Goal: Task Accomplishment & Management: Complete application form

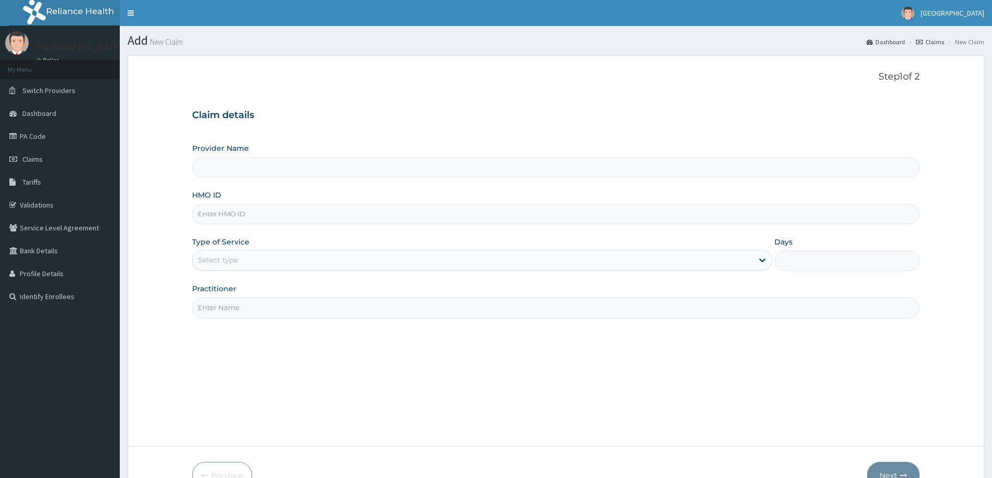
type input "[GEOGRAPHIC_DATA]"
click at [265, 217] on input "HMO ID" at bounding box center [555, 214] width 727 height 20
click at [411, 207] on input "HMO ID" at bounding box center [555, 214] width 727 height 20
paste input "KSB/10563/A"
type input "KSB/10563/A"
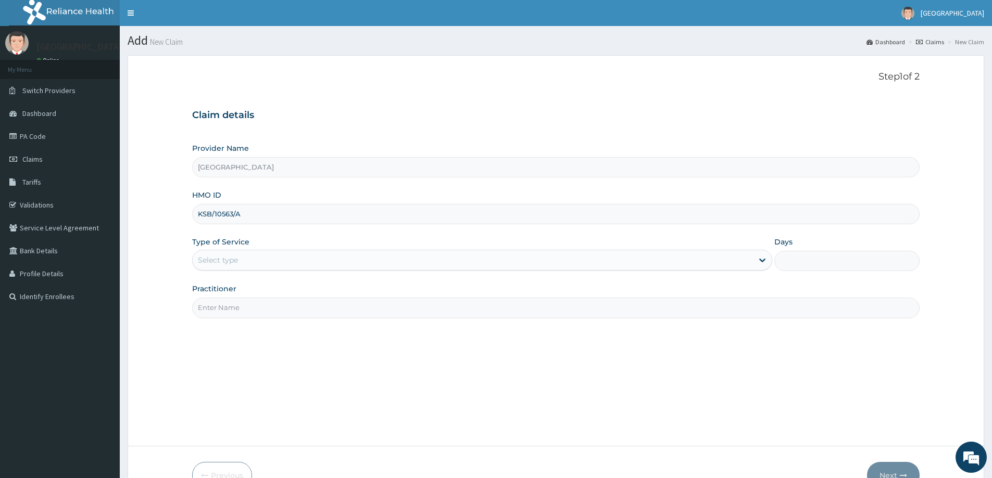
click at [403, 263] on div "Select type" at bounding box center [473, 260] width 560 height 17
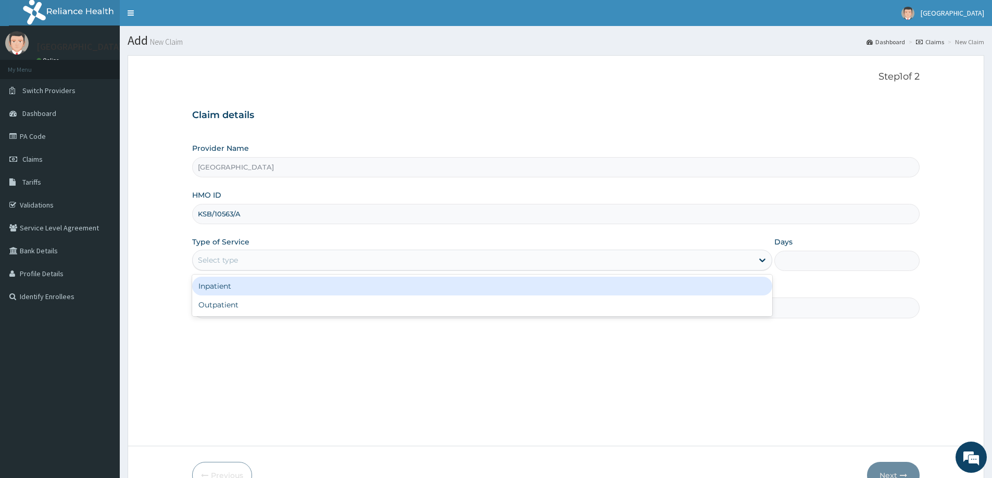
click at [383, 289] on div "Inpatient" at bounding box center [482, 286] width 580 height 19
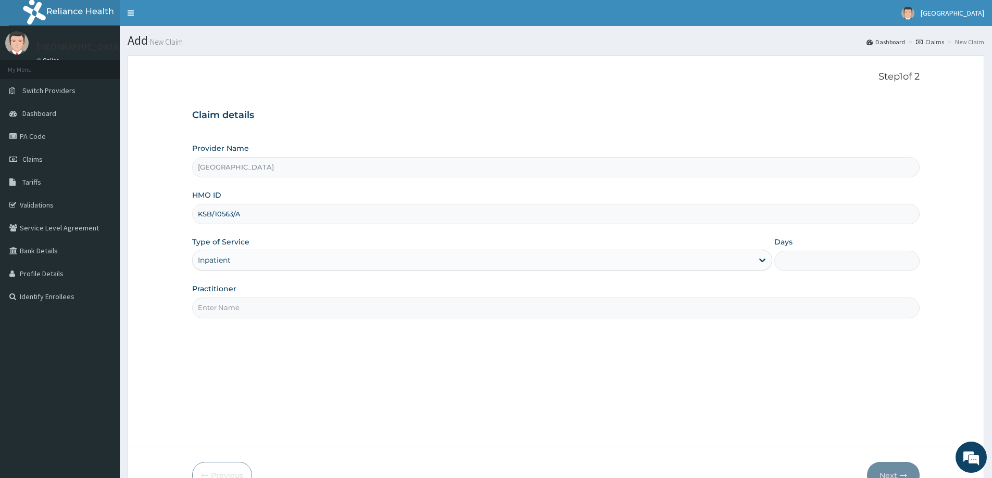
click at [816, 256] on input "Days" at bounding box center [846, 261] width 145 height 20
type input "2"
click at [314, 308] on input "Practitioner" at bounding box center [555, 308] width 727 height 20
type input "[PERSON_NAME]"
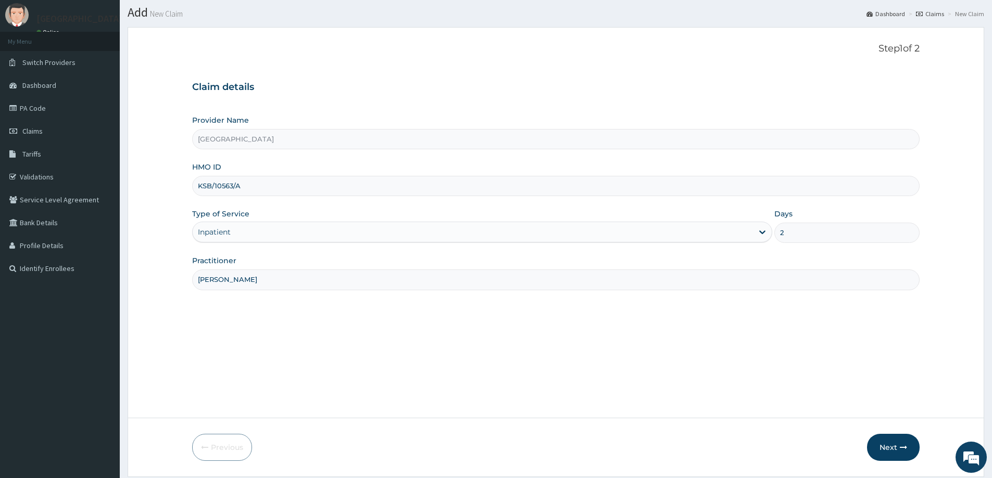
scroll to position [52, 0]
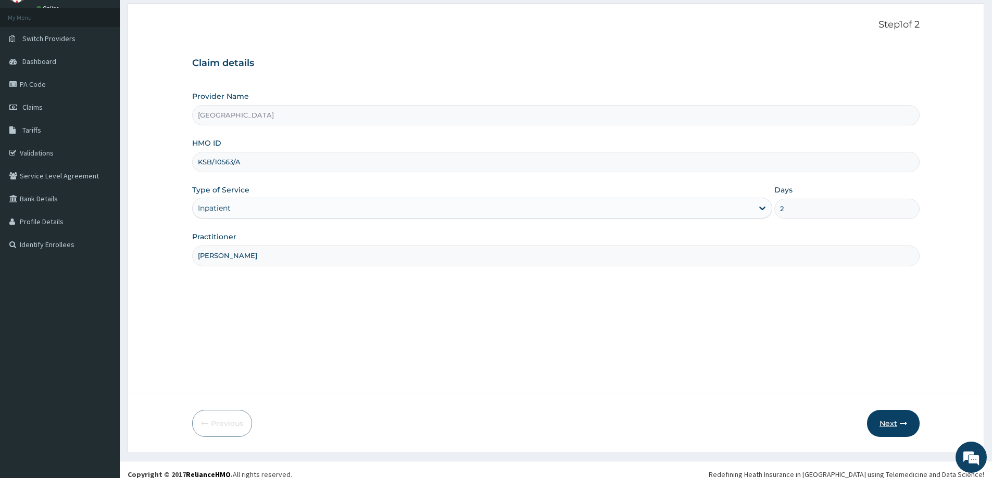
click at [876, 420] on button "Next" at bounding box center [893, 423] width 53 height 27
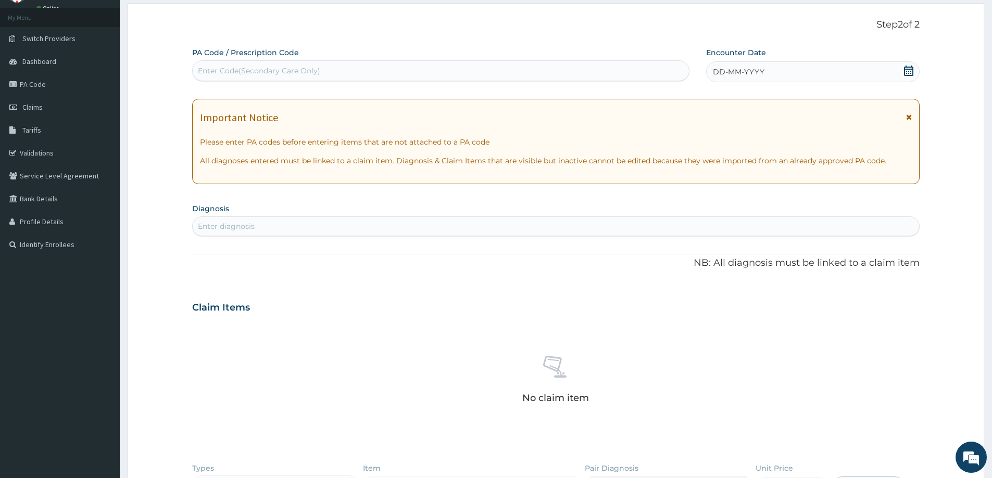
click at [904, 77] on span at bounding box center [908, 72] width 10 height 13
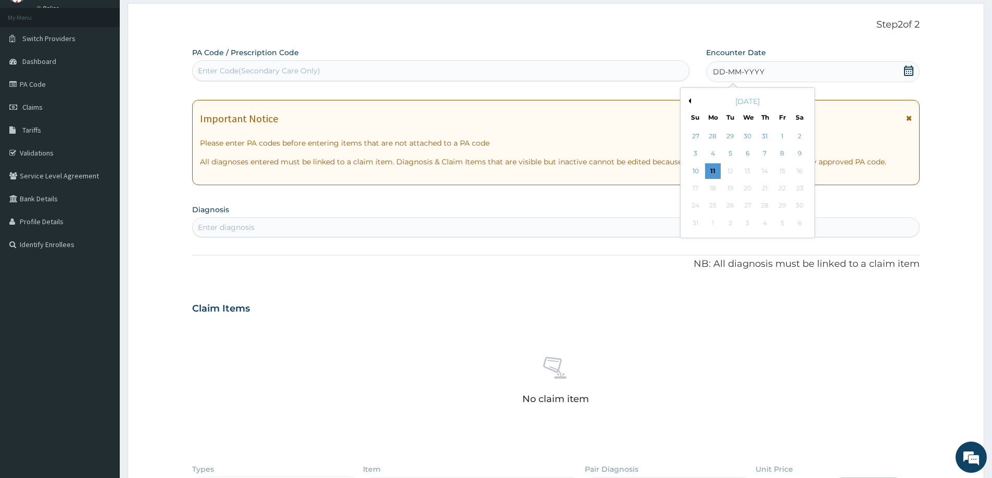
click at [691, 102] on div "August 2025" at bounding box center [746, 101] width 125 height 10
click at [692, 133] on div "27" at bounding box center [696, 137] width 16 height 16
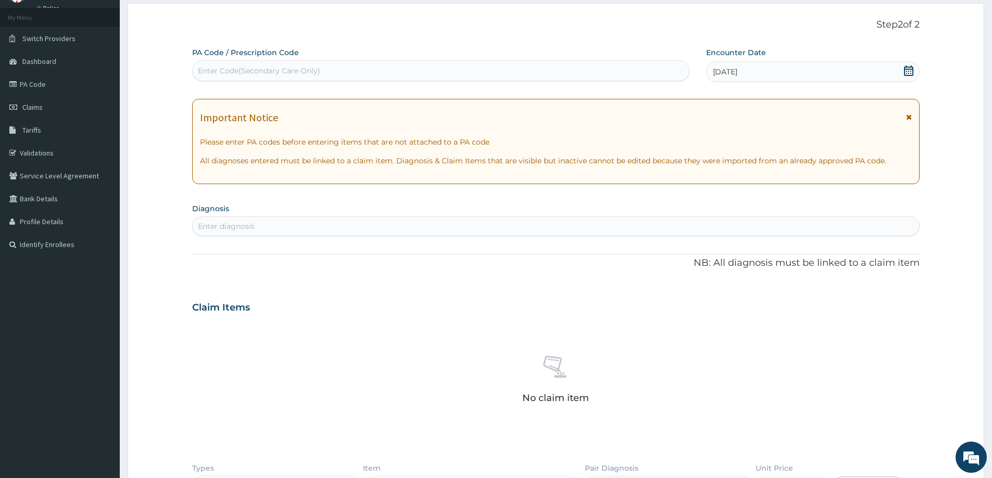
click at [338, 71] on div "Enter Code(Secondary Care Only)" at bounding box center [441, 70] width 496 height 17
paste input "PA/E44B94"
type input "PA/E44B94"
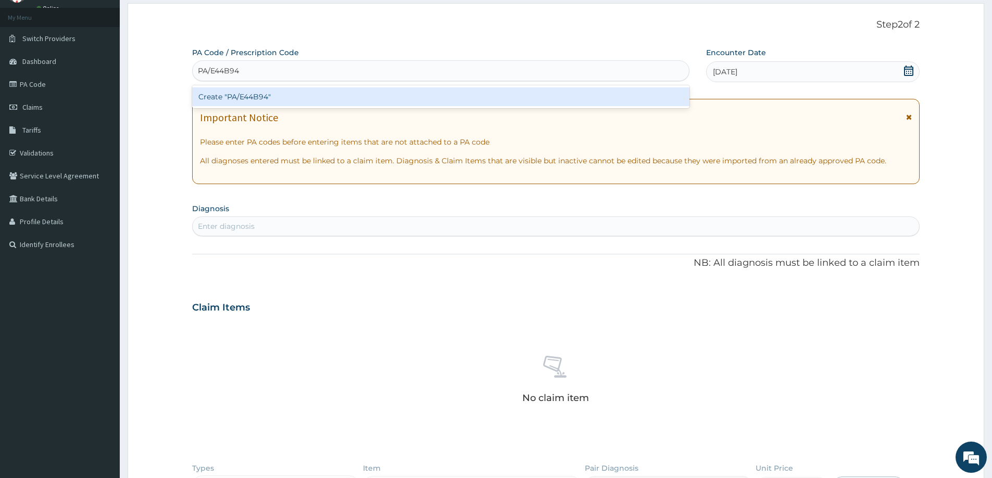
click at [271, 96] on div "Create "PA/E44B94"" at bounding box center [440, 96] width 497 height 19
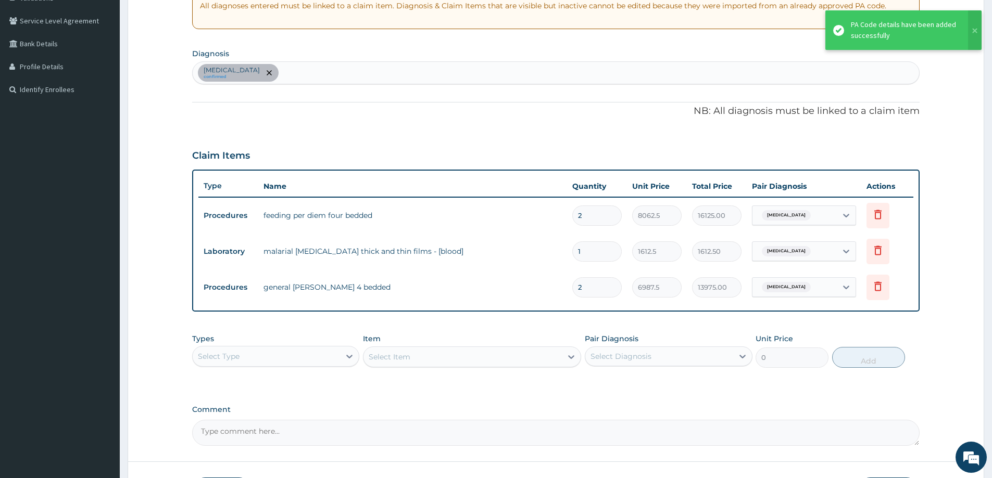
scroll to position [208, 0]
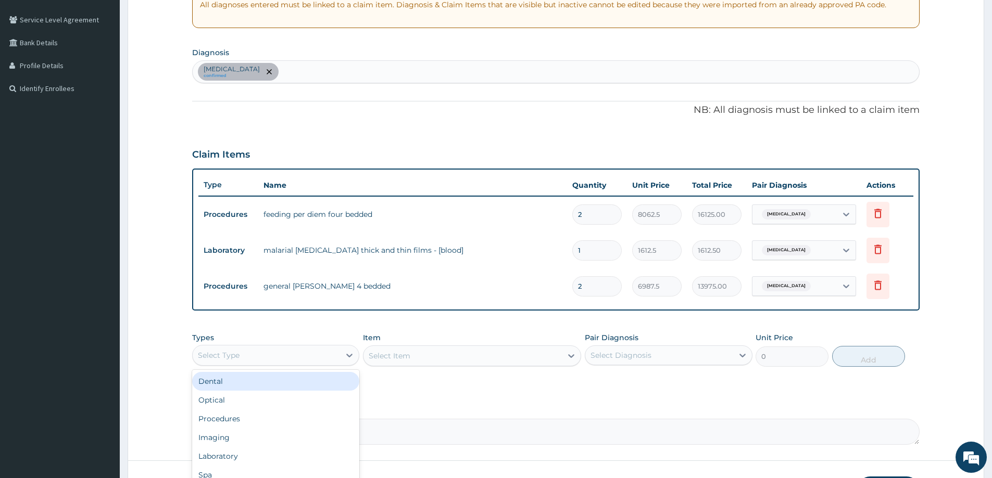
click at [316, 353] on div "Select Type" at bounding box center [266, 355] width 147 height 17
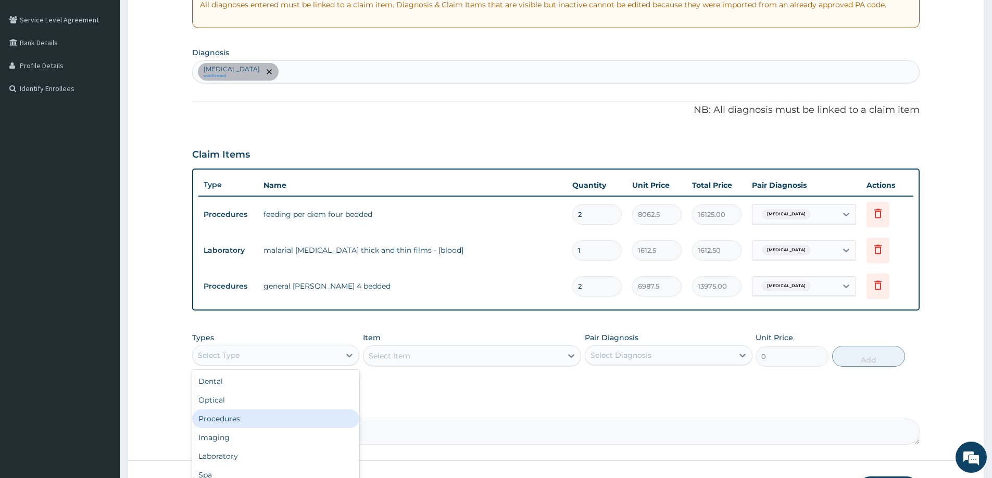
click at [267, 416] on div "Procedures" at bounding box center [275, 419] width 167 height 19
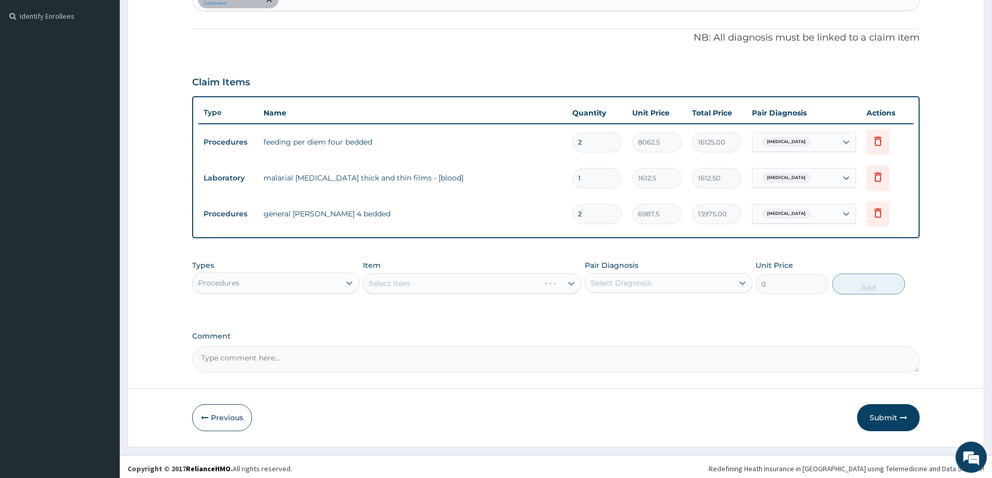
scroll to position [284, 0]
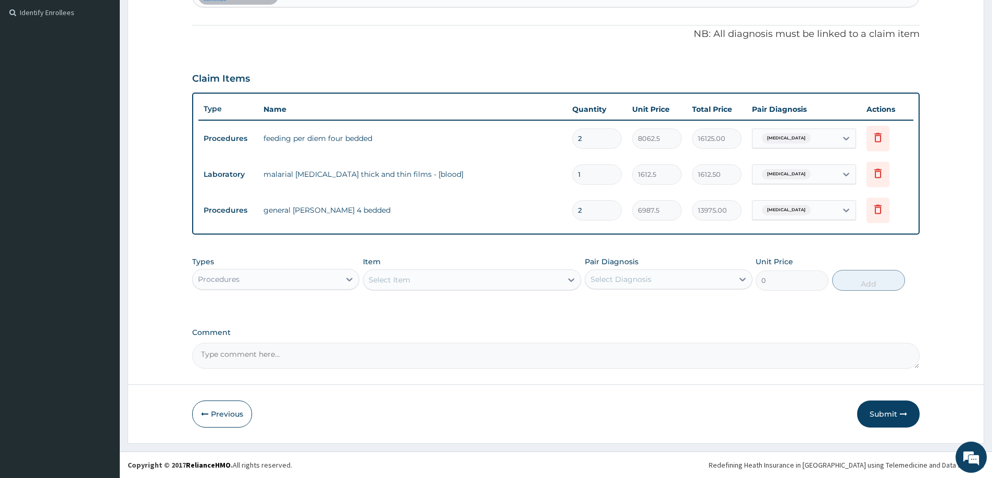
click at [491, 282] on div "Select Item" at bounding box center [462, 280] width 198 height 17
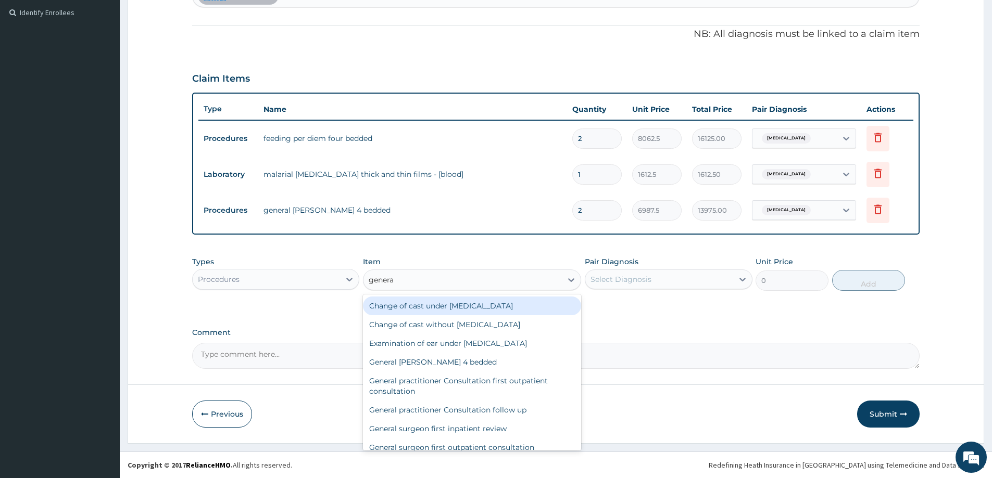
type input "general"
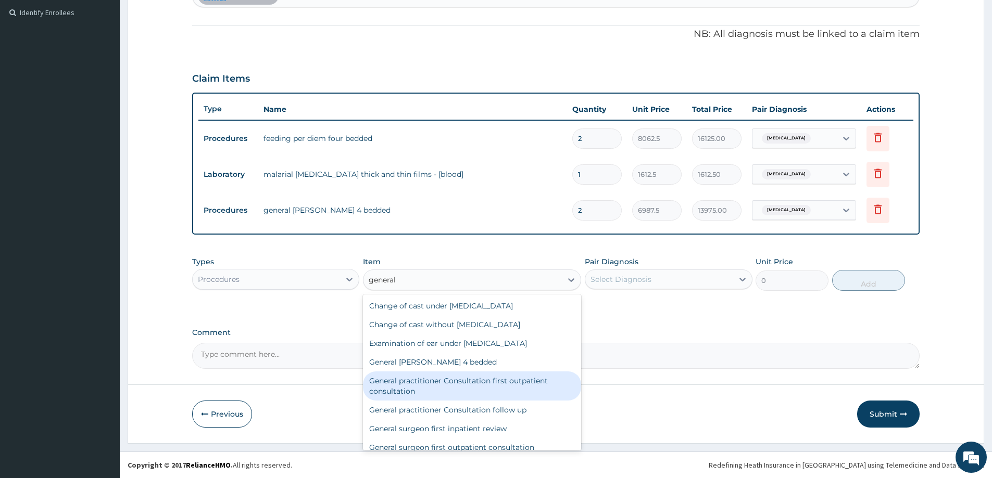
click at [494, 386] on div "General practitioner Consultation first outpatient consultation" at bounding box center [472, 386] width 218 height 29
type input "3547.5"
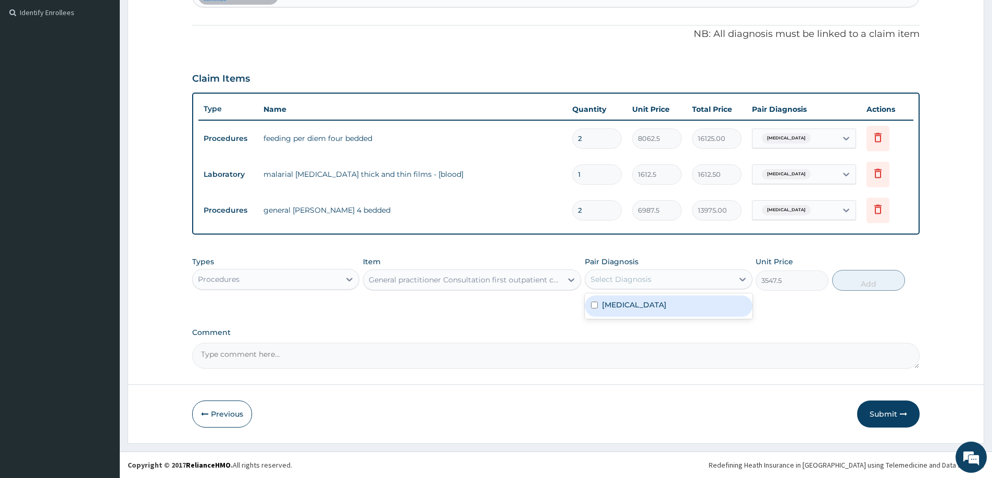
click at [648, 286] on div "Select Diagnosis" at bounding box center [658, 279] width 147 height 17
click at [648, 305] on div "[MEDICAL_DATA]" at bounding box center [668, 306] width 167 height 21
checkbox input "true"
click at [866, 285] on button "Add" at bounding box center [868, 280] width 73 height 21
type input "0"
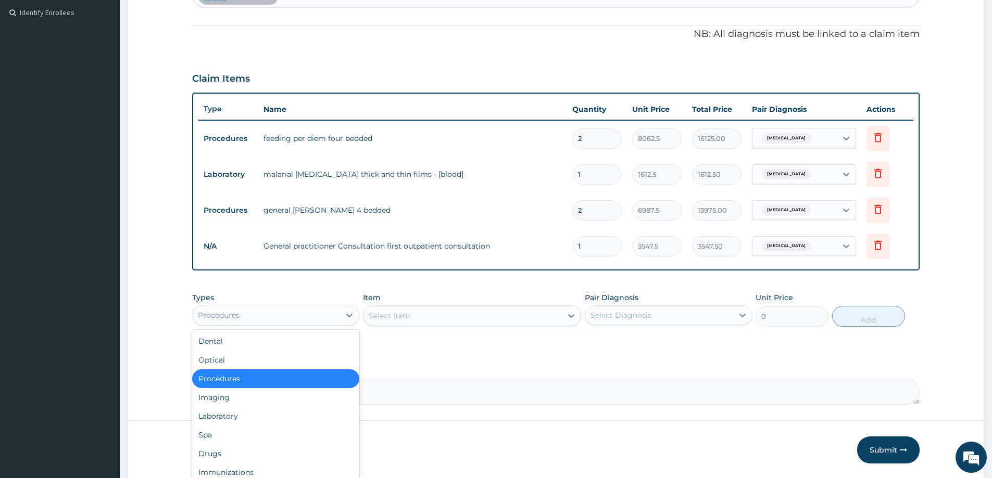
click at [336, 318] on div "Procedures" at bounding box center [266, 315] width 147 height 17
click at [267, 413] on div "Laboratory" at bounding box center [275, 416] width 167 height 19
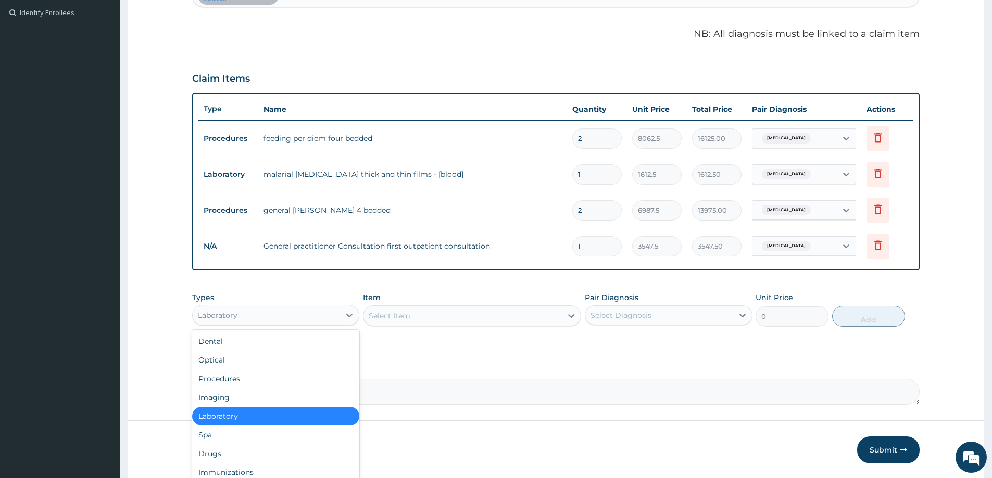
click at [324, 312] on div "Laboratory" at bounding box center [266, 315] width 147 height 17
click at [241, 449] on div "Drugs" at bounding box center [275, 454] width 167 height 19
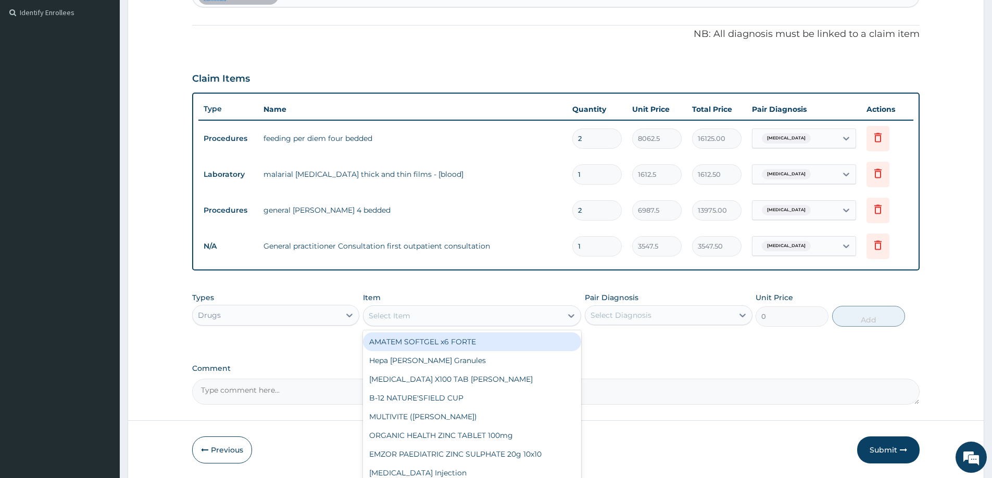
click at [570, 318] on icon at bounding box center [571, 316] width 10 height 10
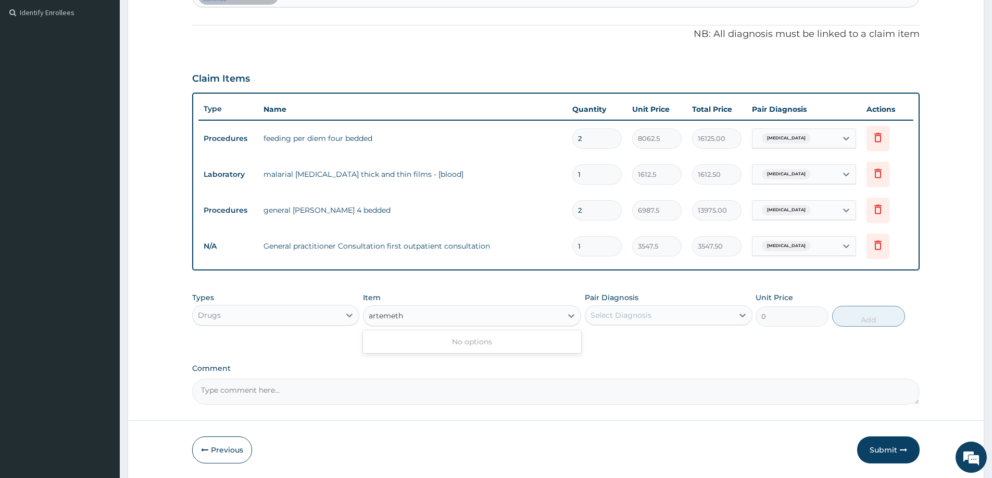
type input "artemet"
click at [463, 341] on div "ARTEMETER Injection" at bounding box center [472, 342] width 218 height 19
type input "946"
click at [635, 317] on div "Select Diagnosis" at bounding box center [620, 315] width 61 height 10
drag, startPoint x: 627, startPoint y: 342, endPoint x: 605, endPoint y: 336, distance: 22.2
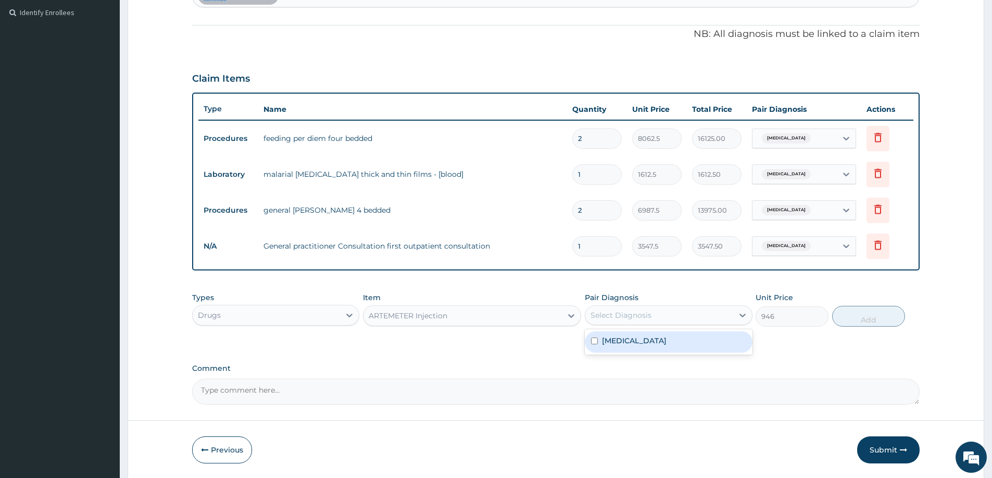
click at [627, 342] on label "[MEDICAL_DATA]" at bounding box center [634, 341] width 65 height 10
checkbox input "true"
click at [851, 322] on button "Add" at bounding box center [868, 316] width 73 height 21
type input "0"
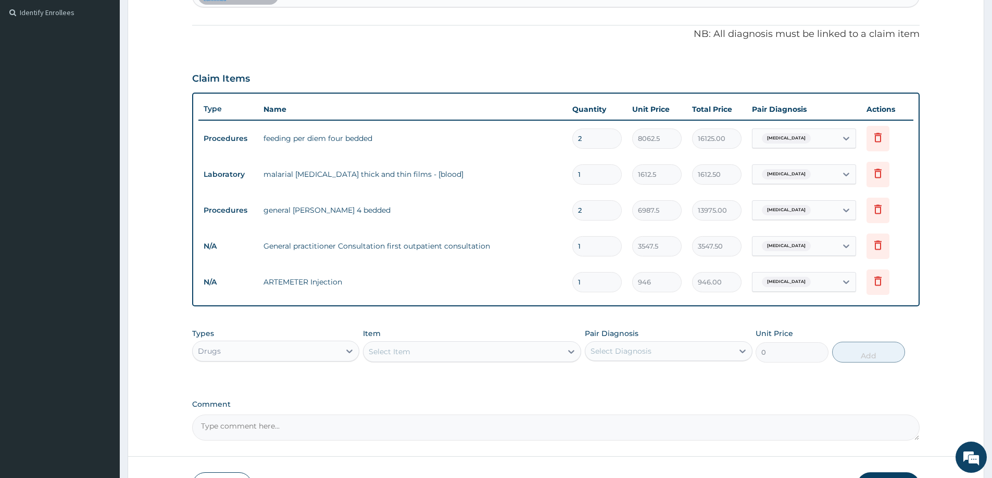
type input "0.00"
type input "6"
type input "5676.00"
type input "6"
click at [388, 349] on div "Select Item" at bounding box center [390, 352] width 42 height 10
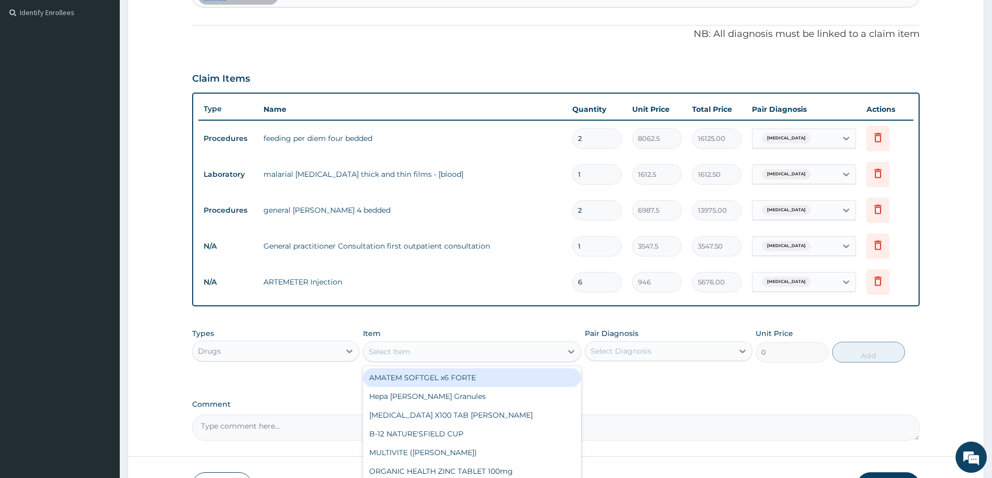
paste input "Ibuprofen"
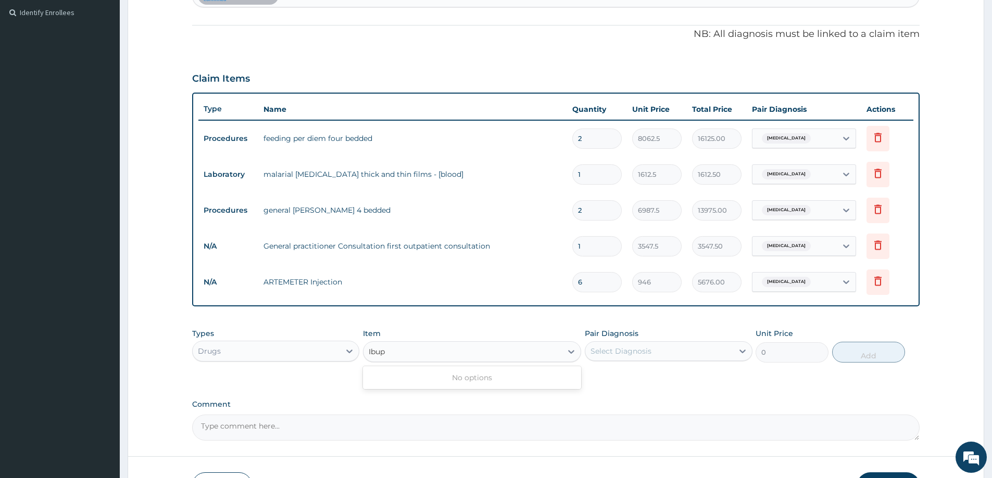
type input "Ibu"
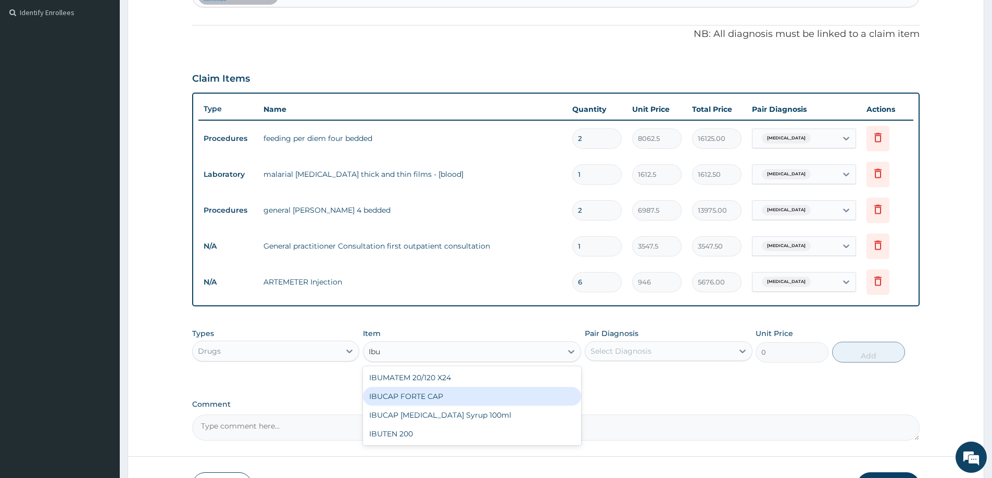
click at [387, 397] on div "IBUCAP FORTE CAP" at bounding box center [472, 396] width 218 height 19
type input "59.125"
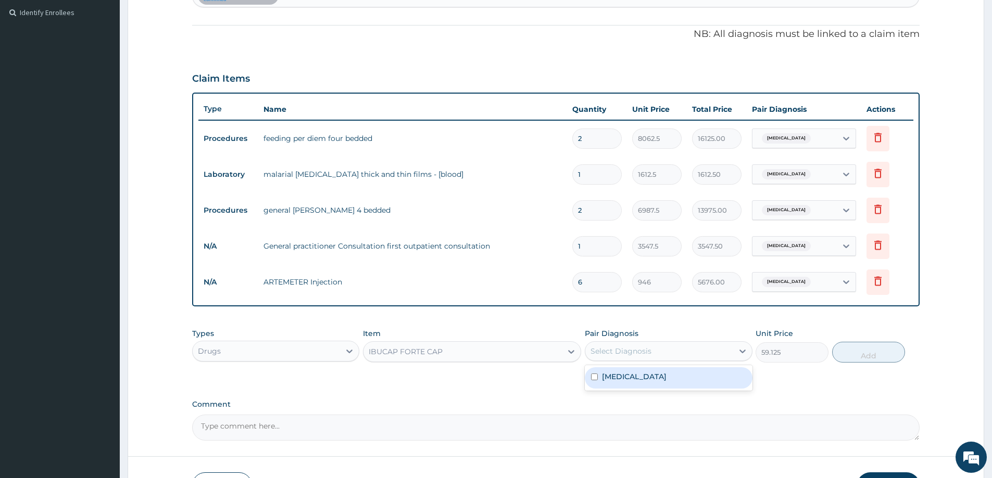
click at [647, 352] on div "Select Diagnosis" at bounding box center [620, 351] width 61 height 10
click at [636, 381] on div "[MEDICAL_DATA]" at bounding box center [668, 377] width 167 height 21
checkbox input "true"
click at [855, 347] on button "Add" at bounding box center [868, 352] width 73 height 21
type input "0"
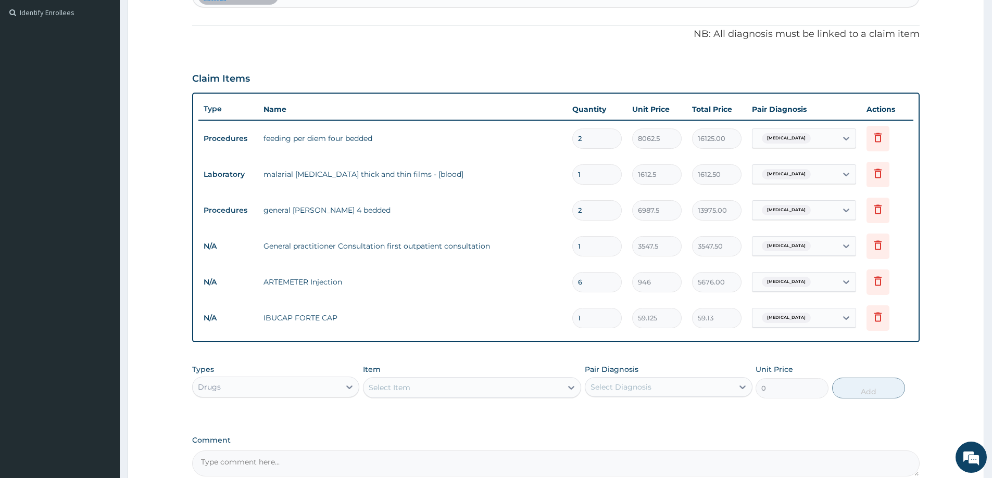
type input "18"
type input "1064.25"
type input "18"
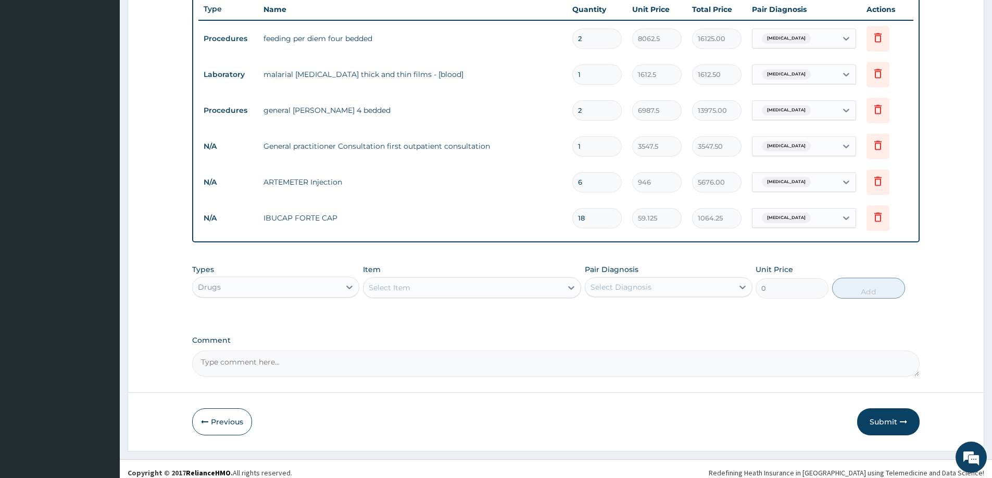
scroll to position [388, 0]
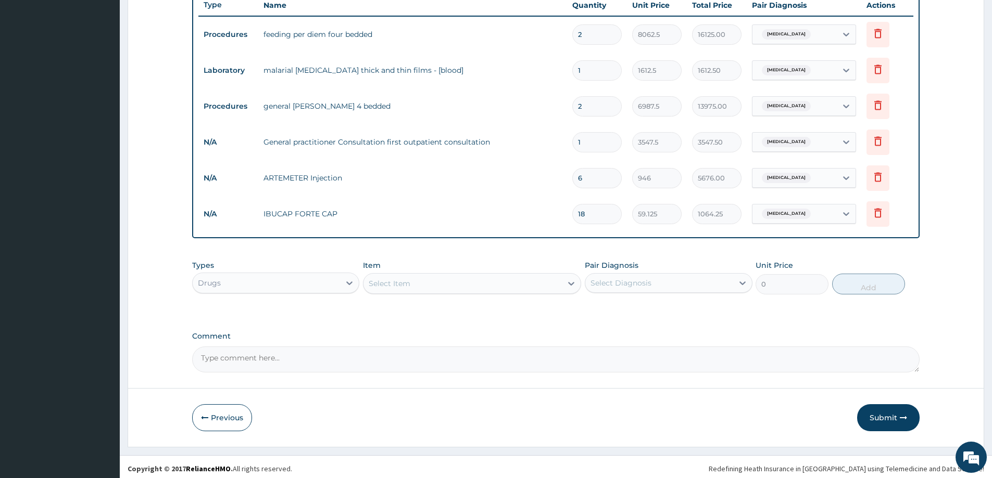
click at [415, 282] on div "Select Item" at bounding box center [462, 283] width 198 height 17
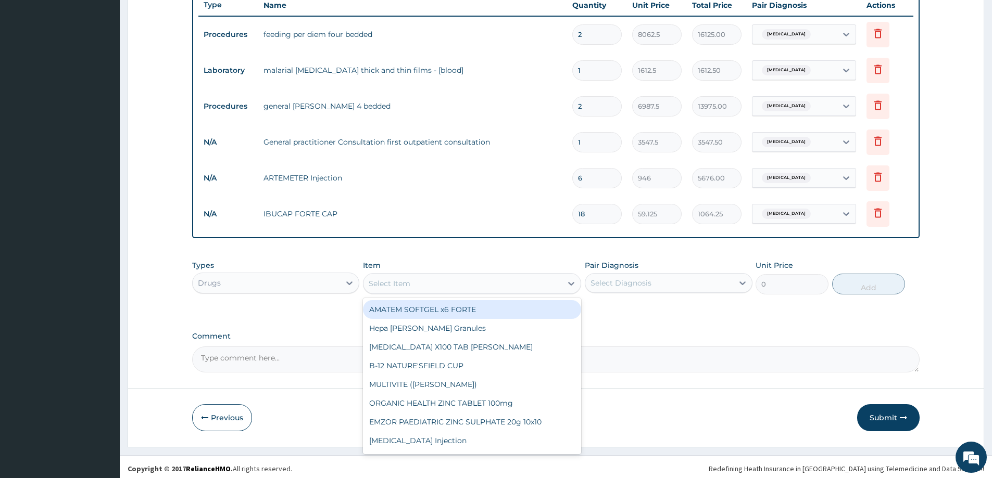
paste input "Loratadine"
type input "Loratadine"
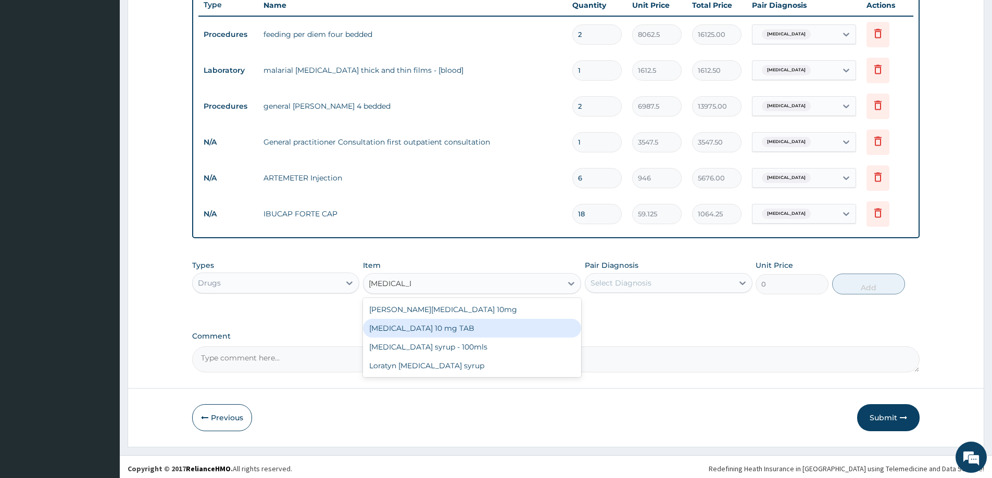
click at [416, 323] on div "[MEDICAL_DATA] 10 mg TAB" at bounding box center [472, 328] width 218 height 19
type input "59.125"
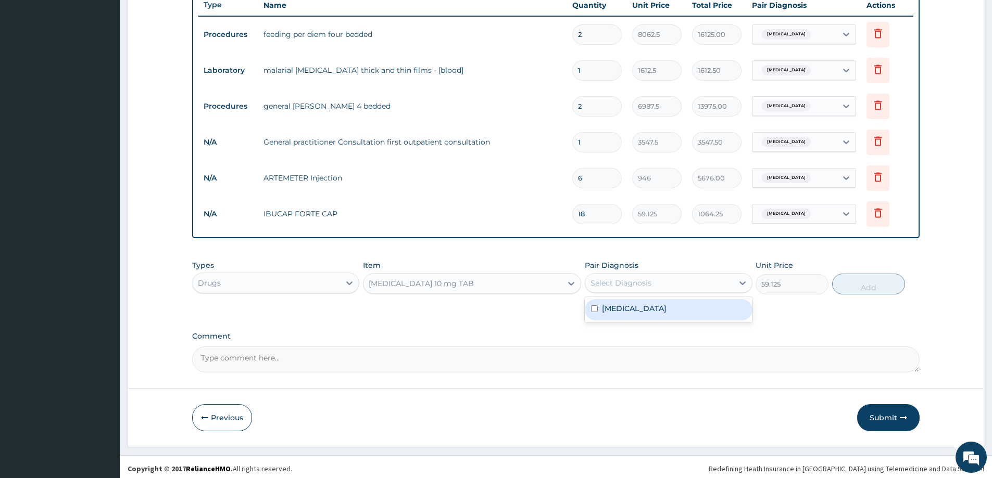
click at [664, 283] on div "Select Diagnosis" at bounding box center [658, 283] width 147 height 17
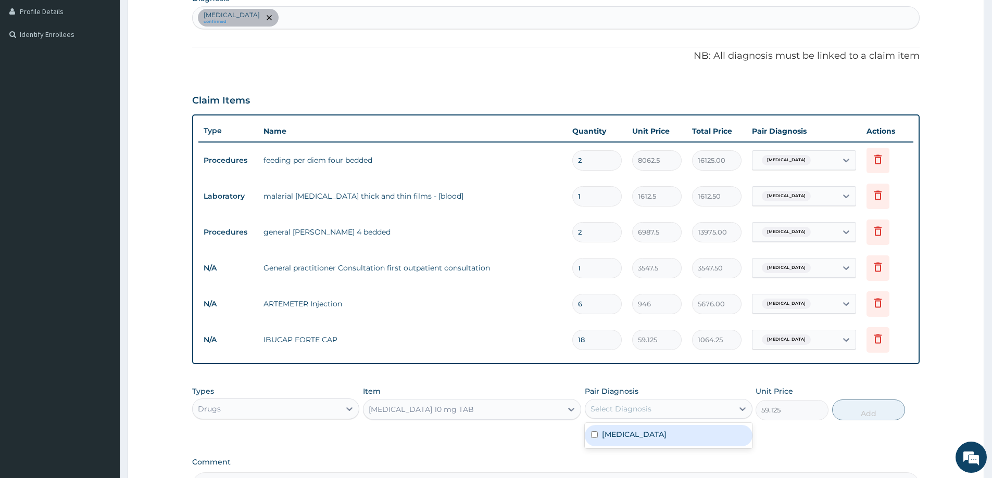
scroll to position [232, 0]
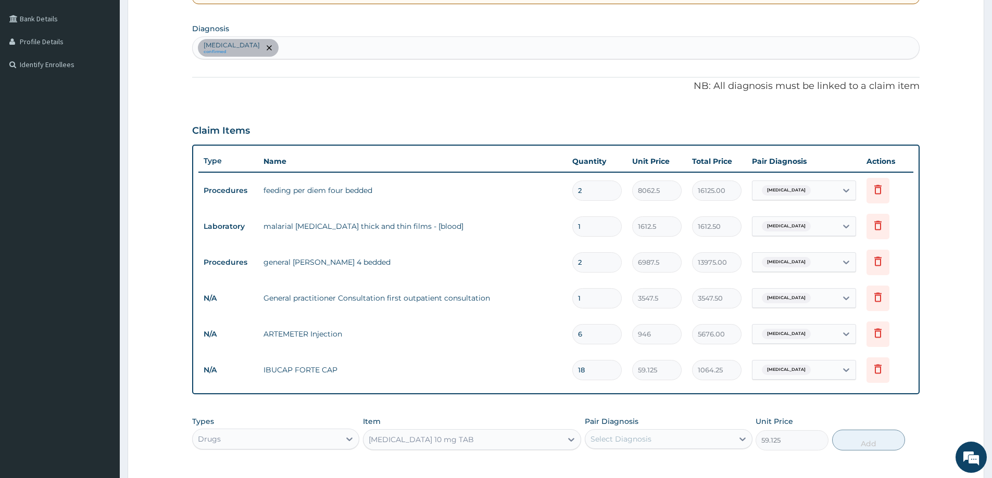
drag, startPoint x: 630, startPoint y: 438, endPoint x: 636, endPoint y: 443, distance: 8.1
click at [636, 443] on div "Select Diagnosis" at bounding box center [620, 439] width 61 height 10
click at [307, 52] on div "Malaria confirmed" at bounding box center [556, 48] width 726 height 22
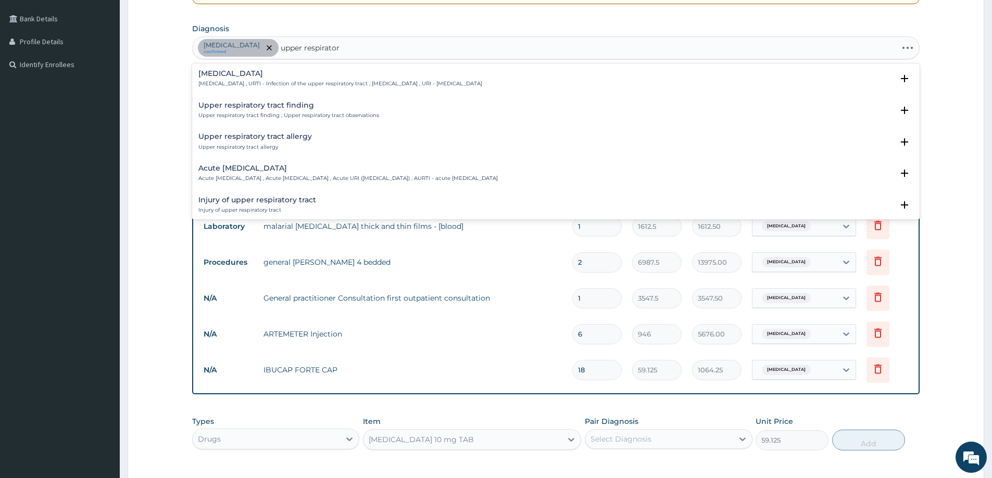
type input "upper respiratory"
click at [330, 80] on p "Upper respiratory infection , URTI - Infection of the upper respiratory tract ,…" at bounding box center [340, 83] width 284 height 7
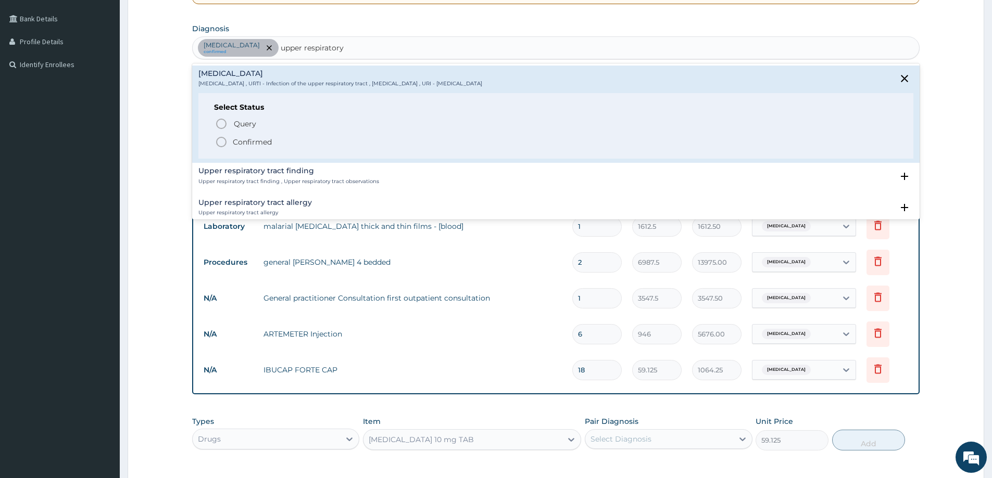
click at [218, 138] on circle "status option filled" at bounding box center [221, 141] width 9 height 9
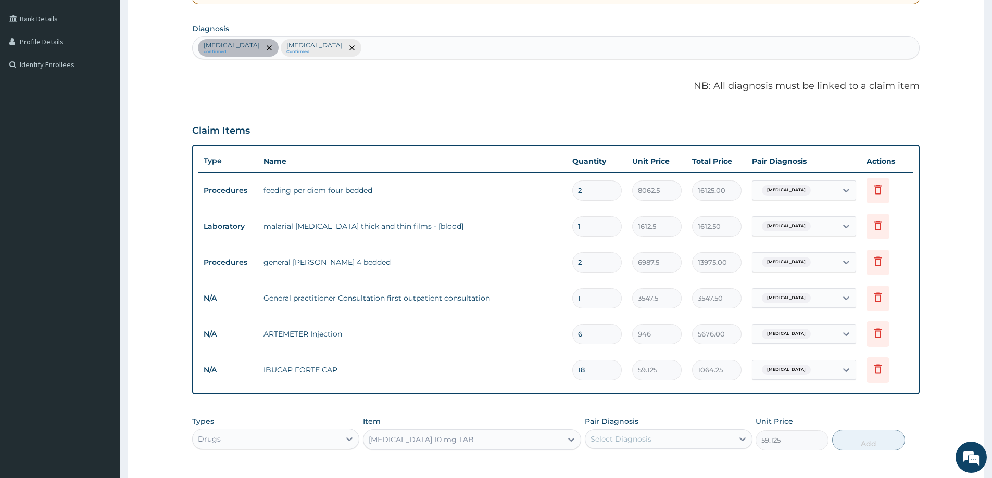
click at [722, 441] on div "Select Diagnosis" at bounding box center [658, 439] width 147 height 17
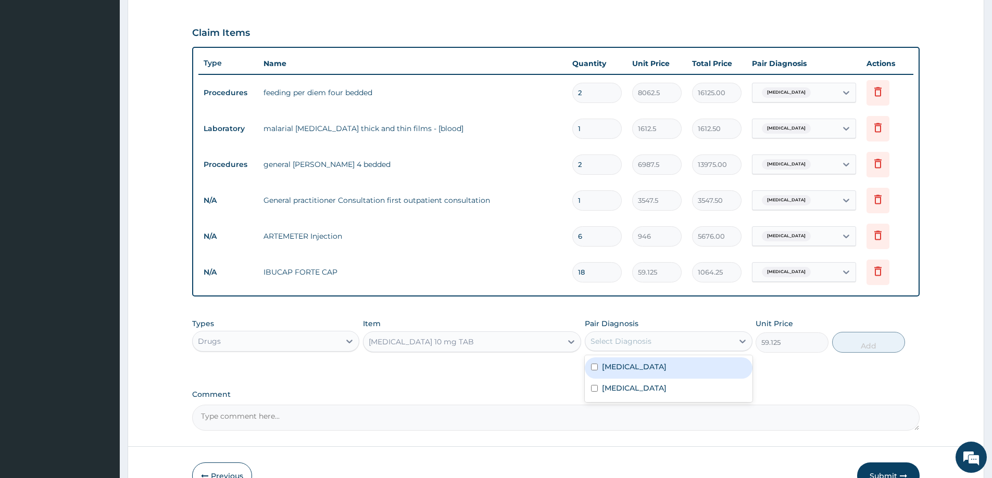
scroll to position [336, 0]
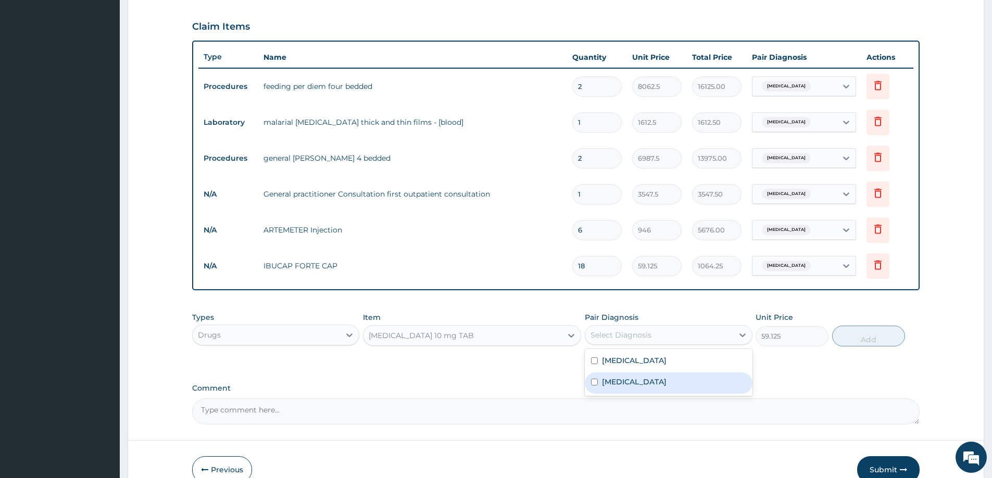
click at [643, 384] on label "Upper respiratory infection" at bounding box center [634, 382] width 65 height 10
checkbox input "true"
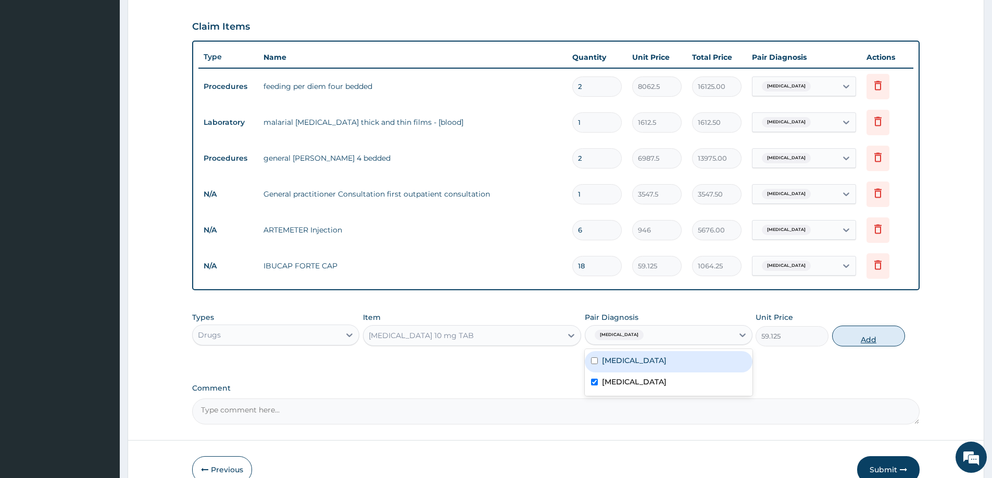
click at [875, 332] on button "Add" at bounding box center [868, 336] width 73 height 21
type input "0"
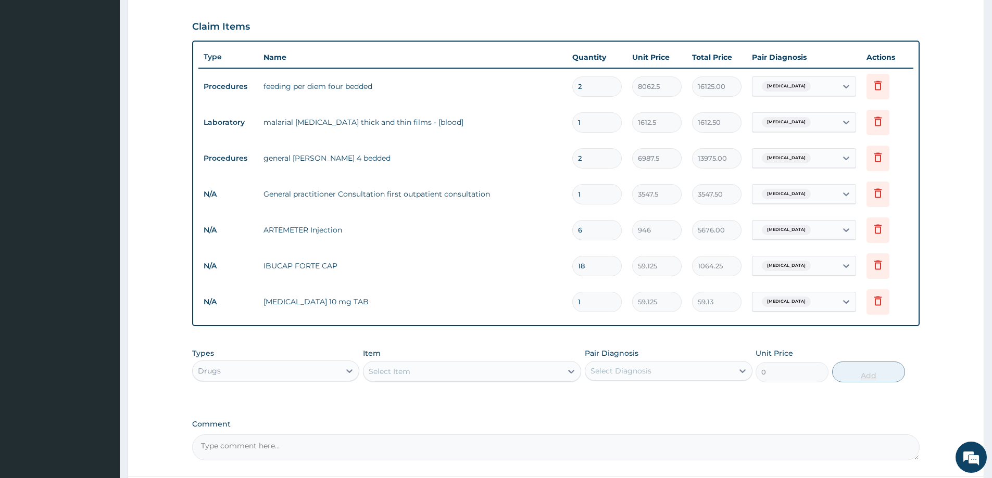
type input "0.00"
type input "3"
type input "177.38"
type input "3"
click at [443, 369] on div "Select Item" at bounding box center [462, 371] width 198 height 17
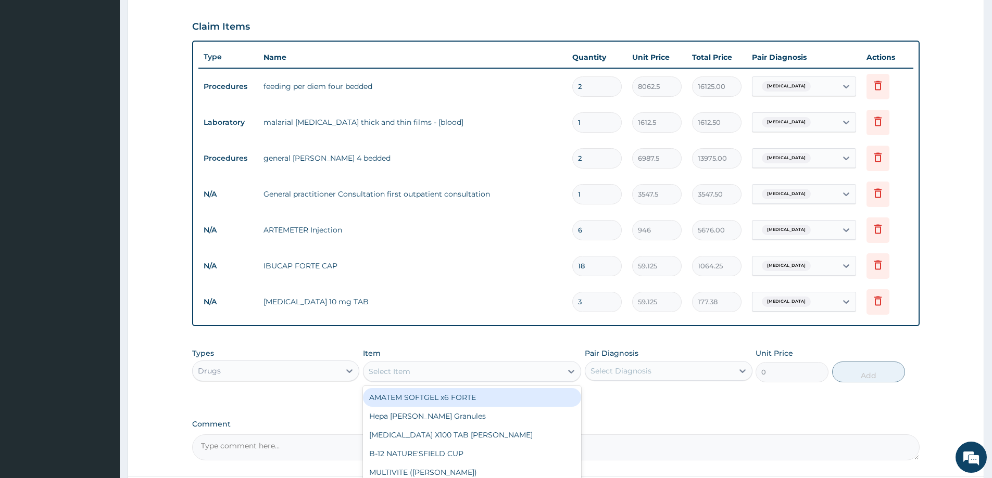
paste input "Dextrose"
type input "Dextrose"
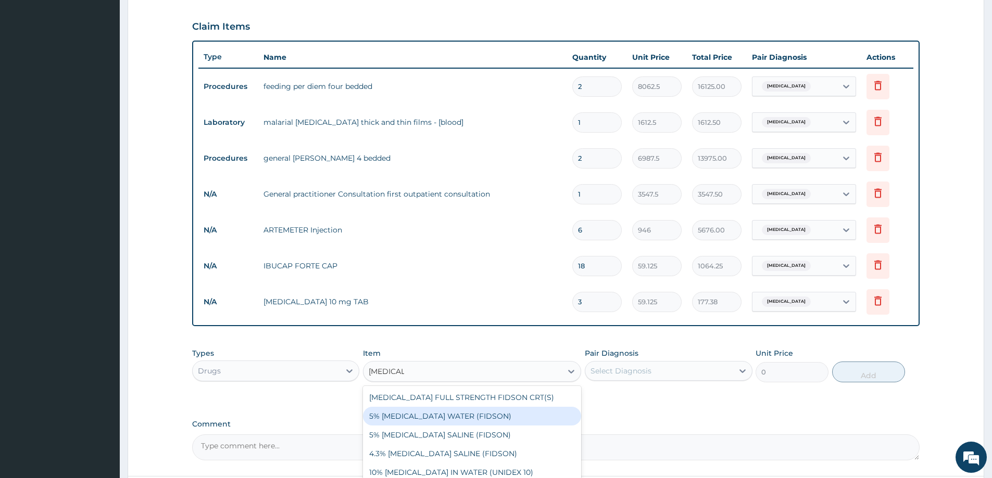
click at [457, 411] on div "5% [MEDICAL_DATA] WATER (FIDSON)" at bounding box center [472, 416] width 218 height 19
type input "1773.75"
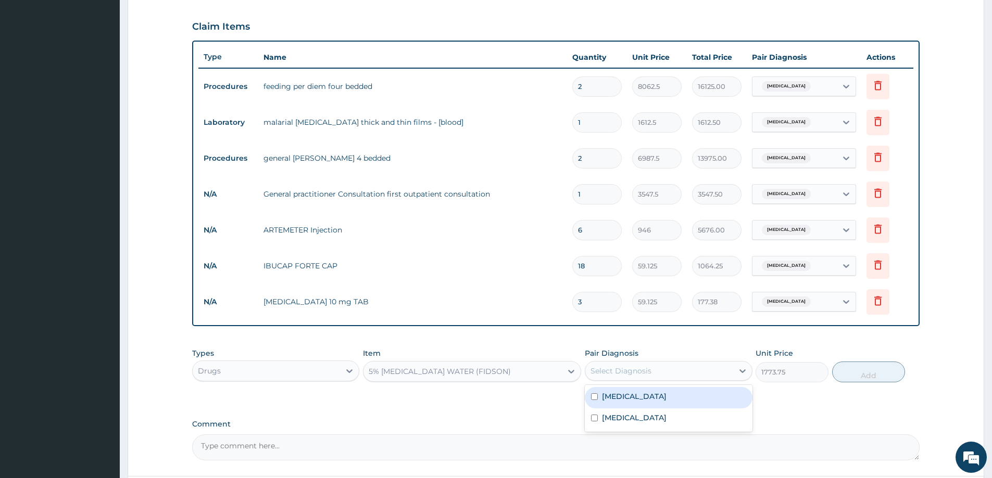
click at [628, 374] on div "Select Diagnosis" at bounding box center [620, 371] width 61 height 10
click at [624, 396] on label "[MEDICAL_DATA]" at bounding box center [634, 396] width 65 height 10
checkbox input "true"
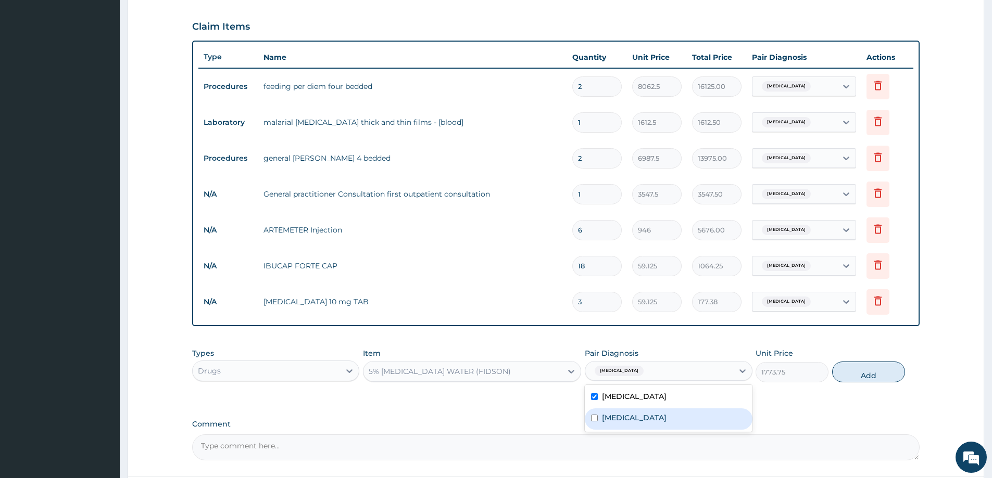
click at [623, 415] on label "[MEDICAL_DATA]" at bounding box center [634, 418] width 65 height 10
checkbox input "true"
click at [856, 365] on button "Add" at bounding box center [868, 372] width 73 height 21
type input "0"
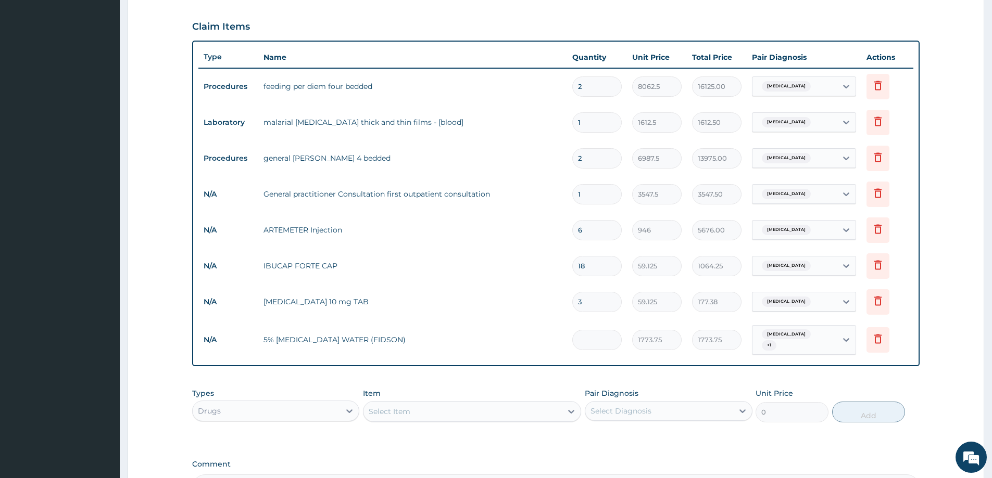
type input "0.00"
type input "2"
type input "3547.50"
type input "2"
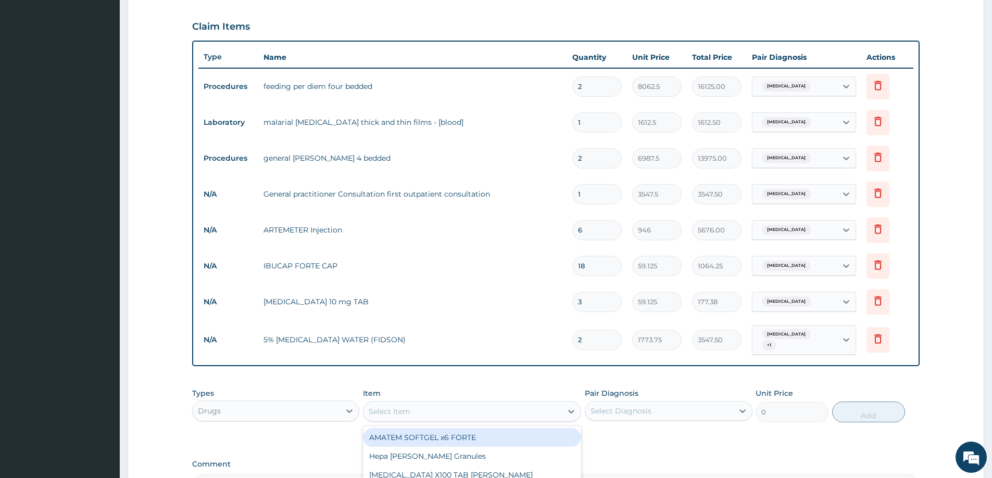
click at [465, 403] on div "Select Item" at bounding box center [462, 411] width 198 height 17
type input "cough"
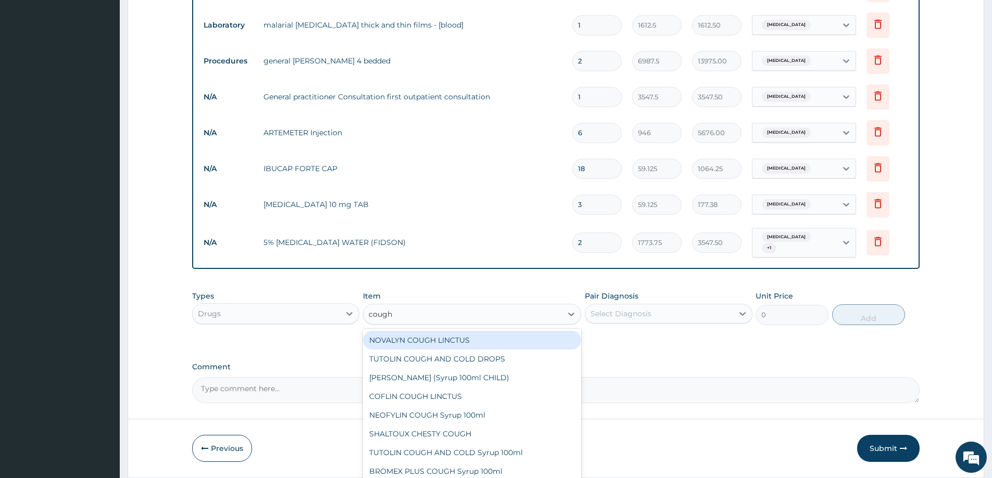
scroll to position [440, 0]
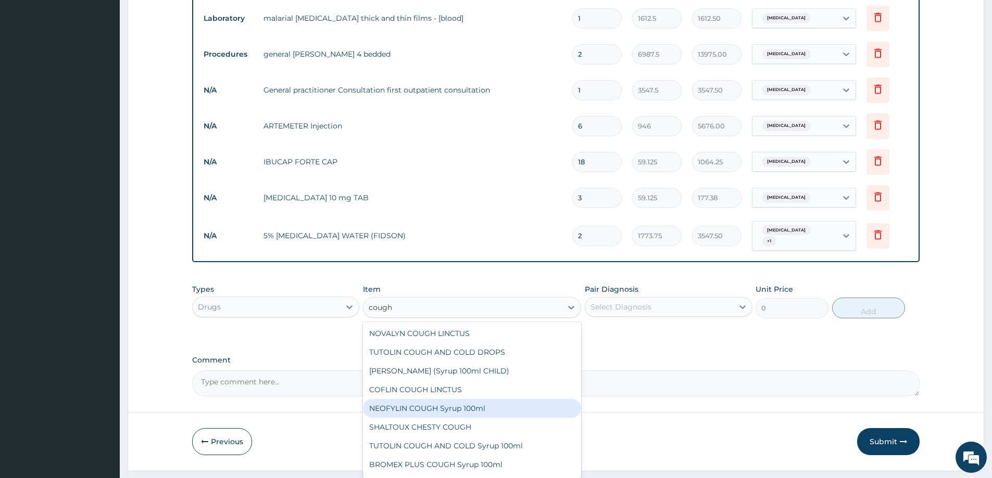
click at [436, 403] on div "NEOFYLIN COUGH Syrup 100ml" at bounding box center [472, 408] width 218 height 19
type input "1419"
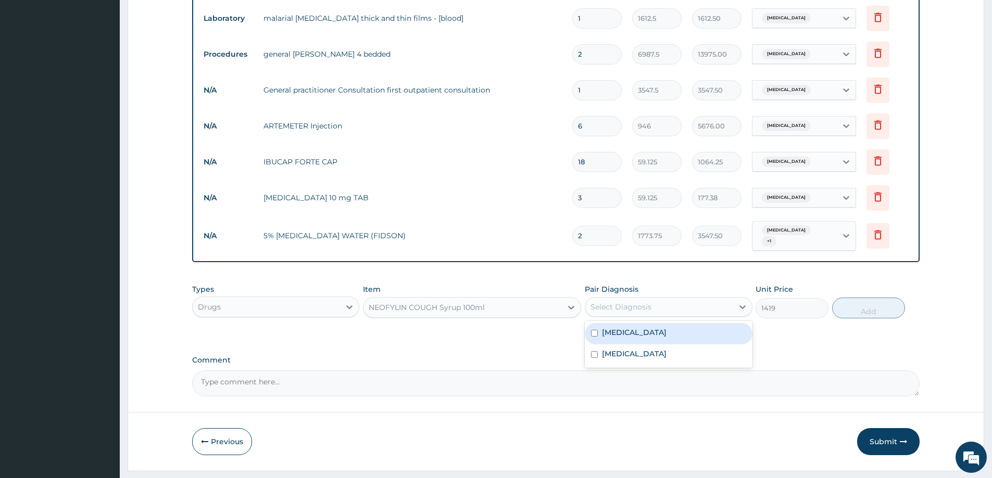
click at [651, 299] on div "Select Diagnosis" at bounding box center [658, 307] width 147 height 17
click at [639, 349] on label "Upper respiratory infection" at bounding box center [634, 354] width 65 height 10
checkbox input "true"
click at [856, 300] on button "Add" at bounding box center [868, 308] width 73 height 21
type input "0"
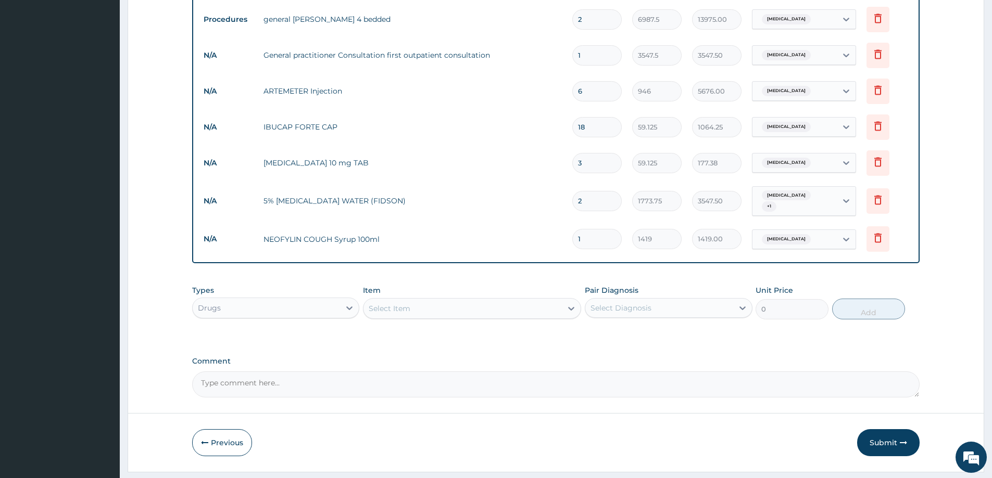
scroll to position [500, 0]
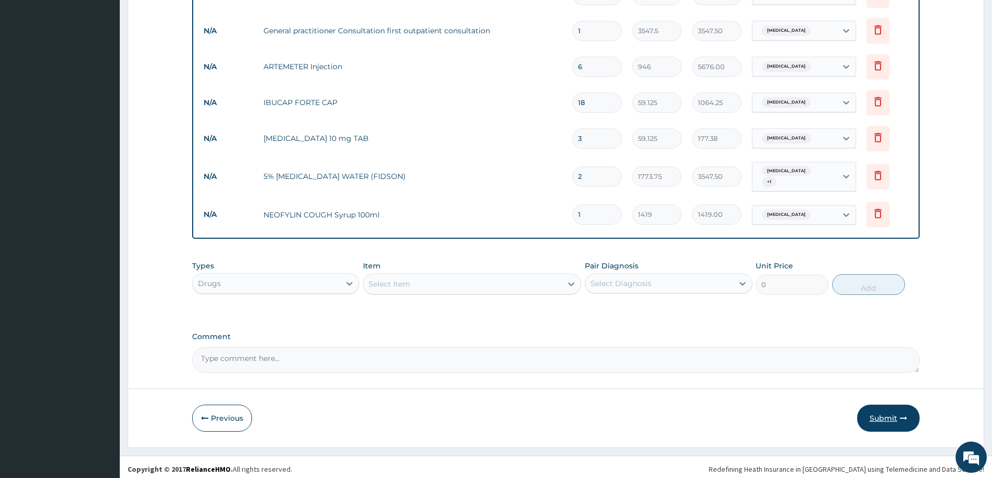
click at [873, 416] on button "Submit" at bounding box center [888, 418] width 62 height 27
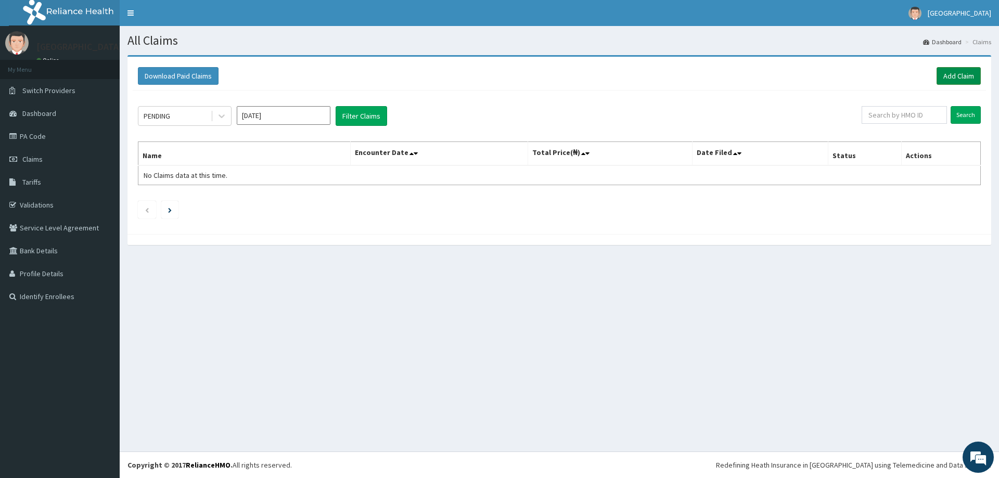
click at [950, 72] on link "Add Claim" at bounding box center [959, 76] width 44 height 18
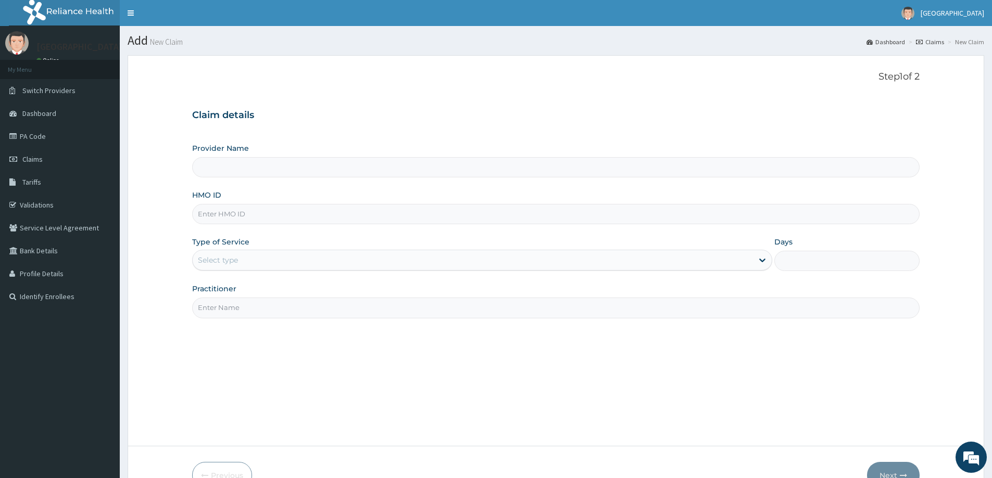
click at [585, 220] on input "HMO ID" at bounding box center [555, 214] width 727 height 20
type input "[GEOGRAPHIC_DATA]"
paste input "EUH/10087/B"
type input "EUH/10087/B"
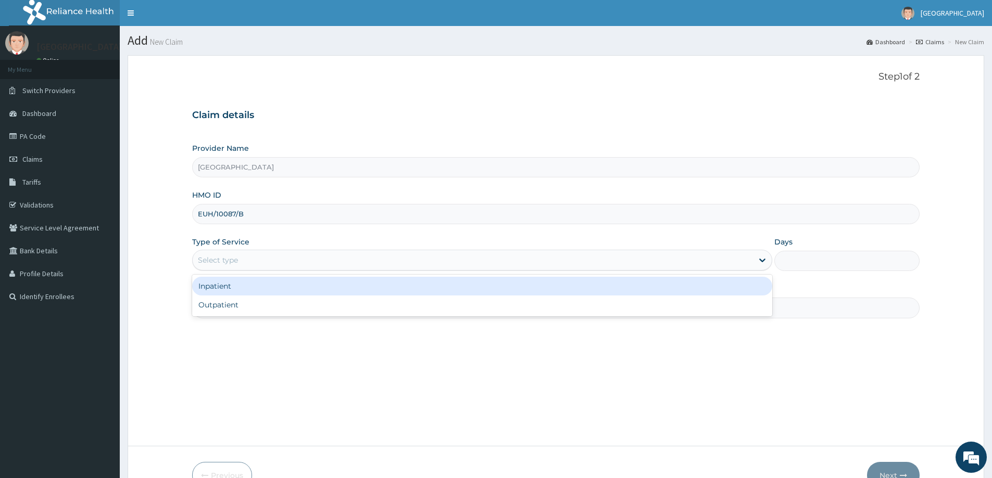
click at [493, 270] on div "Select type" at bounding box center [482, 260] width 580 height 21
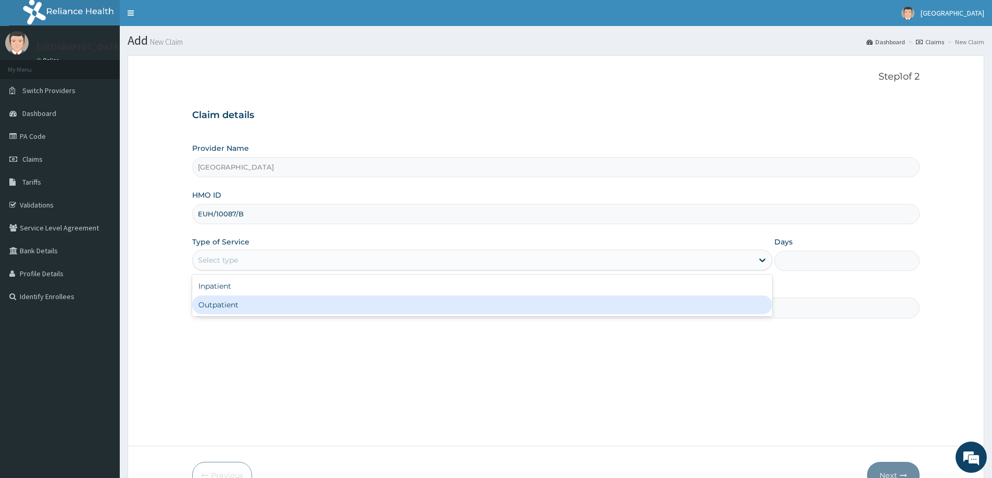
click at [411, 305] on div "Outpatient" at bounding box center [482, 305] width 580 height 19
type input "1"
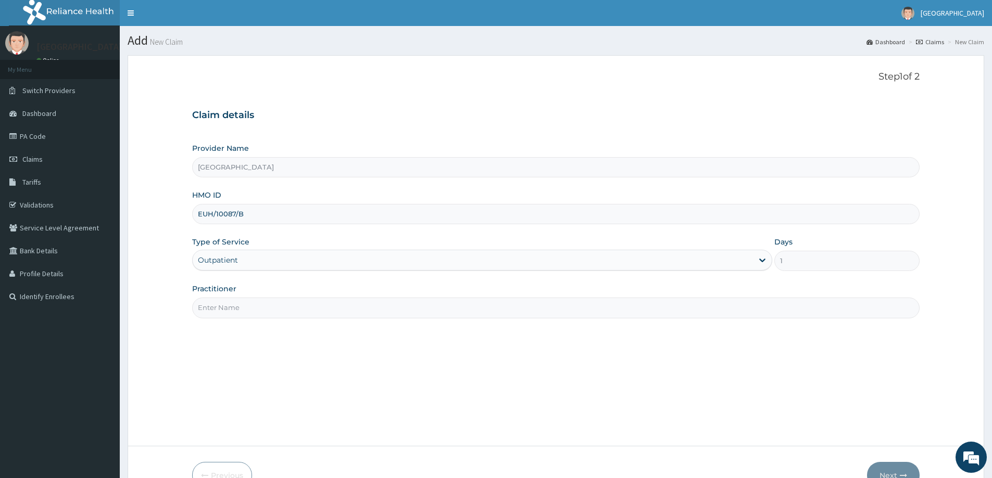
click at [481, 307] on input "Practitioner" at bounding box center [555, 308] width 727 height 20
type input "[PERSON_NAME]"
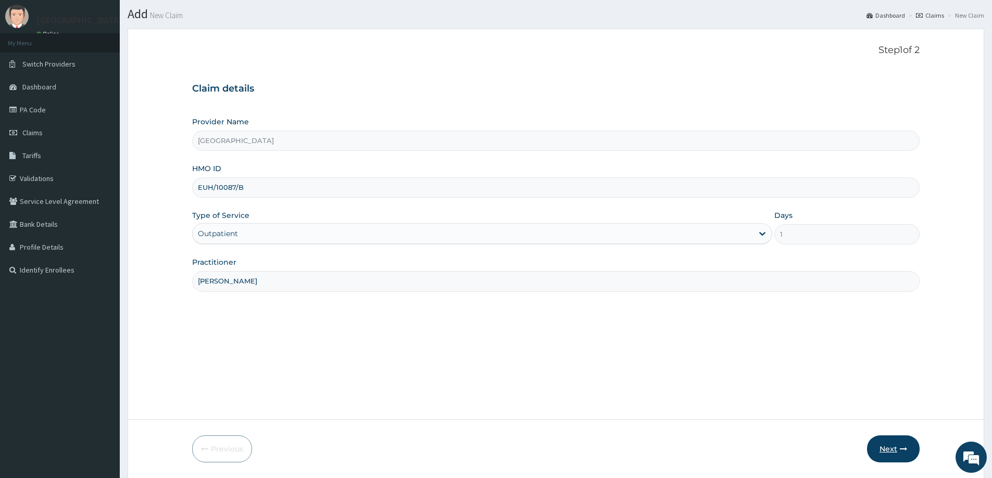
scroll to position [52, 0]
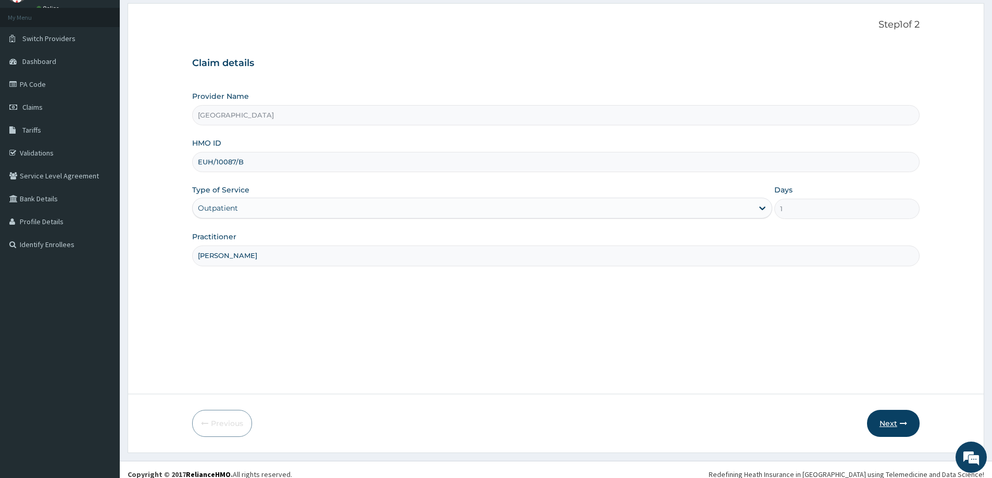
click at [885, 422] on button "Next" at bounding box center [893, 423] width 53 height 27
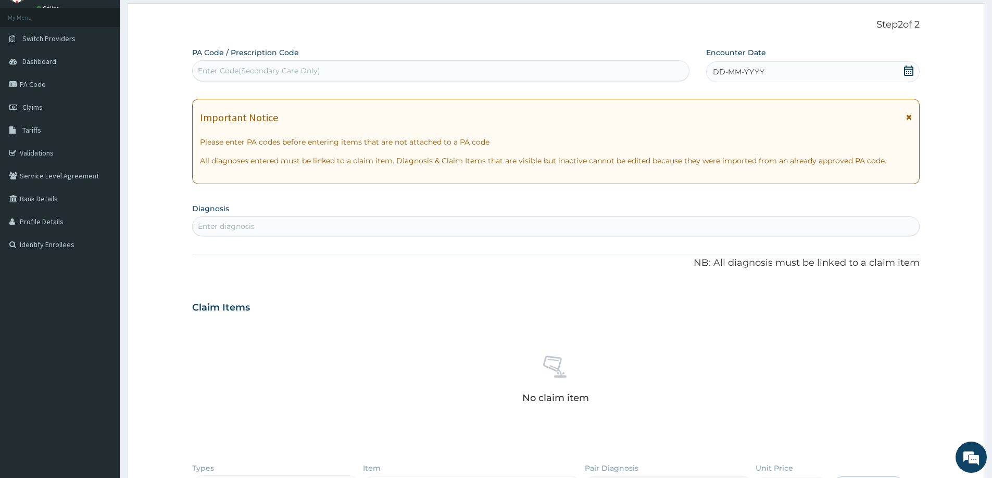
scroll to position [0, 0]
click at [397, 226] on div "Enter diagnosis" at bounding box center [556, 226] width 726 height 17
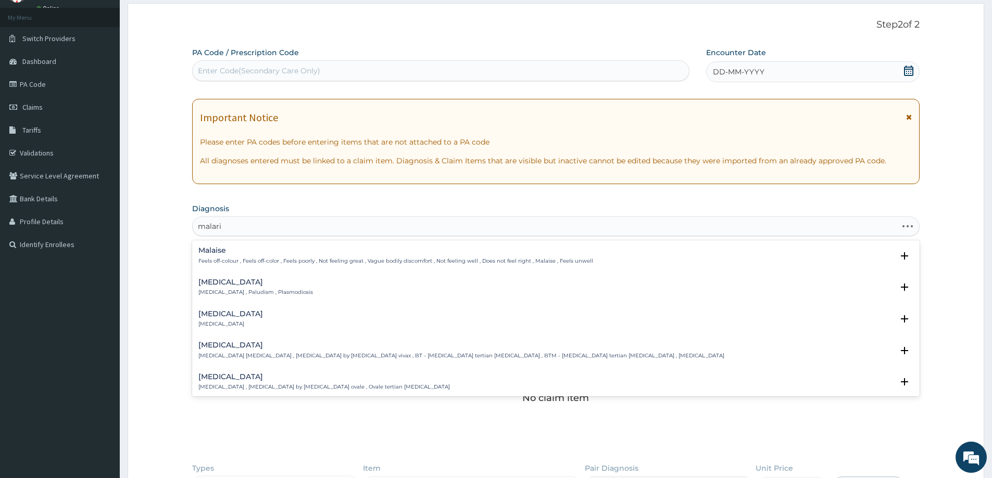
type input "malaria"
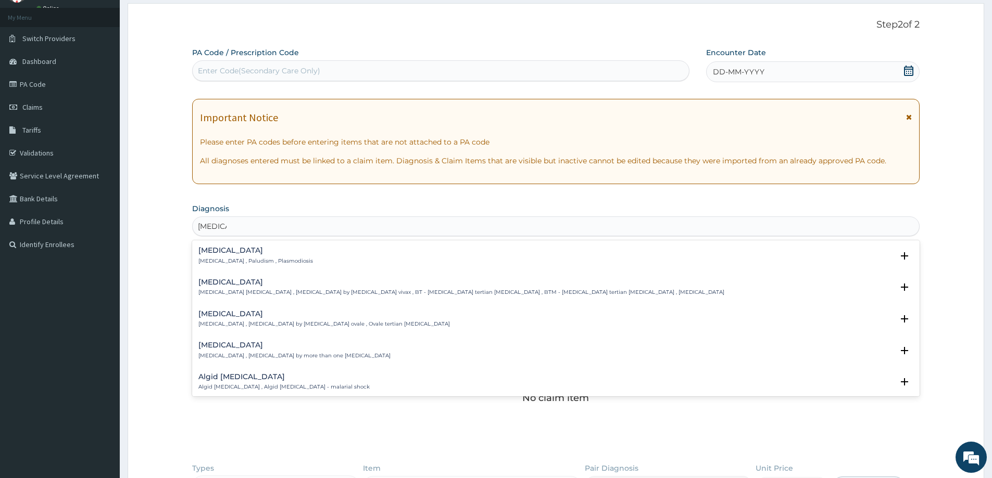
click at [326, 274] on div "Malaria Malaria , Paludism , Plasmodiosis Select Status Query Query covers susp…" at bounding box center [555, 259] width 727 height 32
click at [901, 256] on icon "open select status" at bounding box center [904, 255] width 7 height 7
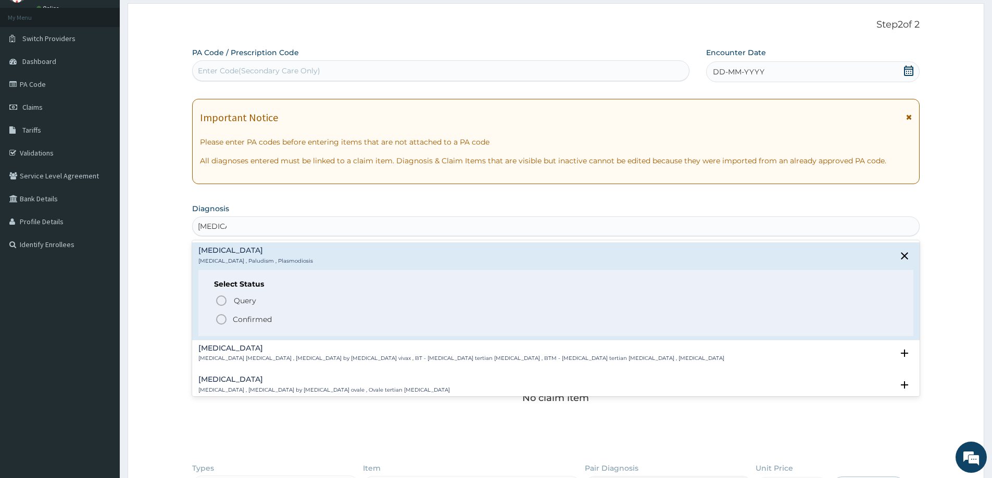
click at [222, 319] on icon "status option filled" at bounding box center [221, 319] width 12 height 12
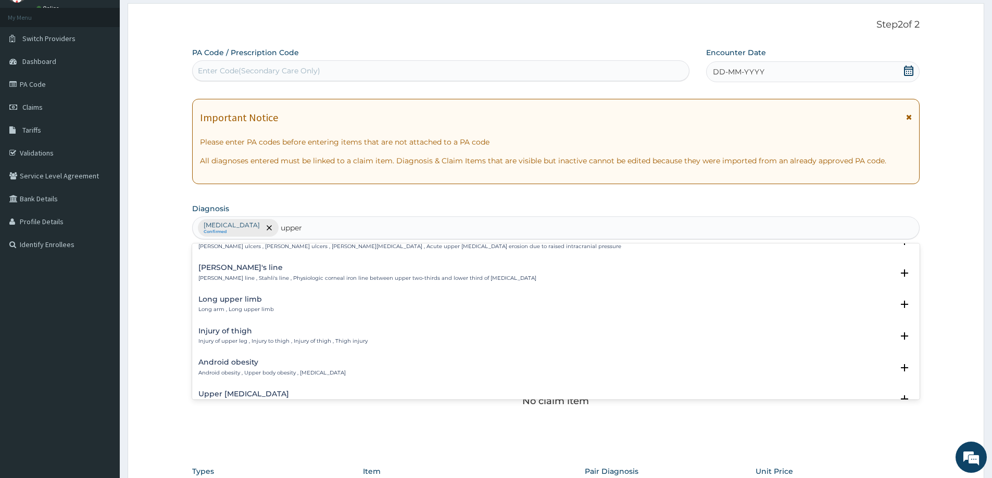
scroll to position [104, 0]
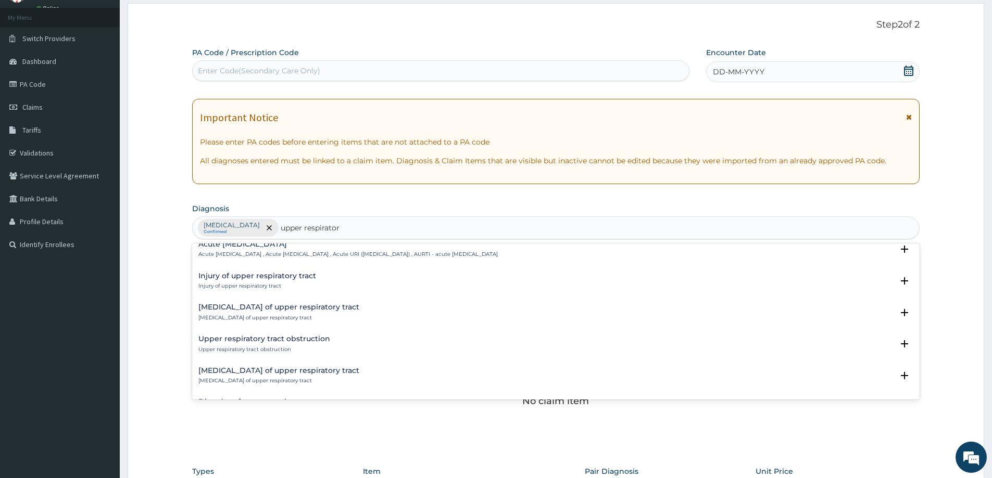
type input "upper respiratory"
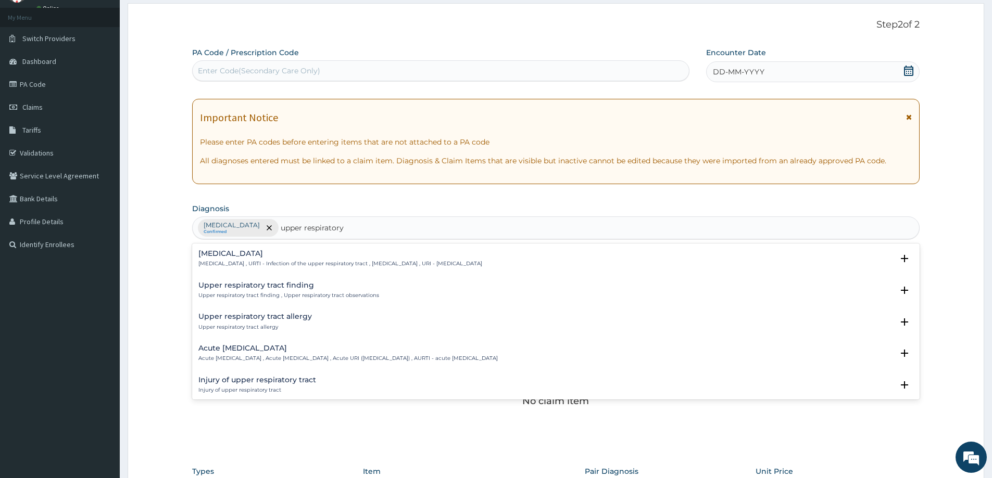
click at [303, 285] on h4 "Upper respiratory tract finding" at bounding box center [288, 286] width 181 height 8
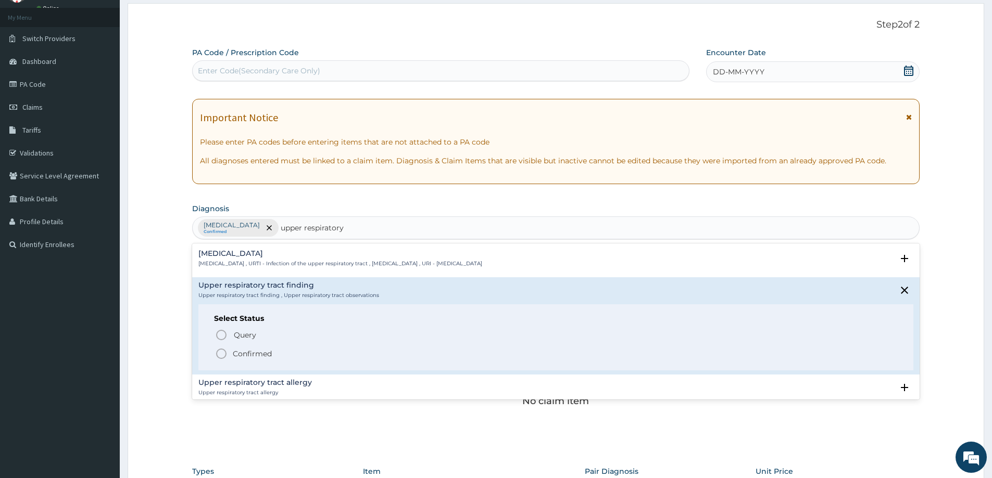
click at [224, 352] on icon "status option filled" at bounding box center [221, 354] width 12 height 12
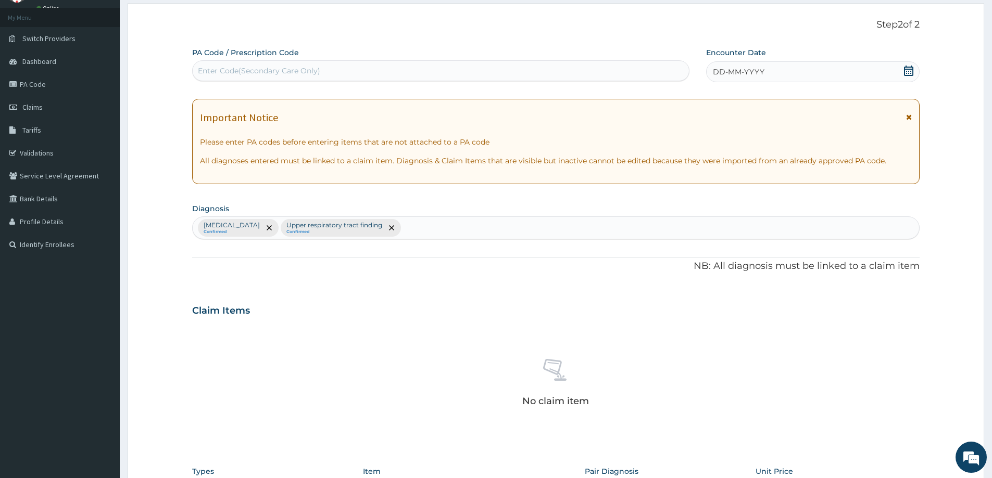
click at [403, 222] on div "Malaria Confirmed Upper respiratory tract finding Confirmed" at bounding box center [556, 228] width 726 height 22
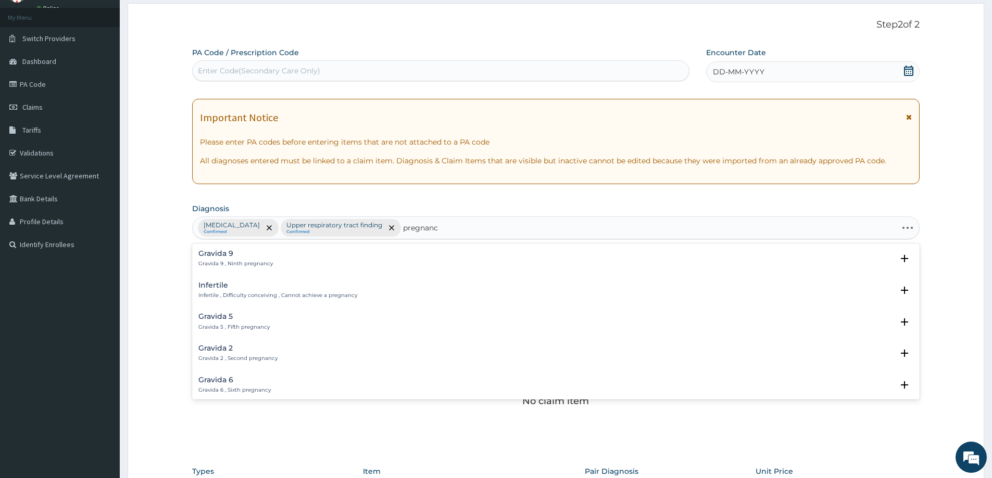
type input "pregnancy"
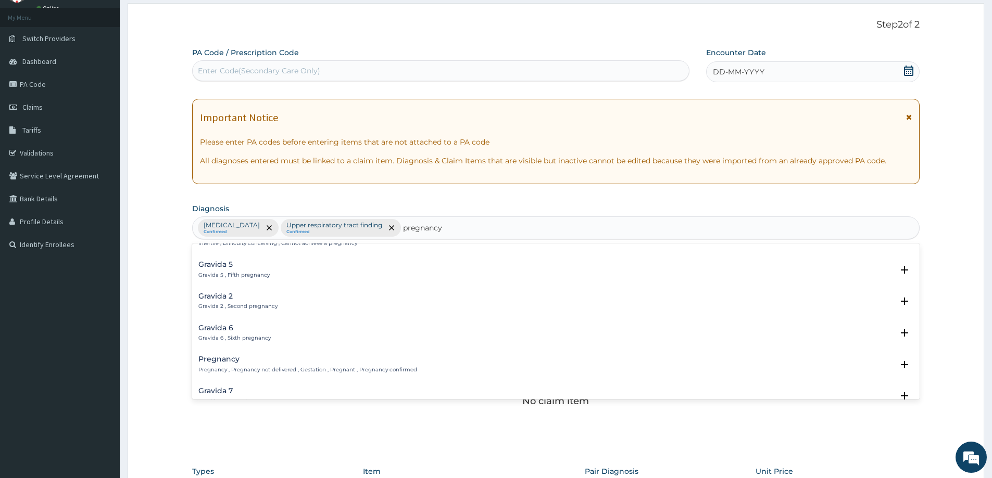
click at [278, 366] on p "Pregnancy , Pregnancy not delivered , Gestation , Pregnant , Pregnancy confirmed" at bounding box center [307, 369] width 219 height 7
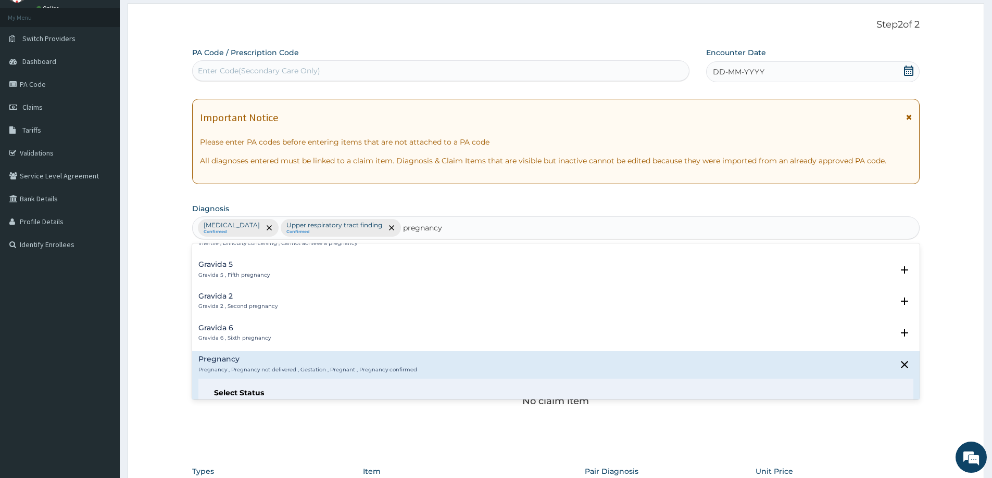
scroll to position [156, 0]
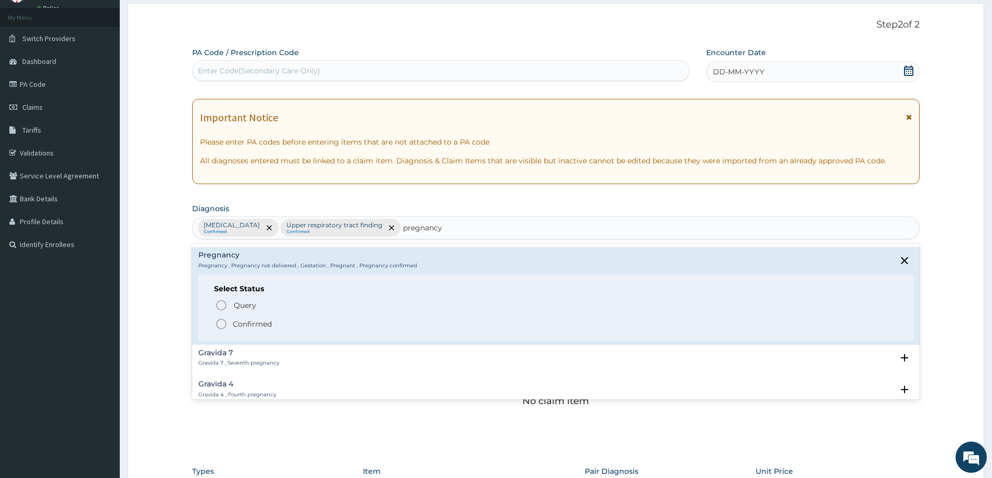
click at [222, 324] on icon "status option filled" at bounding box center [221, 324] width 12 height 12
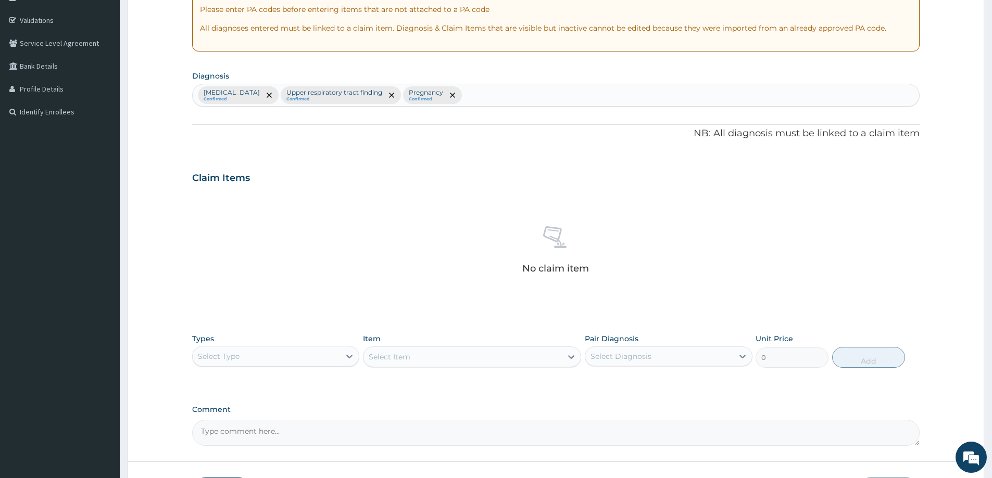
scroll to position [262, 0]
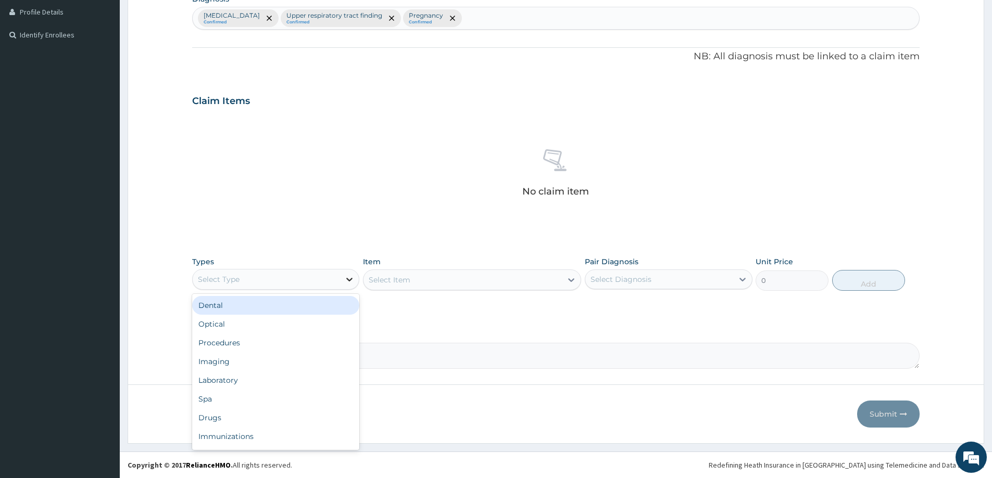
click at [347, 282] on icon at bounding box center [349, 279] width 10 height 10
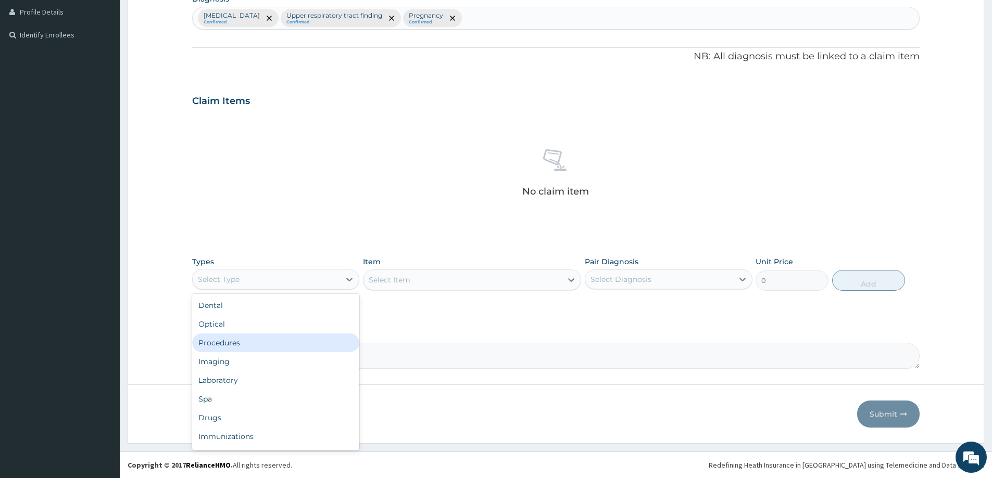
click at [207, 347] on div "Procedures" at bounding box center [275, 343] width 167 height 19
click at [573, 280] on icon at bounding box center [571, 280] width 6 height 4
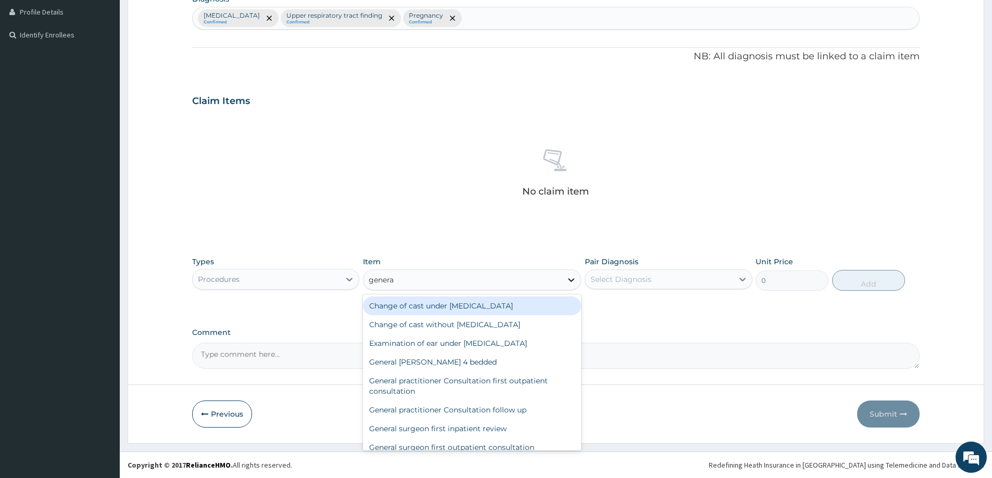
type input "general"
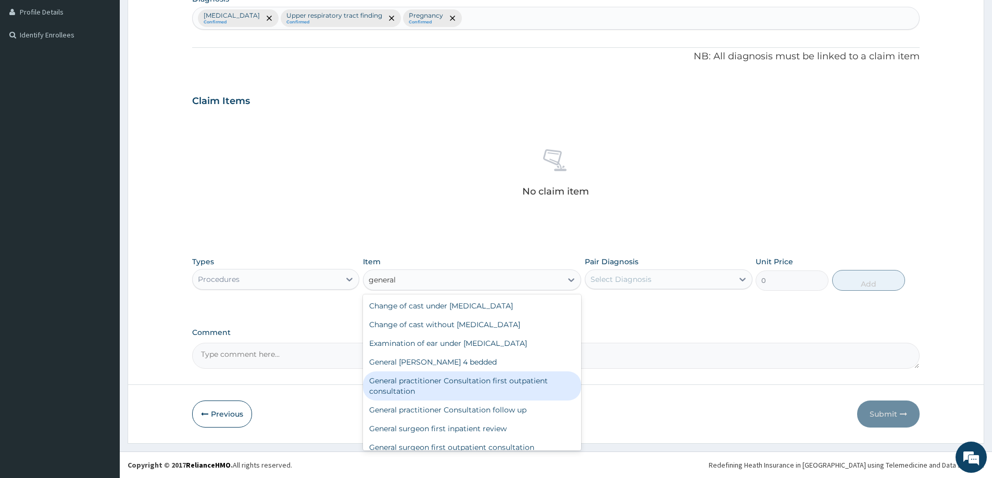
click at [488, 384] on div "General practitioner Consultation first outpatient consultation" at bounding box center [472, 386] width 218 height 29
type input "3547.5"
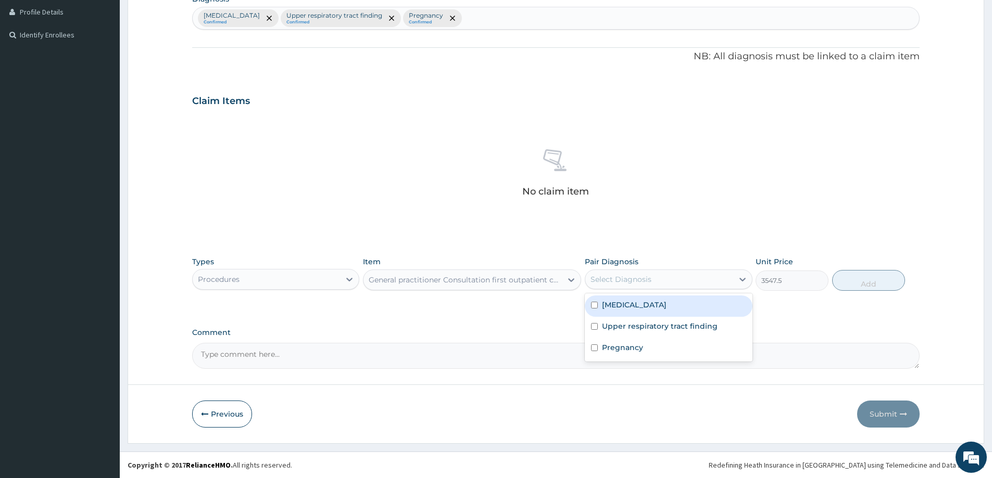
click at [645, 283] on div "Select Diagnosis" at bounding box center [620, 279] width 61 height 10
click at [620, 300] on label "[MEDICAL_DATA]" at bounding box center [634, 305] width 65 height 10
checkbox input "true"
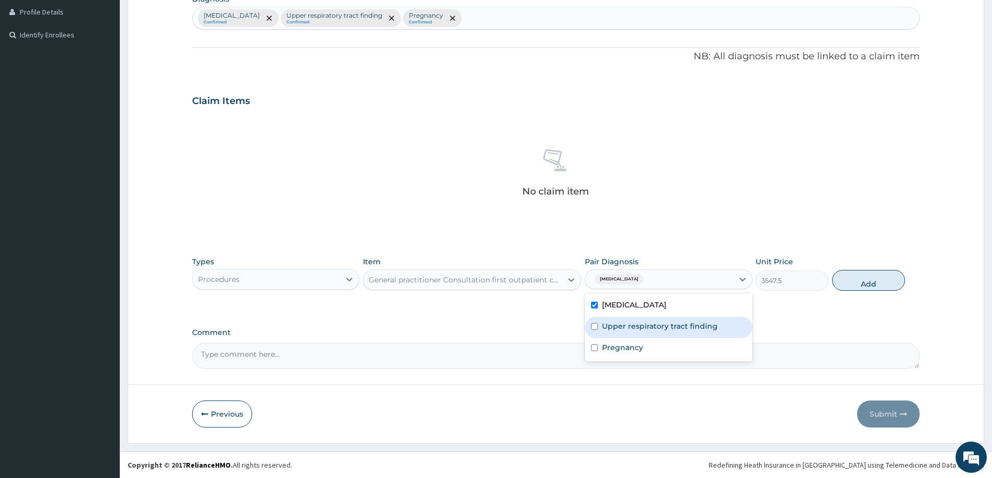
click at [612, 324] on label "Upper respiratory tract finding" at bounding box center [660, 326] width 116 height 10
checkbox input "true"
click at [611, 343] on label "Pregnancy" at bounding box center [622, 348] width 41 height 10
checkbox input "true"
click at [848, 285] on button "Add" at bounding box center [868, 280] width 73 height 21
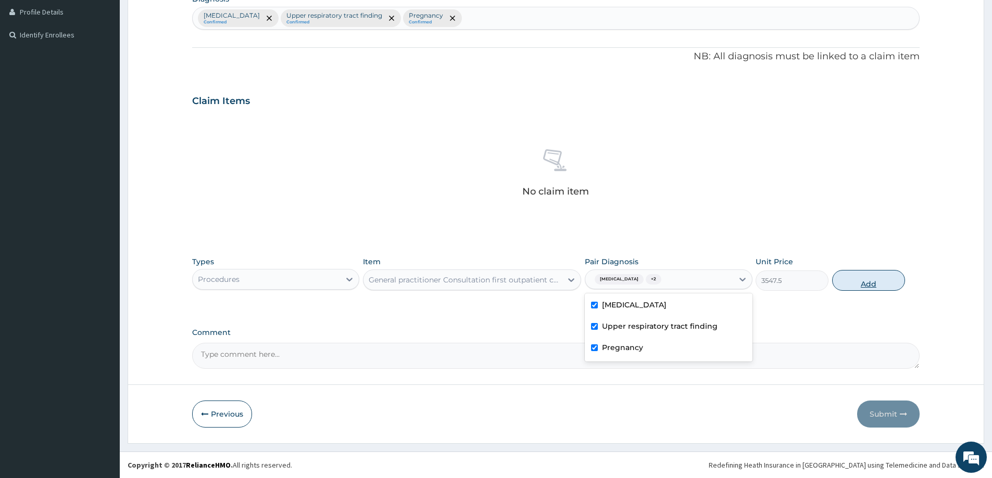
type input "0"
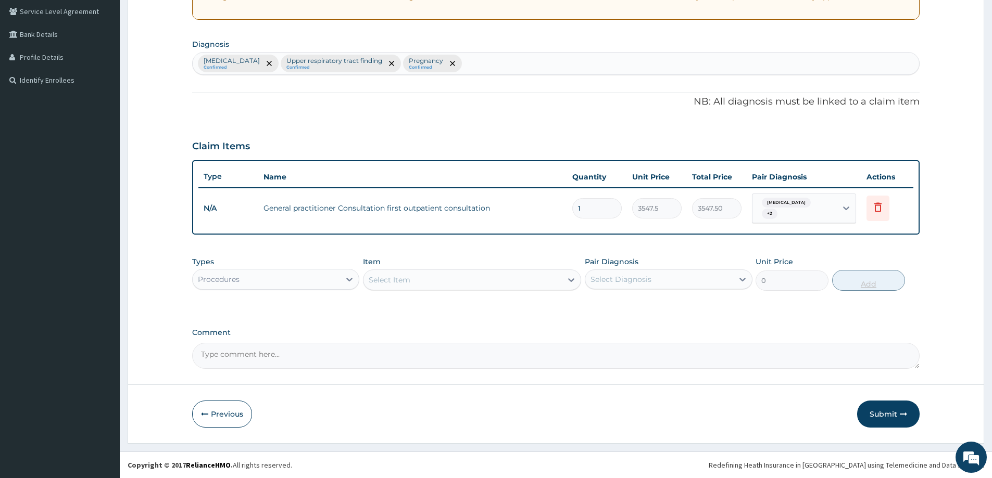
scroll to position [212, 0]
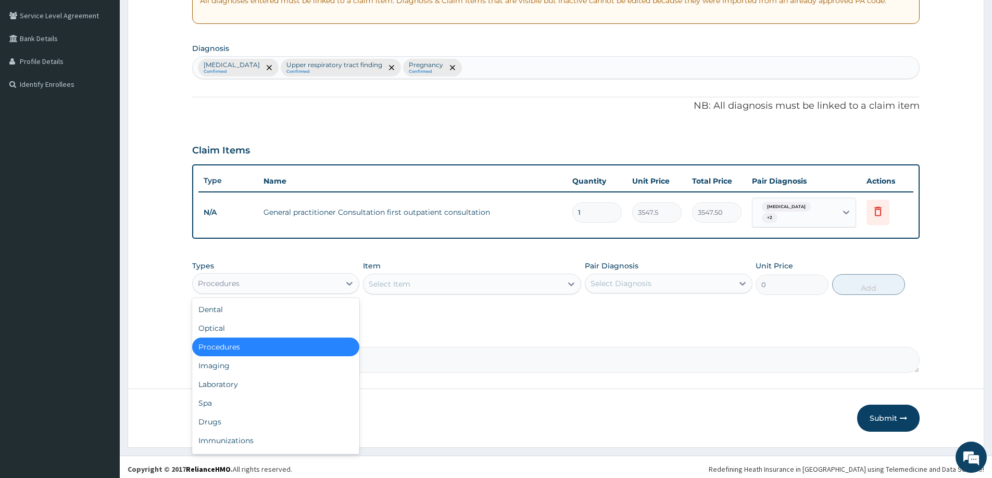
click at [310, 282] on div "Procedures" at bounding box center [266, 283] width 147 height 17
click at [244, 385] on div "Laboratory" at bounding box center [275, 384] width 167 height 19
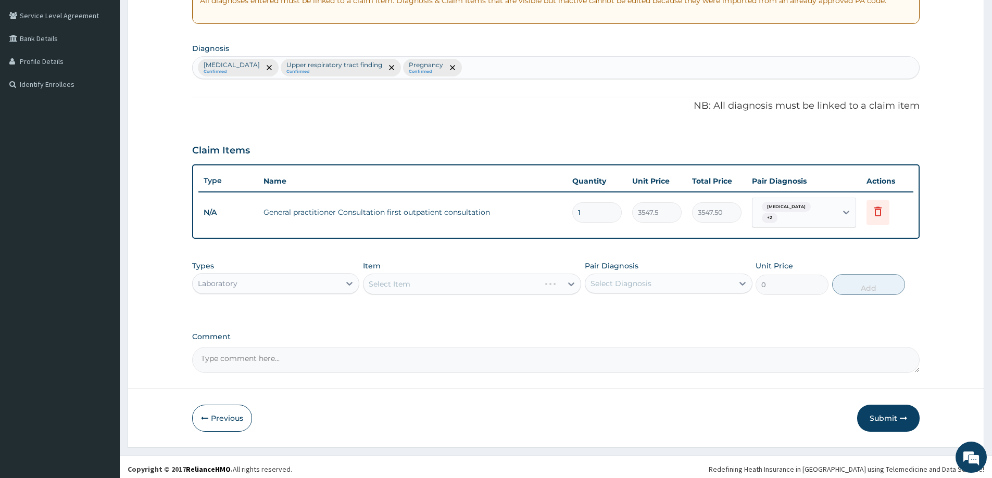
click at [522, 282] on div "Select Item" at bounding box center [472, 284] width 218 height 21
click at [572, 279] on icon at bounding box center [571, 284] width 10 height 10
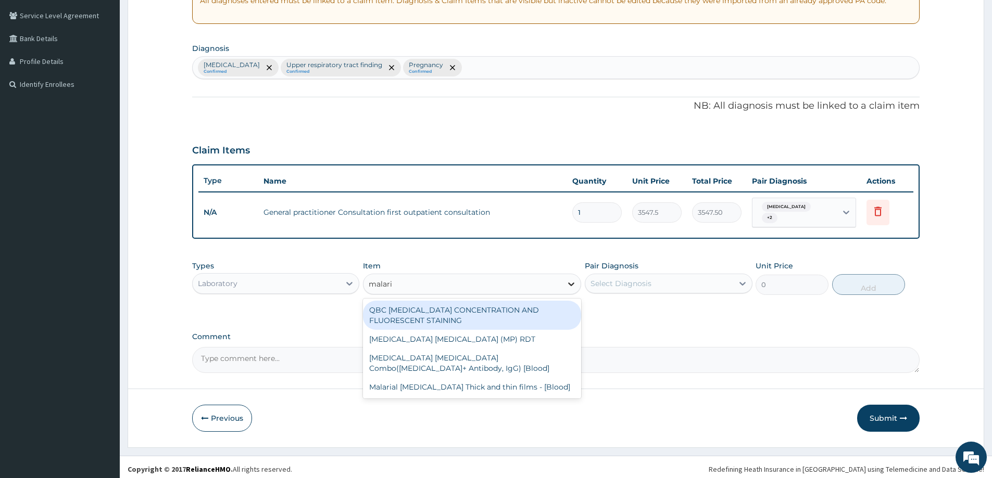
type input "[MEDICAL_DATA]"
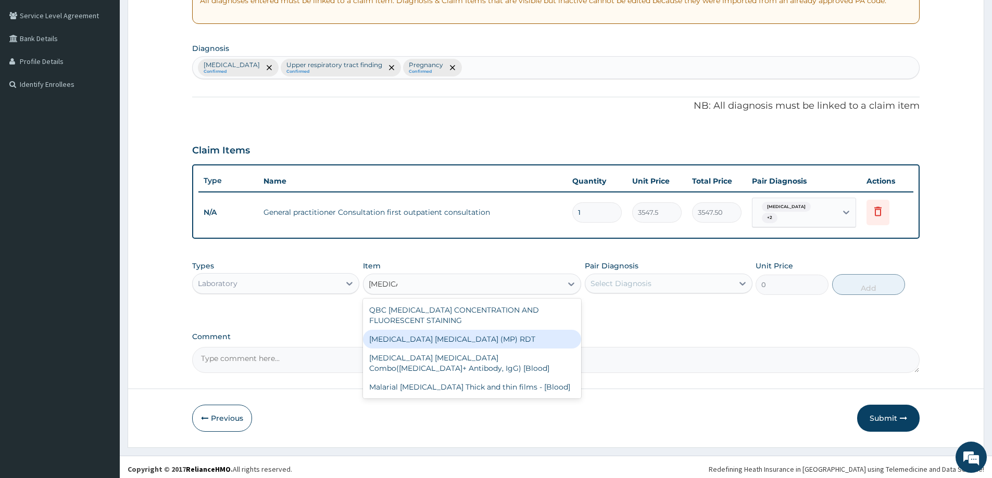
click at [531, 336] on div "[MEDICAL_DATA] [MEDICAL_DATA] (MP) RDT" at bounding box center [472, 339] width 218 height 19
type input "1612.5"
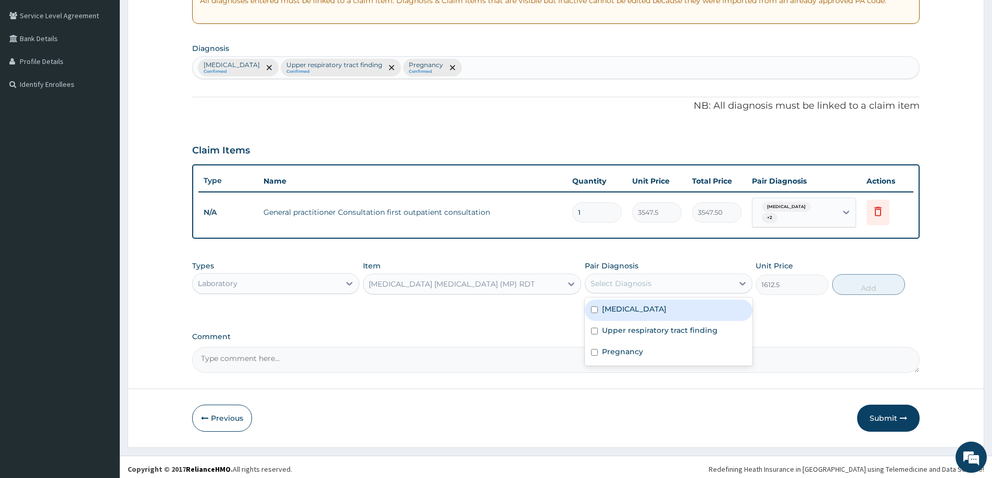
click at [609, 278] on div "Select Diagnosis" at bounding box center [620, 283] width 61 height 10
click at [617, 304] on label "[MEDICAL_DATA]" at bounding box center [634, 309] width 65 height 10
checkbox input "true"
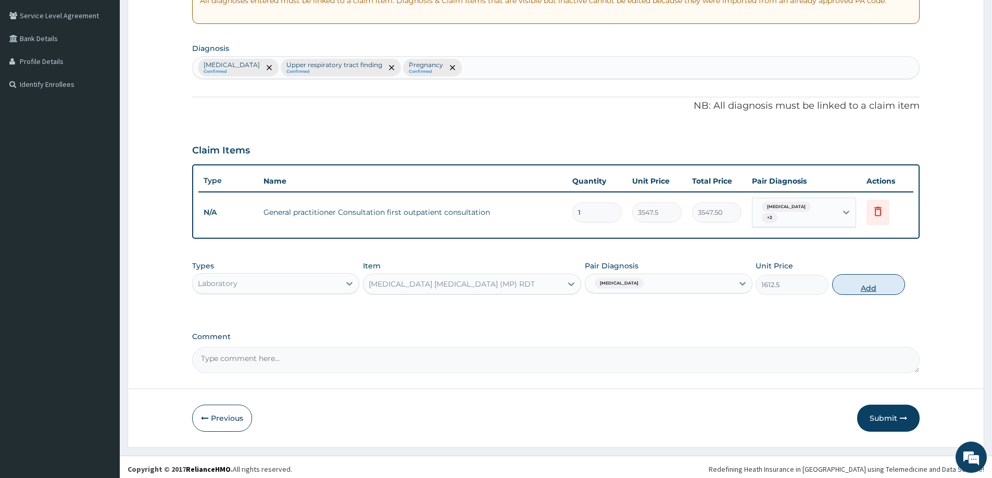
click at [877, 277] on button "Add" at bounding box center [868, 284] width 73 height 21
type input "0"
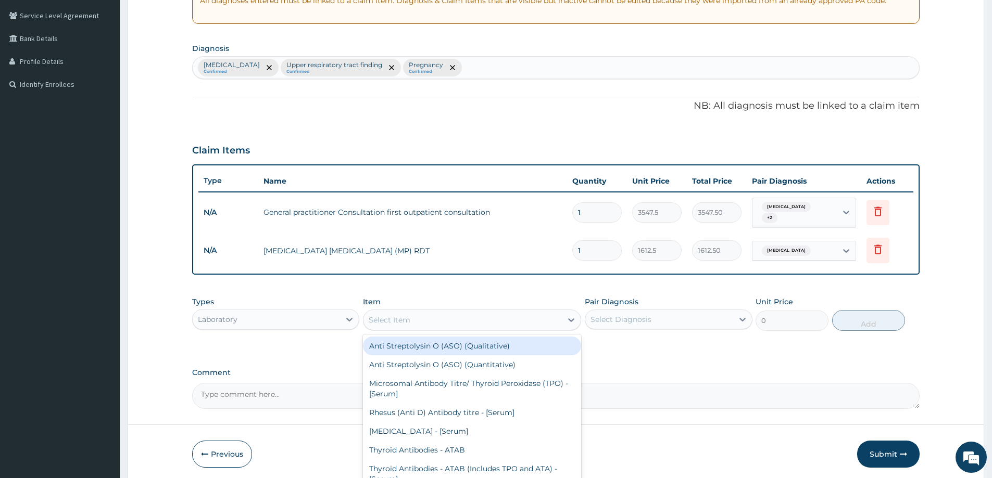
click at [562, 318] on div "Select Item" at bounding box center [462, 320] width 198 height 17
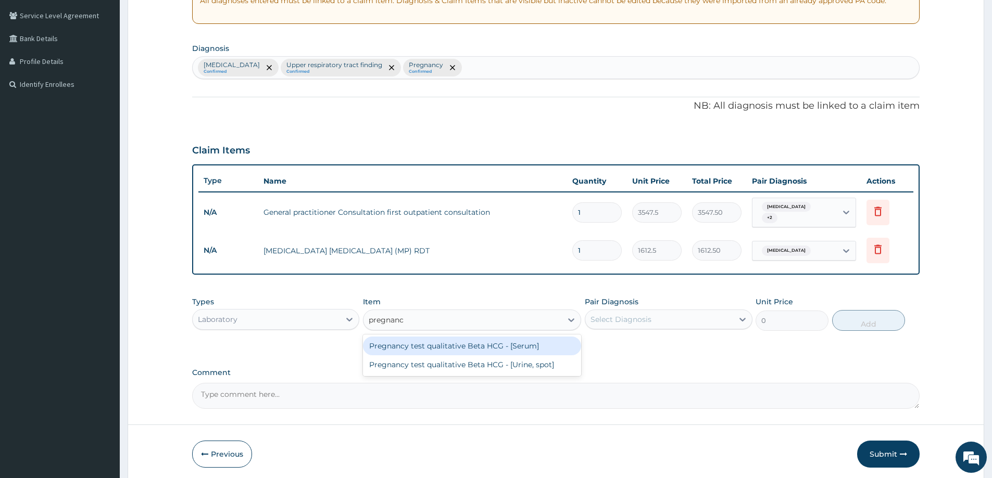
type input "pregnancy"
click at [527, 345] on div "Pregnancy test qualitative Beta HCG - [Serum]" at bounding box center [472, 346] width 218 height 19
type input "1290"
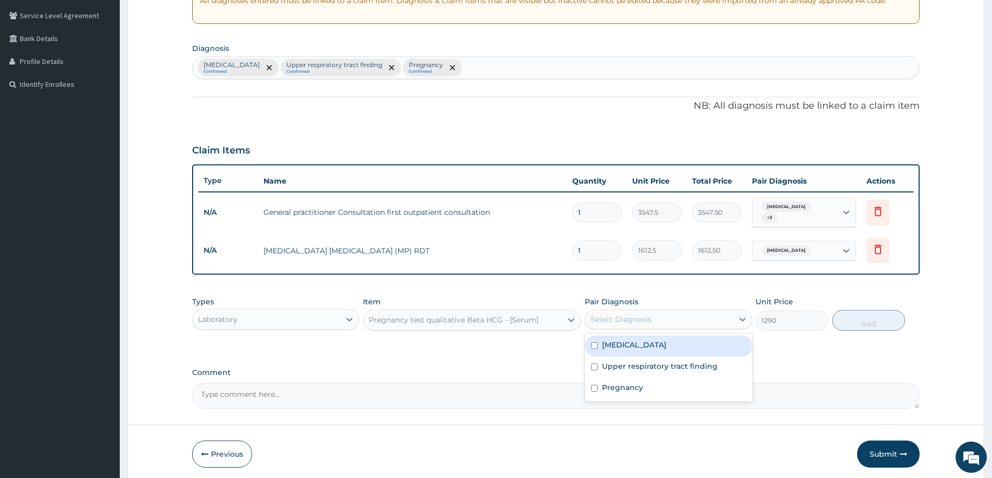
click at [639, 314] on div "Select Diagnosis" at bounding box center [620, 319] width 61 height 10
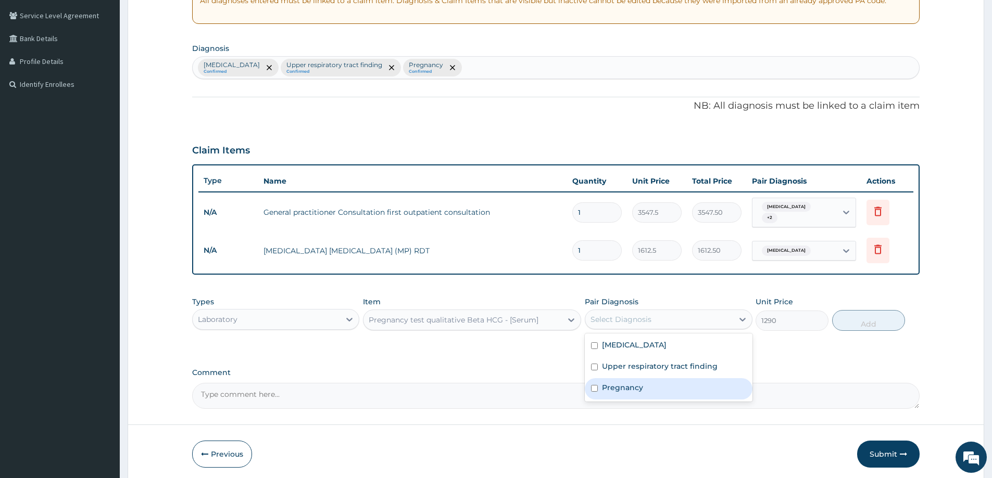
click at [622, 383] on label "Pregnancy" at bounding box center [622, 388] width 41 height 10
checkbox input "true"
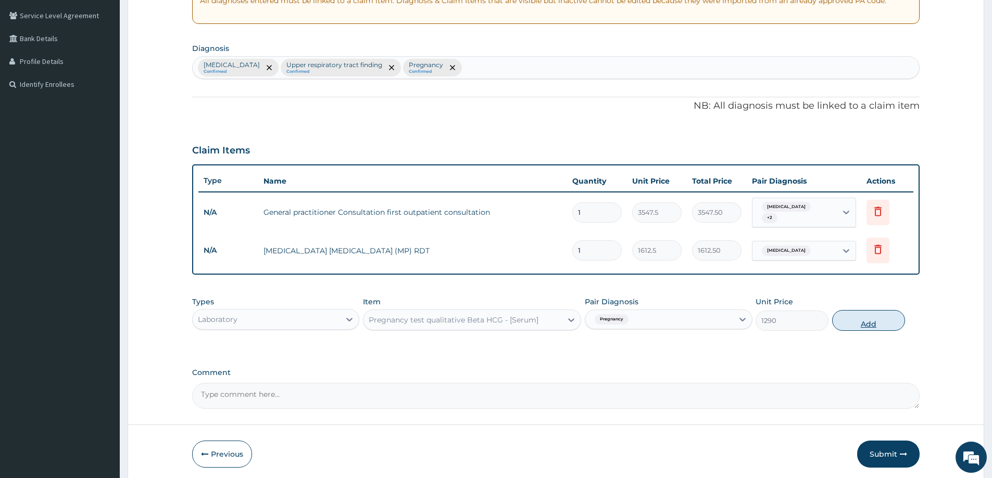
click at [854, 312] on button "Add" at bounding box center [868, 320] width 73 height 21
type input "0"
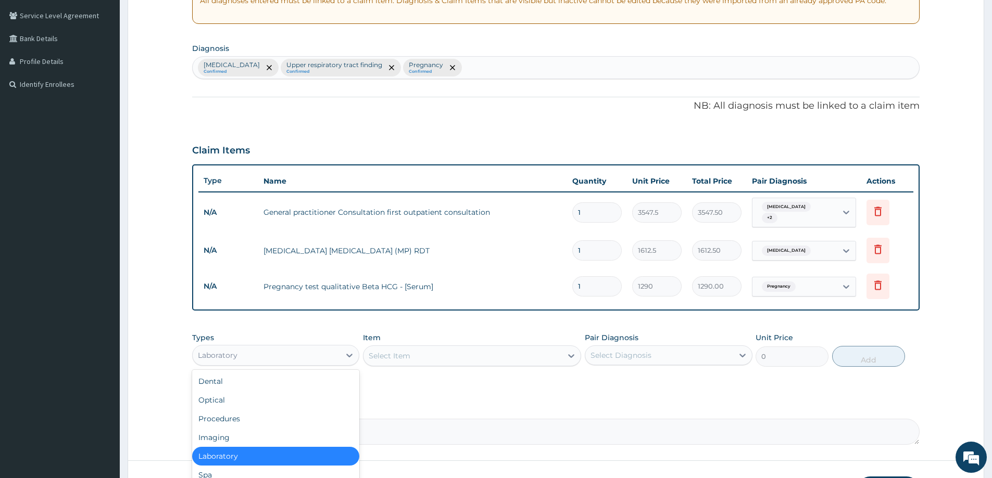
click at [318, 348] on div "Laboratory" at bounding box center [266, 355] width 147 height 17
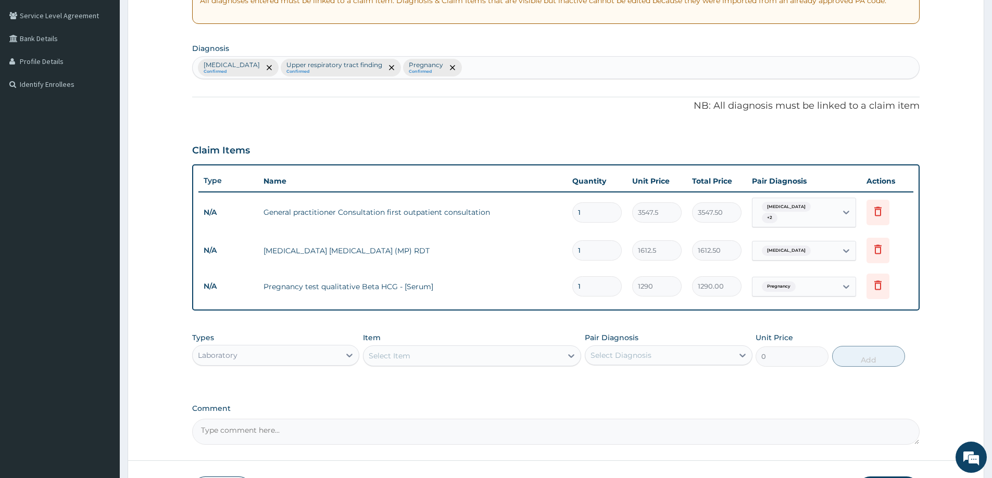
click at [400, 381] on div "Types Laboratory Item Select Item Pair Diagnosis Select Diagnosis Unit Price 0 …" at bounding box center [555, 357] width 727 height 60
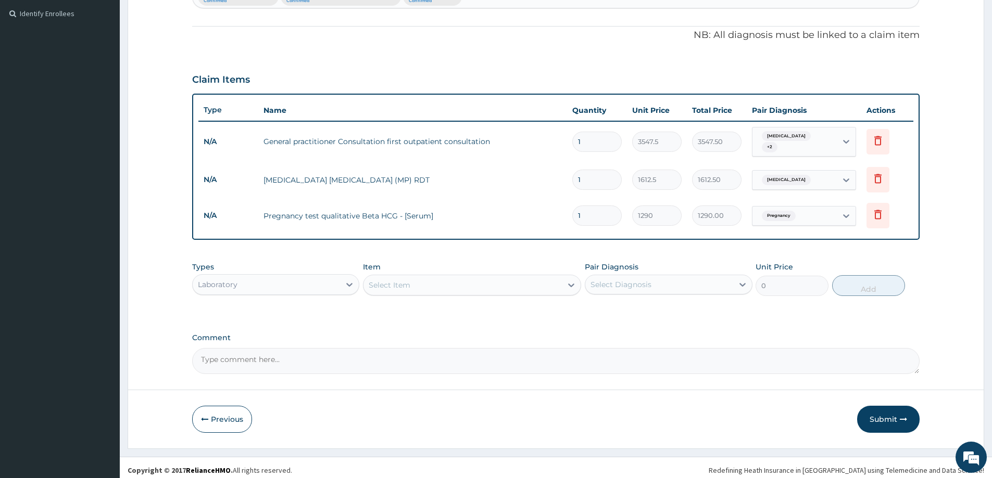
scroll to position [284, 0]
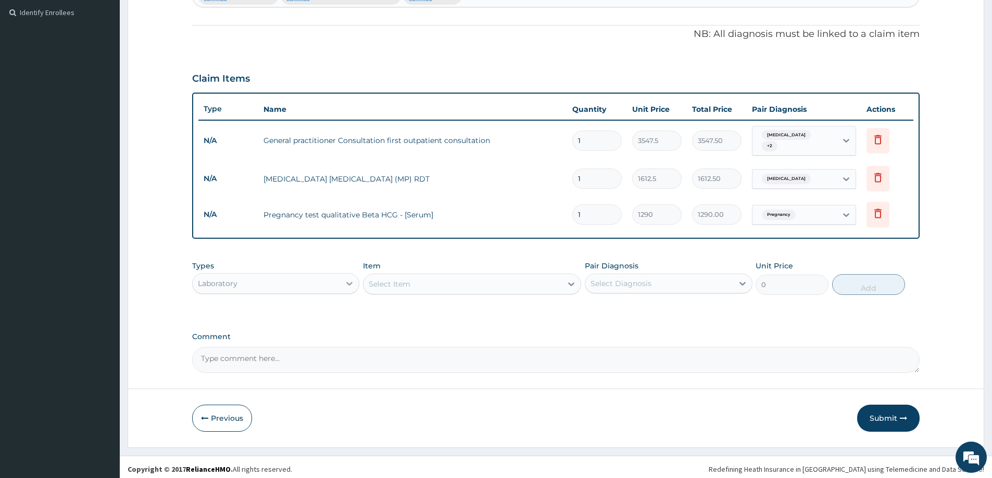
click at [341, 281] on div at bounding box center [349, 283] width 19 height 19
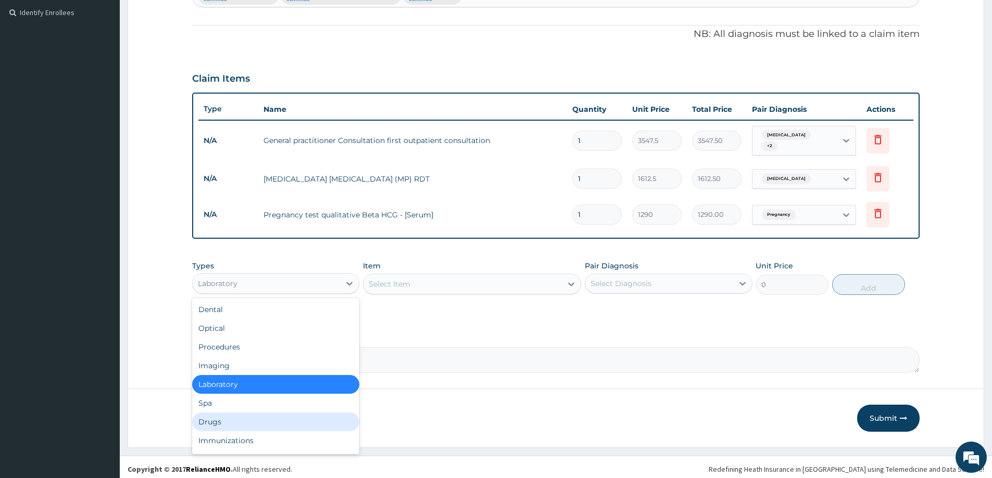
click at [206, 415] on div "Drugs" at bounding box center [275, 422] width 167 height 19
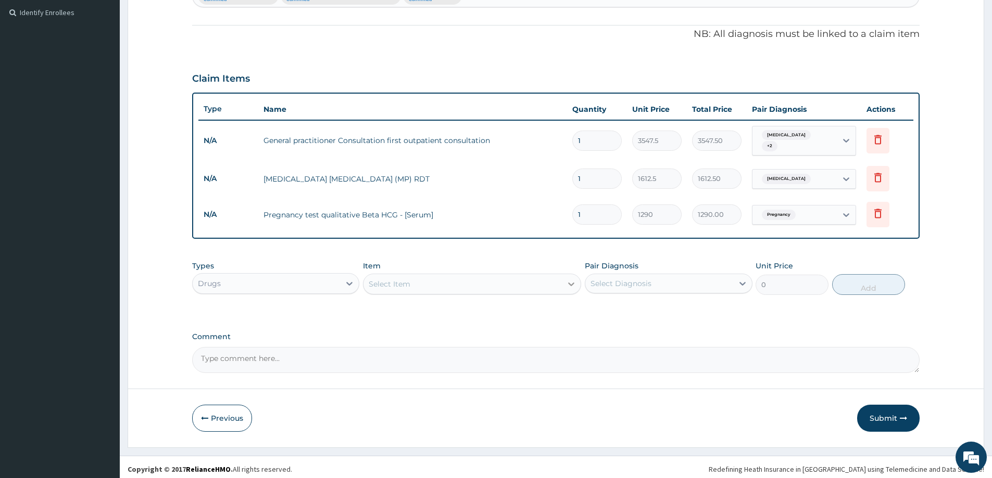
click at [568, 279] on icon at bounding box center [571, 284] width 10 height 10
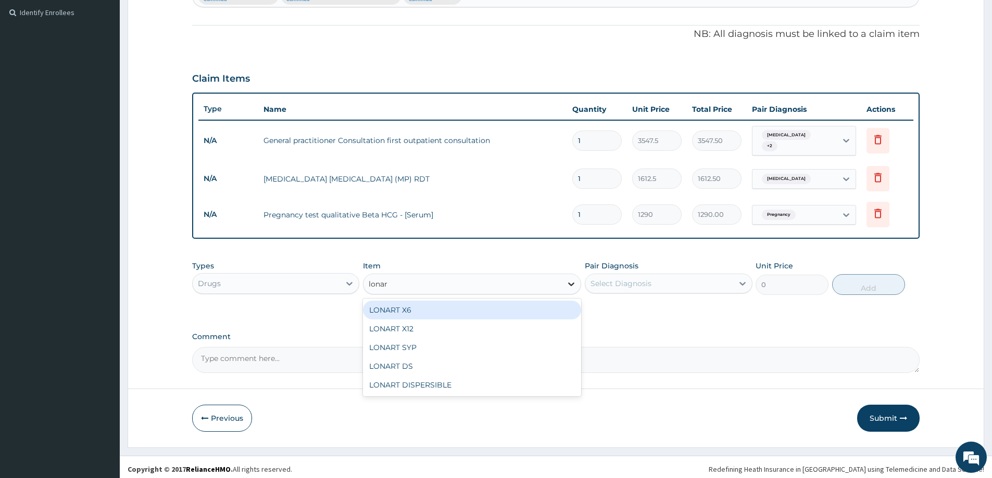
type input "lonart"
click at [517, 309] on div "LONART X6" at bounding box center [472, 310] width 218 height 19
type input "473"
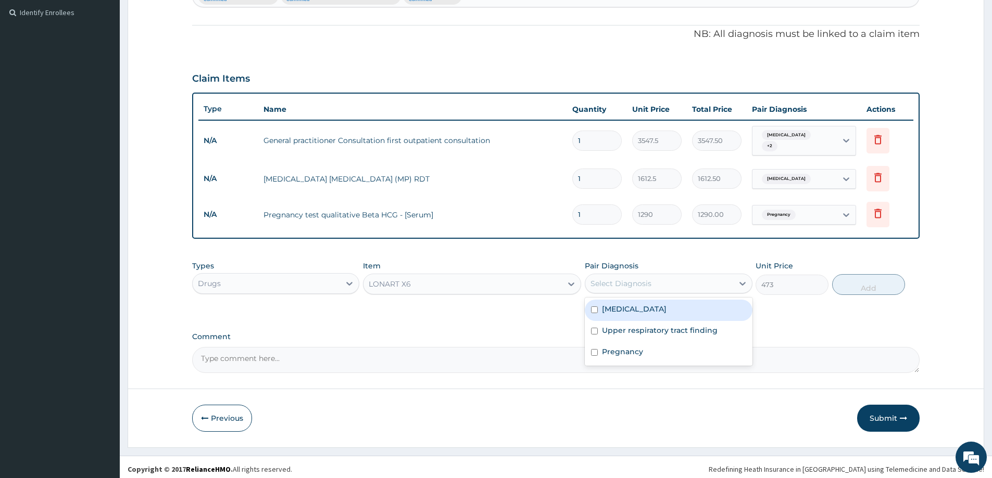
click at [654, 277] on div "Select Diagnosis" at bounding box center [658, 283] width 147 height 17
click at [637, 312] on div "[MEDICAL_DATA]" at bounding box center [668, 310] width 167 height 21
checkbox input "true"
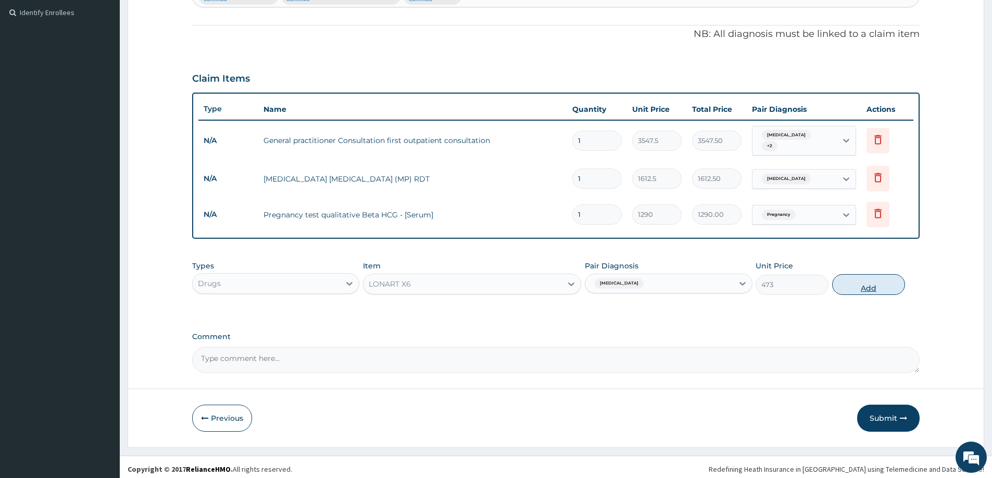
click at [865, 275] on button "Add" at bounding box center [868, 284] width 73 height 21
type input "0"
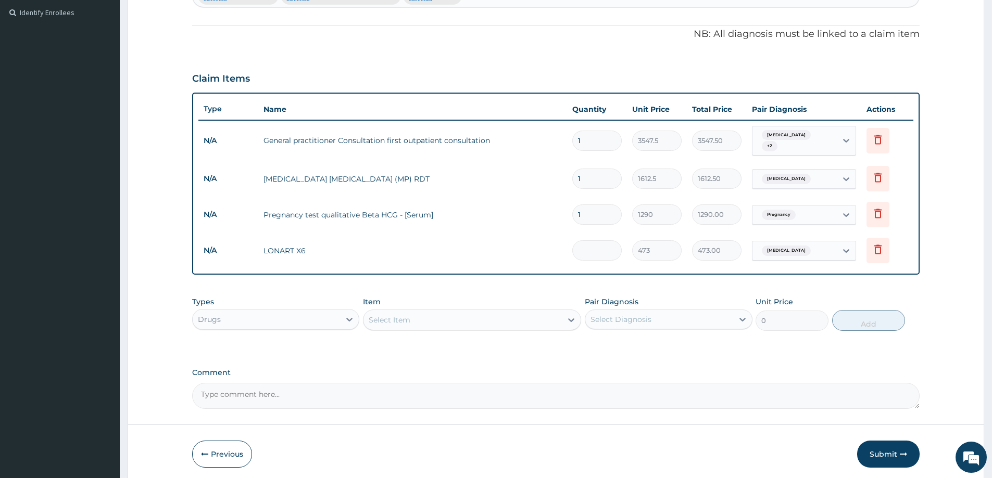
type input "0.00"
type input "6"
type input "2838.00"
type input "6"
click at [396, 321] on div "Select Item" at bounding box center [462, 320] width 198 height 17
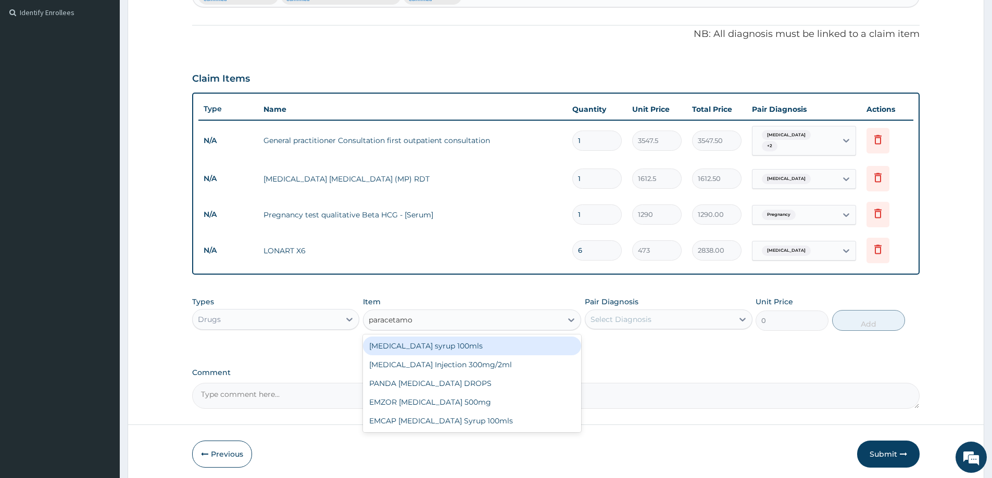
type input "paracetamol"
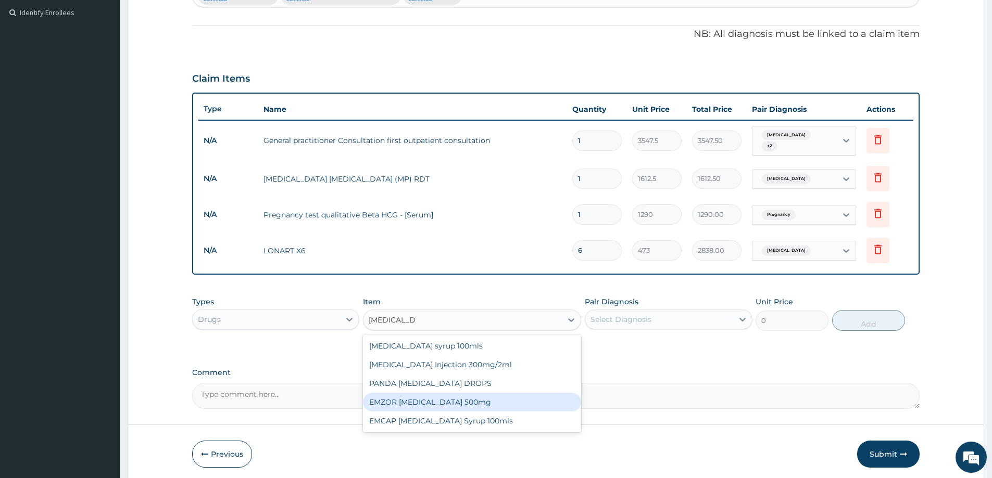
click at [412, 395] on div "EMZOR PARACETAMOL 500mg" at bounding box center [472, 402] width 218 height 19
type input "23.65"
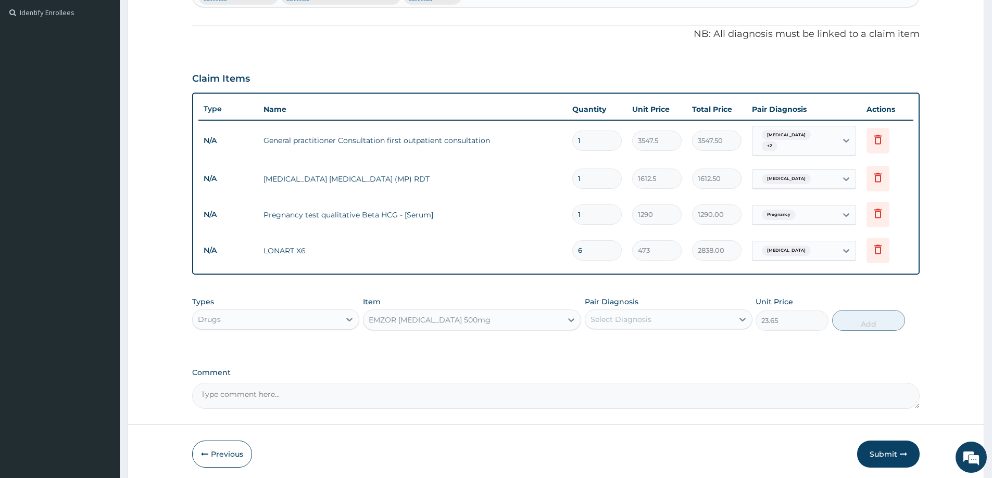
click at [624, 314] on div "Select Diagnosis" at bounding box center [620, 319] width 61 height 10
click at [620, 343] on label "Malaria" at bounding box center [634, 345] width 65 height 10
checkbox input "true"
click at [877, 321] on button "Add" at bounding box center [868, 320] width 73 height 21
type input "0"
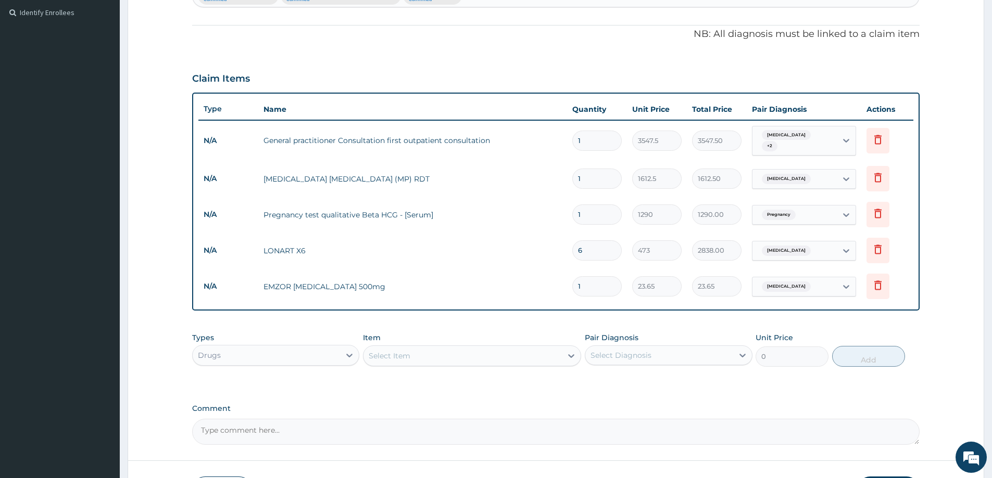
type input "18"
type input "425.70"
type input "18"
click at [396, 351] on div "Select Item" at bounding box center [390, 356] width 42 height 10
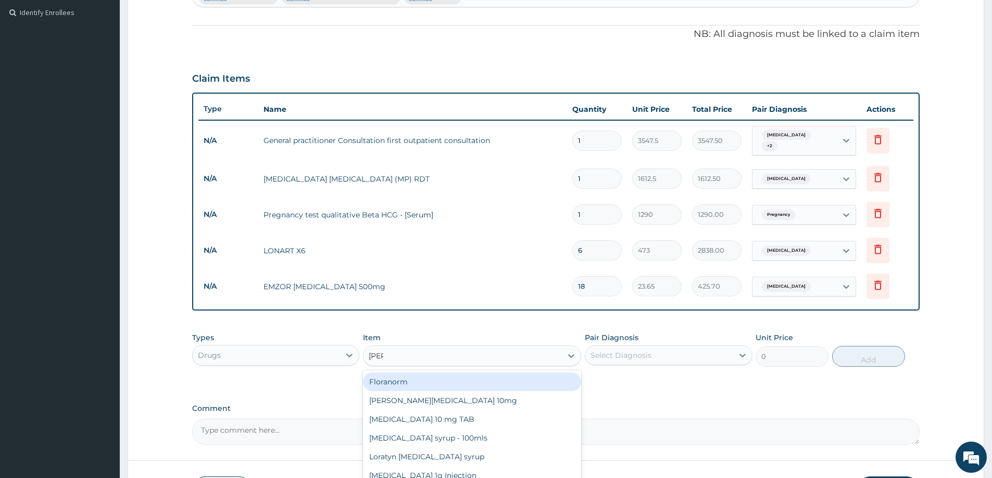
type input "lorat"
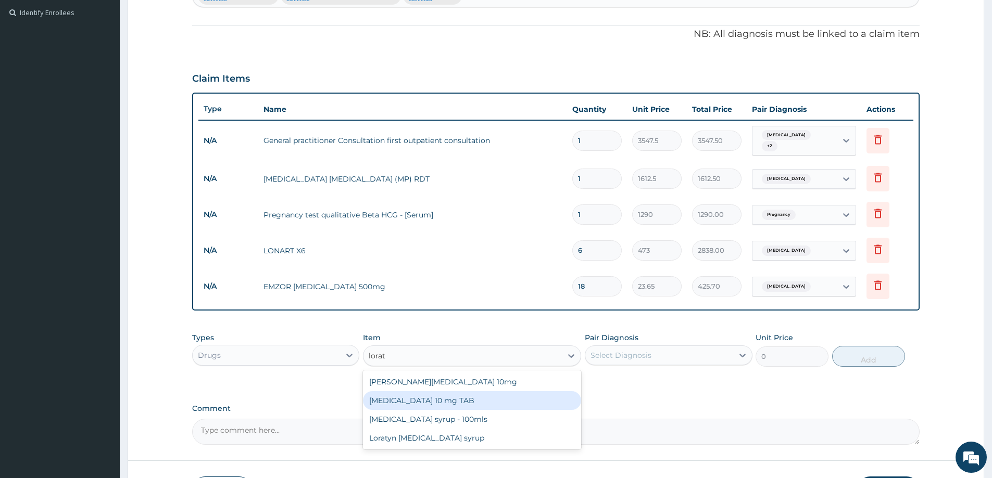
click at [397, 394] on div "LORATADINE 10 mg TAB" at bounding box center [472, 400] width 218 height 19
type input "59.125"
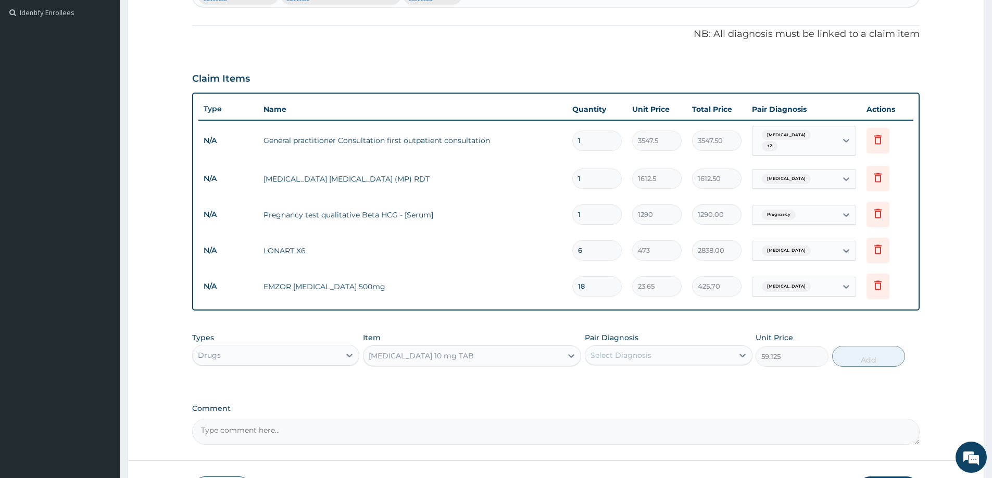
click at [694, 356] on div "Select Diagnosis" at bounding box center [658, 355] width 147 height 17
click at [646, 398] on label "Upper respiratory tract finding" at bounding box center [660, 402] width 116 height 10
checkbox input "true"
click at [851, 349] on button "Add" at bounding box center [868, 356] width 73 height 21
type input "0"
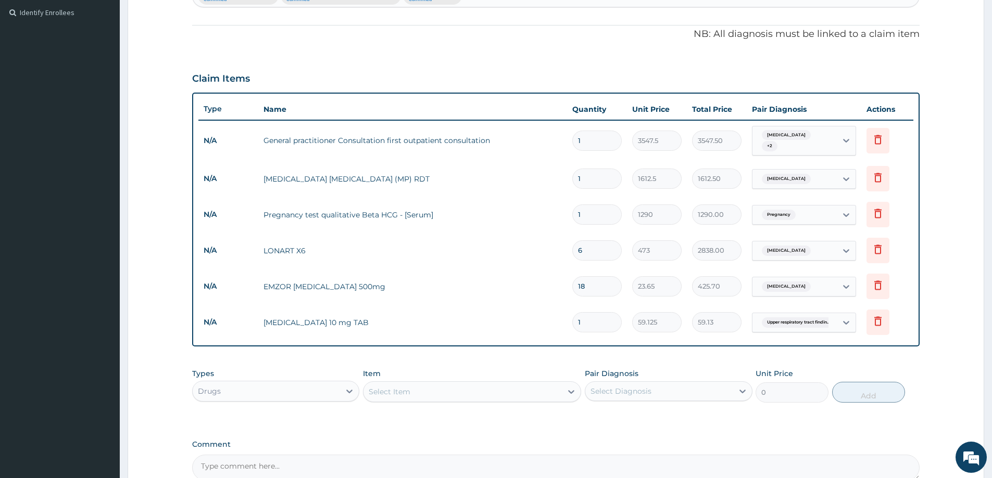
type input "0.00"
type input "3"
type input "177.38"
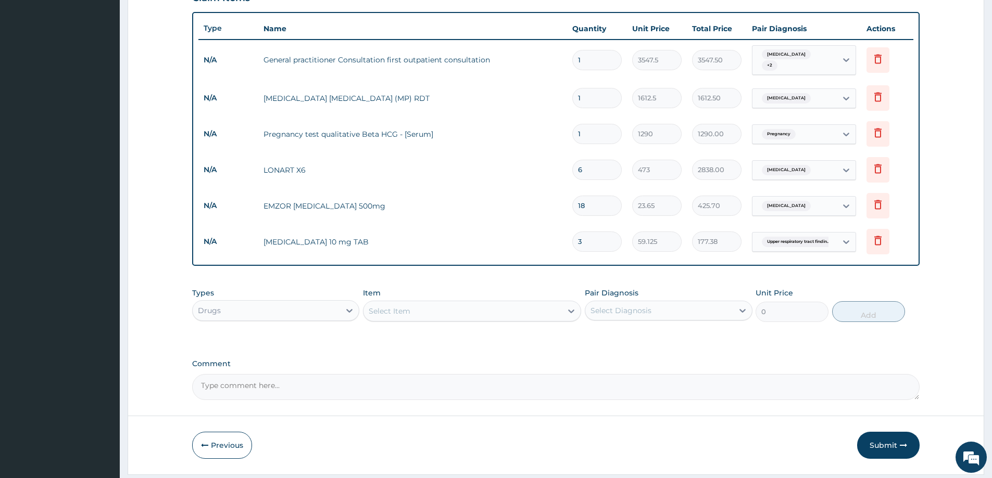
scroll to position [388, 0]
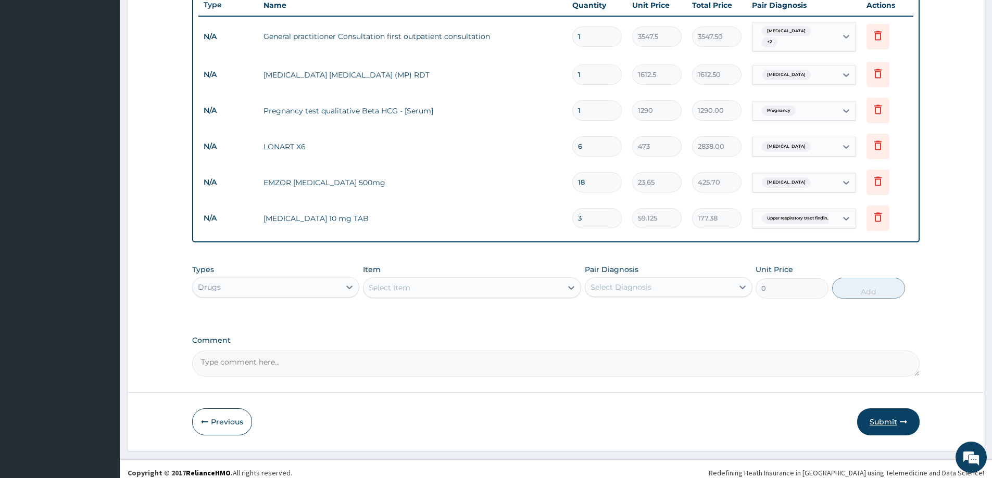
type input "3"
click at [890, 414] on button "Submit" at bounding box center [888, 422] width 62 height 27
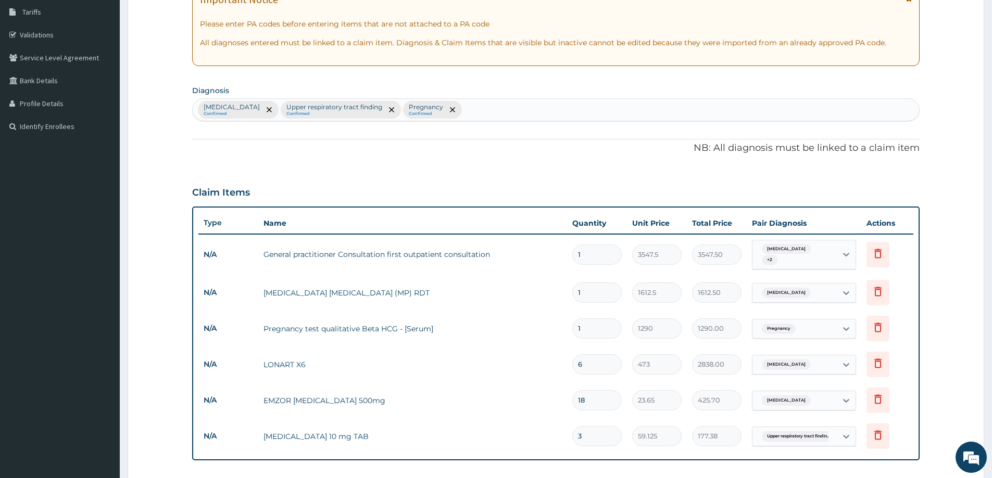
scroll to position [76, 0]
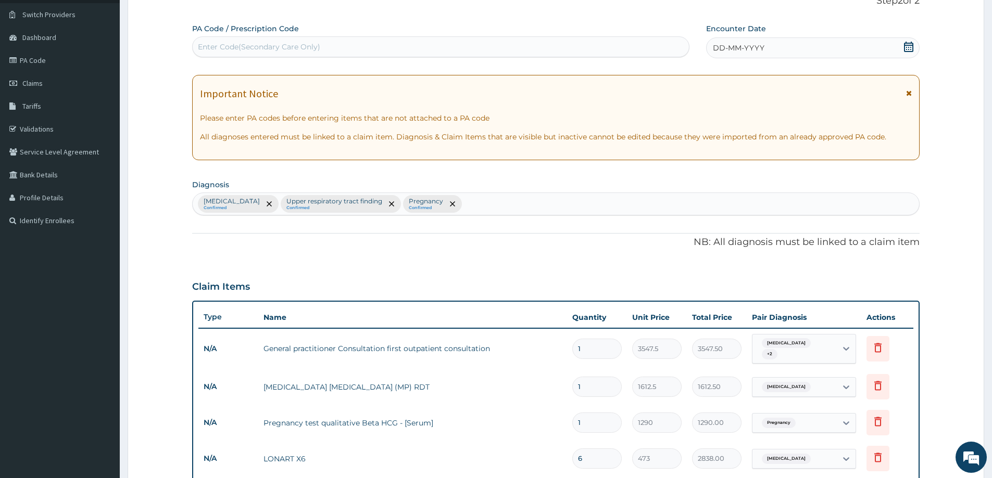
click at [909, 47] on icon at bounding box center [908, 47] width 10 height 10
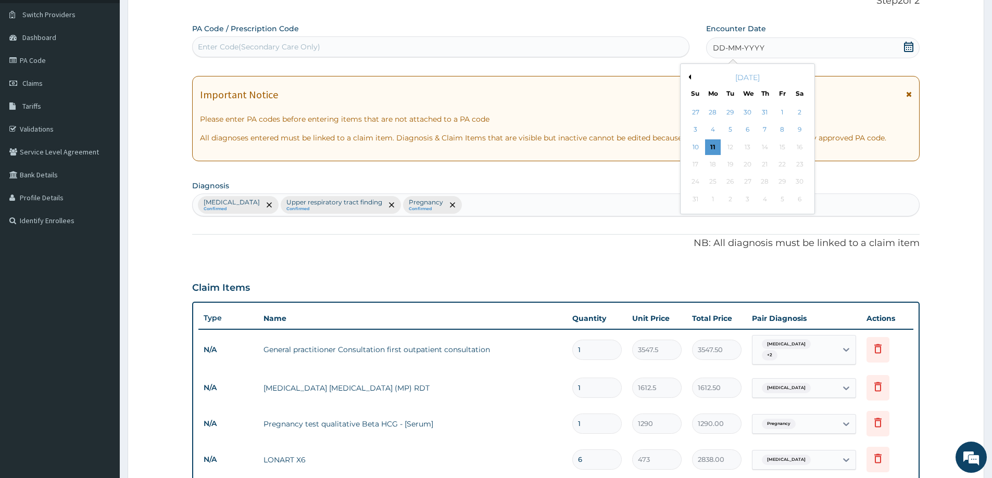
click at [690, 76] on button "Previous Month" at bounding box center [688, 76] width 5 height 5
click at [695, 180] on div "27" at bounding box center [696, 182] width 16 height 16
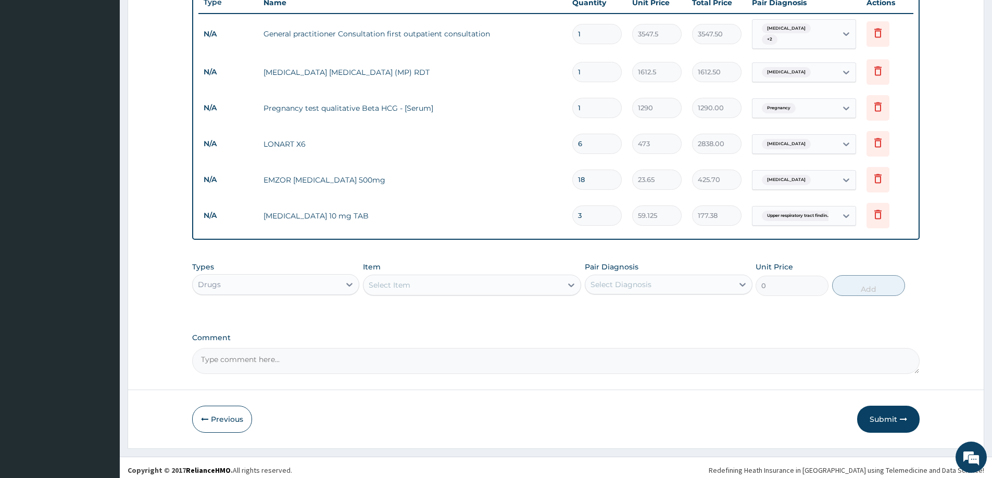
scroll to position [392, 0]
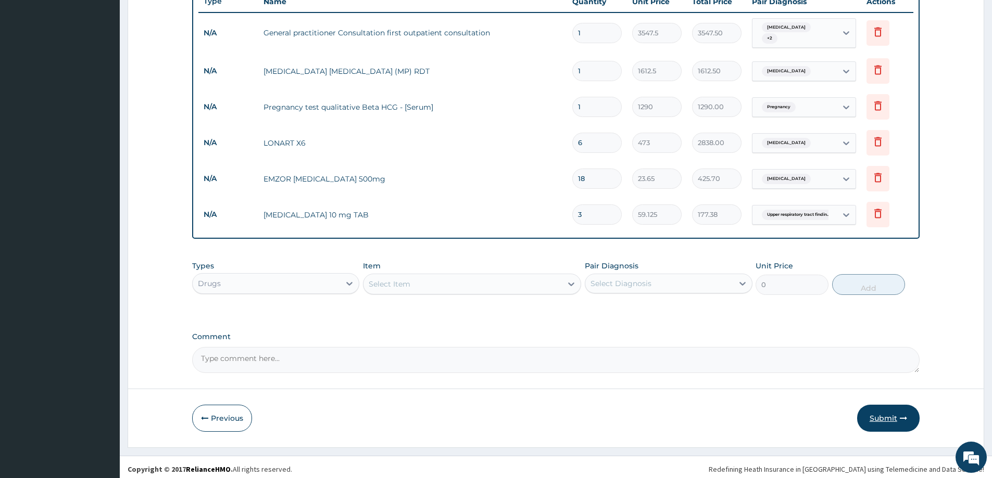
click at [877, 414] on button "Submit" at bounding box center [888, 418] width 62 height 27
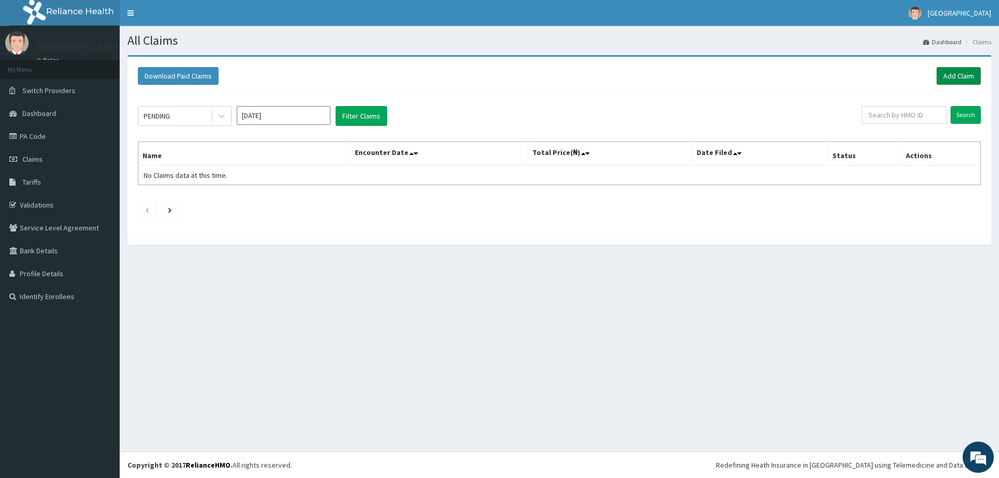
click at [957, 77] on link "Add Claim" at bounding box center [959, 76] width 44 height 18
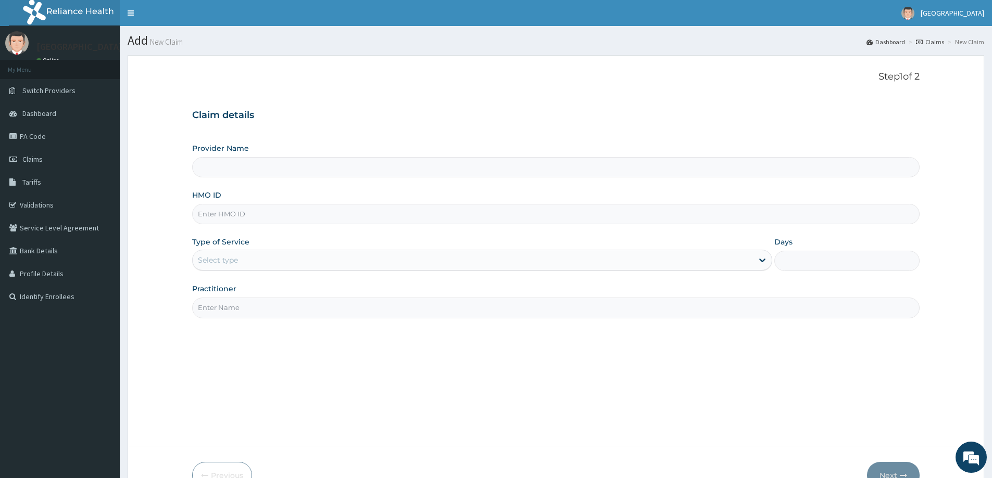
click at [309, 214] on input "HMO ID" at bounding box center [555, 214] width 727 height 20
type input "Divine Medical Centre"
type input "v"
paste input "GSV/10659/A"
type input "GSV/10659/A"
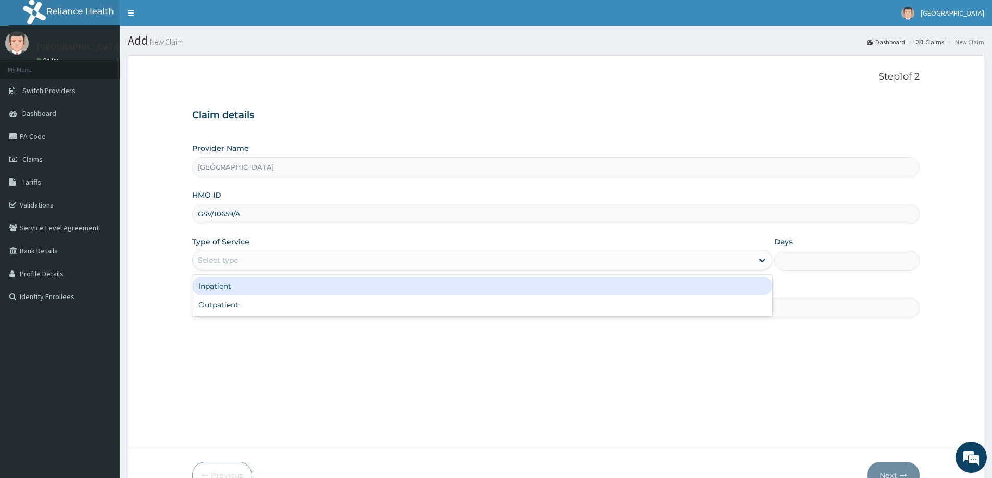
click at [318, 260] on div "Select type" at bounding box center [473, 260] width 560 height 17
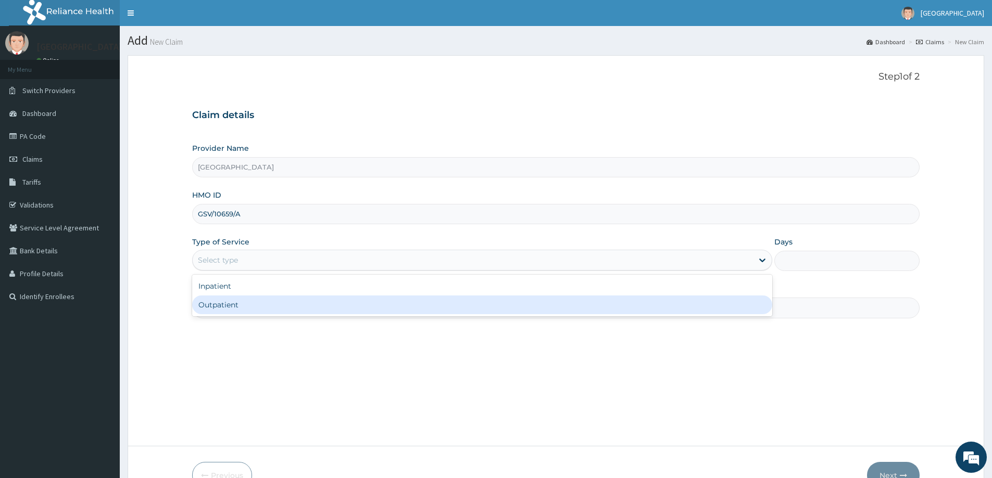
click at [282, 298] on div "Outpatient" at bounding box center [482, 305] width 580 height 19
type input "1"
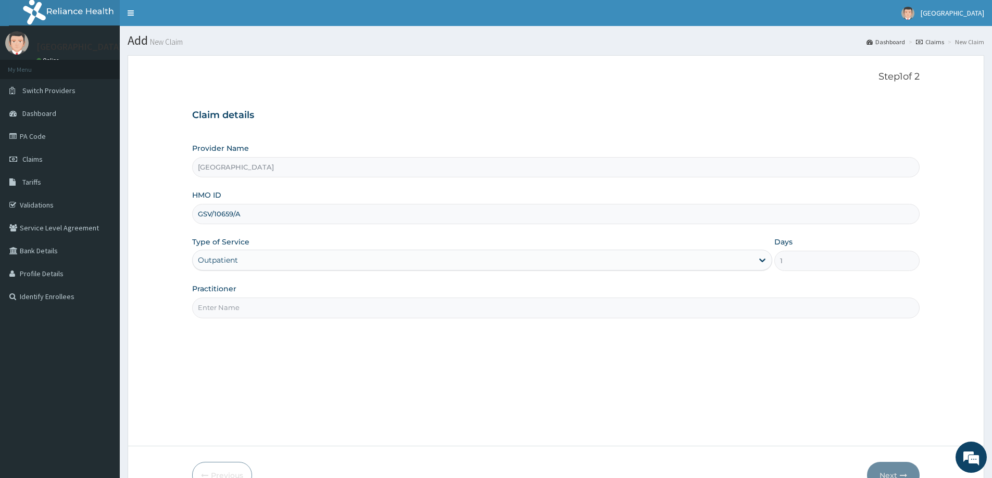
click at [455, 308] on input "Practitioner" at bounding box center [555, 308] width 727 height 20
type input "DR LADAPO"
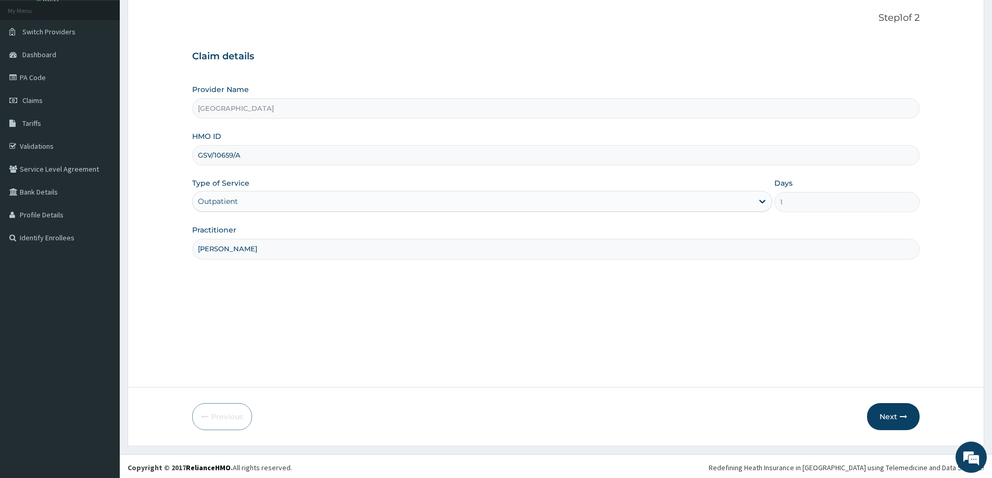
scroll to position [61, 0]
click at [877, 410] on button "Next" at bounding box center [893, 414] width 53 height 27
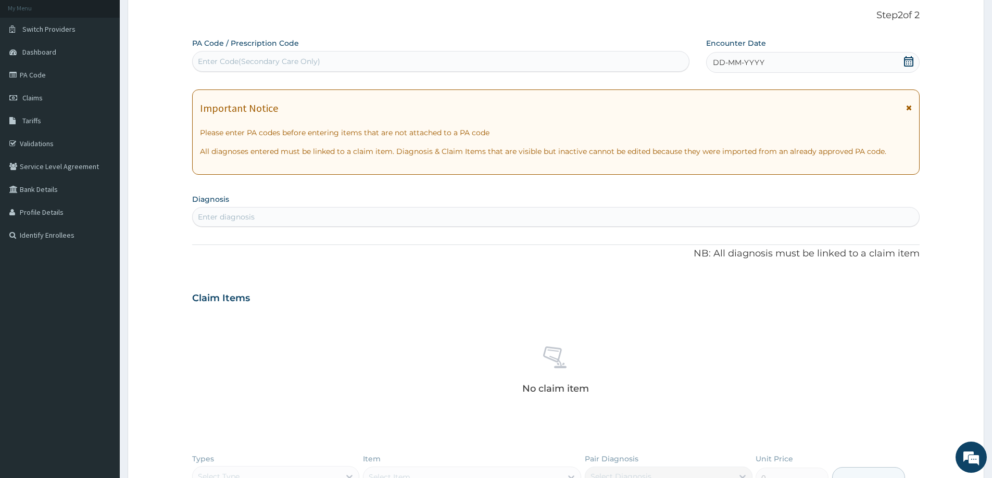
click at [356, 213] on div "Enter diagnosis" at bounding box center [556, 217] width 726 height 17
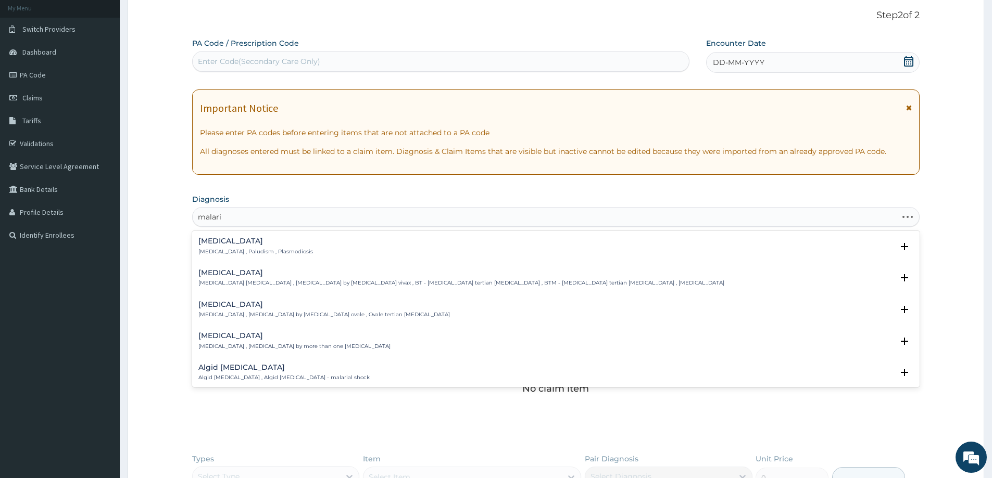
type input "[MEDICAL_DATA]"
click at [235, 248] on div "[MEDICAL_DATA] [MEDICAL_DATA] , Paludism , Plasmodiosis" at bounding box center [255, 246] width 115 height 18
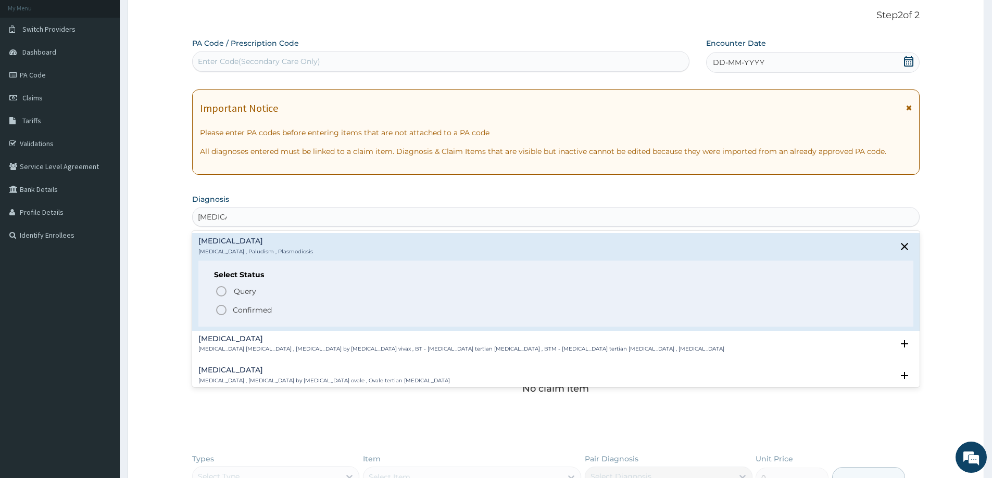
click at [219, 307] on icon "status option filled" at bounding box center [221, 310] width 12 height 12
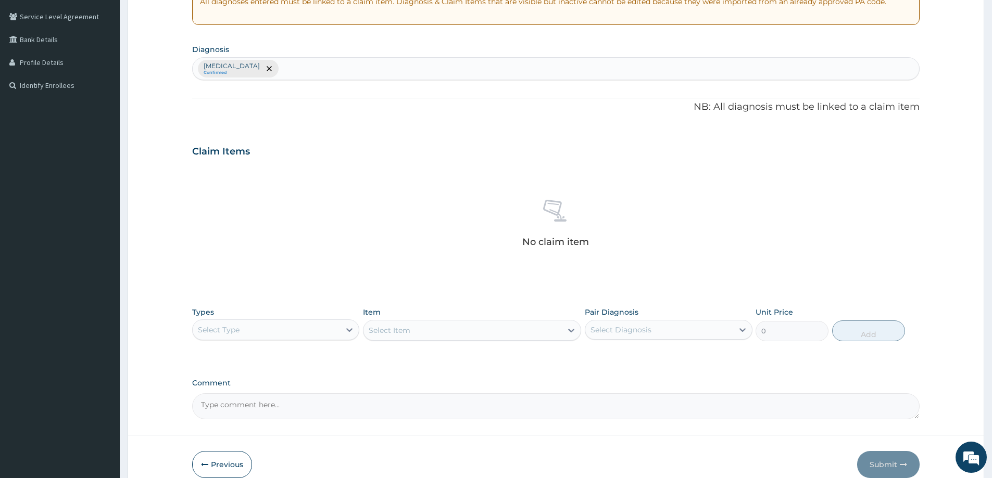
scroll to position [218, 0]
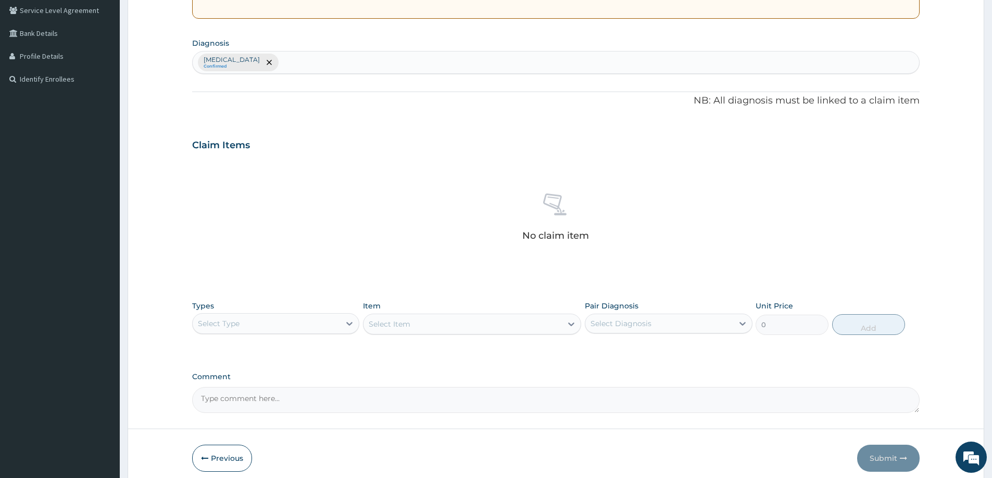
click at [303, 322] on div "Select Type" at bounding box center [266, 323] width 147 height 17
click at [242, 387] on div "Procedures" at bounding box center [275, 387] width 167 height 19
click at [476, 325] on div "Select Item" at bounding box center [472, 324] width 218 height 21
click at [569, 323] on icon at bounding box center [571, 325] width 6 height 4
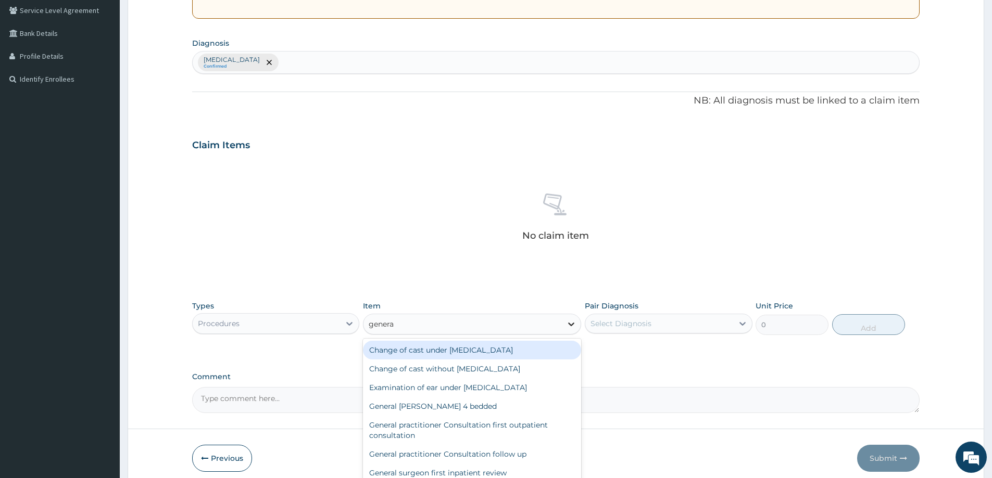
type input "general"
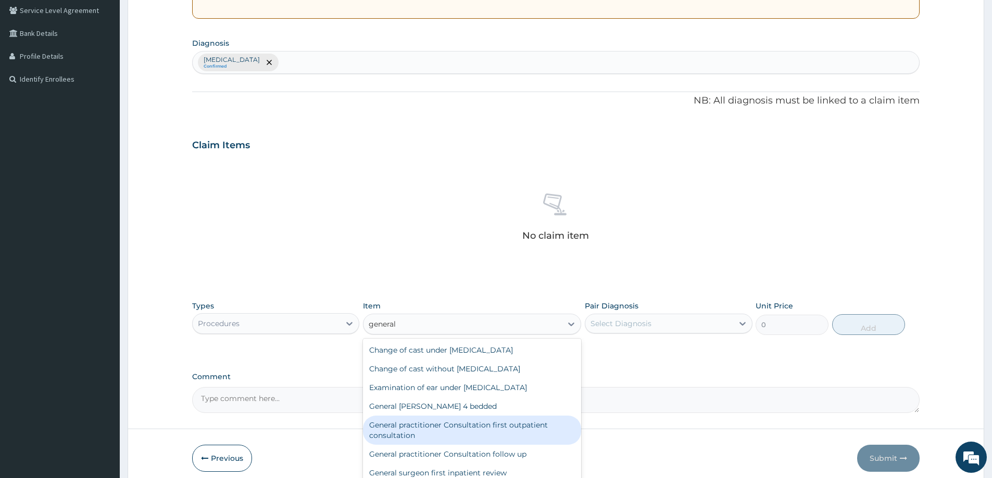
click at [444, 427] on div "General practitioner Consultation first outpatient consultation" at bounding box center [472, 430] width 218 height 29
type input "3547.5"
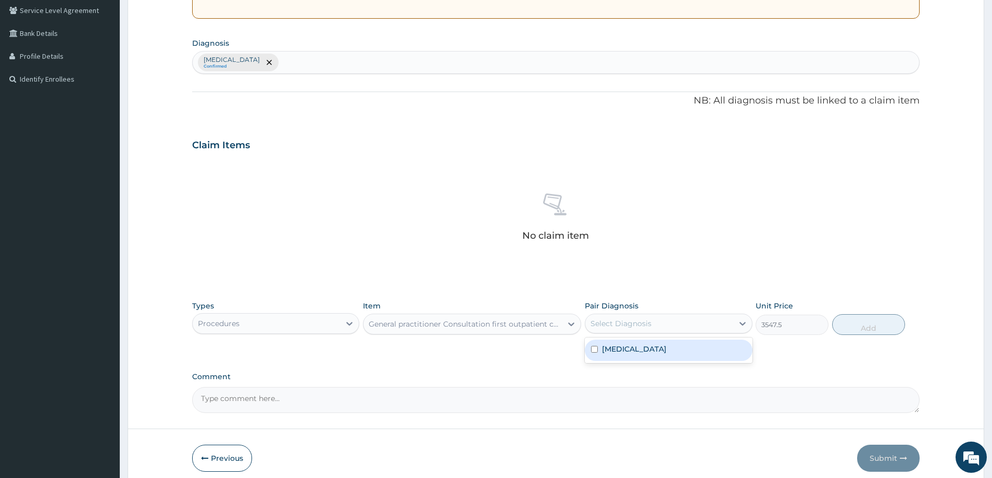
click at [719, 322] on div "Select Diagnosis" at bounding box center [658, 323] width 147 height 17
click at [655, 353] on div "[MEDICAL_DATA]" at bounding box center [668, 350] width 167 height 21
checkbox input "true"
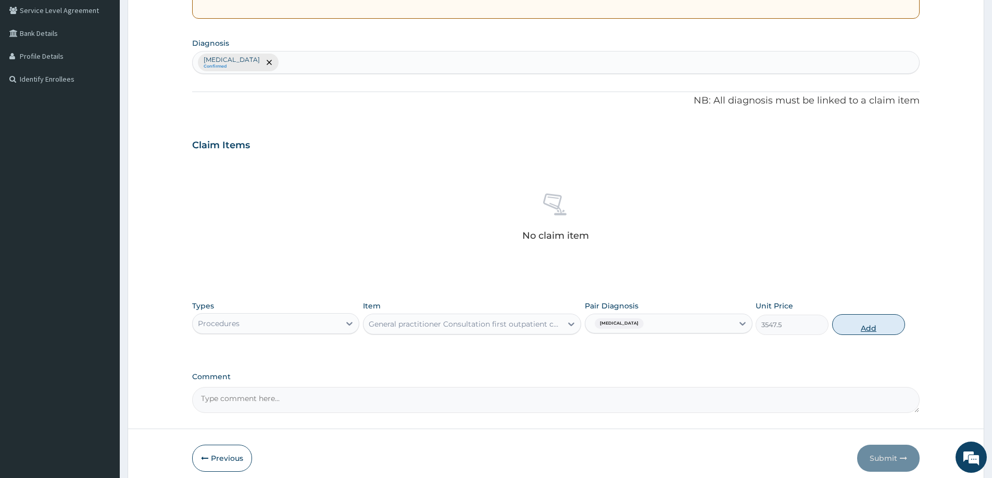
click at [848, 325] on button "Add" at bounding box center [868, 324] width 73 height 21
type input "0"
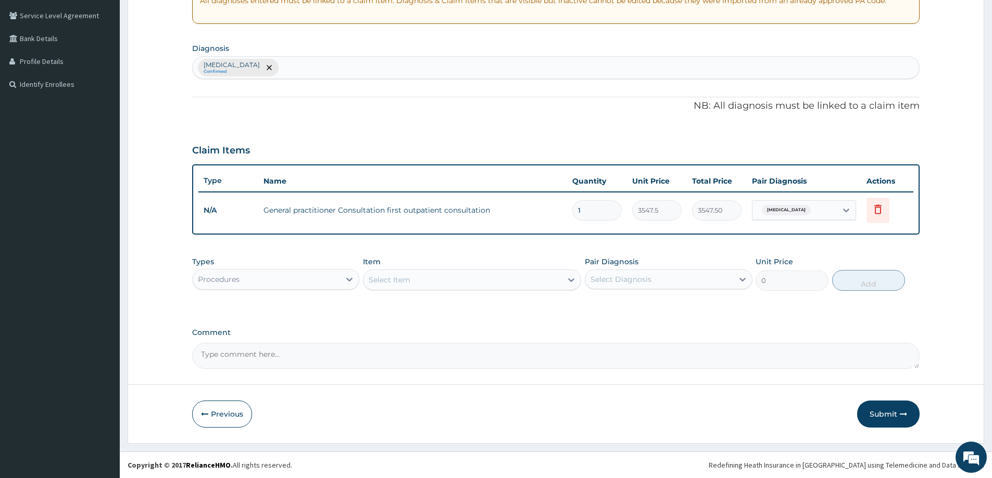
click at [291, 287] on div "Procedures" at bounding box center [266, 279] width 147 height 17
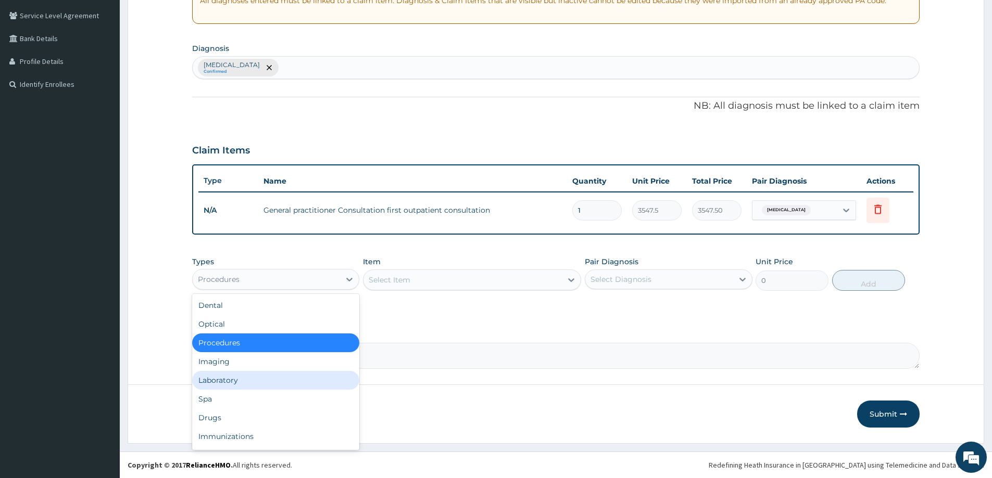
click at [234, 375] on div "Laboratory" at bounding box center [275, 380] width 167 height 19
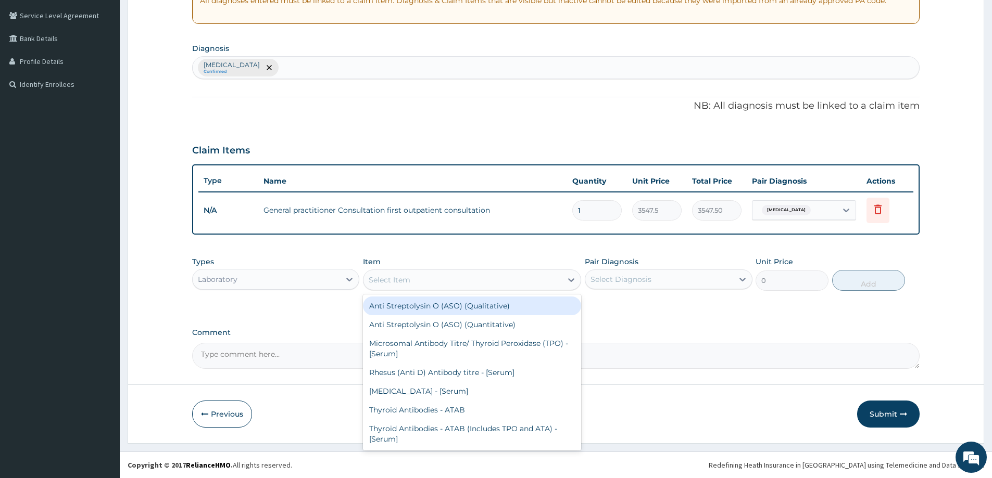
click at [570, 278] on icon at bounding box center [571, 280] width 10 height 10
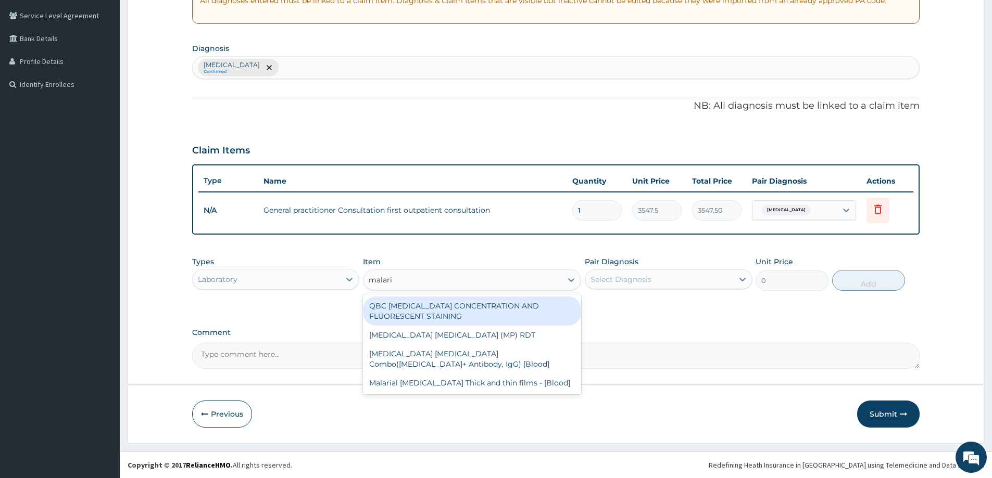
type input "[MEDICAL_DATA]"
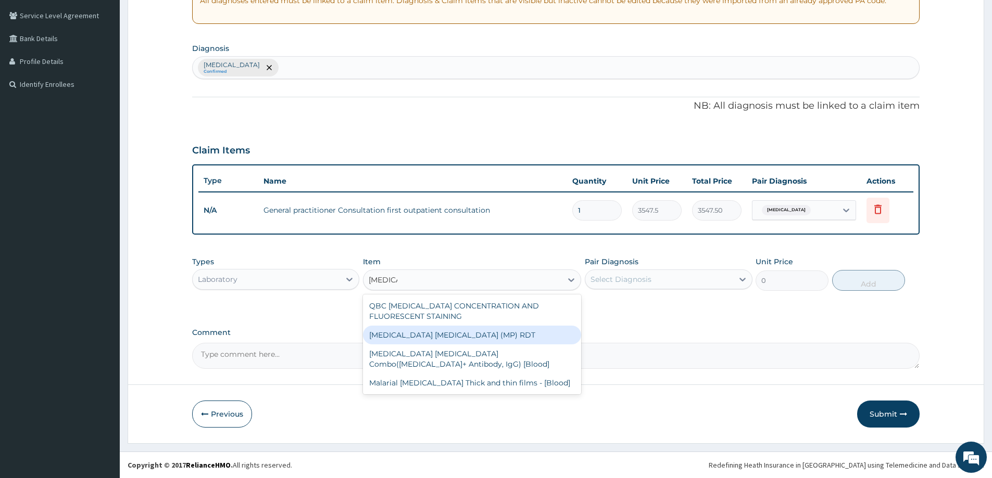
click at [412, 343] on div "[MEDICAL_DATA] [MEDICAL_DATA] (MP) RDT" at bounding box center [472, 335] width 218 height 19
type input "1612.5"
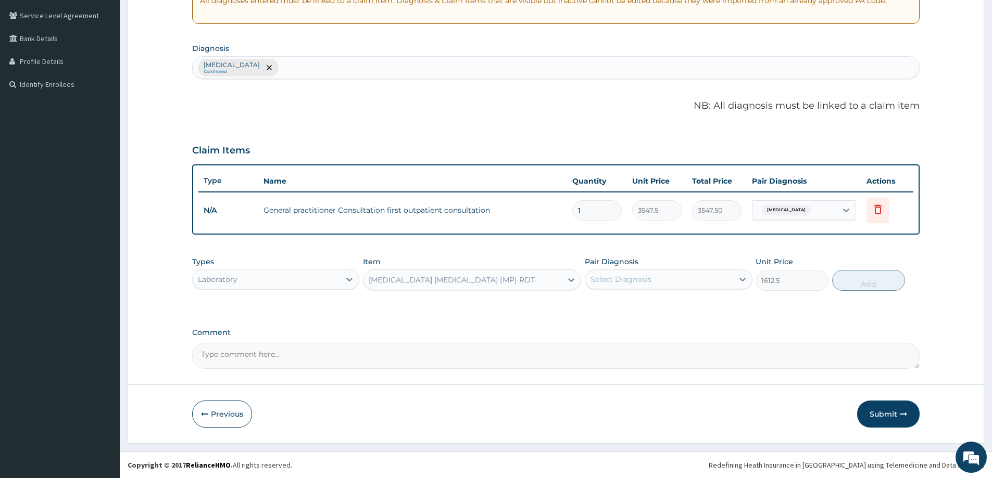
click at [653, 276] on div "Select Diagnosis" at bounding box center [658, 279] width 147 height 17
click at [651, 309] on div "[MEDICAL_DATA]" at bounding box center [668, 306] width 167 height 21
checkbox input "true"
click at [856, 285] on button "Add" at bounding box center [868, 280] width 73 height 21
type input "0"
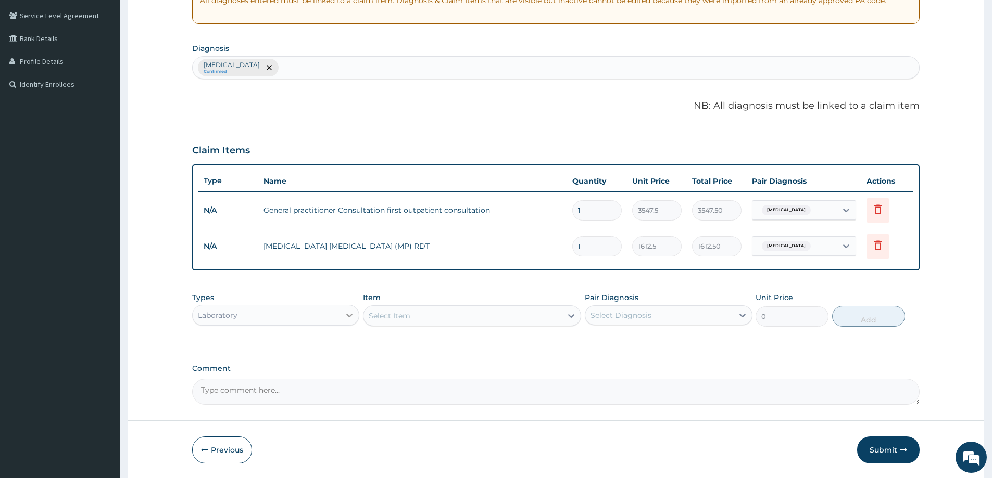
click at [345, 314] on icon at bounding box center [349, 315] width 10 height 10
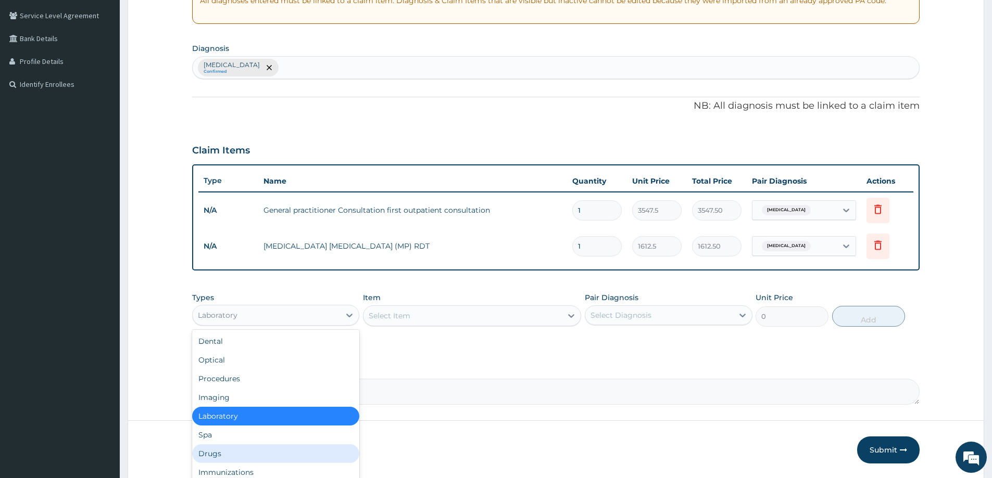
click at [219, 453] on div "Drugs" at bounding box center [275, 454] width 167 height 19
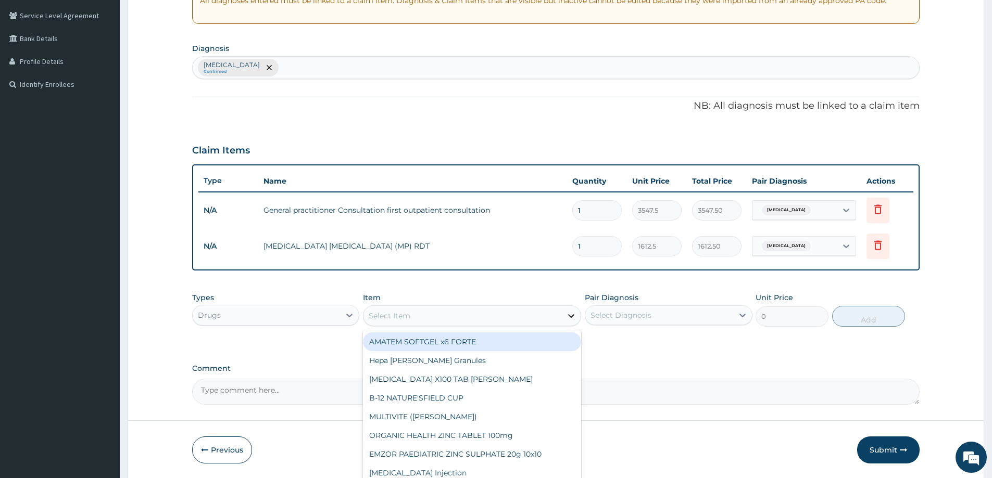
click at [567, 314] on icon at bounding box center [571, 316] width 10 height 10
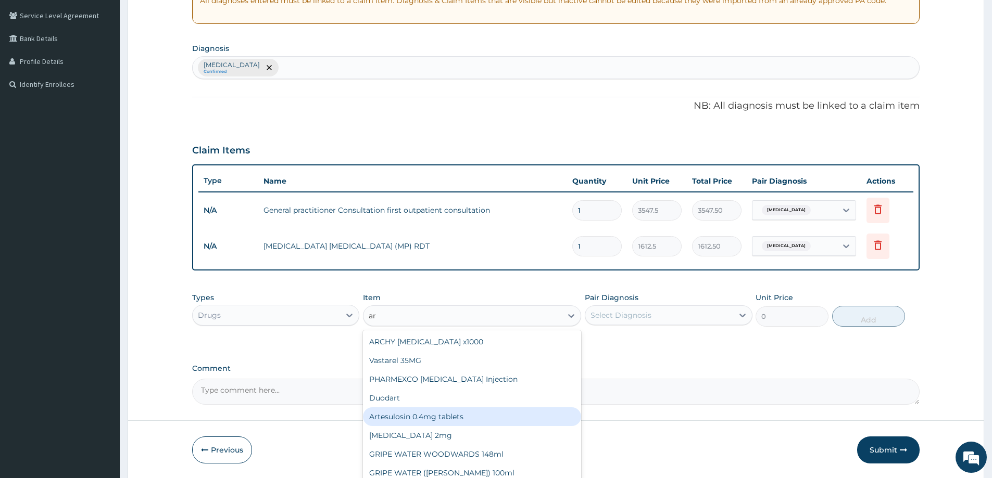
type input "a"
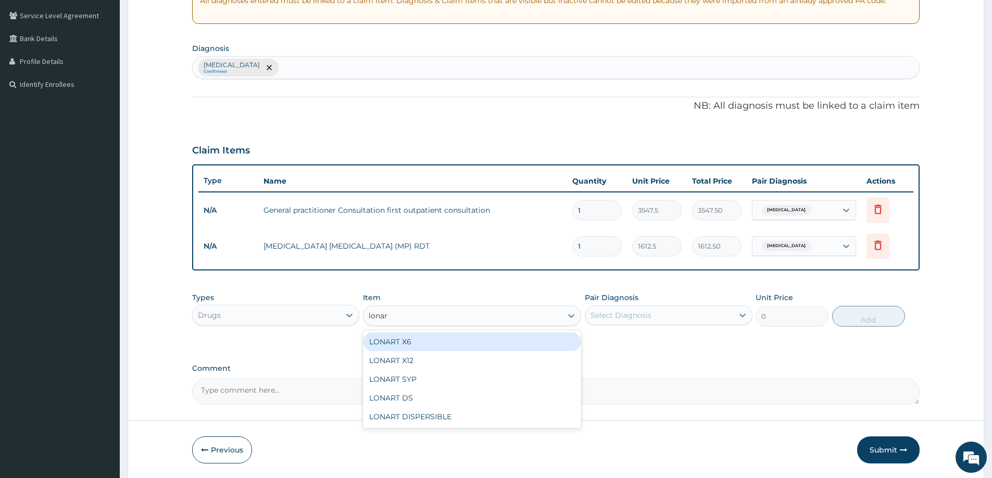
type input "lonart"
click at [412, 343] on div "LONART X6" at bounding box center [472, 342] width 218 height 19
type input "473"
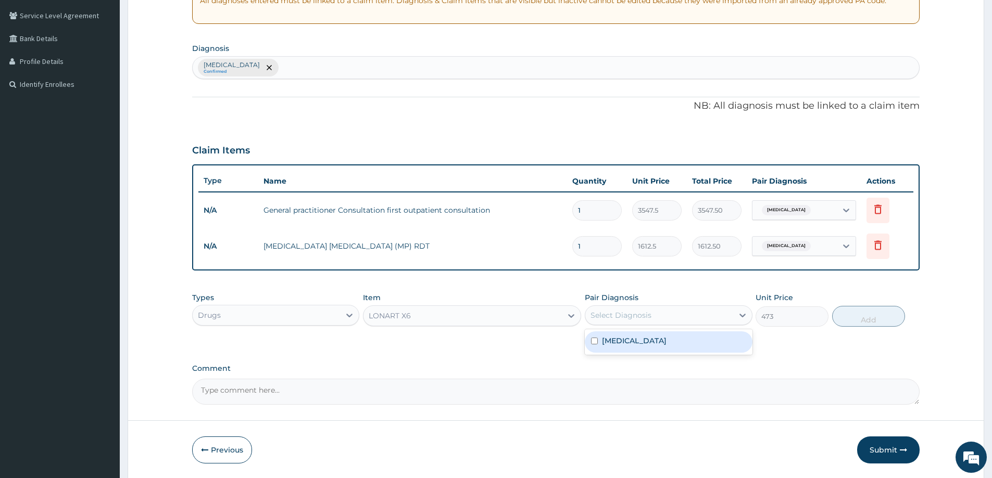
click at [602, 311] on div "Select Diagnosis" at bounding box center [620, 315] width 61 height 10
click at [604, 340] on label "[MEDICAL_DATA]" at bounding box center [634, 341] width 65 height 10
checkbox input "true"
click at [870, 318] on button "Add" at bounding box center [868, 316] width 73 height 21
type input "0"
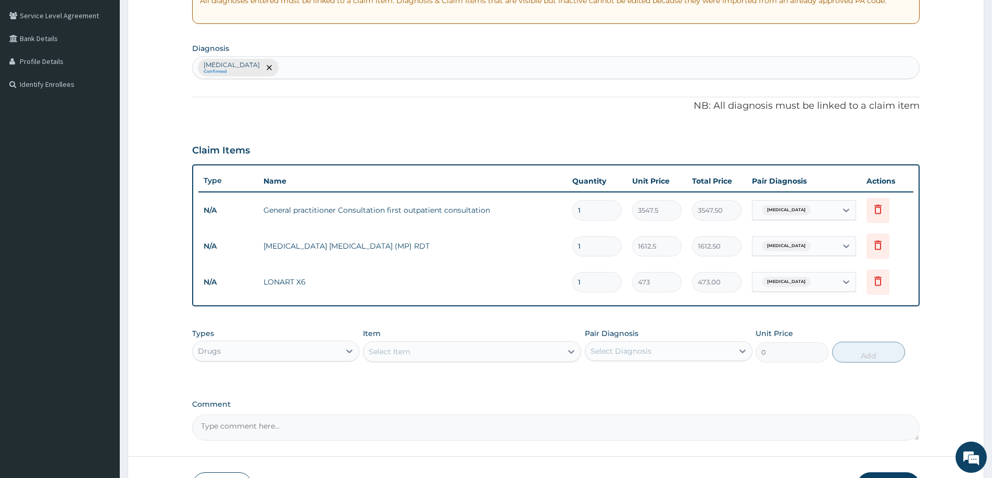
type input "0.00"
type input "6"
type input "2838.00"
type input "6"
click at [456, 349] on div "Select Item" at bounding box center [462, 352] width 198 height 17
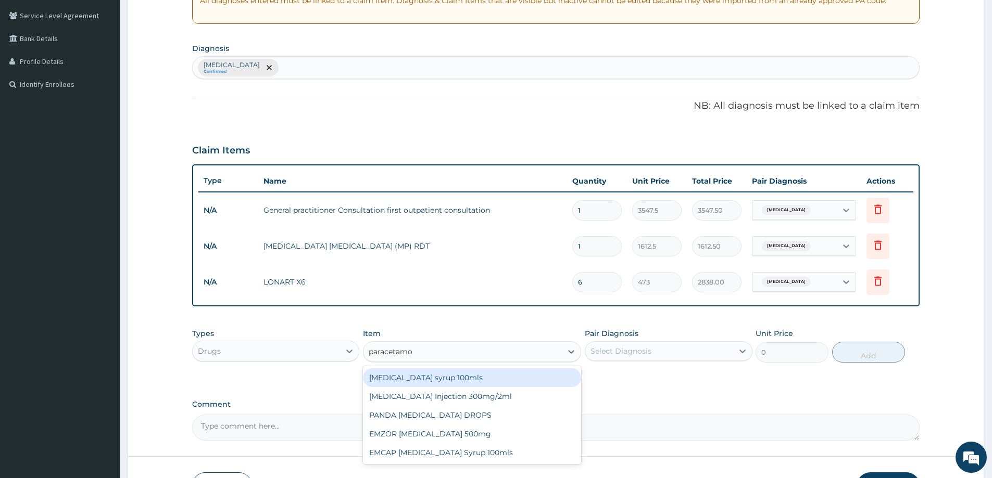
type input "paracetamol"
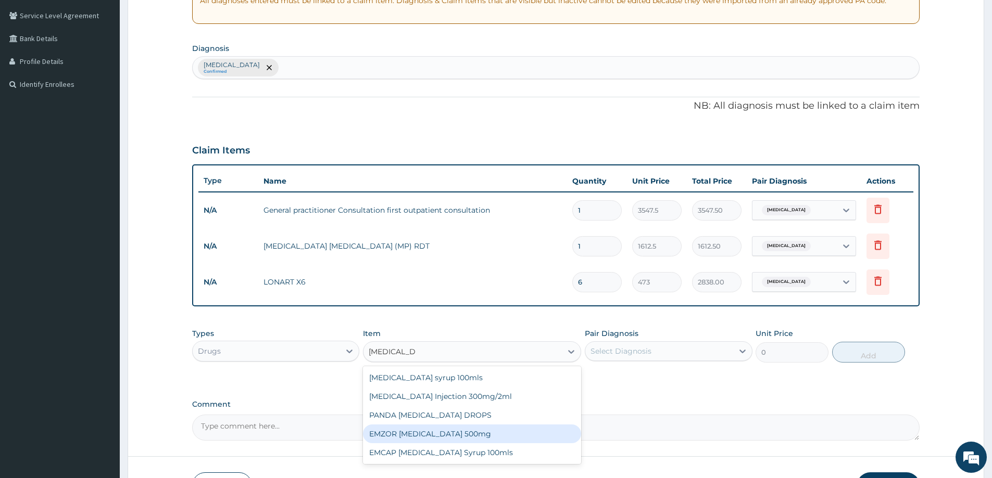
click at [493, 435] on div "EMZOR [MEDICAL_DATA] 500mg" at bounding box center [472, 434] width 218 height 19
type input "23.65"
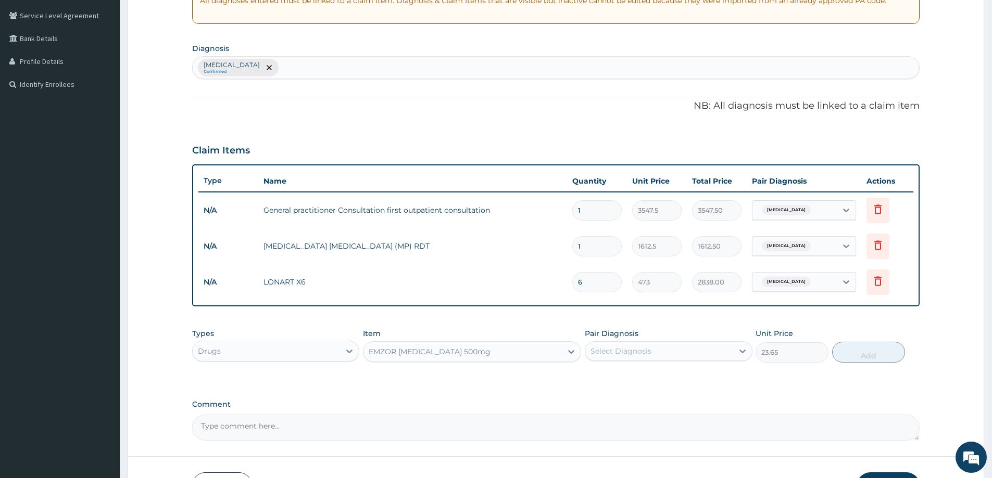
click at [629, 349] on div "Select Diagnosis" at bounding box center [620, 351] width 61 height 10
click at [632, 377] on div "[MEDICAL_DATA]" at bounding box center [668, 377] width 167 height 21
checkbox input "true"
click at [851, 353] on button "Add" at bounding box center [868, 352] width 73 height 21
type input "0"
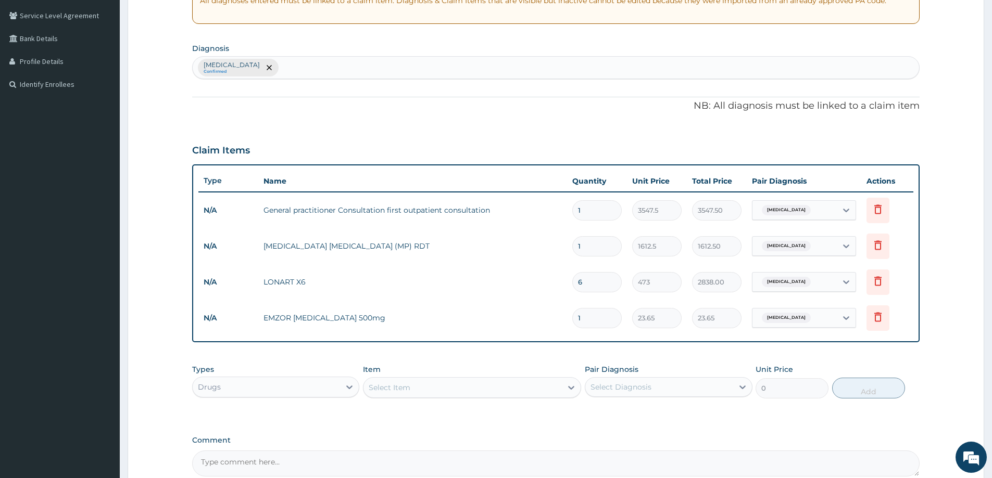
type input "18"
type input "425.70"
type input "18"
click at [927, 319] on form "Step 2 of 2 PA Code / Prescription Code Enter Code(Secondary Care Only) Encount…" at bounding box center [556, 197] width 856 height 708
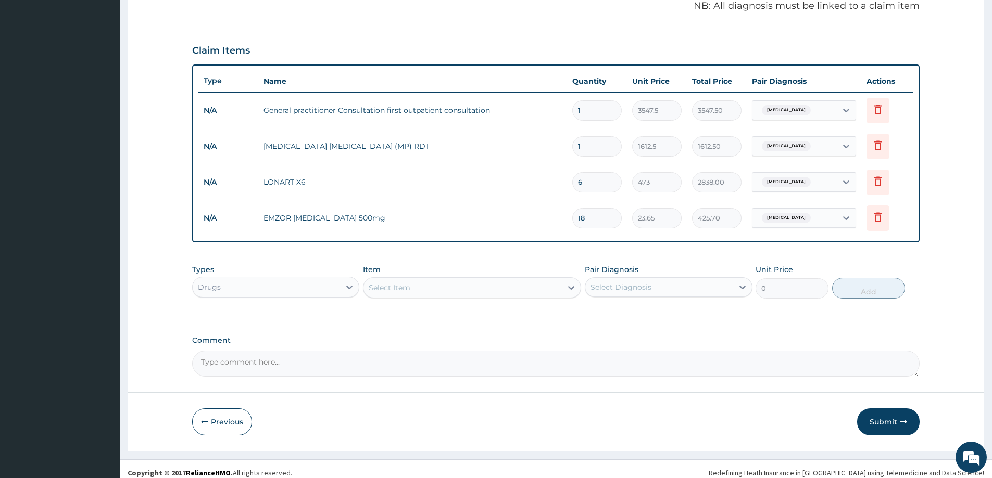
scroll to position [320, 0]
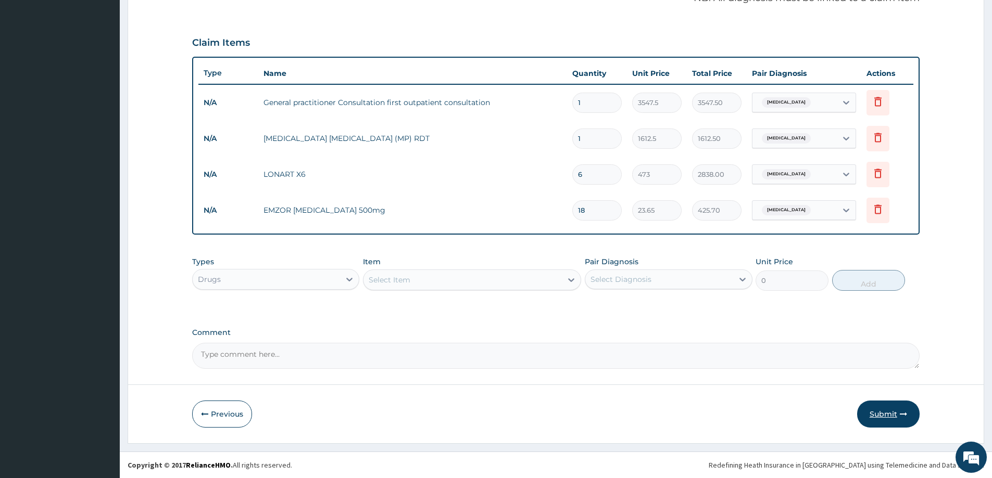
click at [889, 410] on button "Submit" at bounding box center [888, 414] width 62 height 27
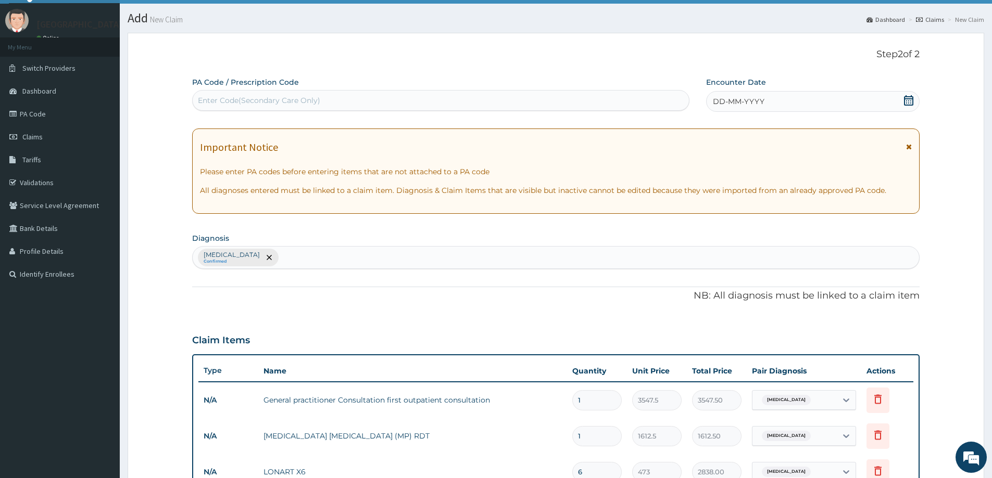
scroll to position [8, 0]
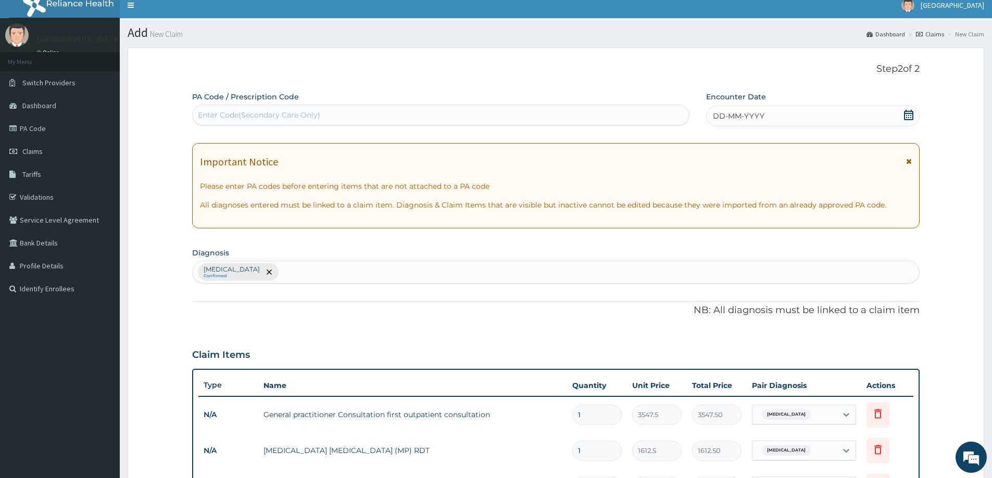
click at [910, 115] on icon at bounding box center [908, 115] width 10 height 10
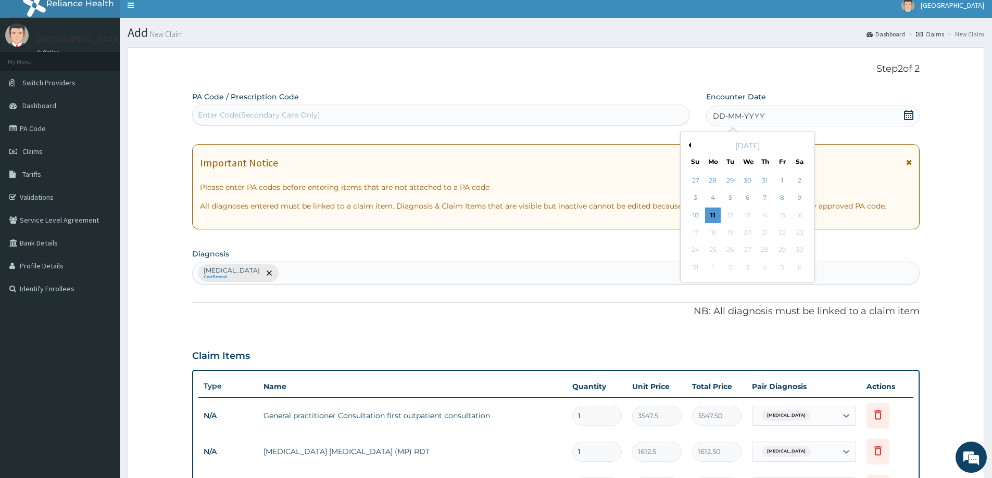
click at [689, 145] on button "Previous Month" at bounding box center [688, 145] width 5 height 5
click at [692, 247] on div "27" at bounding box center [696, 251] width 16 height 16
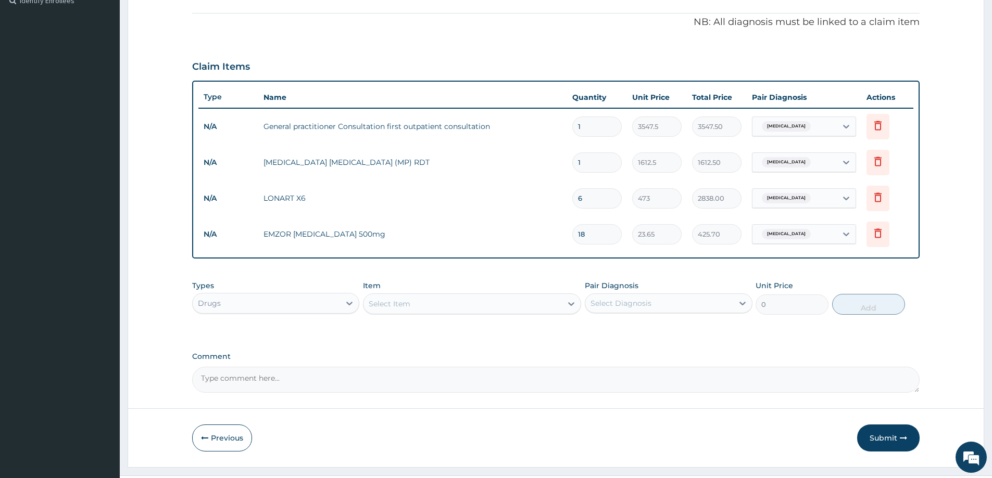
scroll to position [320, 0]
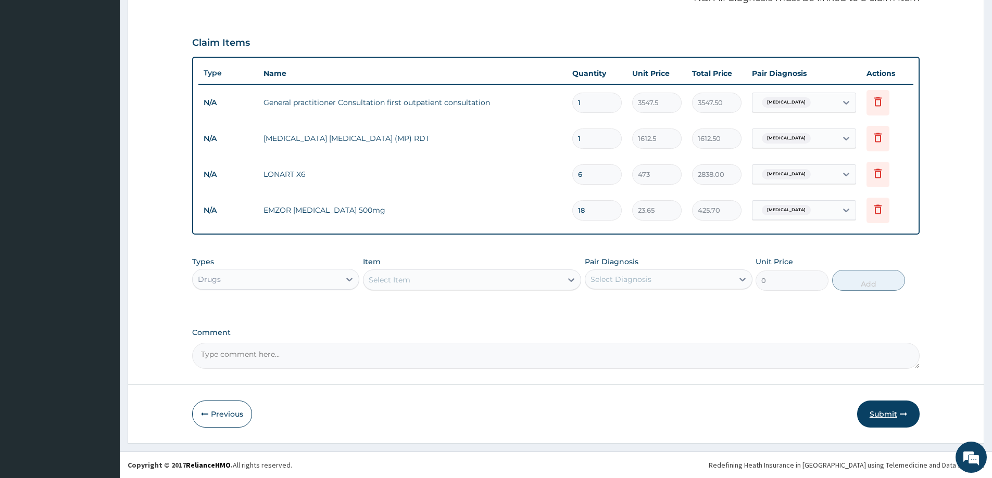
click at [883, 410] on button "Submit" at bounding box center [888, 414] width 62 height 27
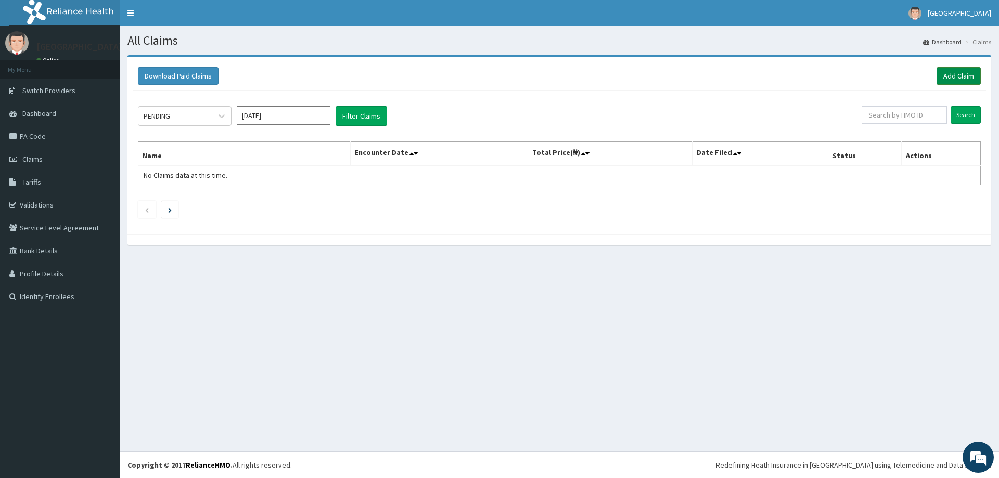
click at [956, 77] on link "Add Claim" at bounding box center [959, 76] width 44 height 18
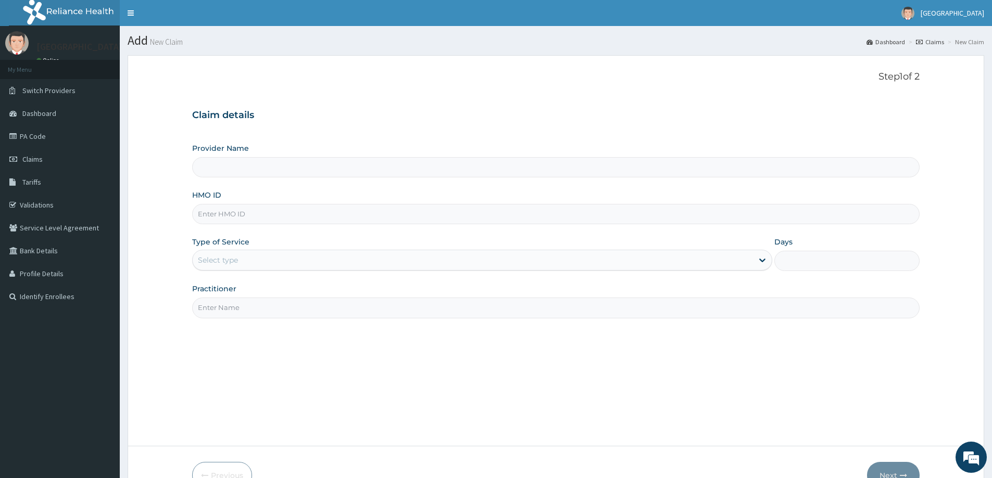
click at [242, 219] on input "HMO ID" at bounding box center [555, 214] width 727 height 20
type input "[GEOGRAPHIC_DATA]"
paste input "DFD/10002/A"
type input "DFD/10002/A"
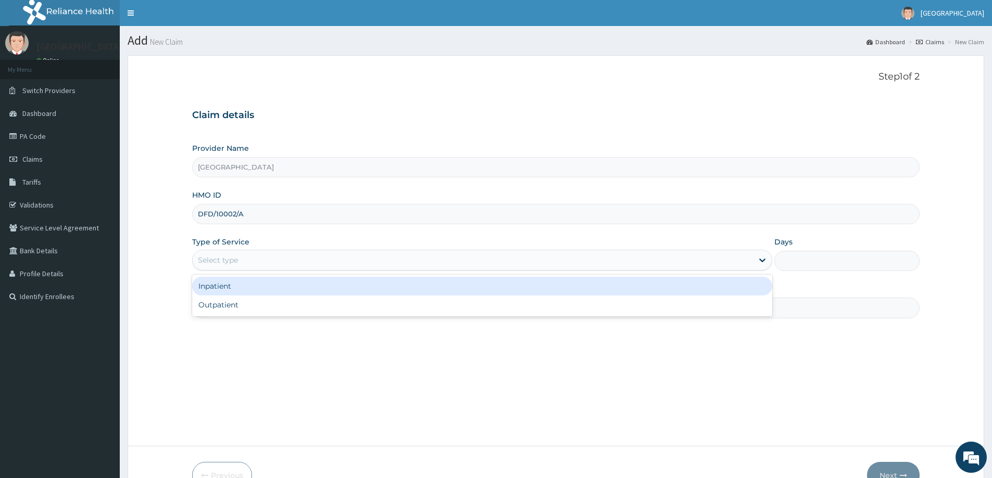
click at [253, 253] on div "Select type" at bounding box center [473, 260] width 560 height 17
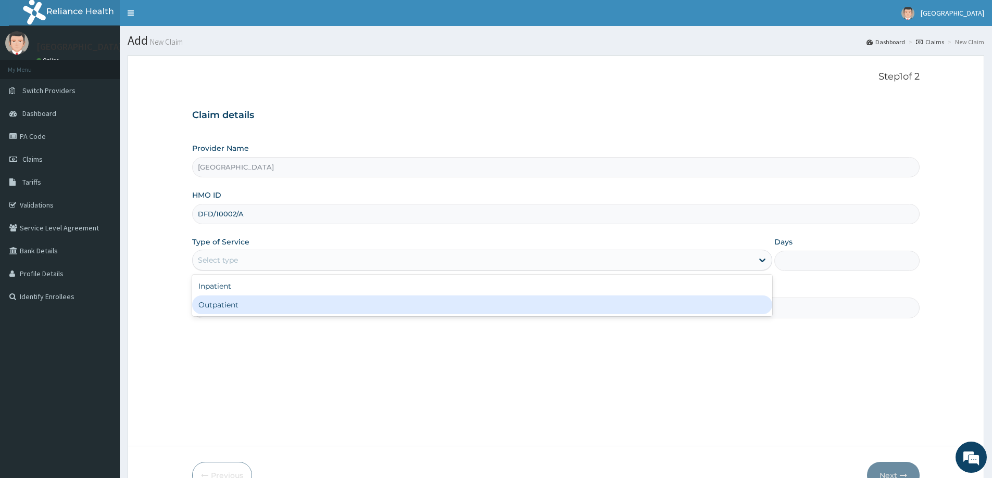
click at [240, 306] on div "Outpatient" at bounding box center [482, 305] width 580 height 19
type input "1"
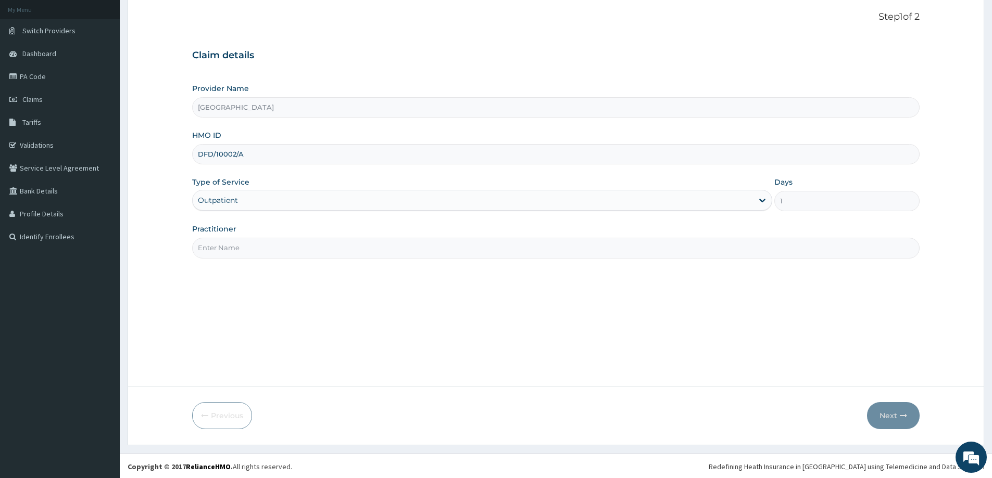
scroll to position [61, 0]
click at [753, 242] on input "Practitioner" at bounding box center [555, 246] width 727 height 20
type input "[PERSON_NAME]"
click at [885, 411] on button "Next" at bounding box center [893, 414] width 53 height 27
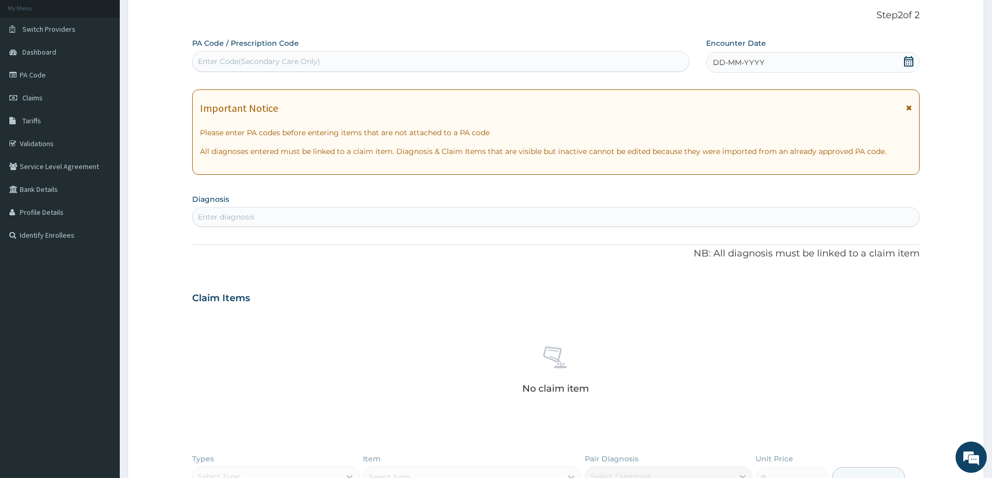
scroll to position [0, 0]
click at [909, 66] on icon at bounding box center [908, 61] width 9 height 10
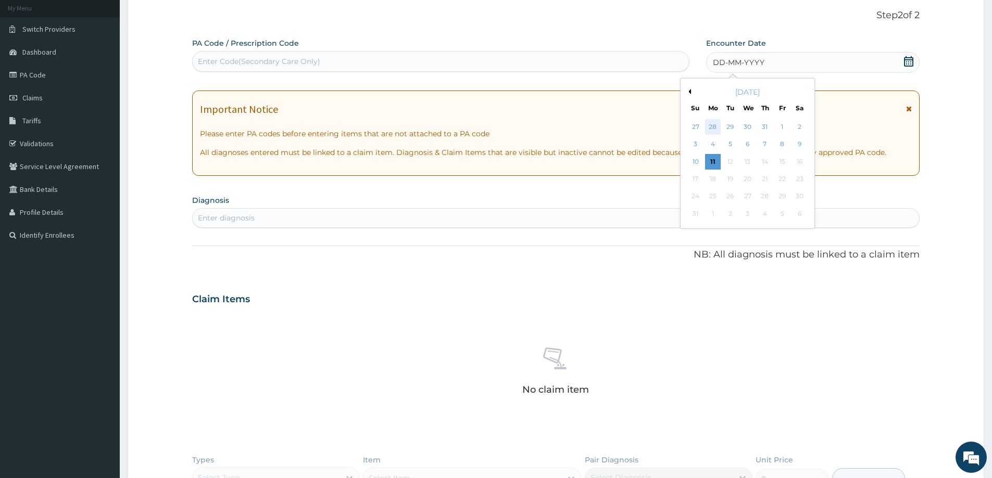
click at [715, 128] on div "28" at bounding box center [713, 127] width 16 height 16
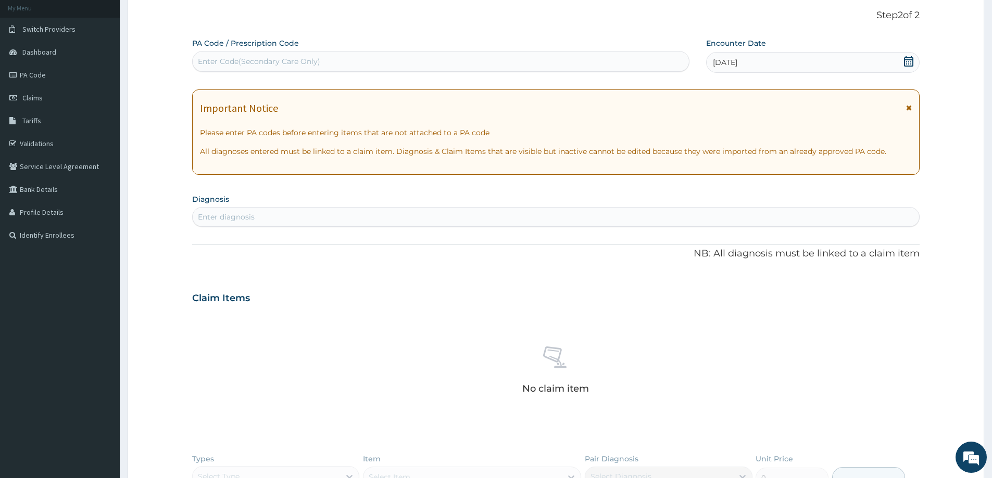
click at [333, 213] on div "Enter diagnosis" at bounding box center [556, 217] width 726 height 17
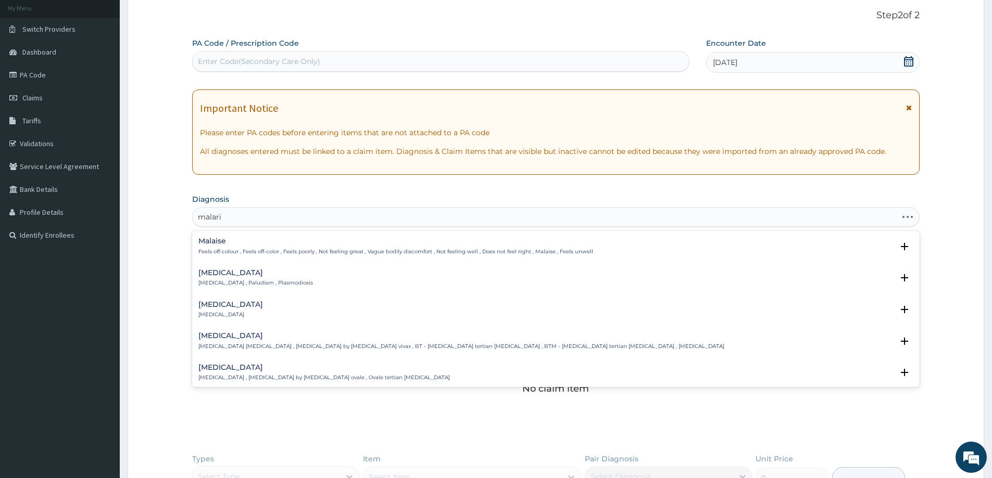
type input "[MEDICAL_DATA]"
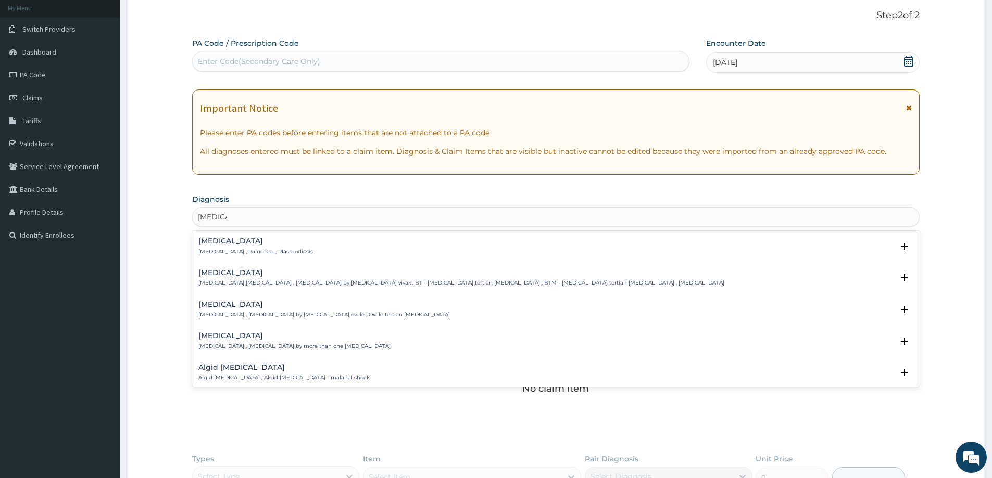
click at [291, 251] on div "[MEDICAL_DATA] [MEDICAL_DATA] , Paludism , Plasmodiosis" at bounding box center [555, 246] width 715 height 18
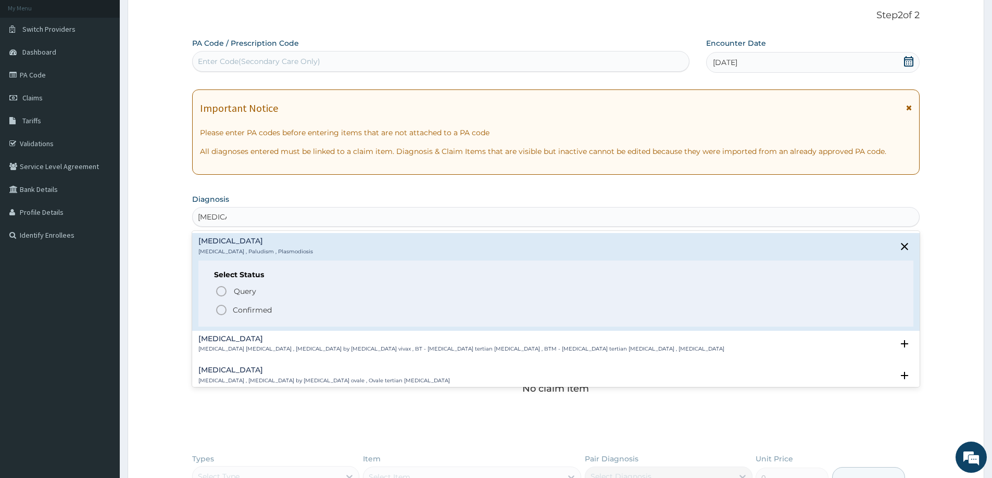
click at [232, 311] on span "Confirmed" at bounding box center [556, 310] width 682 height 12
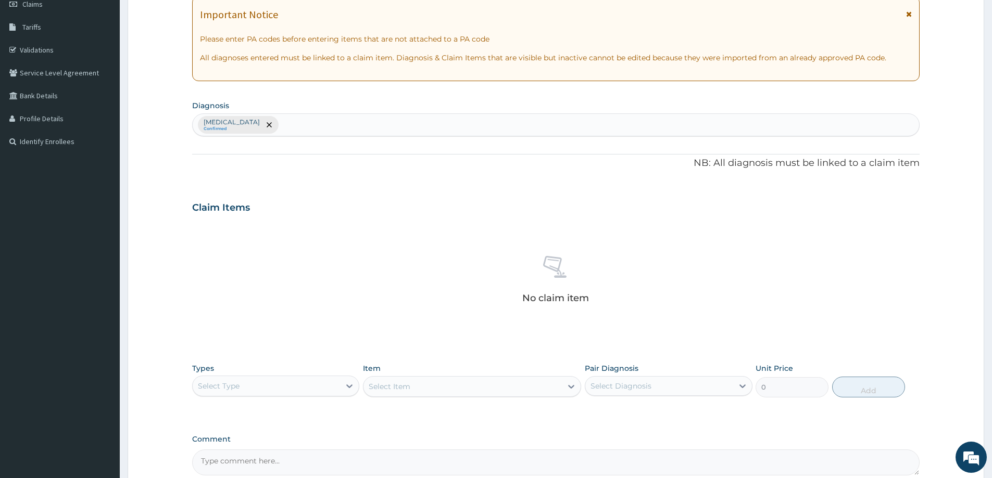
scroll to position [218, 0]
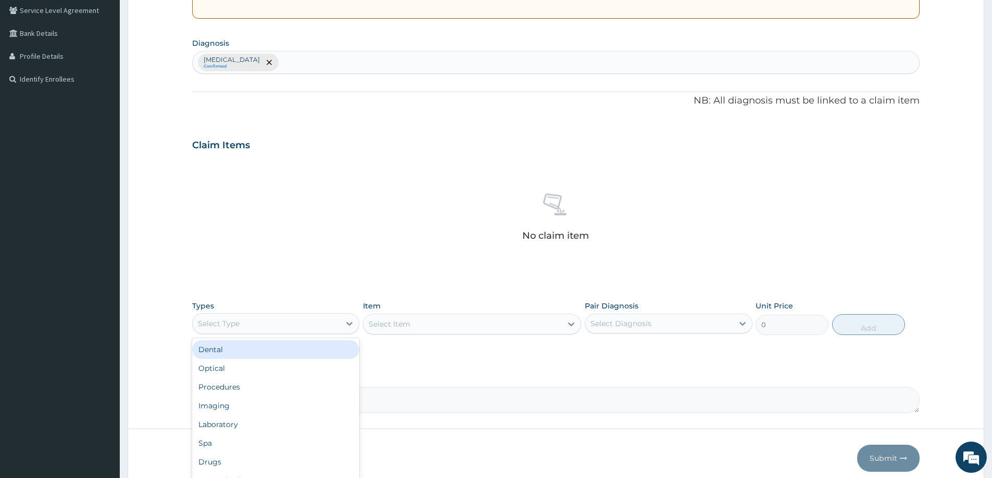
click at [321, 325] on div "Select Type" at bounding box center [266, 323] width 147 height 17
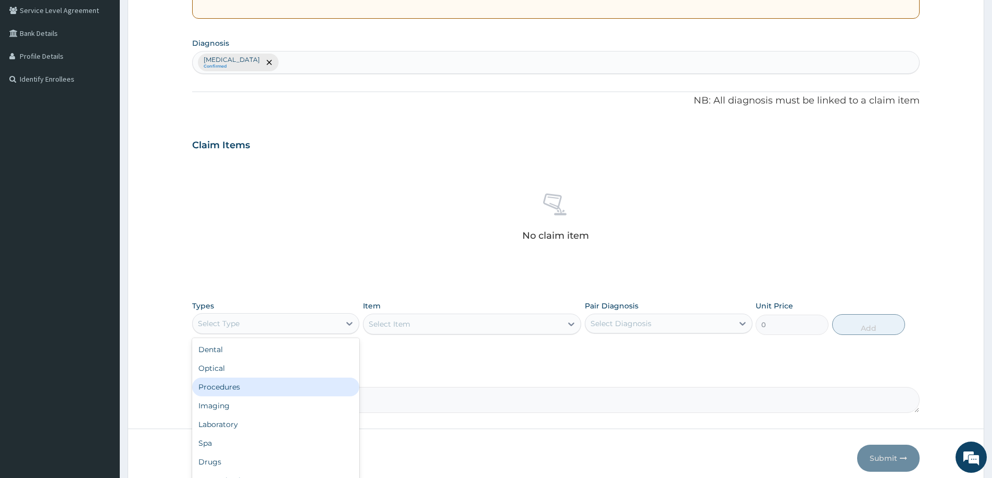
click at [249, 385] on div "Procedures" at bounding box center [275, 387] width 167 height 19
click at [570, 325] on div "Select Item" at bounding box center [472, 324] width 218 height 21
click at [570, 325] on icon at bounding box center [571, 325] width 6 height 4
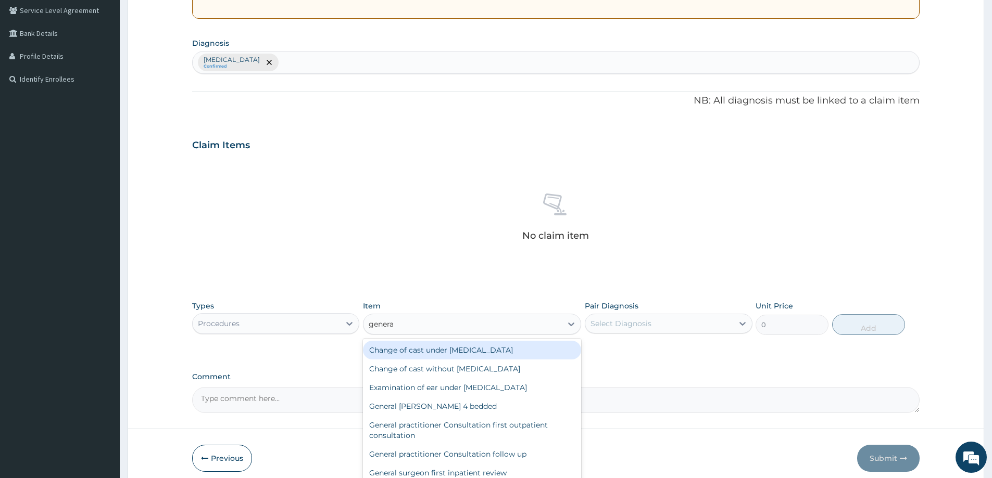
type input "general"
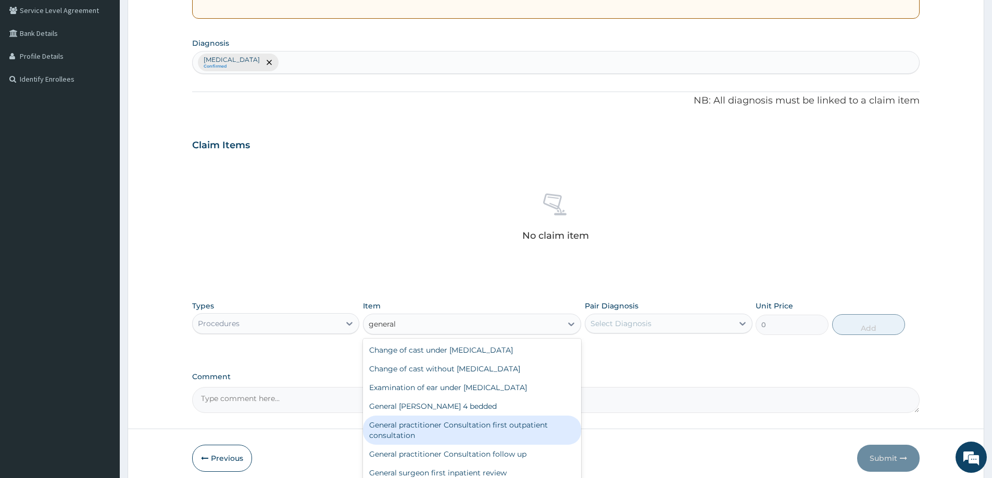
click at [495, 425] on div "General practitioner Consultation first outpatient consultation" at bounding box center [472, 430] width 218 height 29
type input "3547.5"
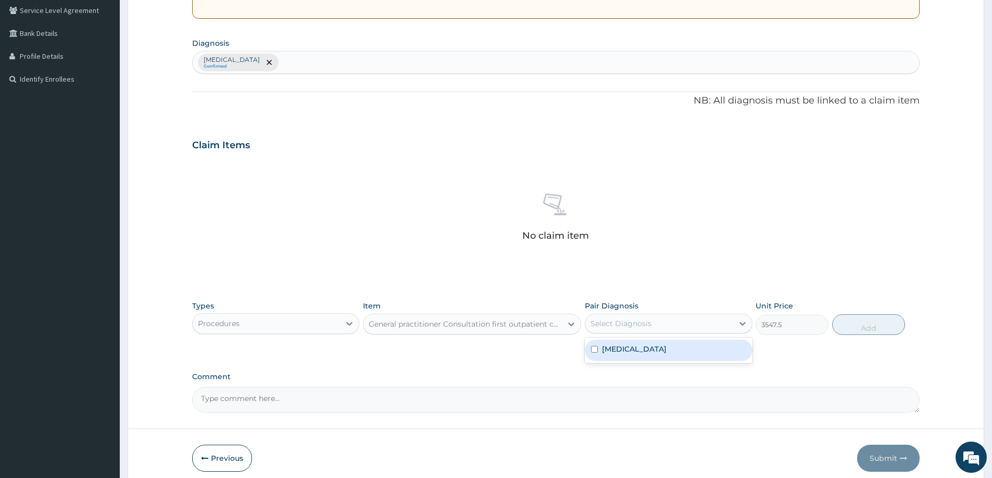
click at [629, 315] on div "Select Diagnosis" at bounding box center [658, 323] width 147 height 17
click at [619, 351] on label "[MEDICAL_DATA]" at bounding box center [634, 349] width 65 height 10
checkbox input "true"
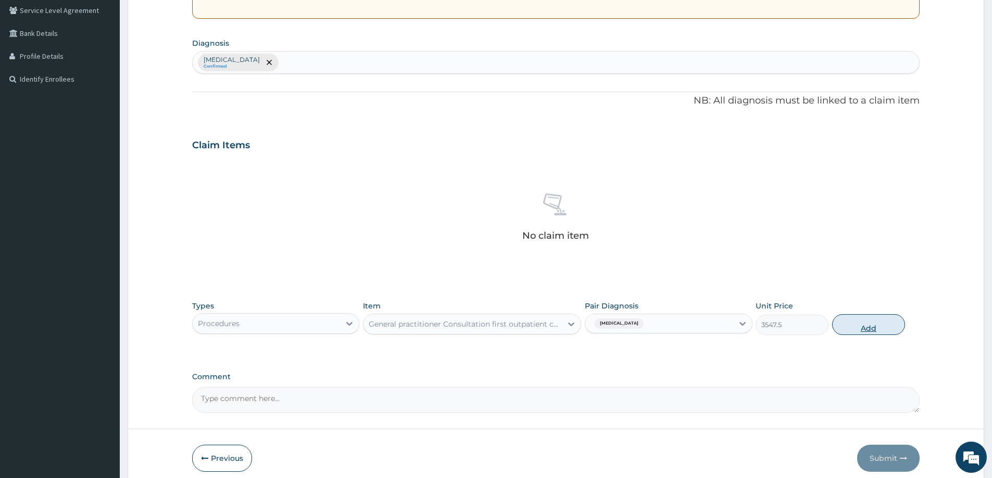
click at [851, 321] on button "Add" at bounding box center [868, 324] width 73 height 21
type input "0"
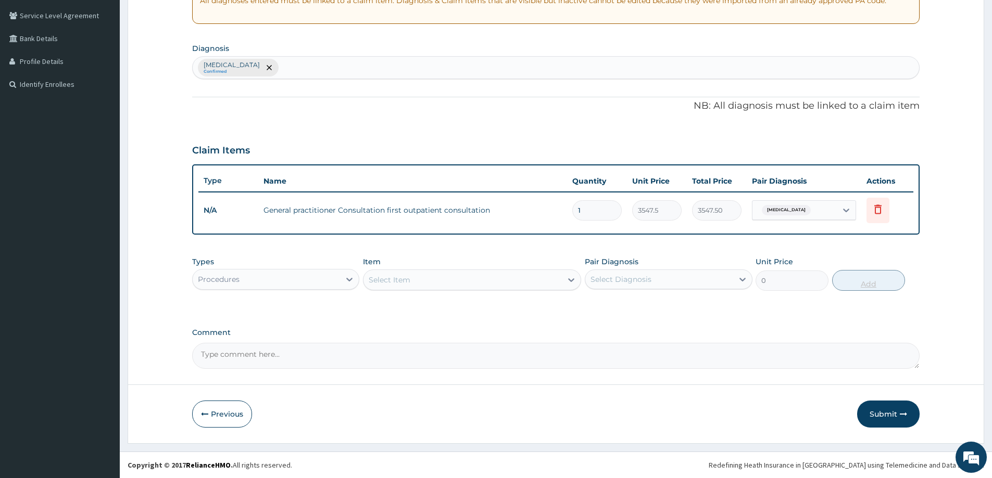
scroll to position [212, 0]
click at [351, 277] on icon at bounding box center [349, 279] width 10 height 10
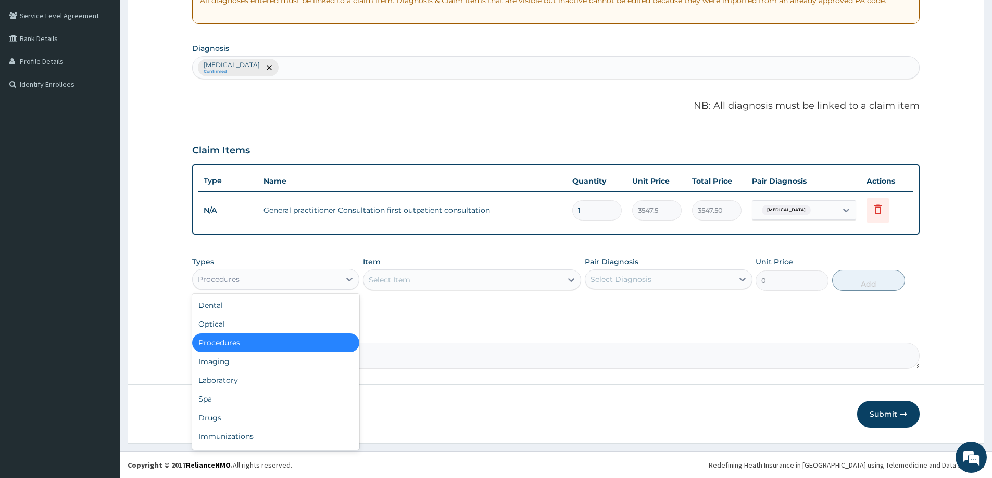
click at [286, 279] on div "Procedures" at bounding box center [266, 279] width 147 height 17
click at [247, 376] on div "Laboratory" at bounding box center [275, 380] width 167 height 19
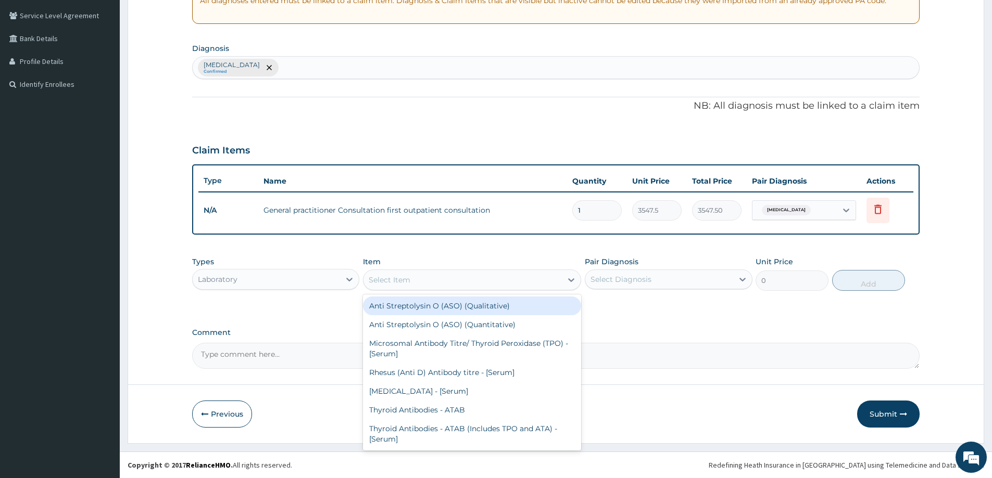
click at [570, 279] on icon at bounding box center [571, 280] width 10 height 10
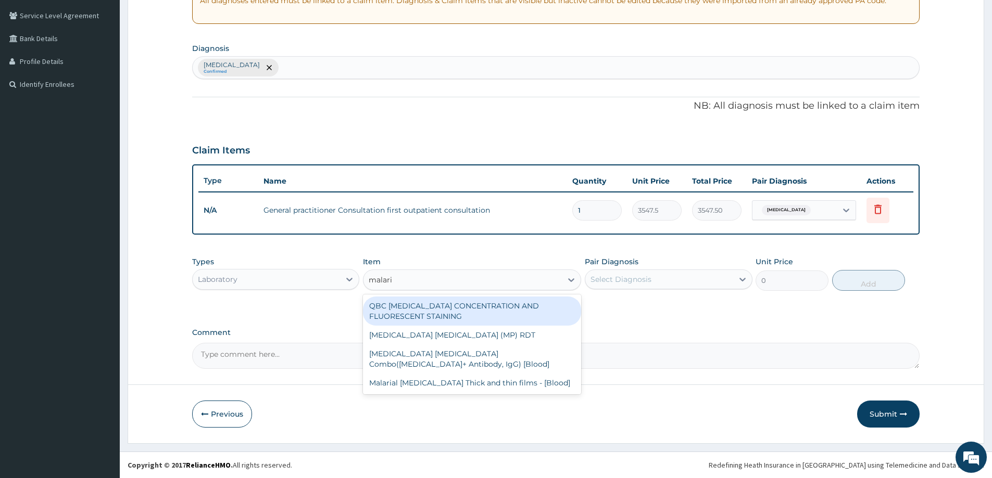
type input "[MEDICAL_DATA]"
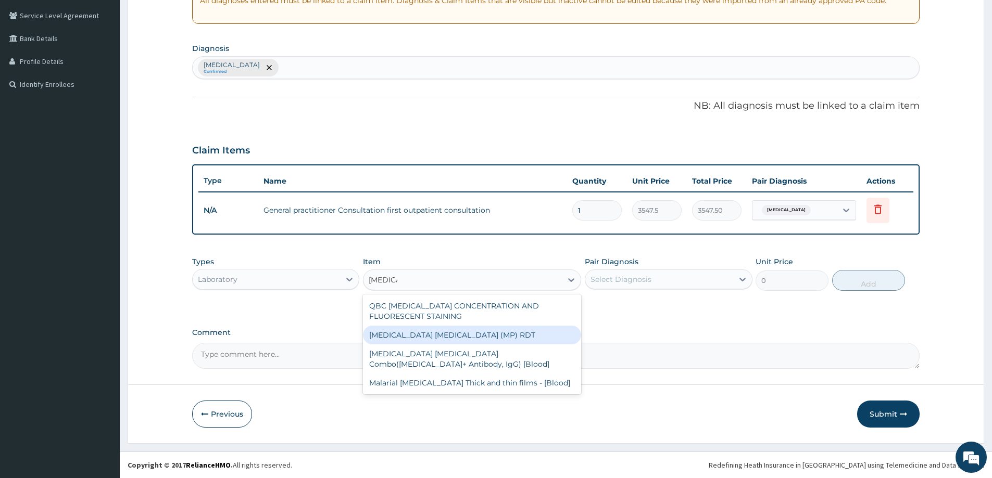
click at [446, 335] on div "[MEDICAL_DATA] [MEDICAL_DATA] (MP) RDT" at bounding box center [472, 335] width 218 height 19
type input "1612.5"
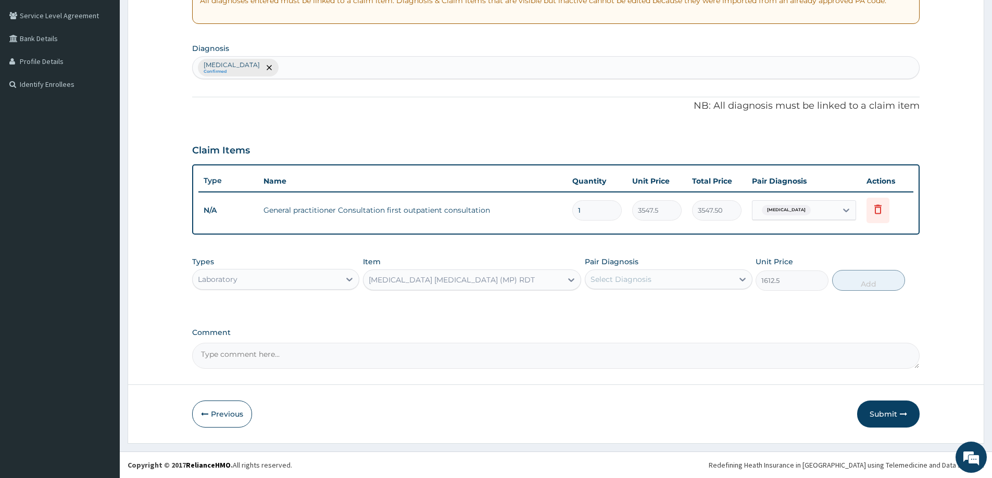
click at [623, 278] on div "Select Diagnosis" at bounding box center [620, 279] width 61 height 10
click at [617, 303] on label "[MEDICAL_DATA]" at bounding box center [634, 305] width 65 height 10
checkbox input "true"
click at [882, 276] on button "Add" at bounding box center [868, 280] width 73 height 21
type input "0"
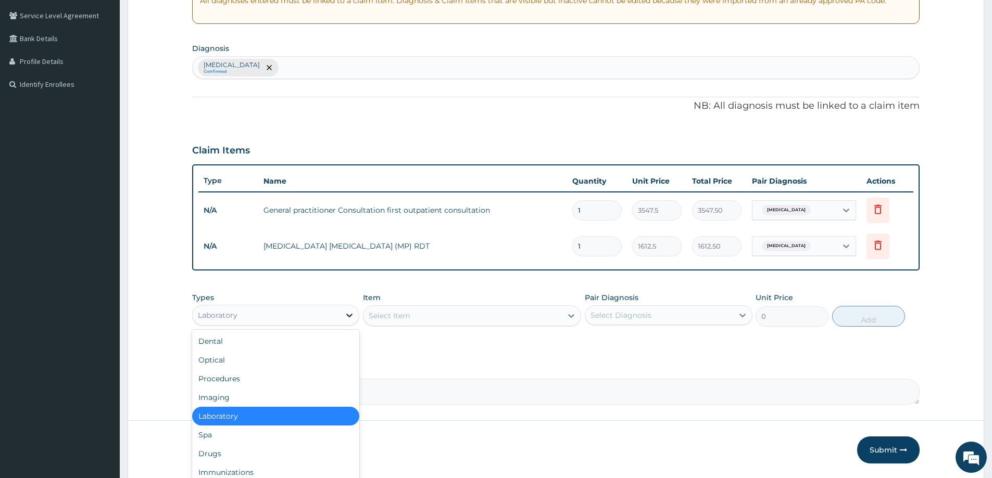
click at [347, 316] on icon at bounding box center [349, 315] width 10 height 10
click at [227, 452] on div "Drugs" at bounding box center [275, 454] width 167 height 19
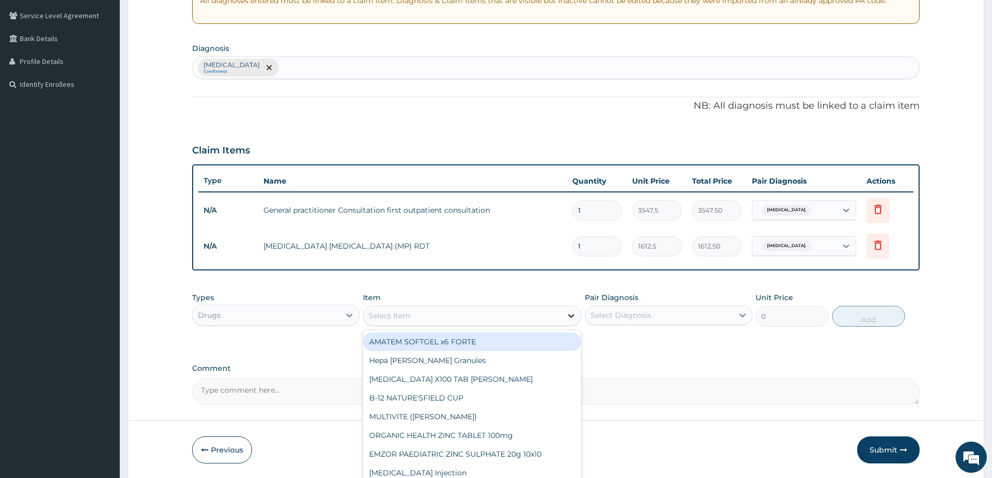
click at [573, 316] on icon at bounding box center [571, 316] width 6 height 4
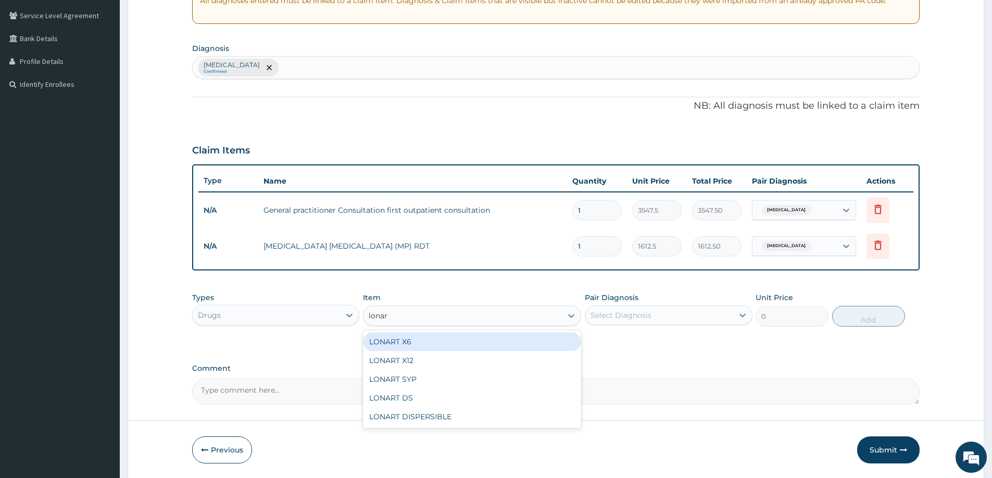
type input "lonart"
click at [450, 337] on div "LONART X6" at bounding box center [472, 342] width 218 height 19
type input "473"
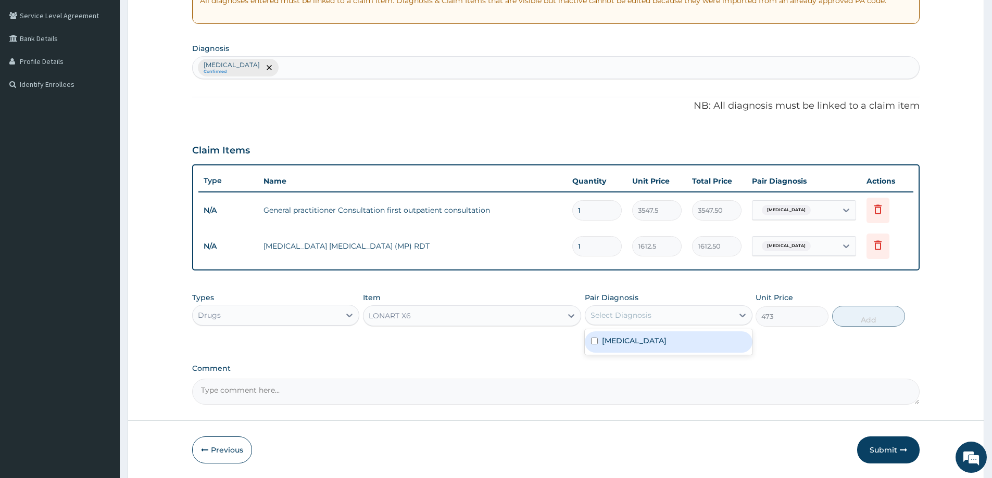
click at [652, 314] on div "Select Diagnosis" at bounding box center [658, 315] width 147 height 17
click at [635, 337] on div "[MEDICAL_DATA]" at bounding box center [668, 342] width 167 height 21
checkbox input "true"
click at [858, 316] on button "Add" at bounding box center [868, 316] width 73 height 21
type input "0"
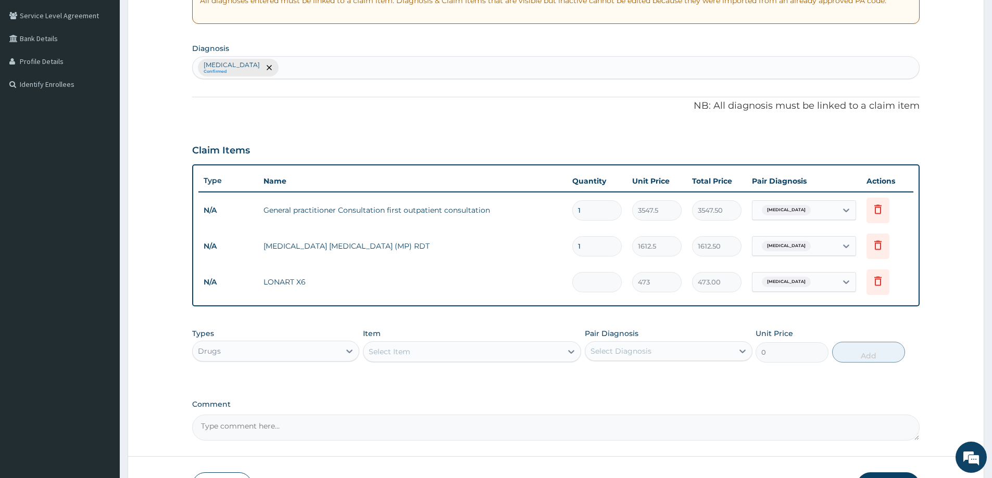
type input "0.00"
type input "6"
type input "2838.00"
type input "6"
click at [462, 353] on div "Select Item" at bounding box center [462, 352] width 198 height 17
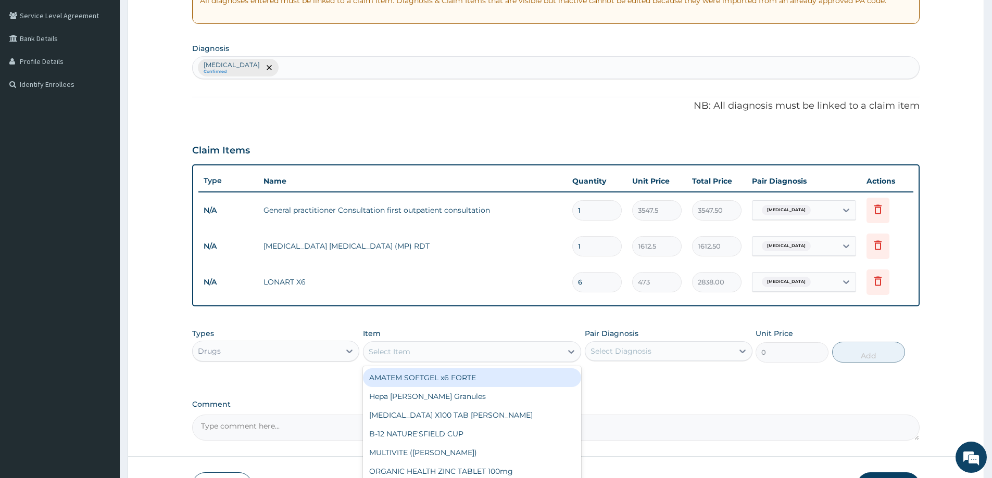
paste input "[MEDICAL_DATA]"
type input "Paracetamol"
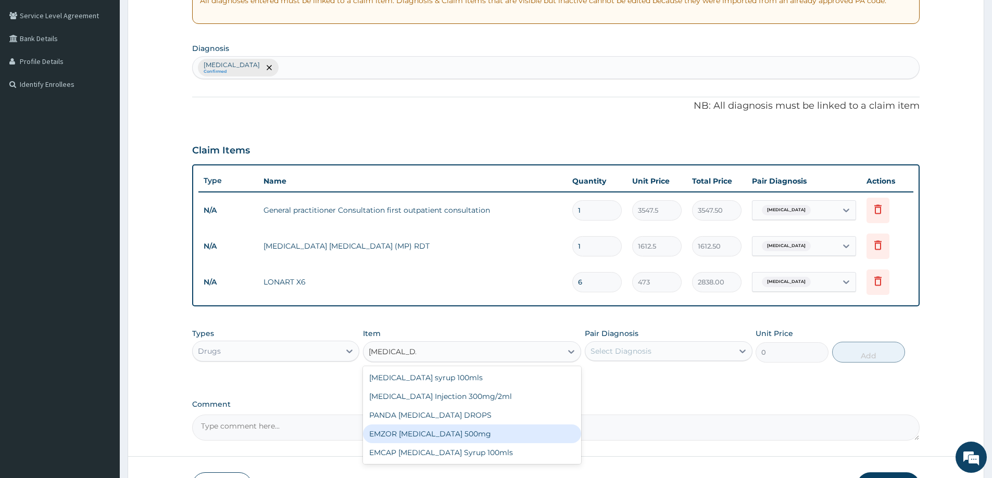
click at [472, 432] on div "EMZOR PARACETAMOL 500mg" at bounding box center [472, 434] width 218 height 19
type input "23.65"
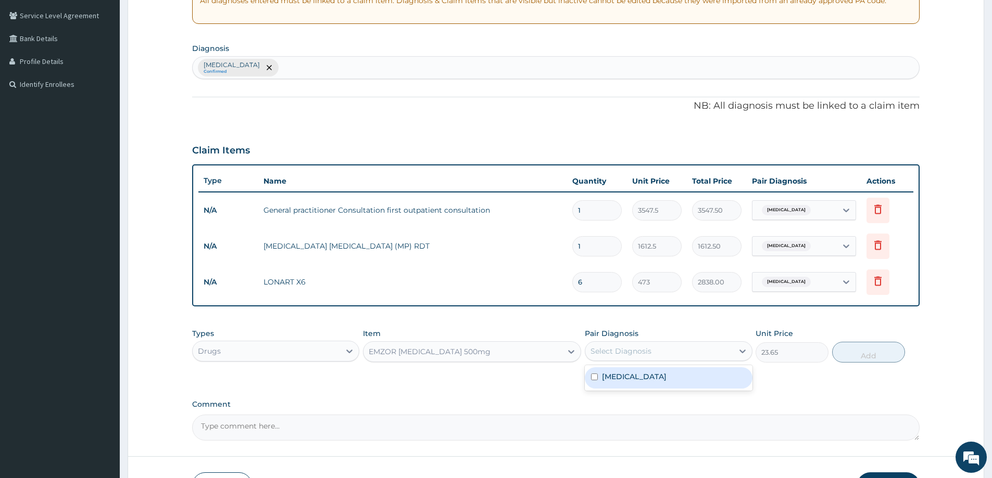
click at [646, 353] on div "Select Diagnosis" at bounding box center [620, 351] width 61 height 10
click at [632, 375] on div "Malaria" at bounding box center [668, 377] width 167 height 21
checkbox input "true"
click at [864, 351] on button "Add" at bounding box center [868, 352] width 73 height 21
type input "0"
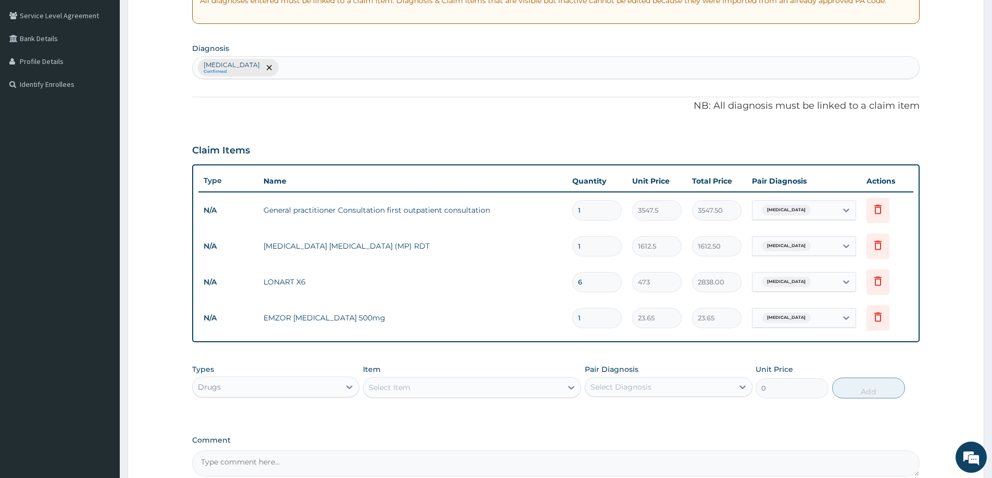
type input "18"
type input "425.70"
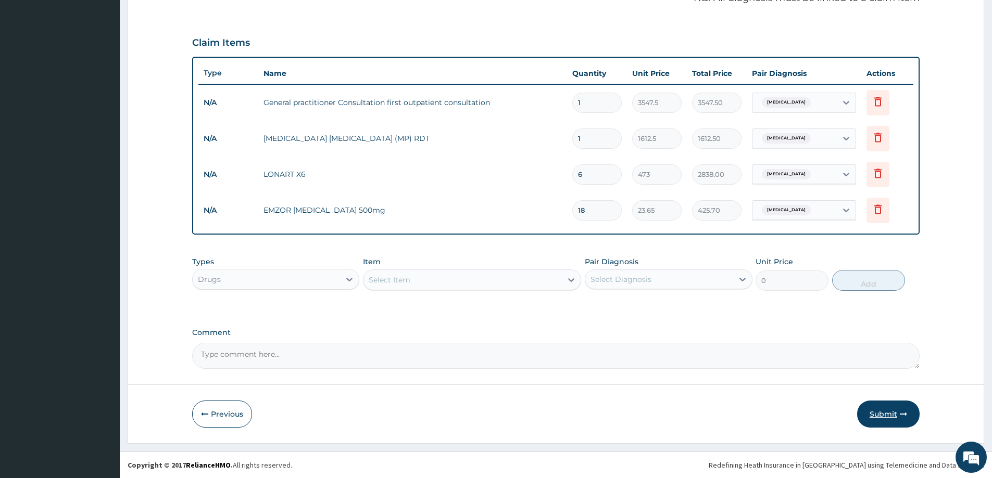
type input "18"
click at [894, 417] on button "Submit" at bounding box center [888, 414] width 62 height 27
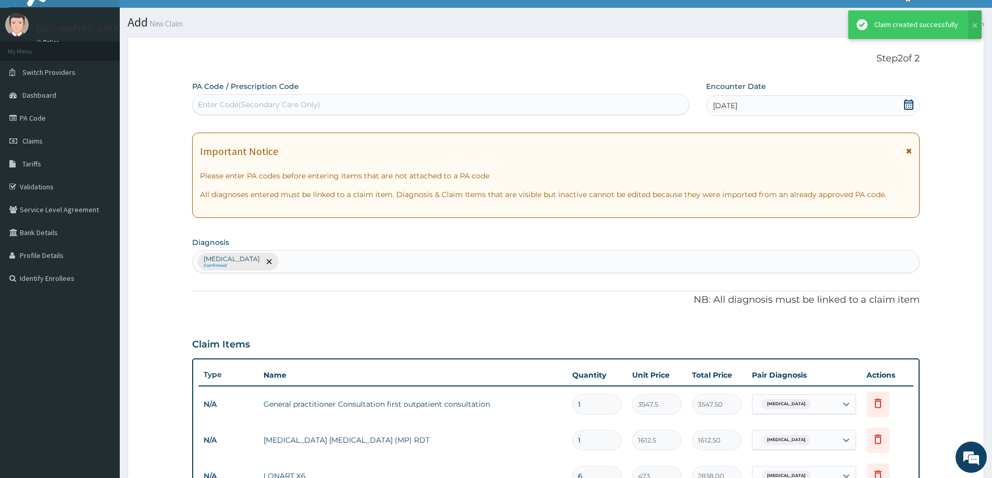
scroll to position [320, 0]
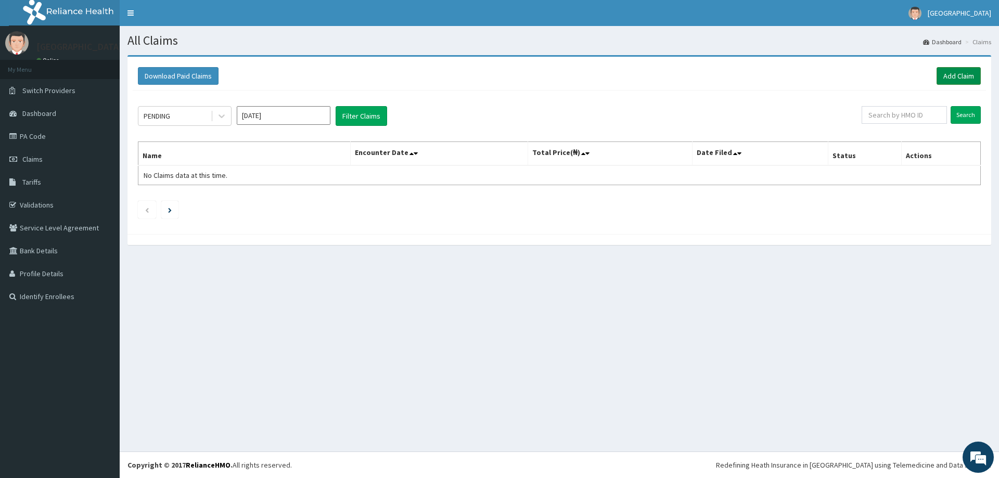
click at [963, 72] on link "Add Claim" at bounding box center [959, 76] width 44 height 18
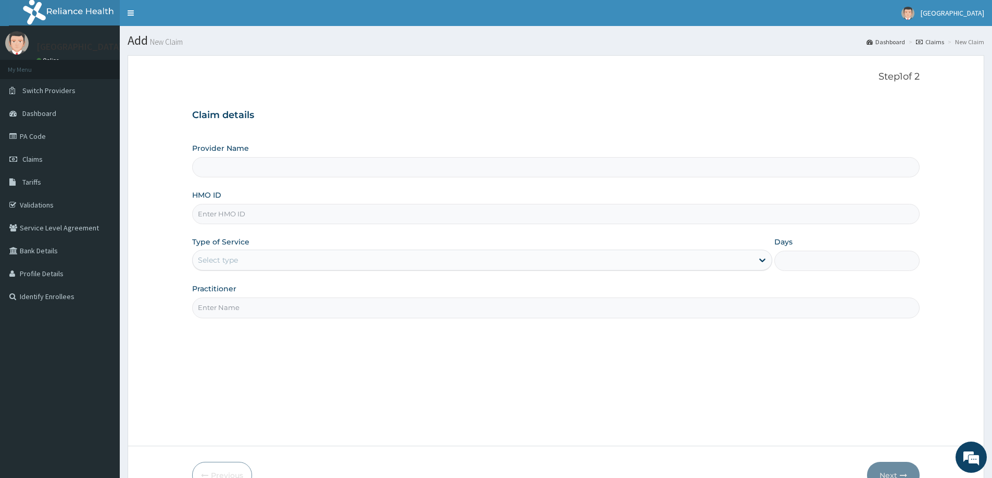
click at [319, 209] on input "HMO ID" at bounding box center [555, 214] width 727 height 20
paste input "FCH/10123/A"
type input "FCH/10123/A"
type input "Divine Medical Centre"
type input "FCH/10123/A"
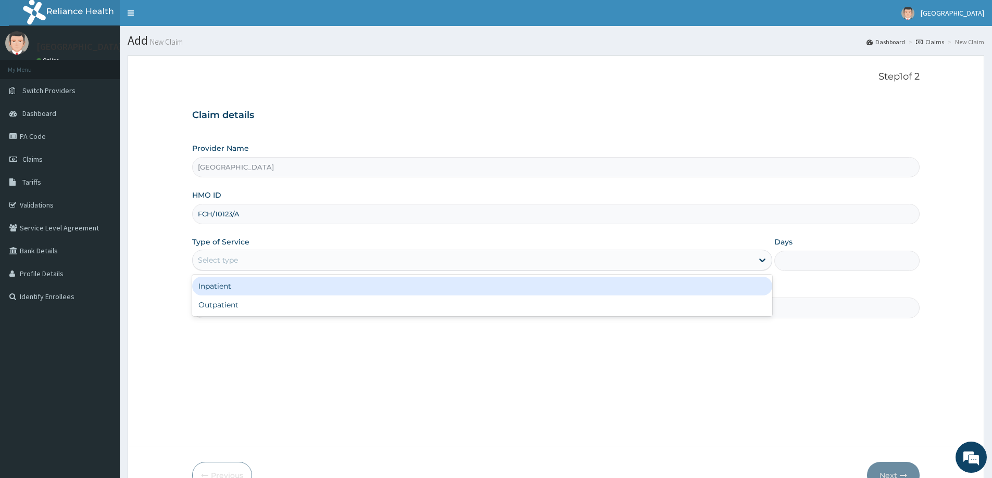
click at [278, 258] on div "Select type" at bounding box center [473, 260] width 560 height 17
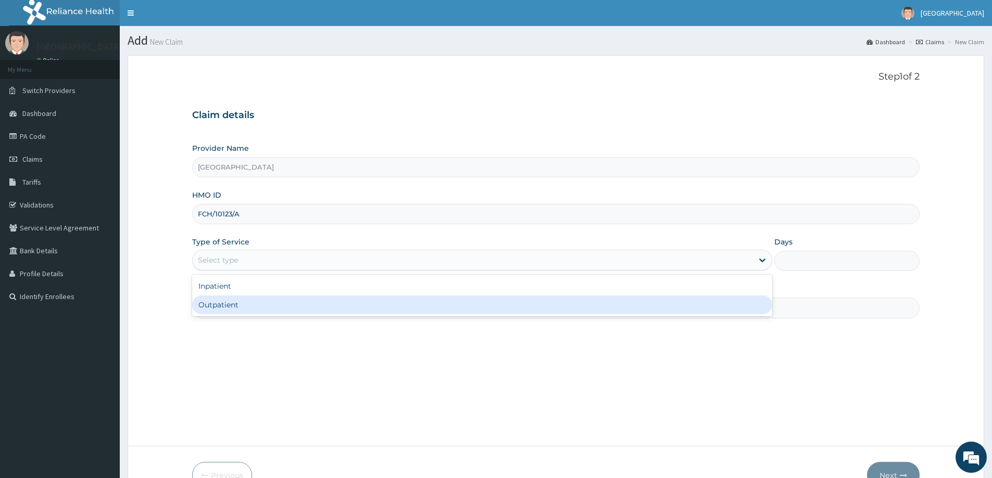
click at [256, 303] on div "Outpatient" at bounding box center [482, 305] width 580 height 19
type input "1"
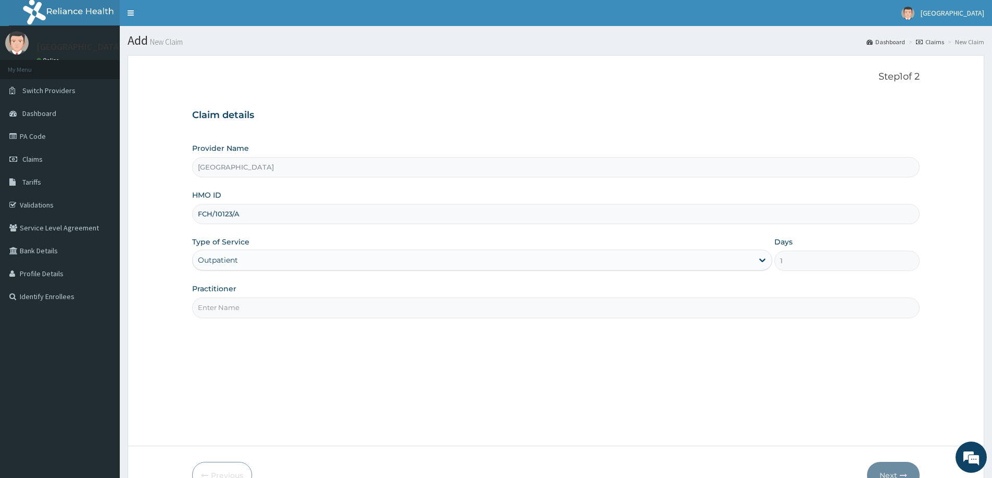
click at [284, 308] on input "Practitioner" at bounding box center [555, 308] width 727 height 20
type input "DR LADAPO"
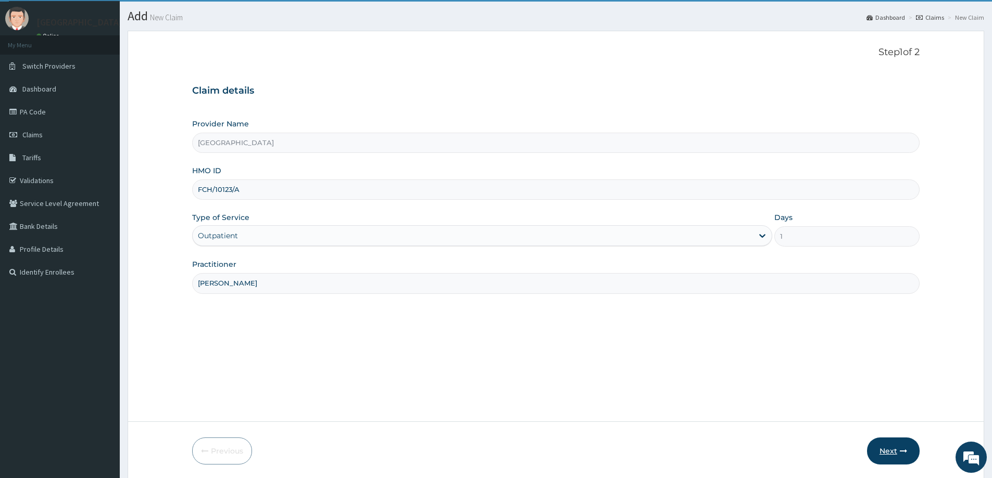
scroll to position [61, 0]
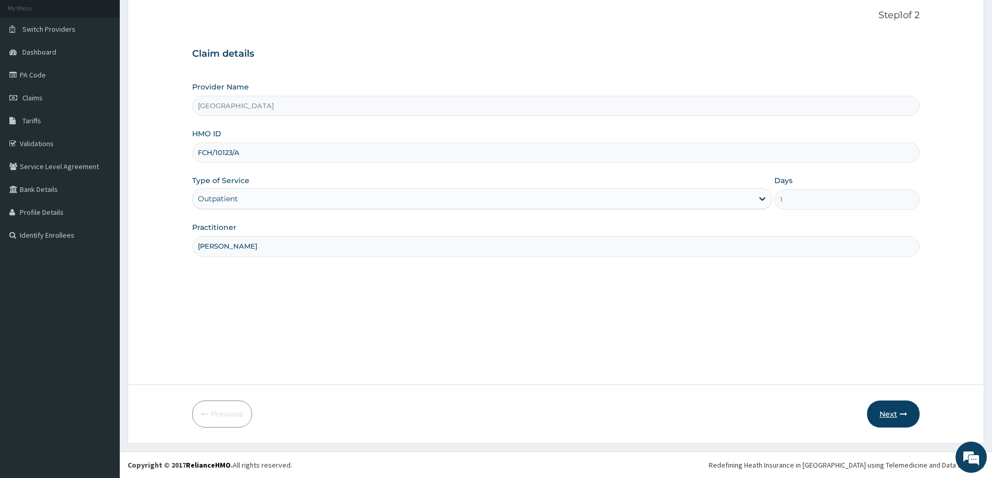
click at [893, 411] on button "Next" at bounding box center [893, 414] width 53 height 27
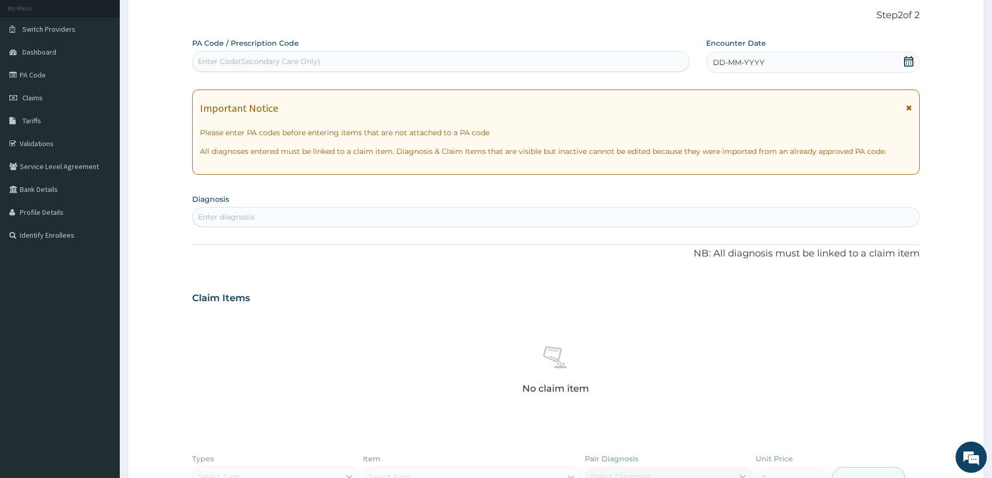
scroll to position [0, 0]
click at [911, 61] on icon at bounding box center [908, 61] width 10 height 10
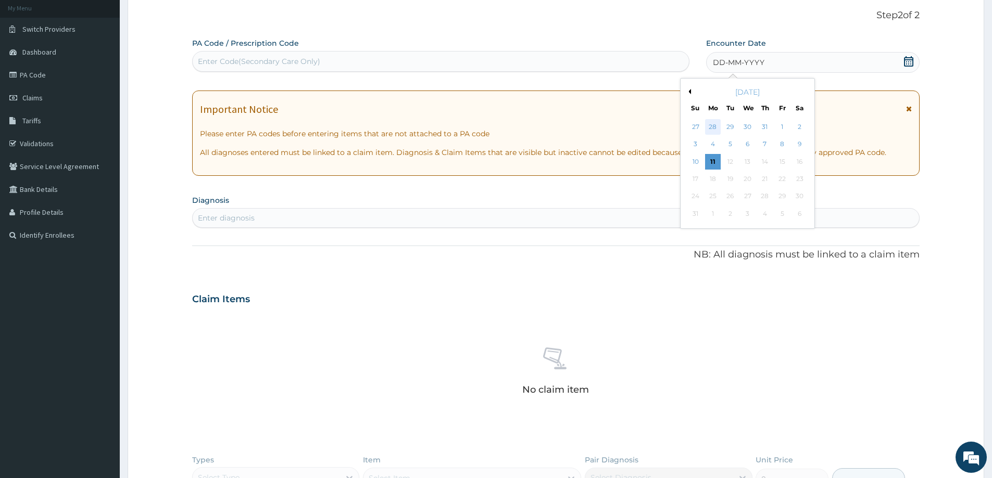
click at [713, 122] on div "28" at bounding box center [713, 127] width 16 height 16
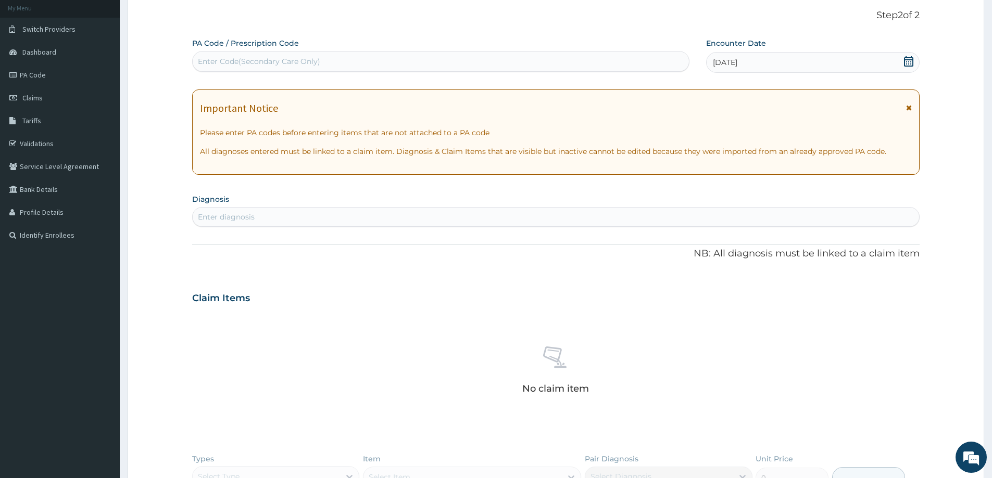
click at [273, 216] on div "Enter diagnosis" at bounding box center [556, 217] width 726 height 17
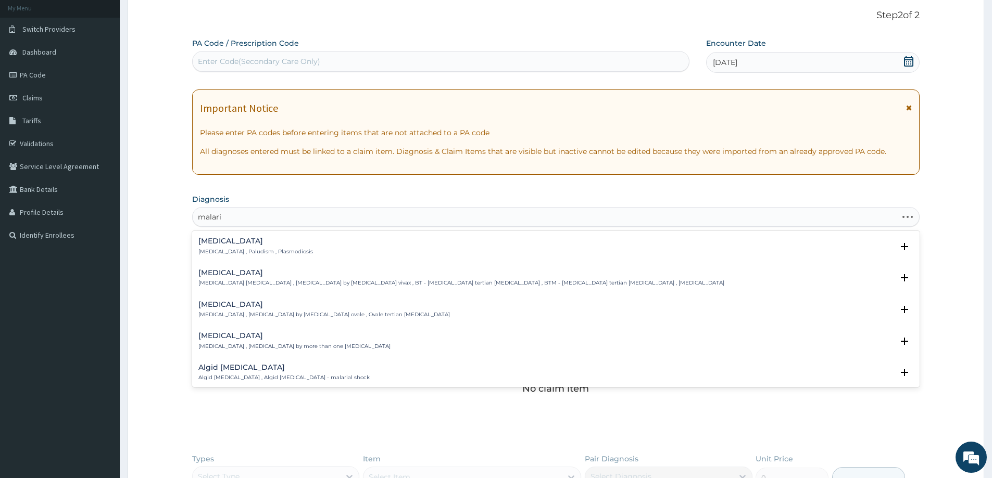
type input "[MEDICAL_DATA]"
click at [227, 239] on h4 "[MEDICAL_DATA]" at bounding box center [255, 241] width 115 height 8
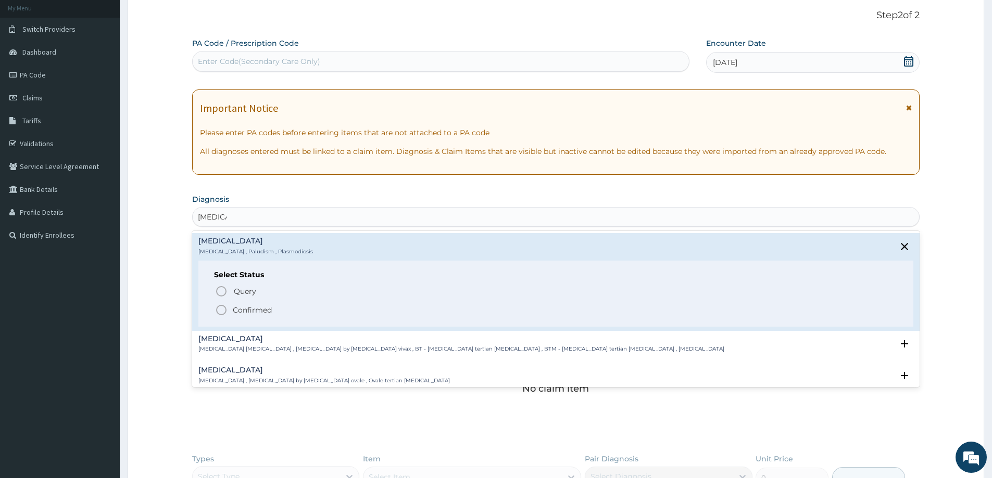
click at [220, 308] on icon "status option filled" at bounding box center [221, 310] width 12 height 12
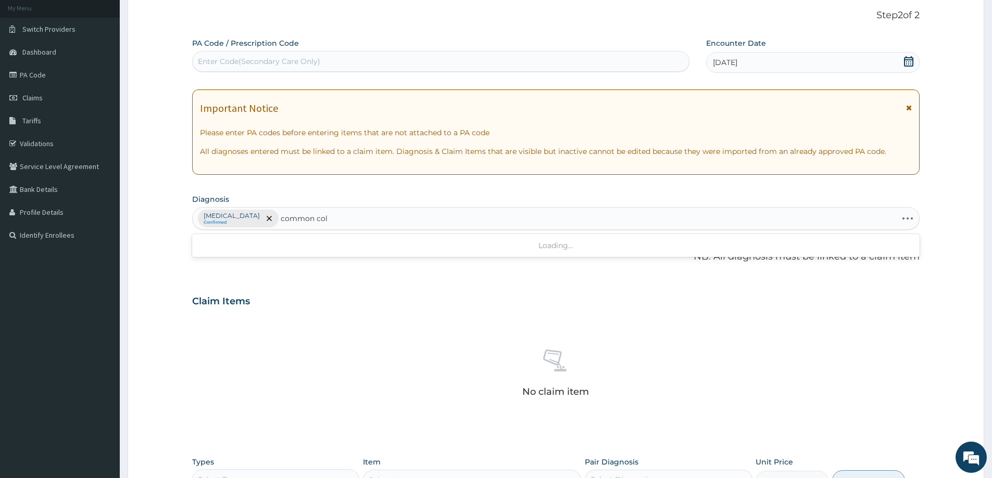
type input "common cold"
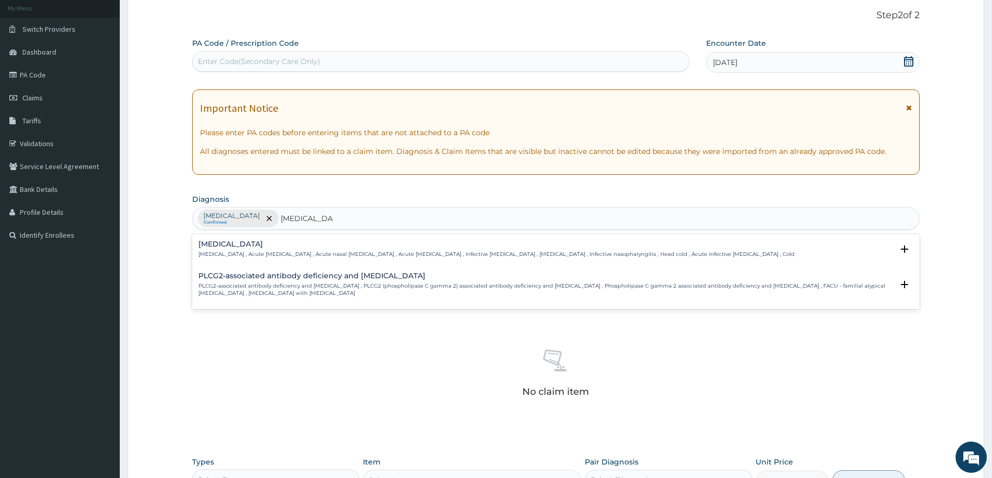
click at [251, 250] on div "Common cold Common cold , Acute coryza , Acute nasal catarrh , Acute rhinitis ,…" at bounding box center [496, 249] width 596 height 18
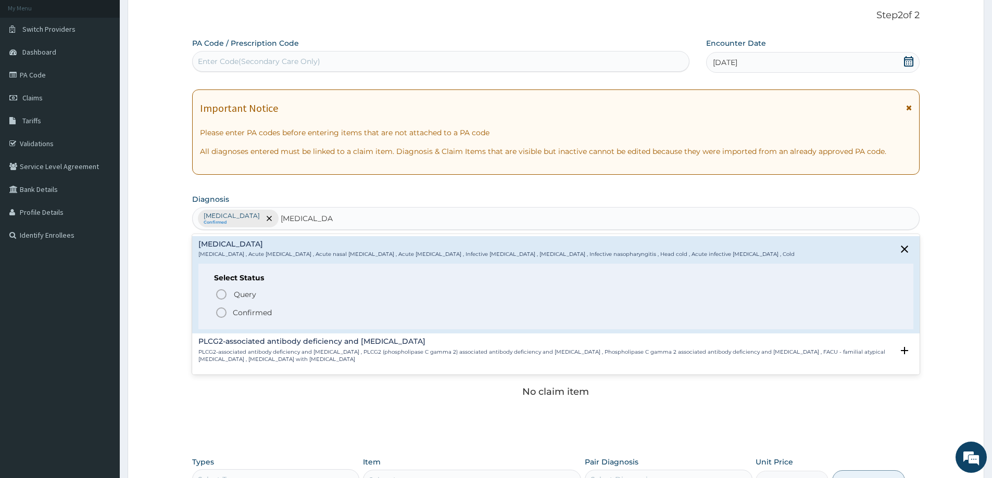
click at [220, 314] on icon "status option filled" at bounding box center [221, 313] width 12 height 12
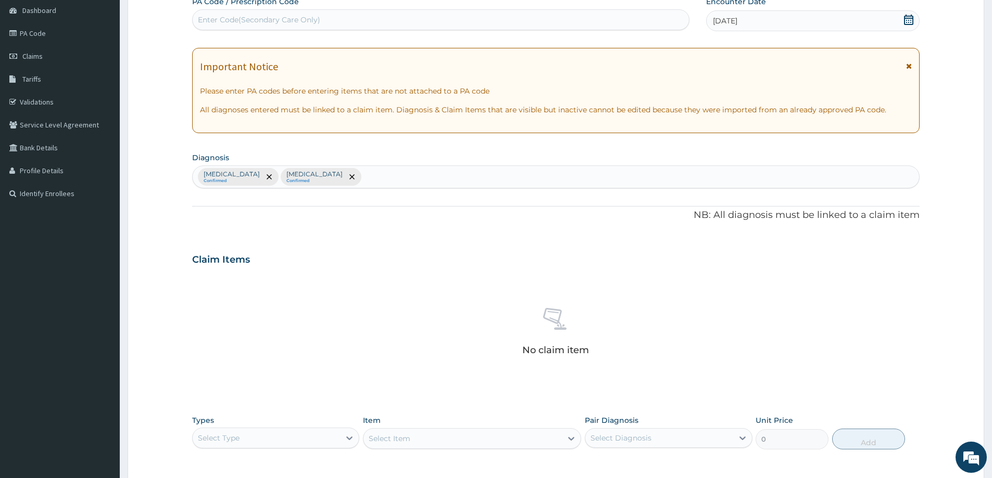
scroll to position [218, 0]
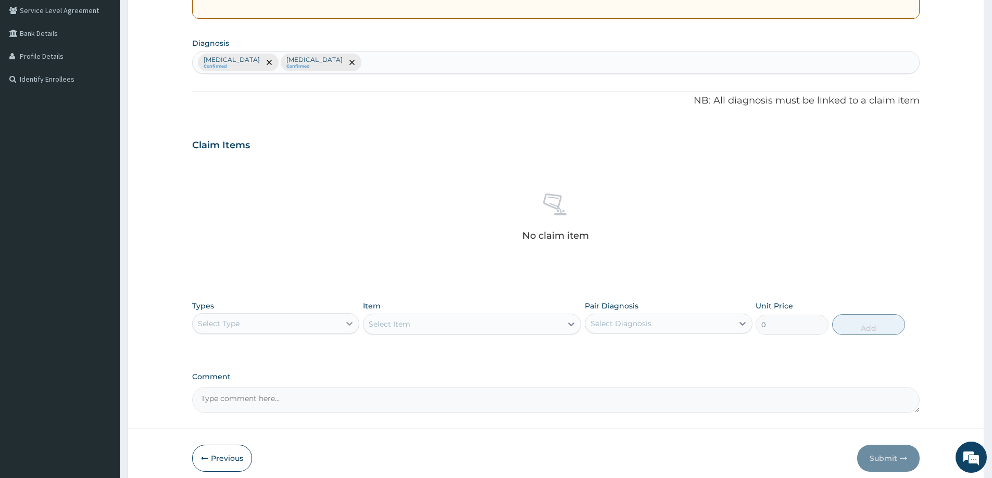
click at [346, 321] on icon at bounding box center [349, 324] width 10 height 10
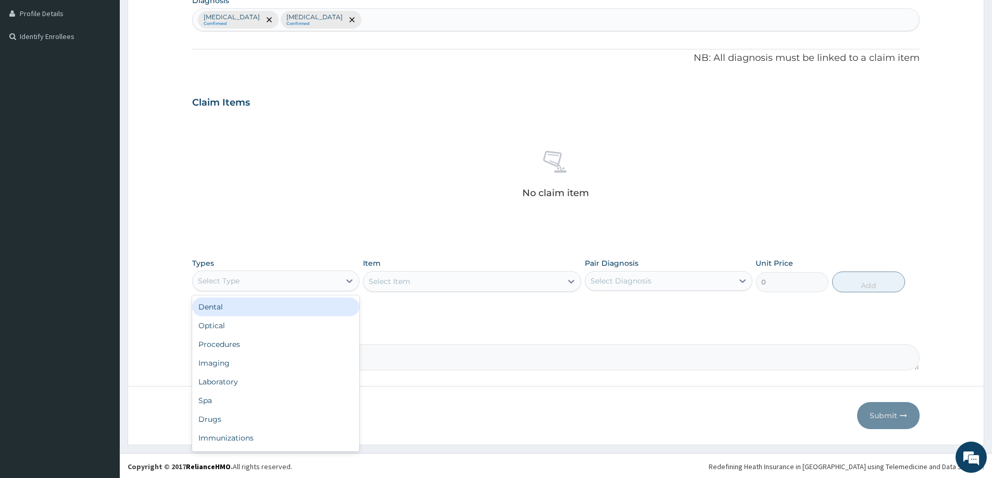
scroll to position [262, 0]
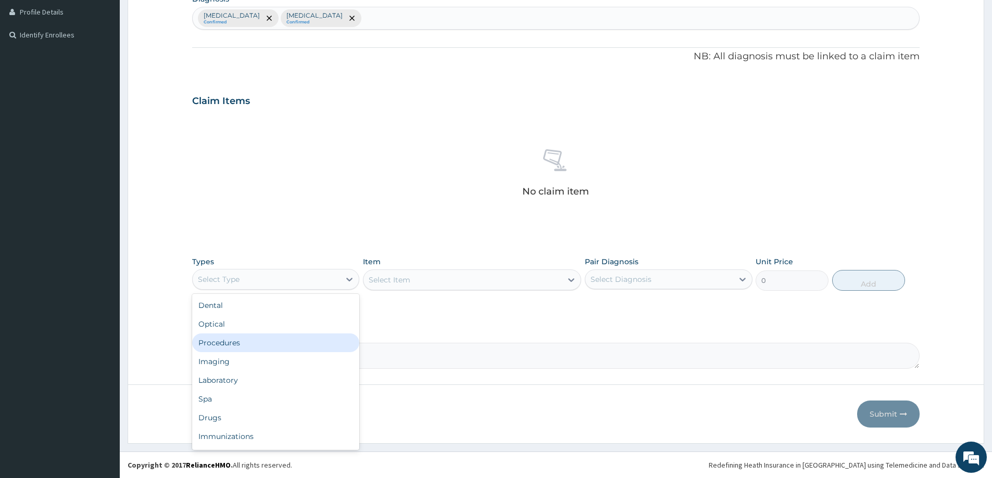
click at [277, 339] on div "Procedures" at bounding box center [275, 343] width 167 height 19
click at [573, 281] on icon at bounding box center [571, 280] width 6 height 4
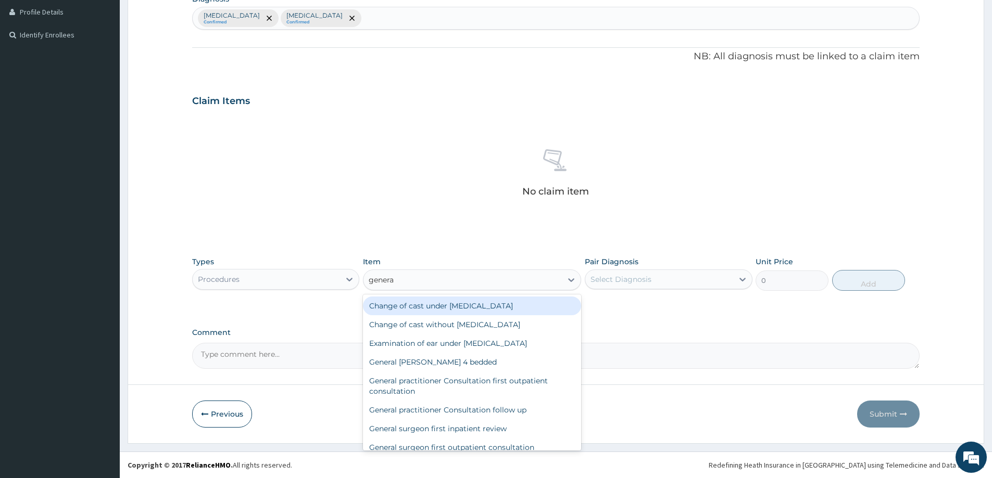
type input "general"
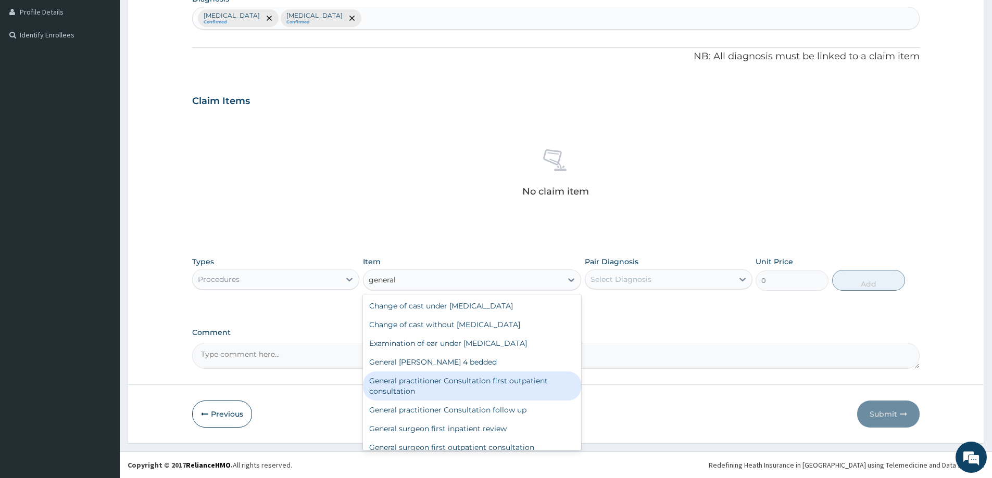
click at [502, 386] on div "General practitioner Consultation first outpatient consultation" at bounding box center [472, 386] width 218 height 29
type input "3547.5"
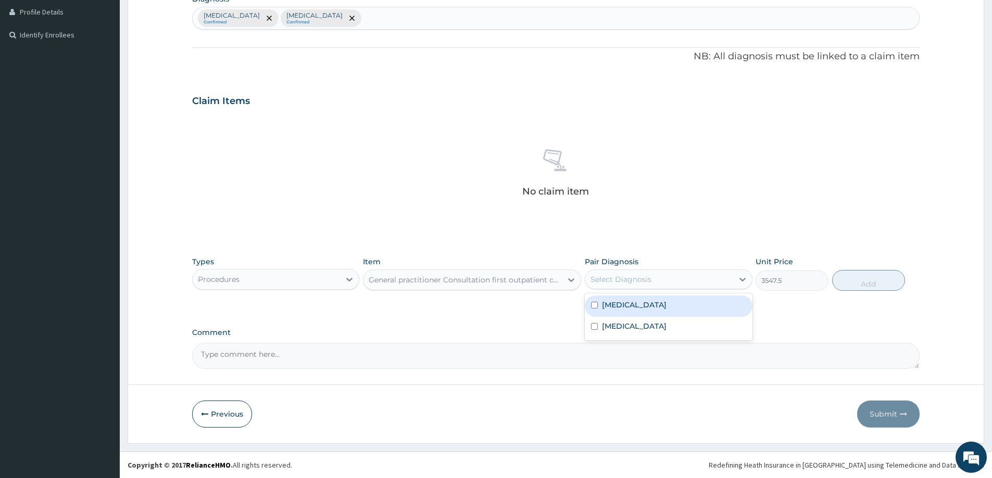
click at [622, 283] on div "Select Diagnosis" at bounding box center [620, 279] width 61 height 10
click at [623, 310] on label "Malaria" at bounding box center [634, 305] width 65 height 10
checkbox input "true"
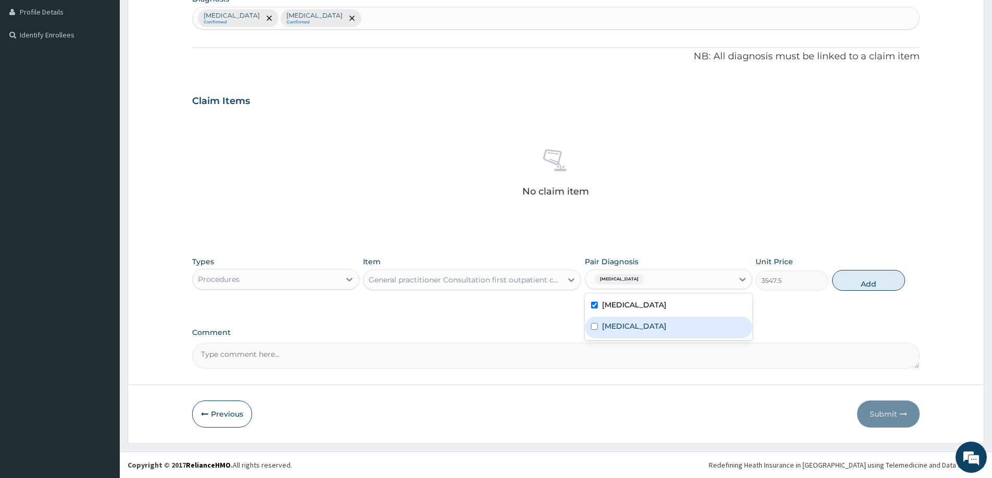
click at [625, 327] on label "[MEDICAL_DATA]" at bounding box center [634, 326] width 65 height 10
checkbox input "true"
click at [857, 275] on button "Add" at bounding box center [868, 280] width 73 height 21
type input "0"
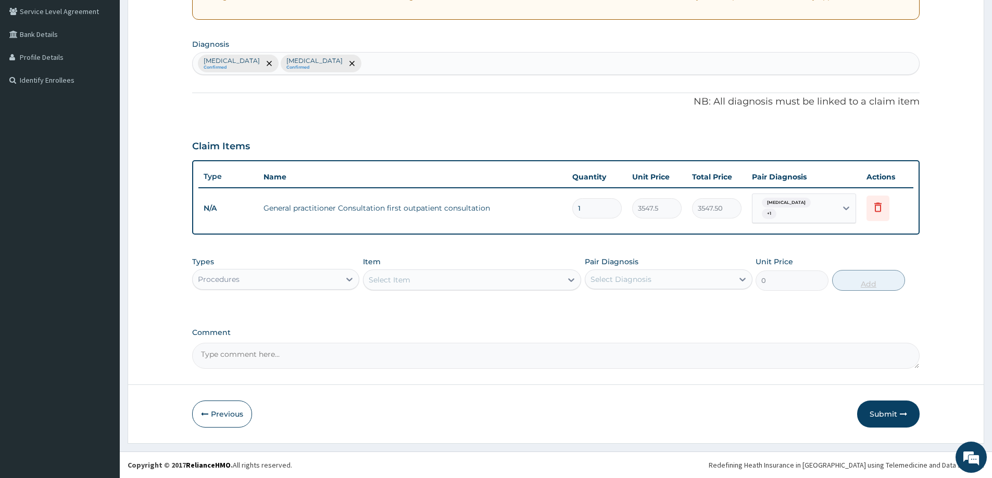
scroll to position [212, 0]
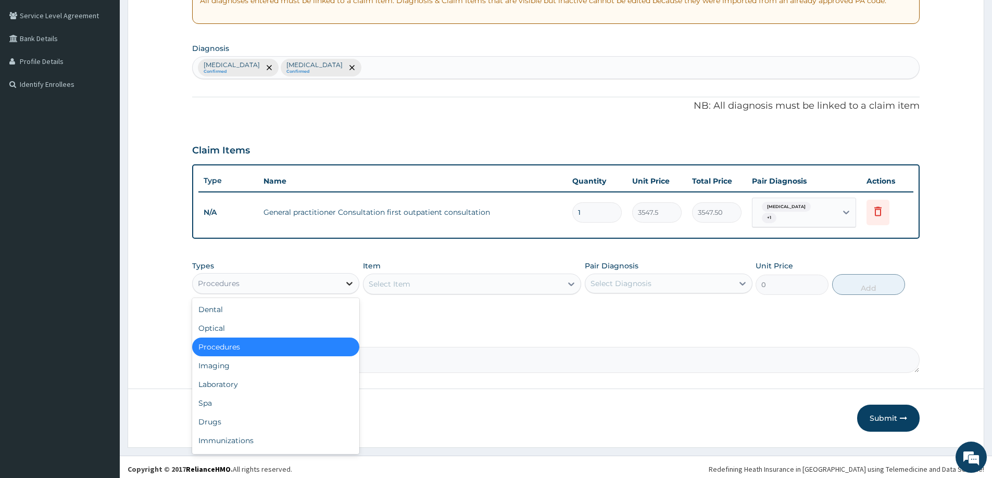
click at [349, 282] on icon at bounding box center [350, 284] width 6 height 4
click at [253, 377] on div "Laboratory" at bounding box center [275, 384] width 167 height 19
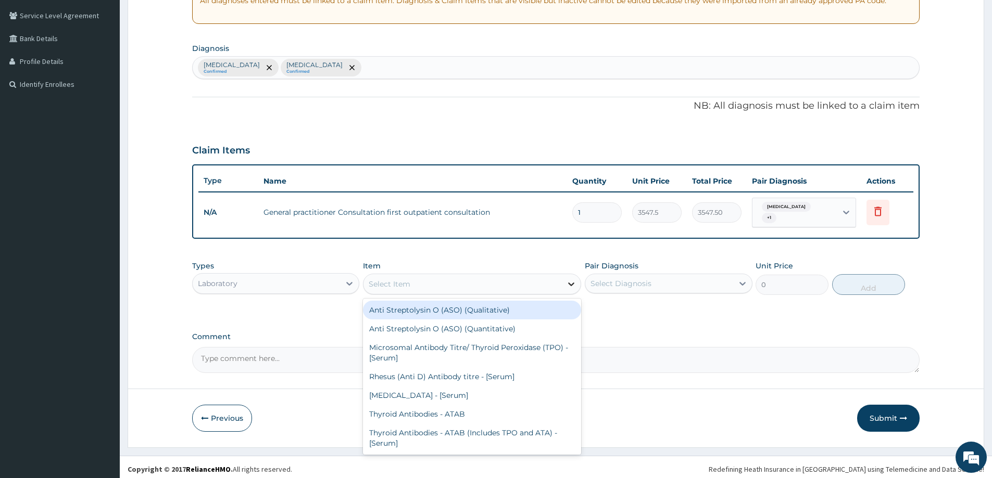
click at [568, 279] on icon at bounding box center [571, 284] width 10 height 10
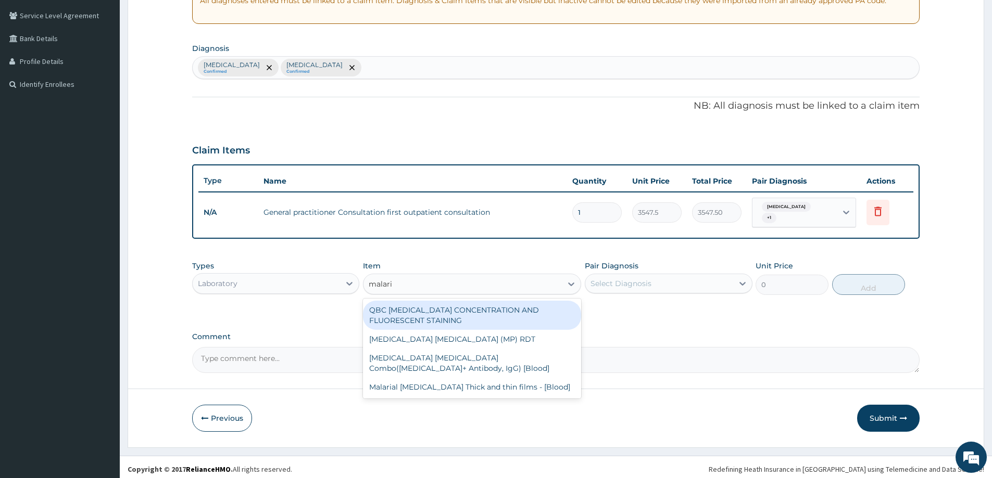
type input "malaria"
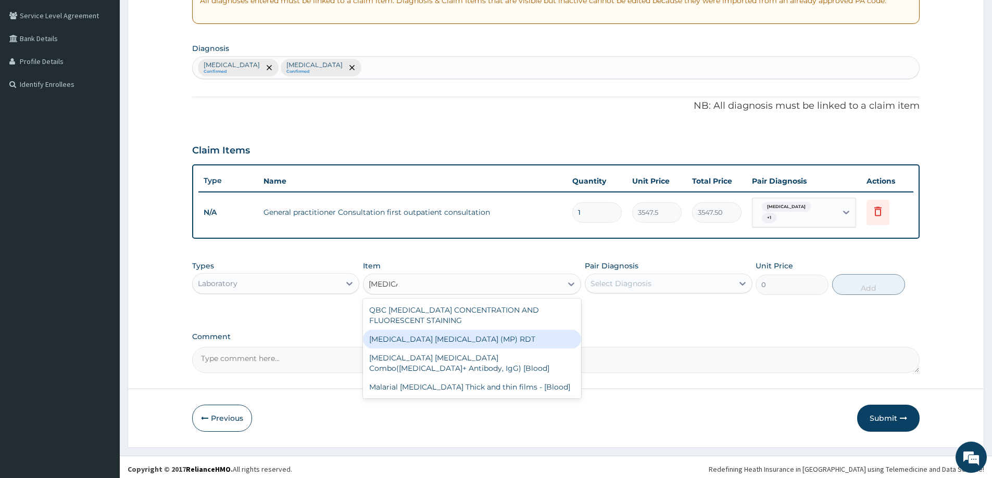
click at [503, 339] on div "MALARIA PARASITE (MP) RDT" at bounding box center [472, 339] width 218 height 19
type input "1612.5"
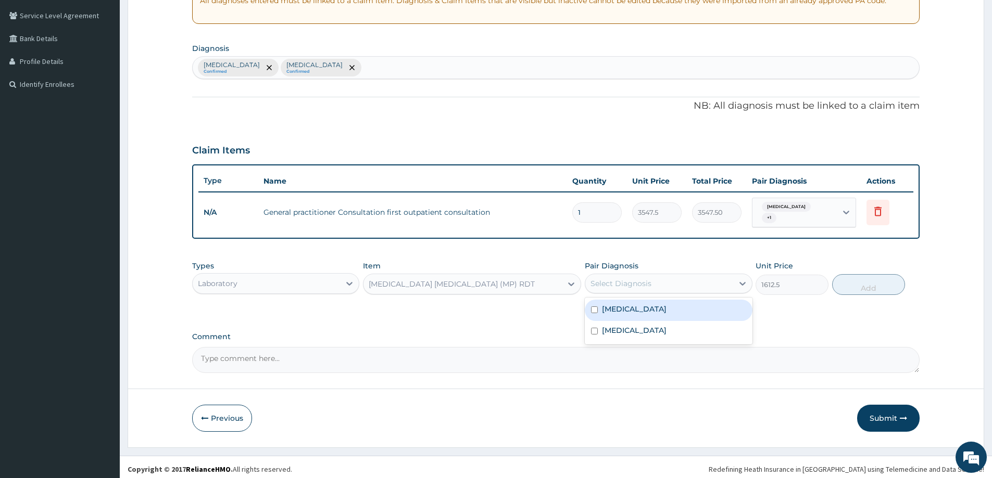
click at [623, 279] on div "Select Diagnosis" at bounding box center [620, 283] width 61 height 10
click at [617, 306] on label "Malaria" at bounding box center [634, 309] width 65 height 10
checkbox input "true"
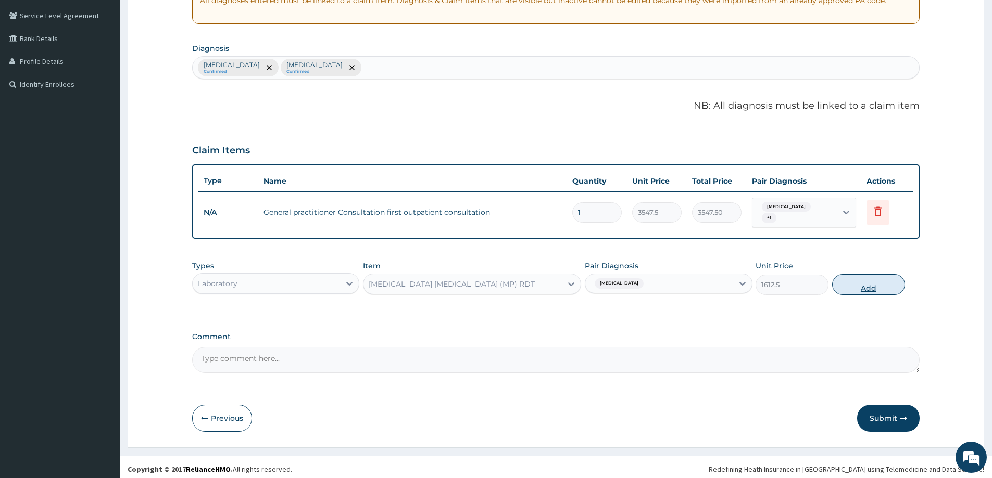
click at [856, 283] on button "Add" at bounding box center [868, 284] width 73 height 21
type input "0"
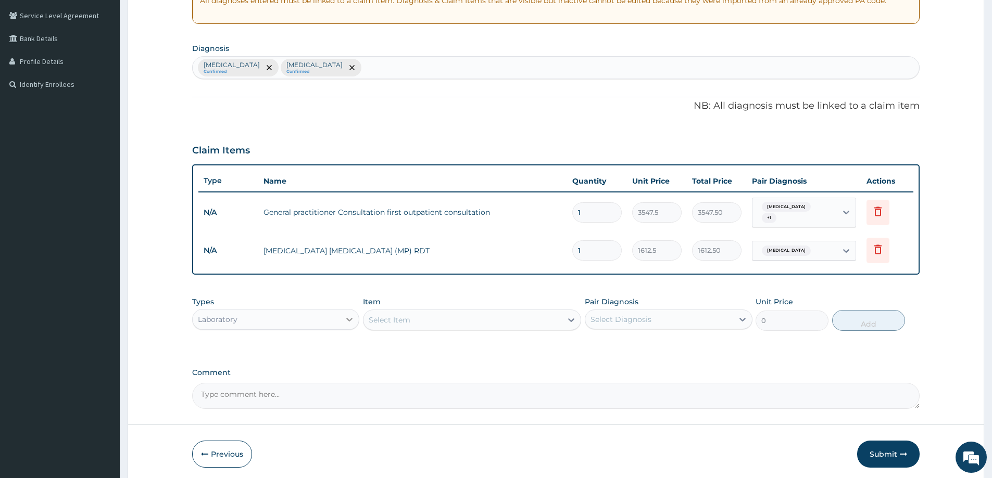
click at [347, 314] on icon at bounding box center [349, 319] width 10 height 10
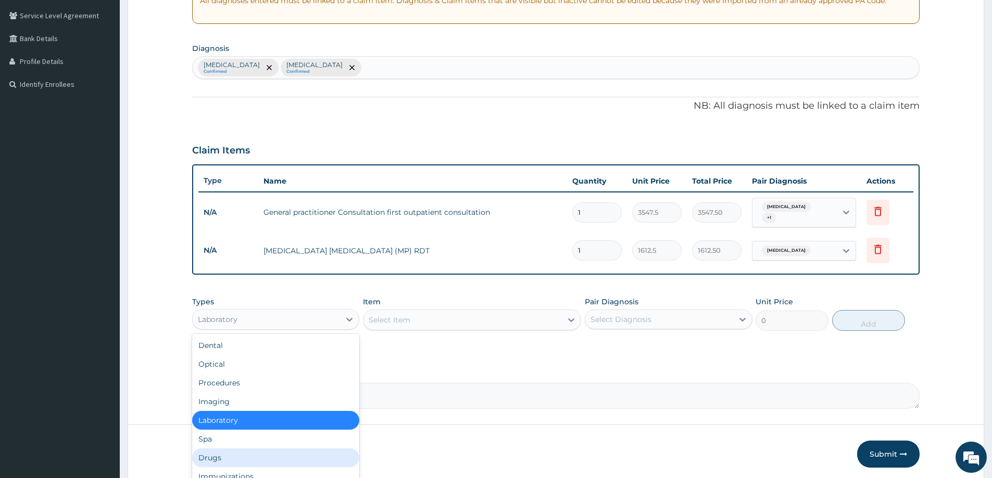
click at [228, 451] on div "Drugs" at bounding box center [275, 458] width 167 height 19
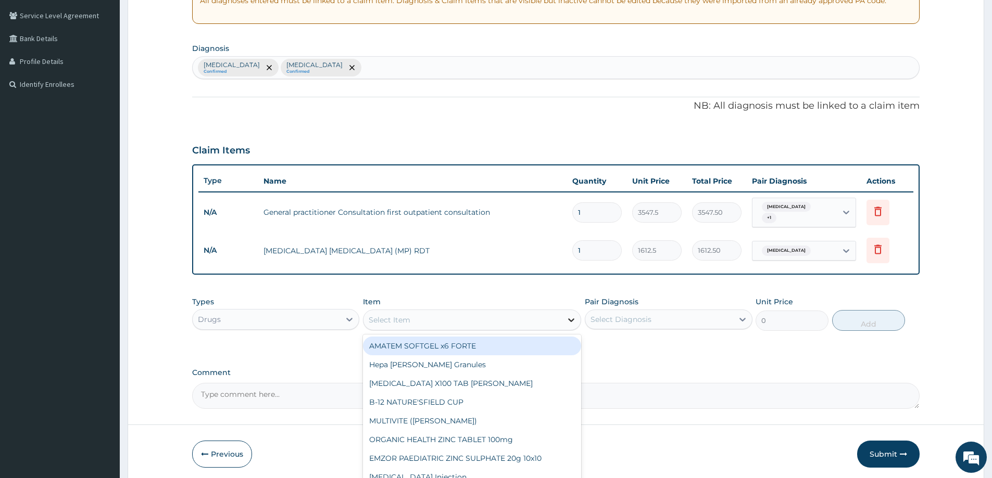
click at [570, 315] on icon at bounding box center [571, 320] width 10 height 10
type input "lorat"
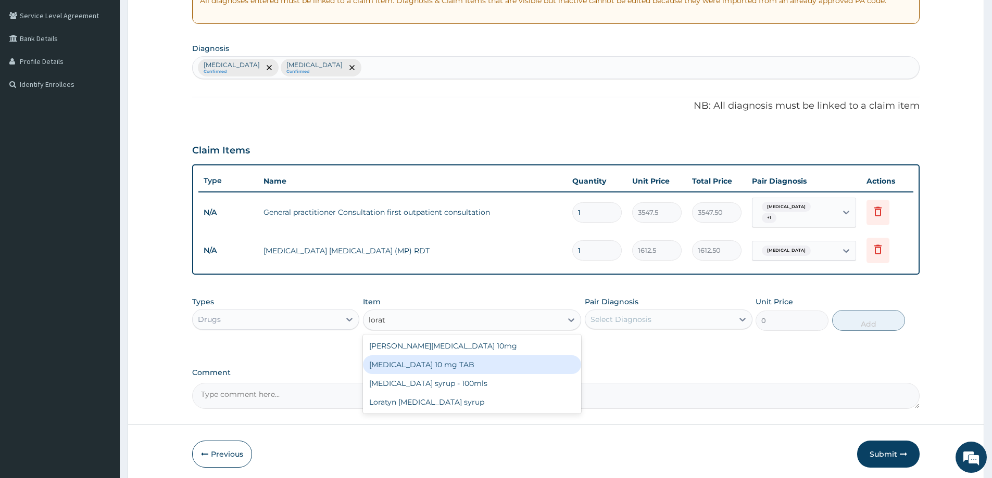
click at [445, 364] on div "[MEDICAL_DATA] 10 mg TAB" at bounding box center [472, 365] width 218 height 19
type input "59.125"
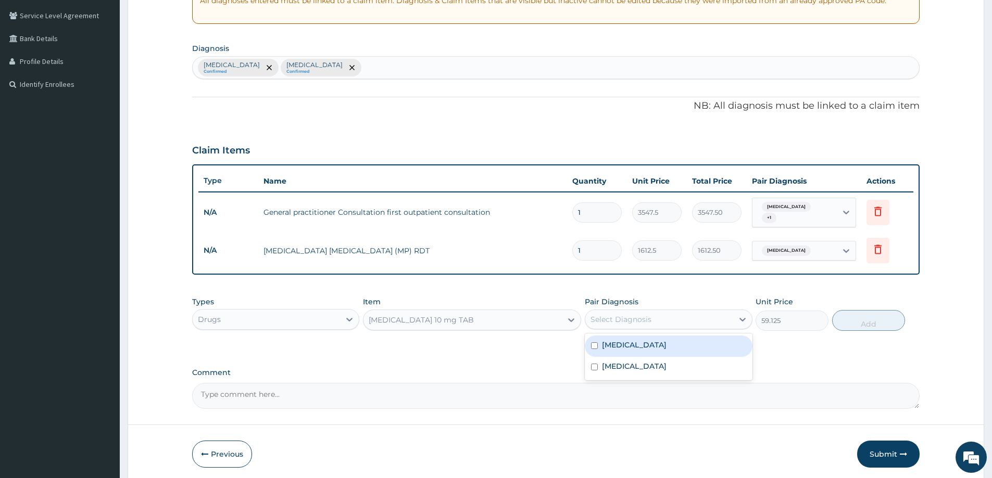
click at [674, 316] on div "Select Diagnosis" at bounding box center [658, 319] width 147 height 17
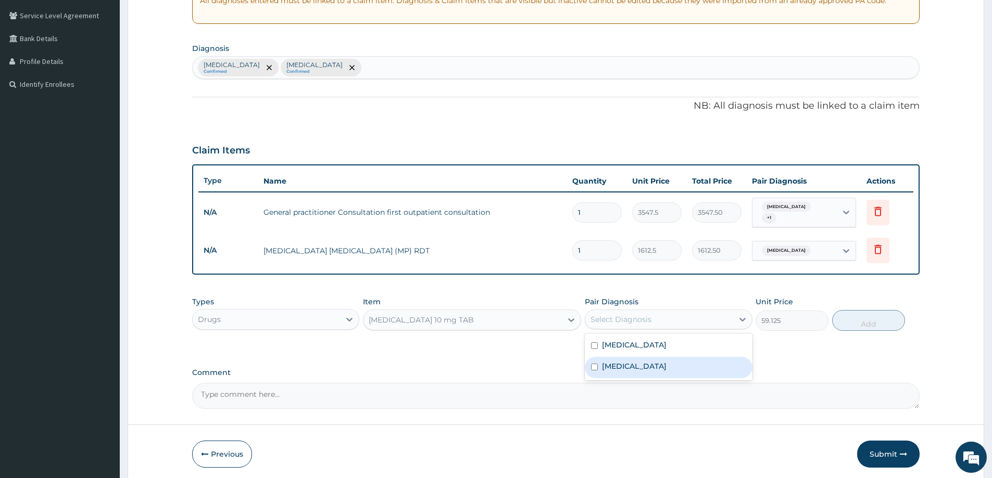
click at [634, 365] on label "[MEDICAL_DATA]" at bounding box center [634, 366] width 65 height 10
checkbox input "true"
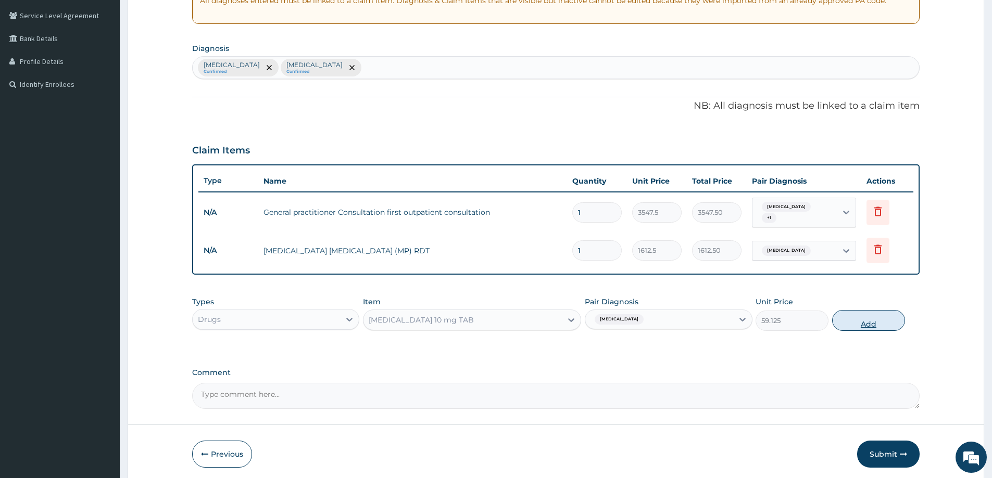
click at [850, 313] on button "Add" at bounding box center [868, 320] width 73 height 21
type input "0"
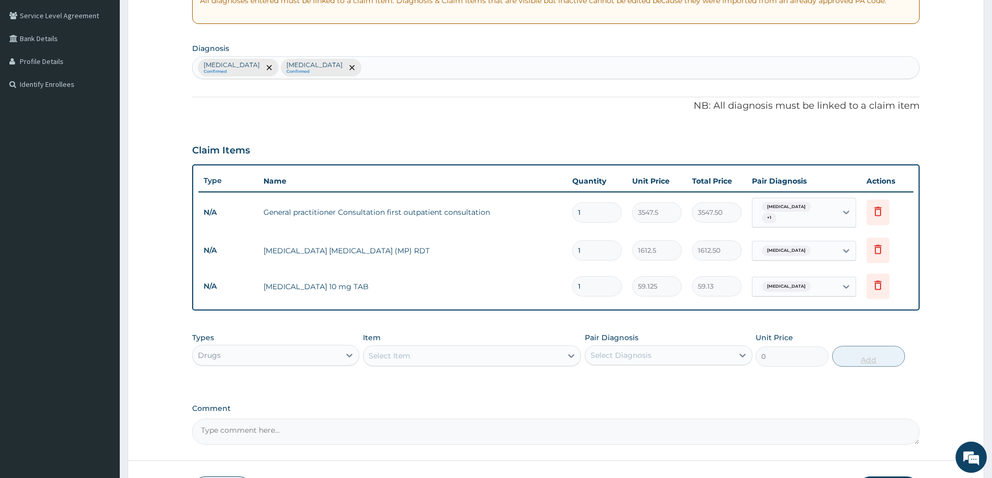
type input "0.00"
type input "5"
type input "295.63"
type input "5"
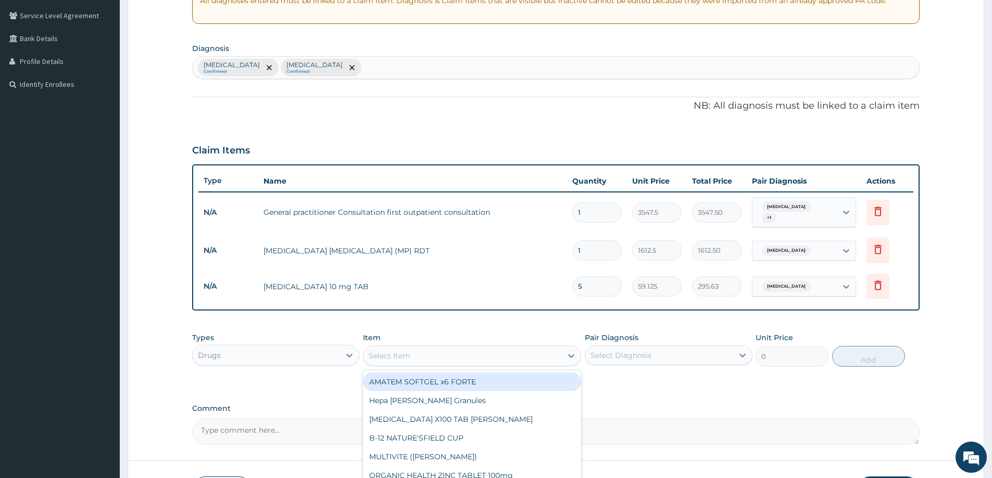
click at [459, 351] on div "Select Item" at bounding box center [462, 356] width 198 height 17
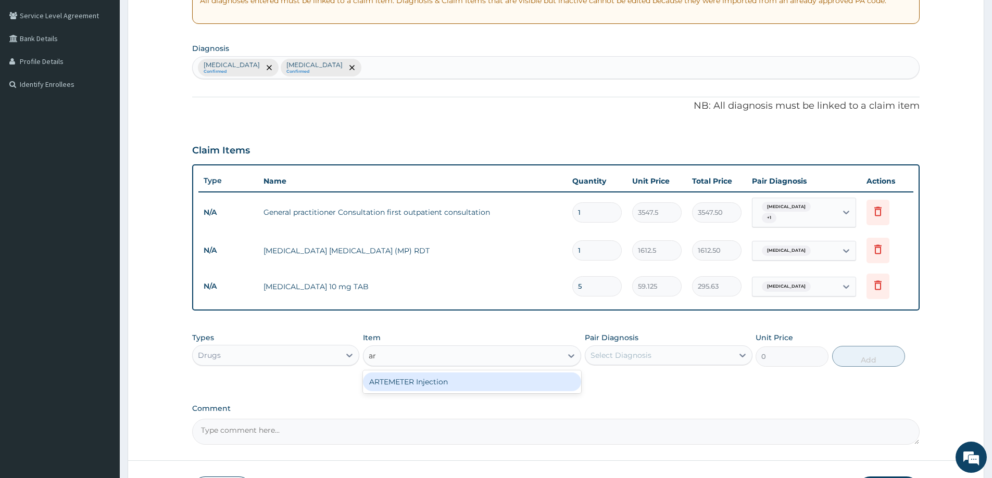
type input "a"
type input "artemet"
click at [415, 377] on div "ARTEMETER Injection" at bounding box center [472, 382] width 218 height 19
type input "946"
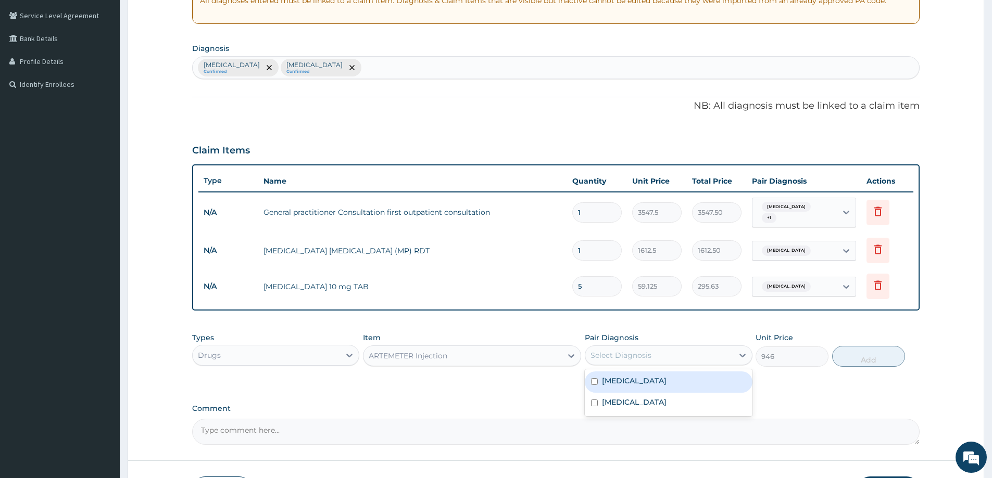
click at [626, 350] on div "Select Diagnosis" at bounding box center [620, 355] width 61 height 10
click at [627, 383] on div "Malaria" at bounding box center [668, 382] width 167 height 21
checkbox input "true"
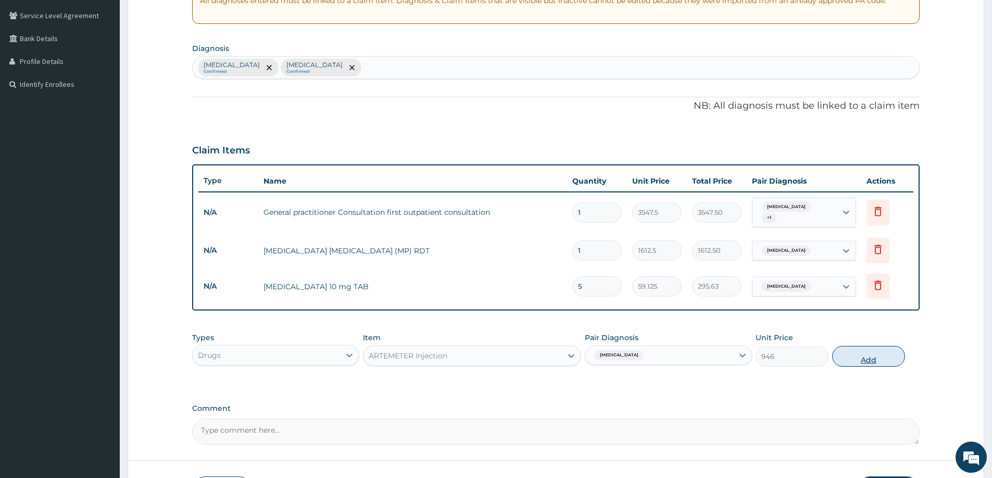
click at [846, 354] on button "Add" at bounding box center [868, 356] width 73 height 21
type input "0"
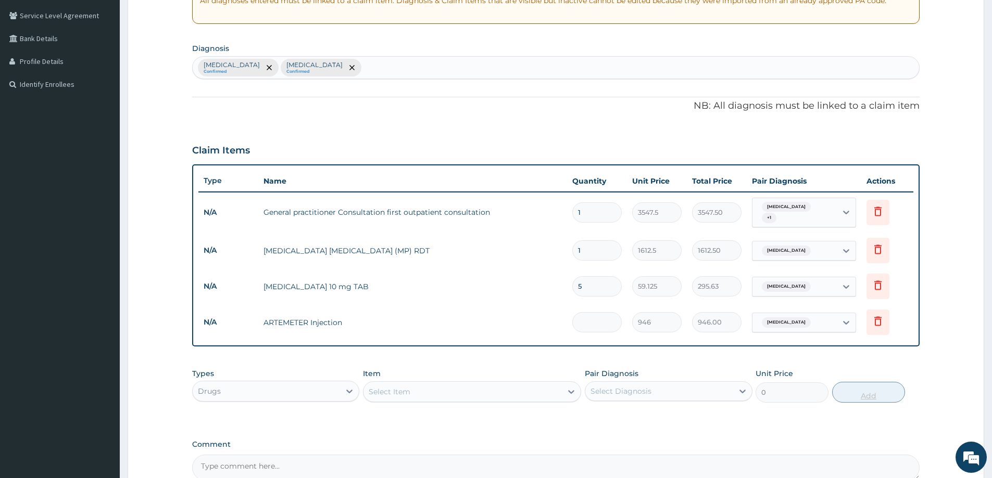
type input "0.00"
type input "6"
type input "5676.00"
type input "6"
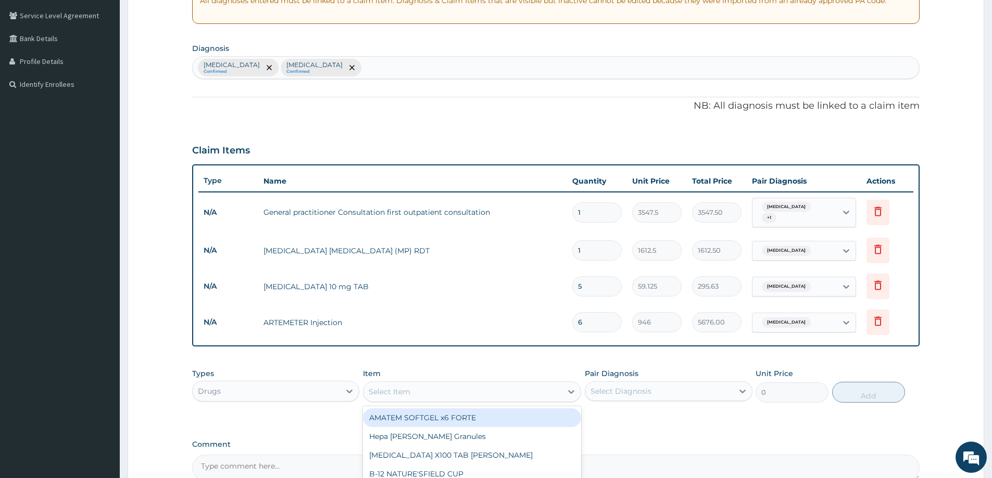
click at [466, 395] on div "Select Item" at bounding box center [462, 392] width 198 height 17
type input "paracetamol"
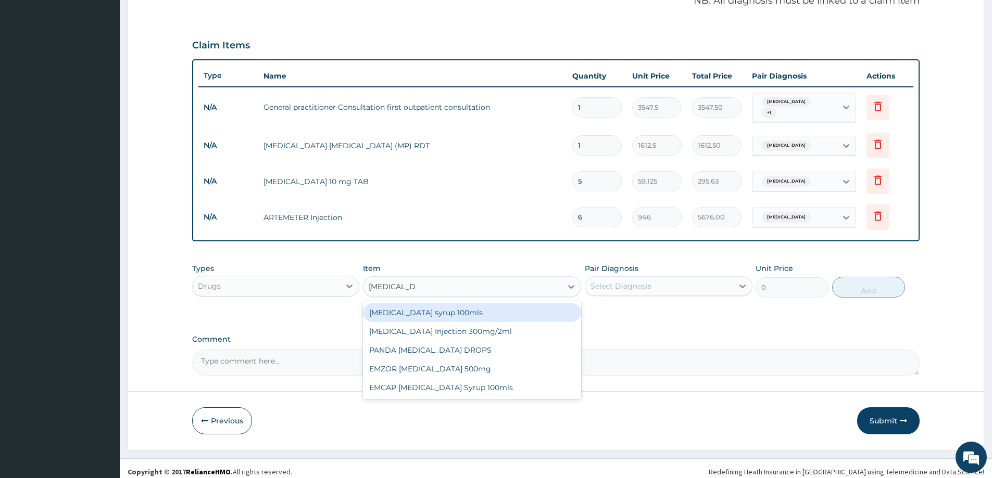
scroll to position [320, 0]
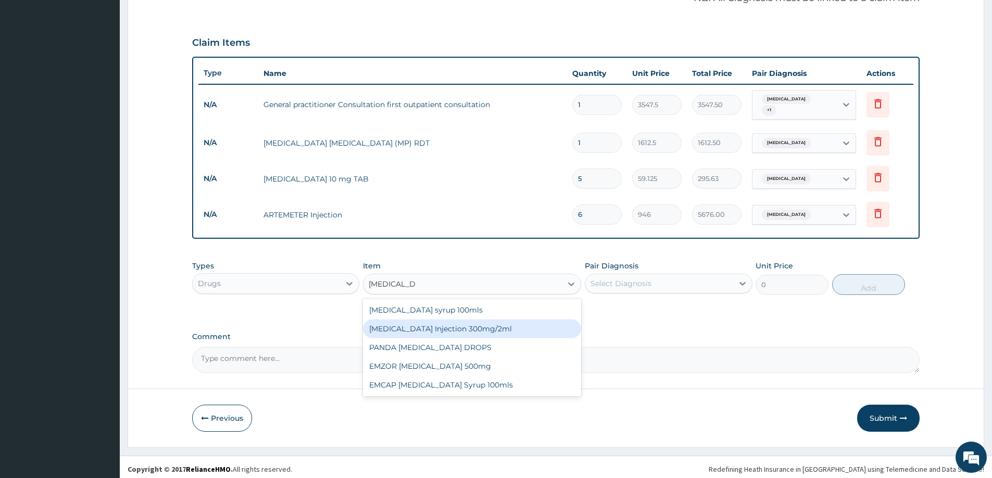
click at [492, 328] on div "PARACETAMOL Injection 300mg/2ml" at bounding box center [472, 329] width 218 height 19
type input "260.15"
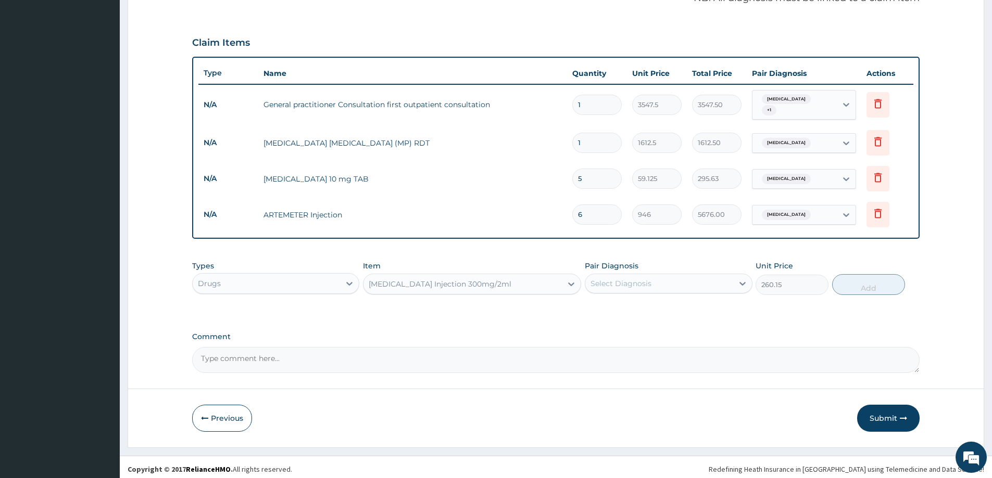
click at [530, 282] on div "PARACETAMOL Injection 300mg/2ml" at bounding box center [462, 284] width 198 height 17
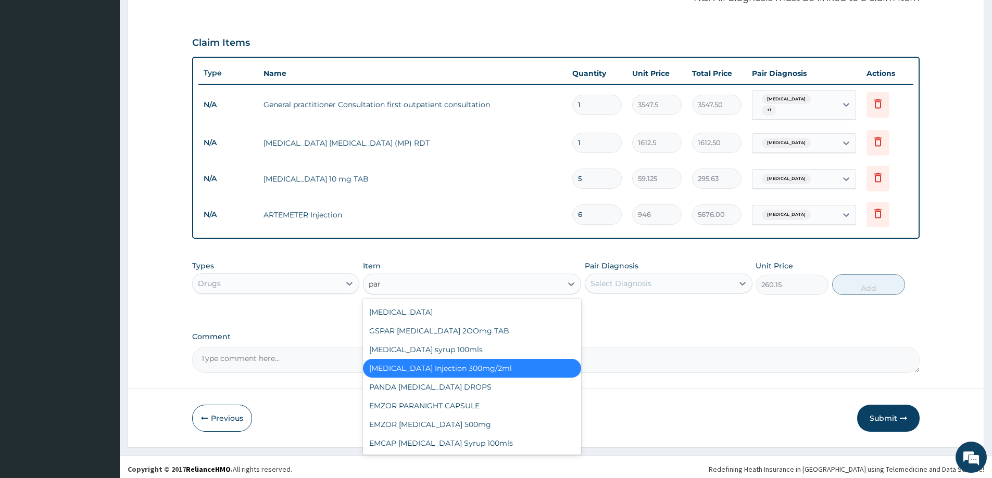
scroll to position [0, 0]
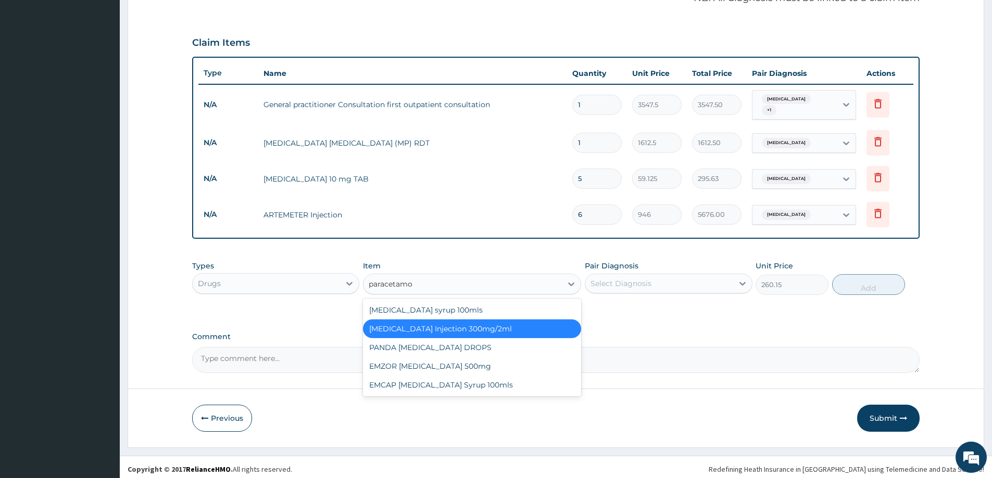
type input "paracetamol"
click at [485, 357] on div "EMZOR PARACETAMOL 500mg" at bounding box center [472, 366] width 218 height 19
type input "23.65"
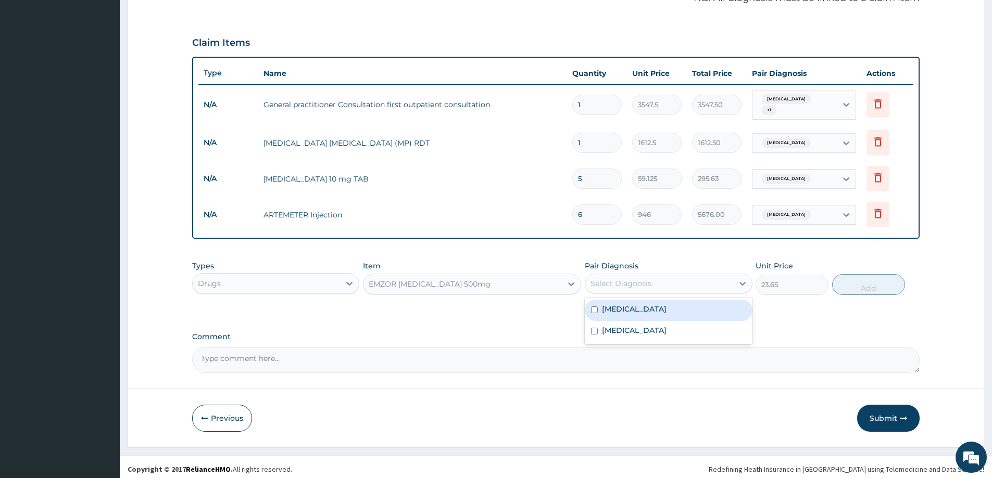
click at [649, 278] on div "Select Diagnosis" at bounding box center [620, 283] width 61 height 10
click at [636, 305] on div "Malaria" at bounding box center [668, 310] width 167 height 21
checkbox input "true"
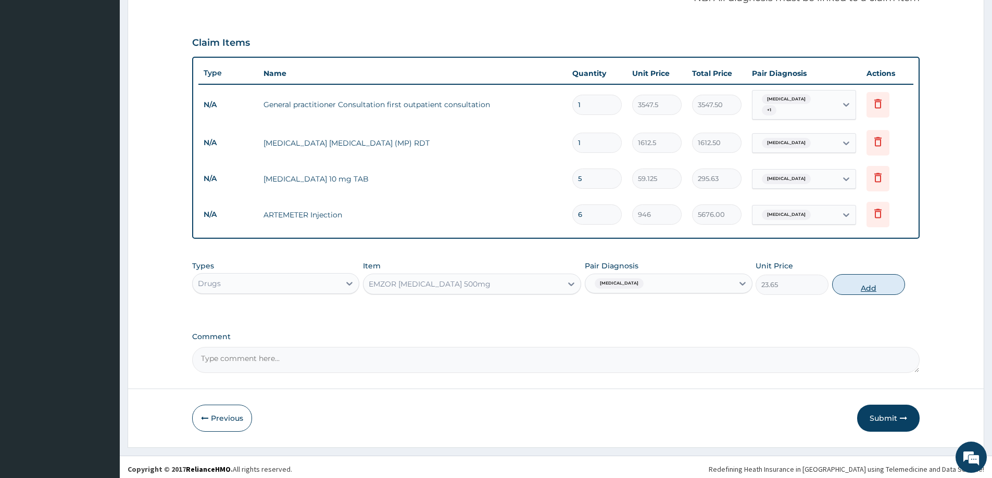
click at [858, 282] on button "Add" at bounding box center [868, 284] width 73 height 21
type input "0"
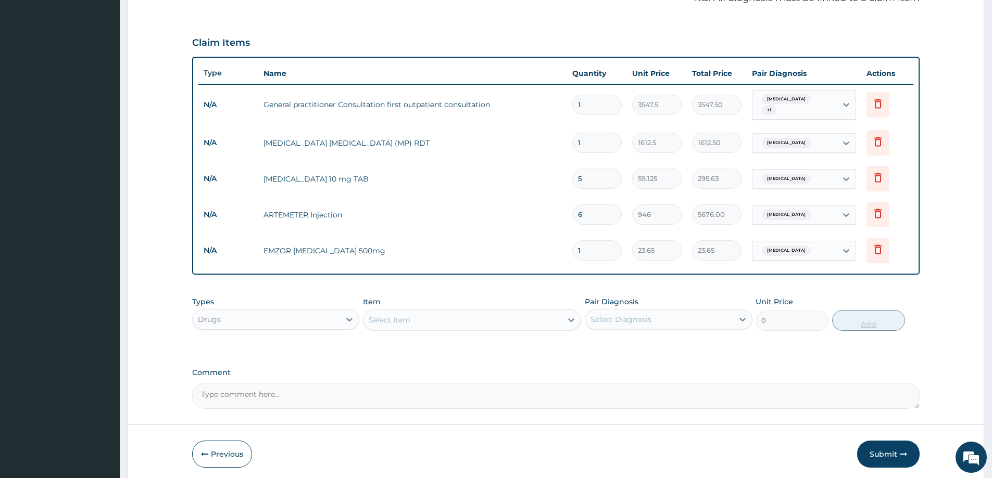
type input "18"
type input "425.70"
type input "18"
click at [924, 335] on form "Step 2 of 2 PA Code / Prescription Code Enter Code(Secondary Care Only) Encount…" at bounding box center [556, 109] width 856 height 749
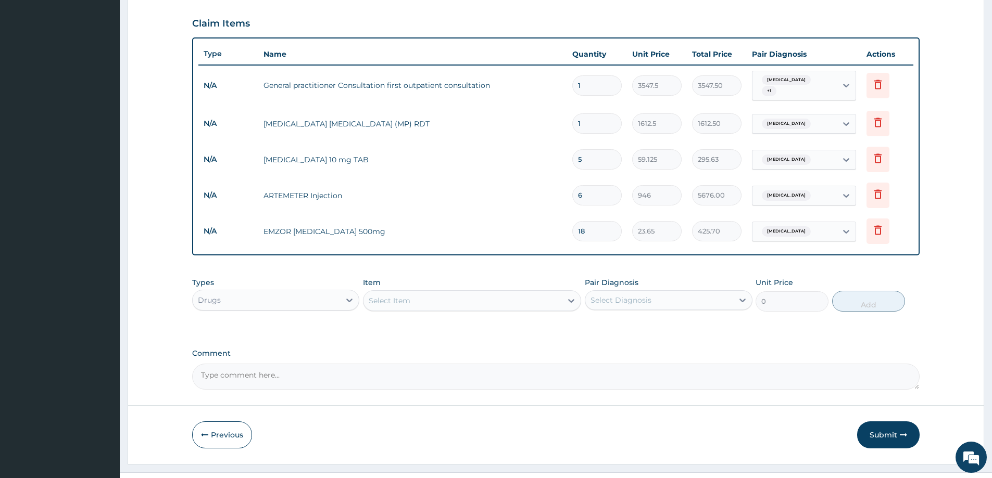
scroll to position [356, 0]
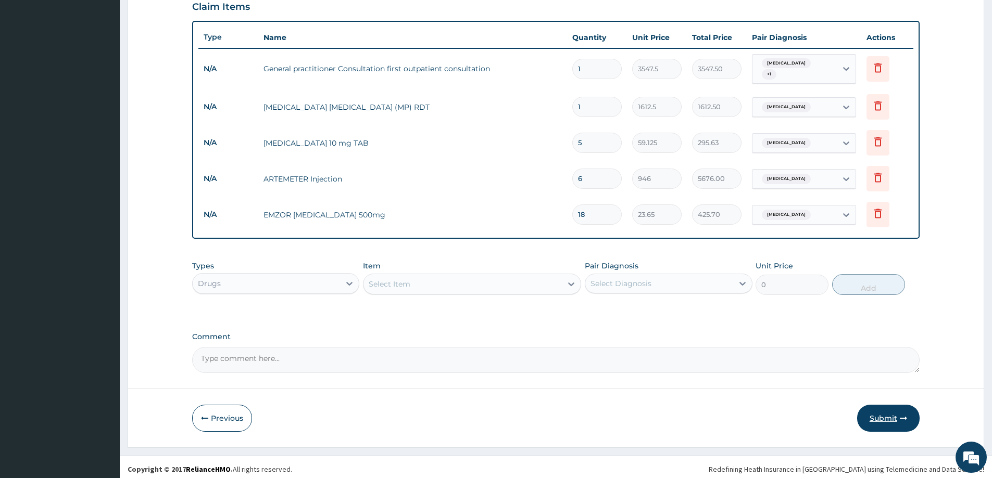
click at [886, 410] on button "Submit" at bounding box center [888, 418] width 62 height 27
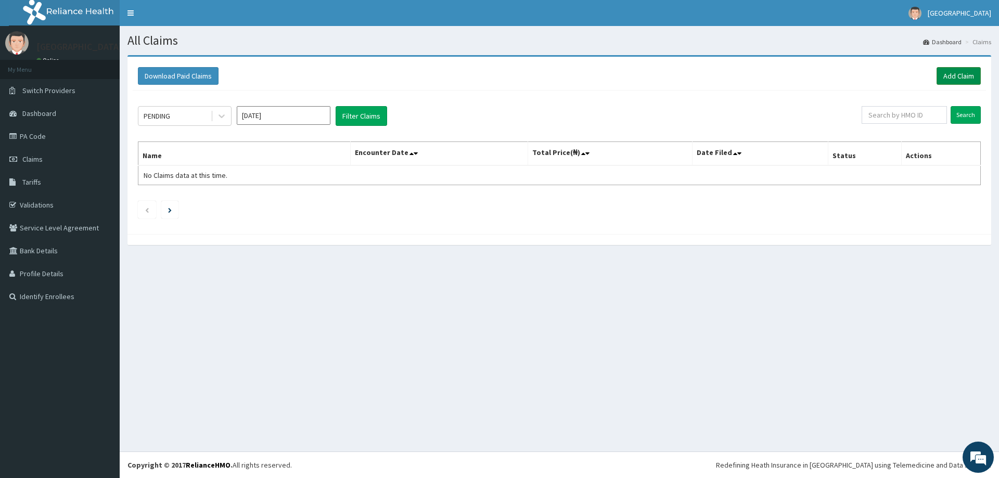
click at [958, 77] on link "Add Claim" at bounding box center [959, 76] width 44 height 18
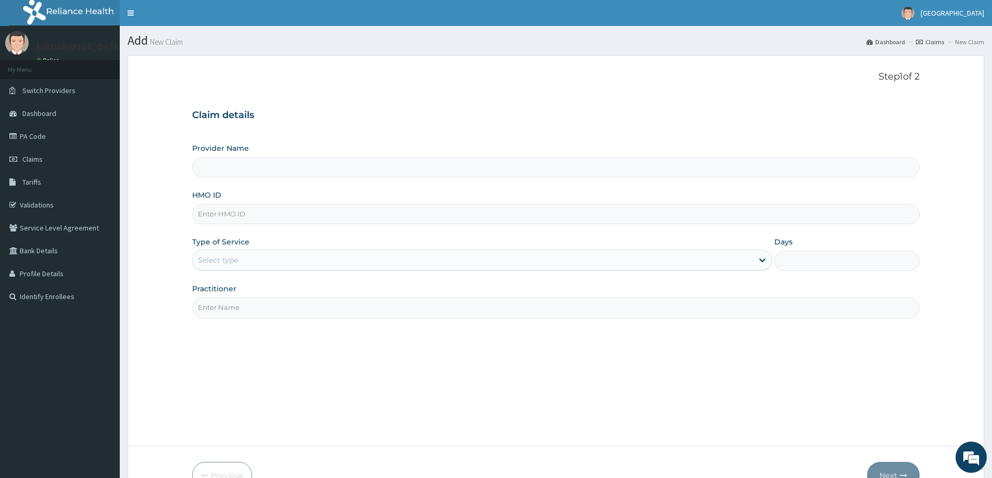
click at [248, 216] on input "HMO ID" at bounding box center [555, 214] width 727 height 20
type input "[GEOGRAPHIC_DATA]"
paste input "MPP/10306/A"
type input "MPP/10306/A"
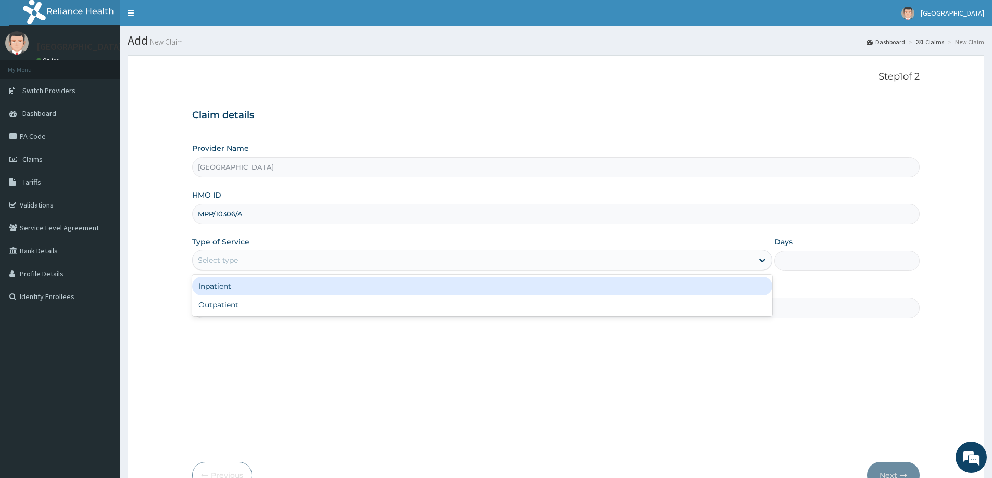
drag, startPoint x: 262, startPoint y: 258, endPoint x: 261, endPoint y: 265, distance: 7.4
click at [263, 258] on div "Select type" at bounding box center [473, 260] width 560 height 17
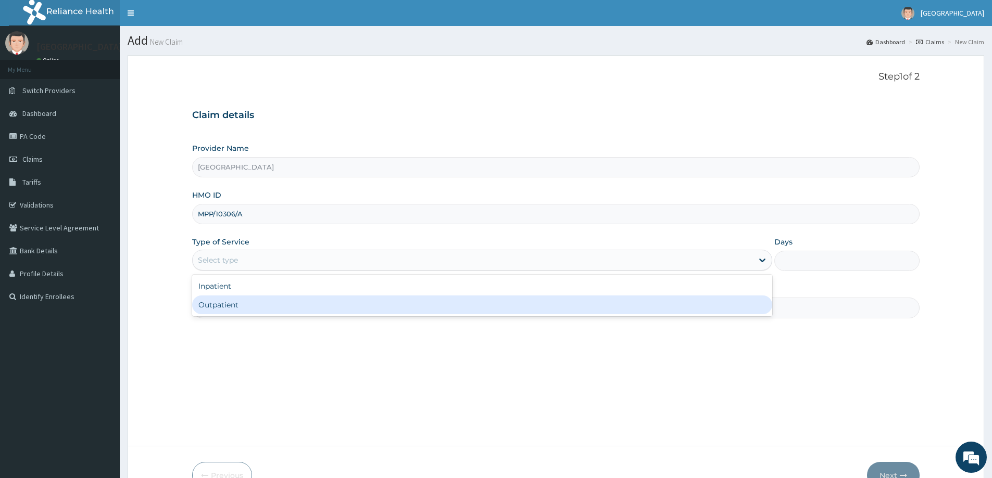
click at [244, 302] on div "Outpatient" at bounding box center [482, 305] width 580 height 19
type input "1"
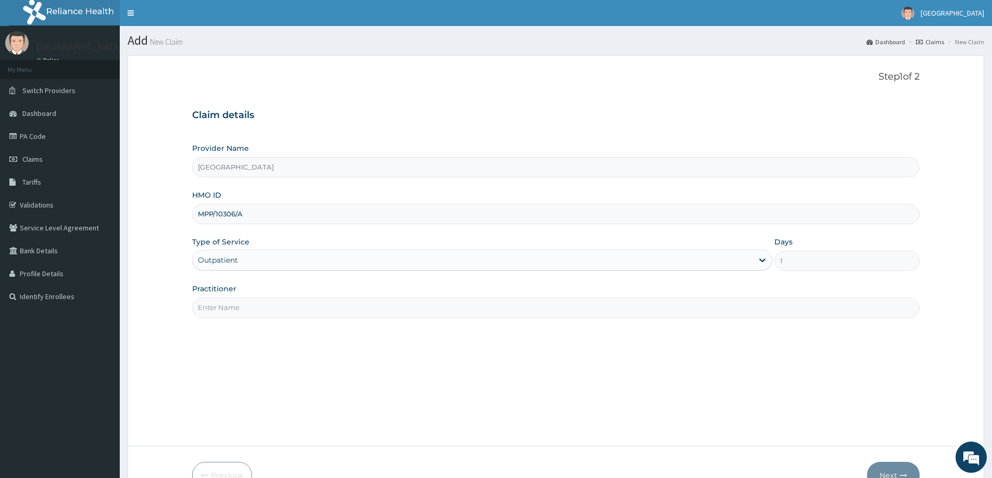
click at [454, 307] on input "Practitioner" at bounding box center [555, 308] width 727 height 20
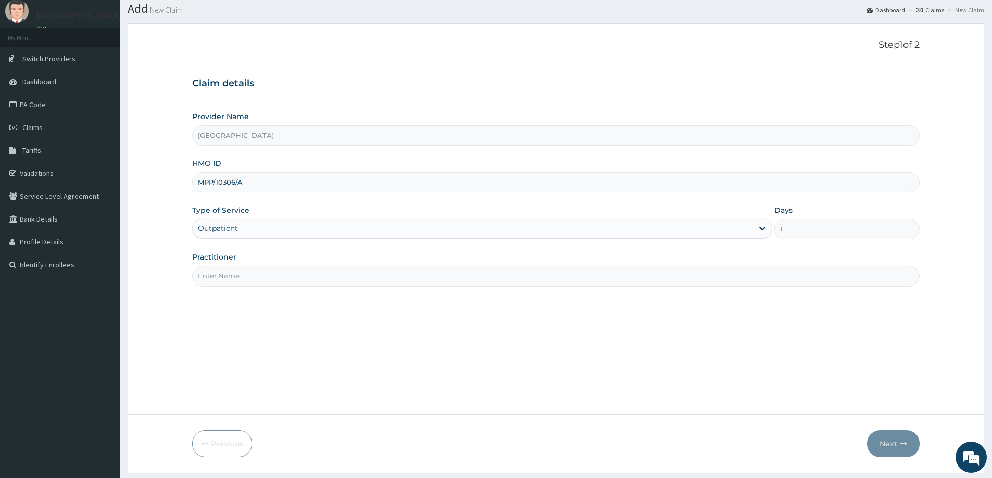
scroll to position [61, 0]
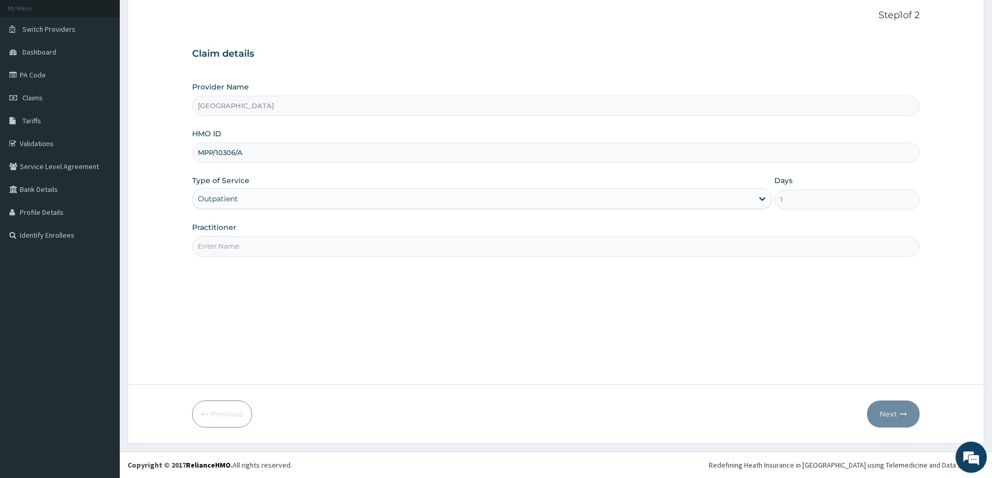
click at [797, 249] on input "Practitioner" at bounding box center [555, 246] width 727 height 20
type input "[PERSON_NAME]"
click at [890, 413] on button "Next" at bounding box center [893, 414] width 53 height 27
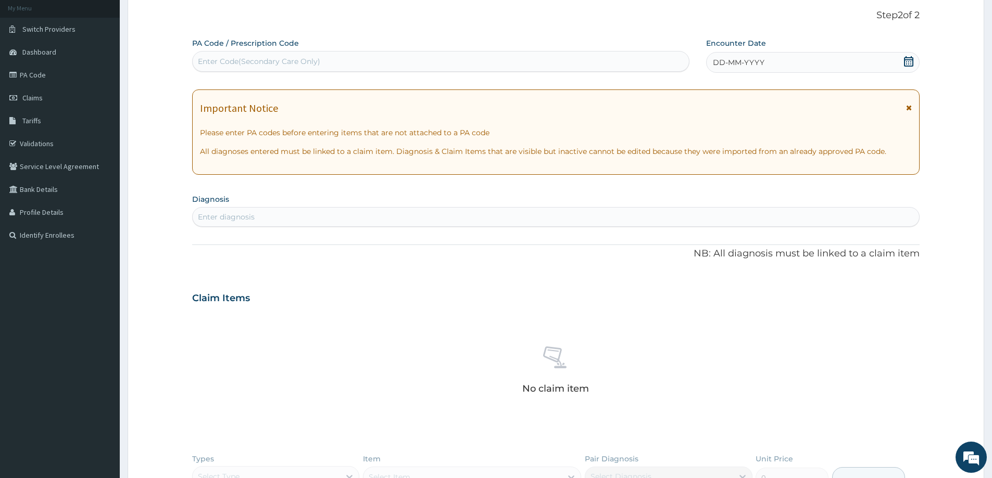
click at [264, 213] on div "Enter diagnosis" at bounding box center [556, 217] width 726 height 17
type input "[MEDICAL_DATA]"
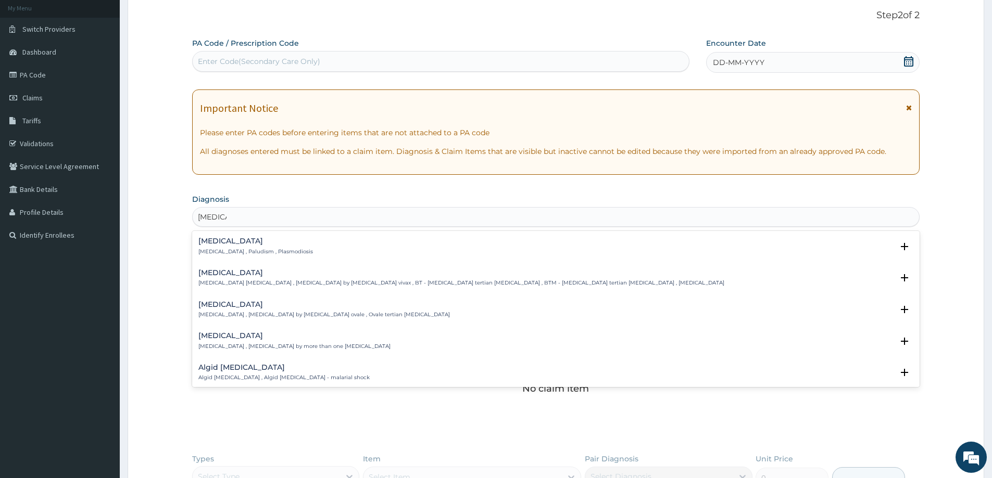
click at [214, 248] on p "[MEDICAL_DATA] , Paludism , Plasmodiosis" at bounding box center [255, 251] width 115 height 7
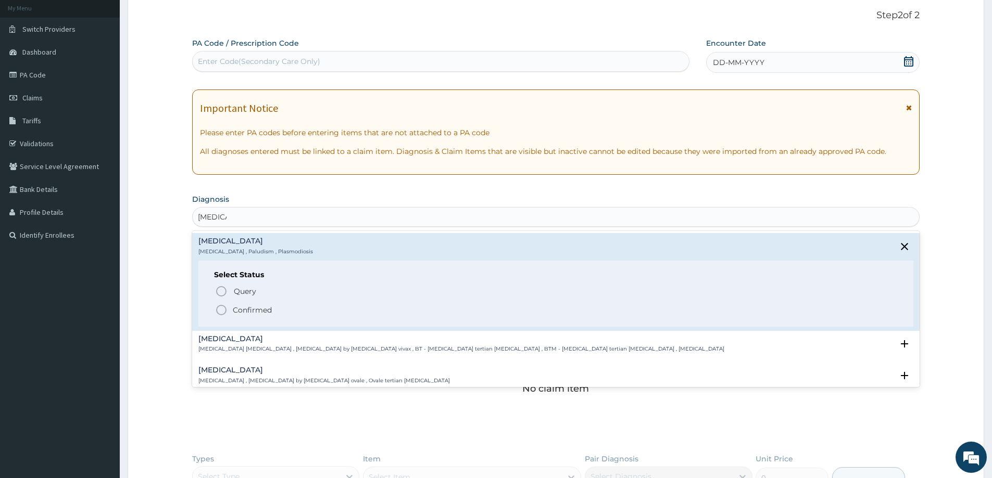
click at [219, 303] on div "Query Query covers suspected (?), Keep in view (kiv), Ruled out (r/o) Confirmed" at bounding box center [555, 300] width 683 height 32
click at [218, 311] on icon "status option filled" at bounding box center [221, 310] width 12 height 12
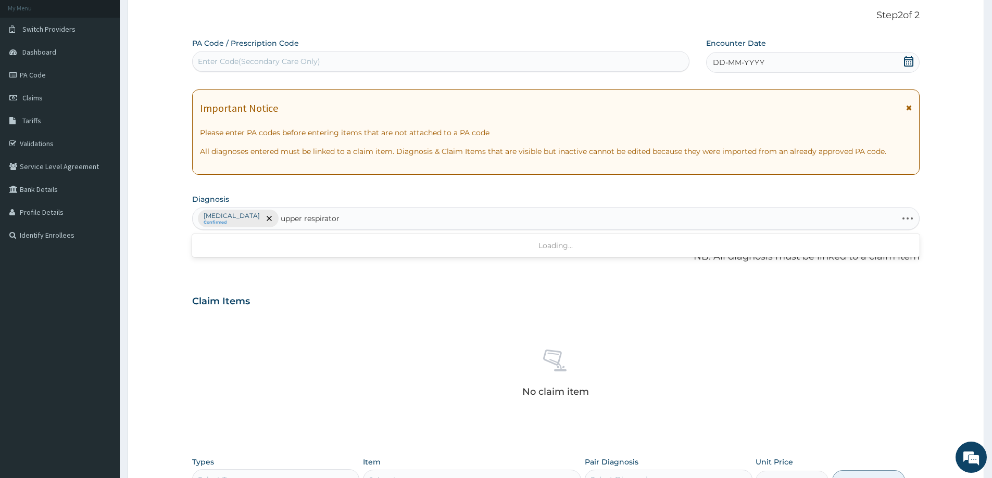
type input "upper respiratory"
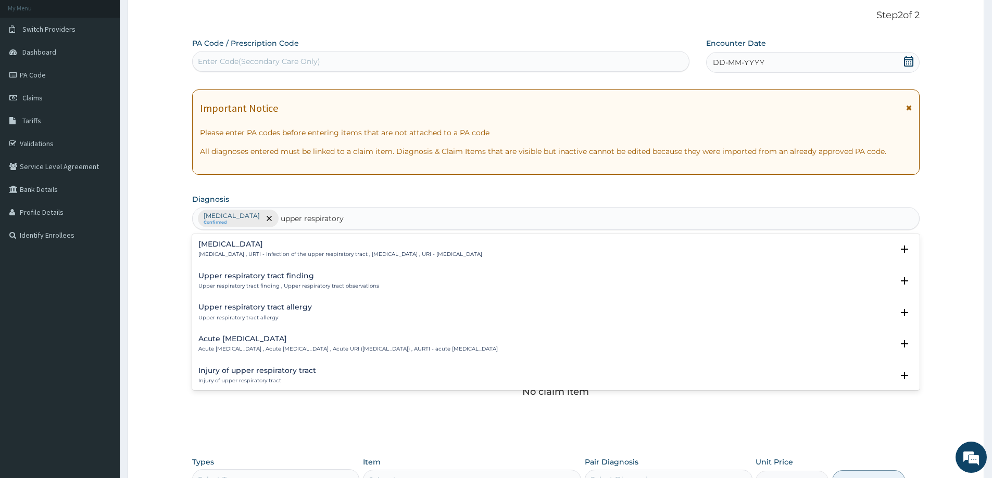
click at [253, 246] on h4 "Upper respiratory infection" at bounding box center [340, 244] width 284 height 8
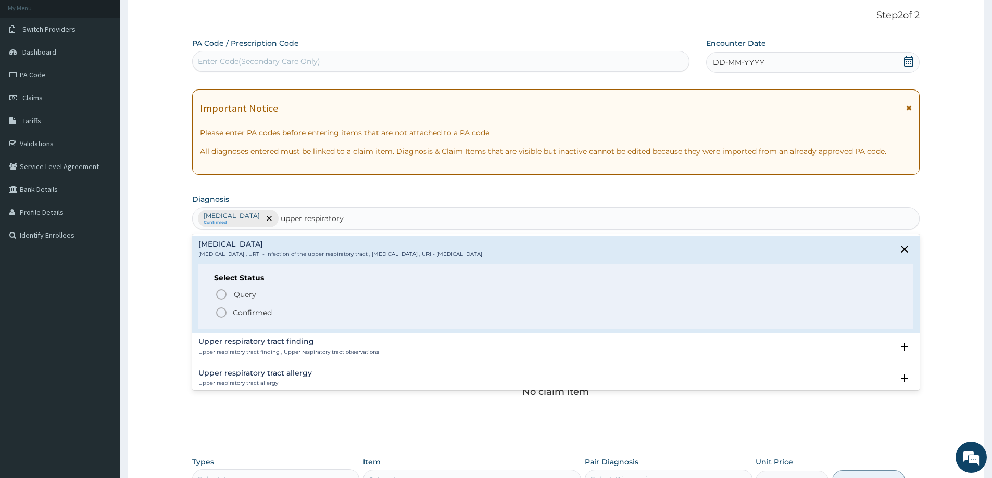
click at [219, 309] on icon "status option filled" at bounding box center [221, 313] width 12 height 12
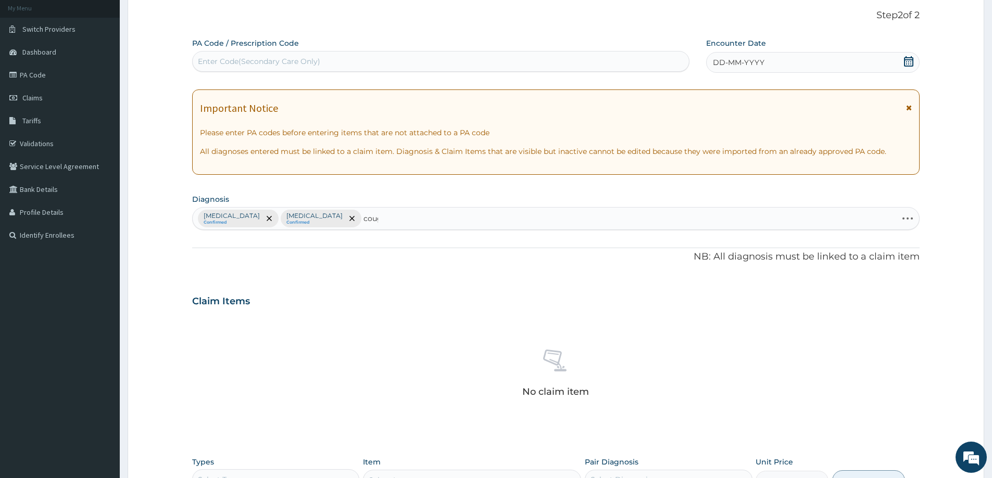
type input "cough"
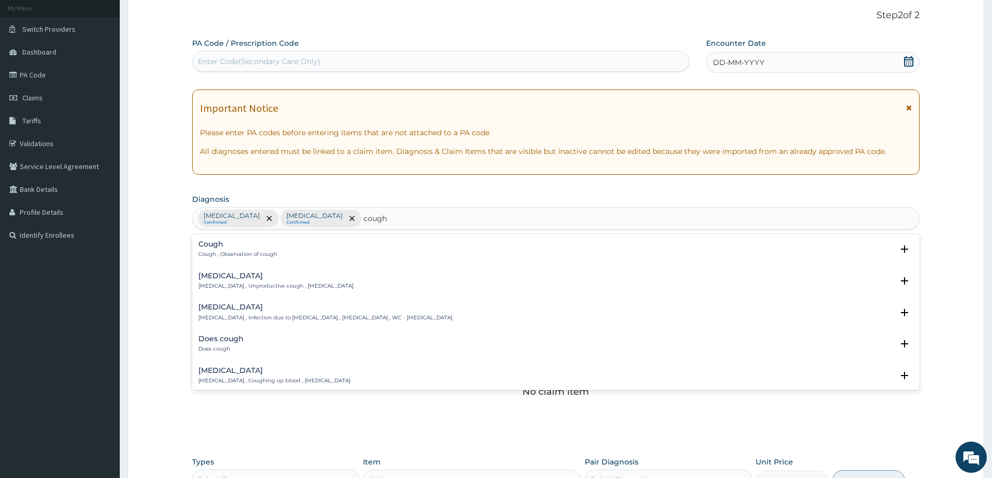
click at [256, 253] on p "Cough , Observation of cough" at bounding box center [237, 254] width 79 height 7
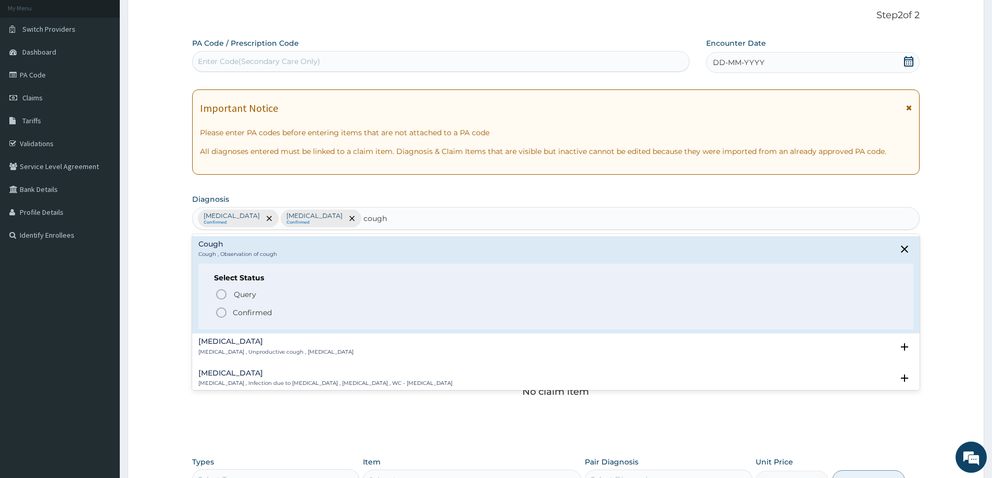
click at [225, 308] on icon "status option filled" at bounding box center [221, 313] width 12 height 12
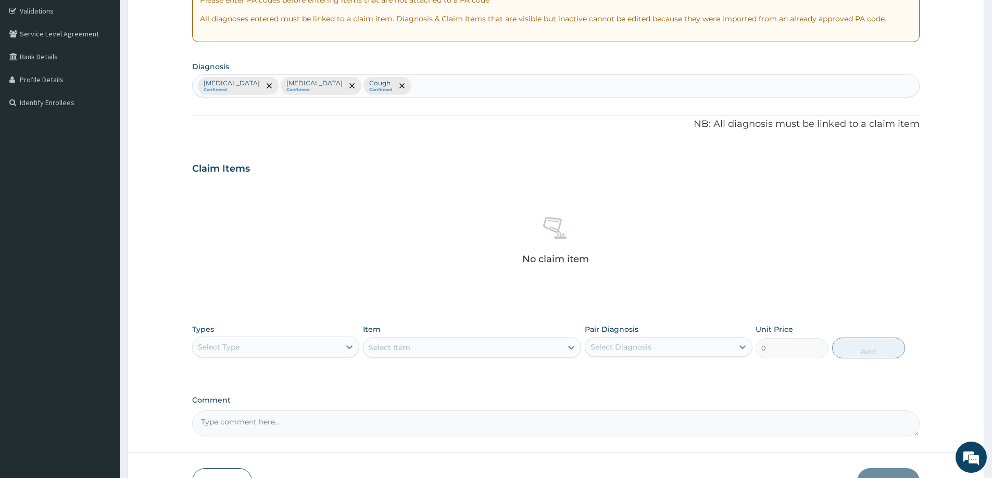
scroll to position [218, 0]
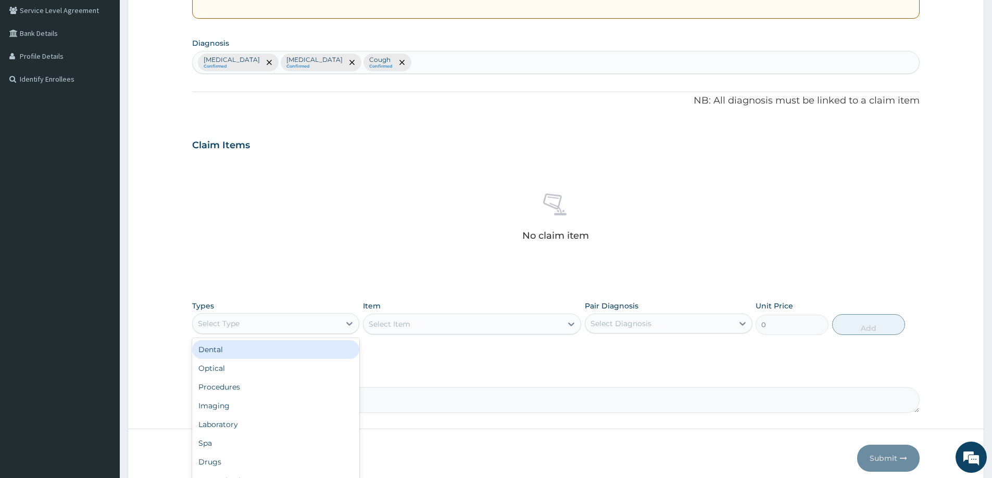
click at [288, 322] on div "Select Type" at bounding box center [266, 323] width 147 height 17
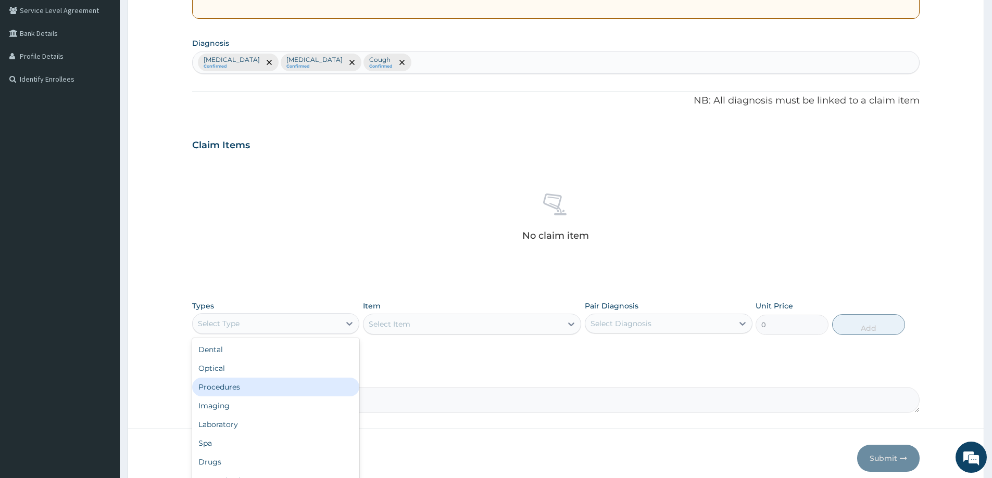
click at [252, 381] on div "Procedures" at bounding box center [275, 387] width 167 height 19
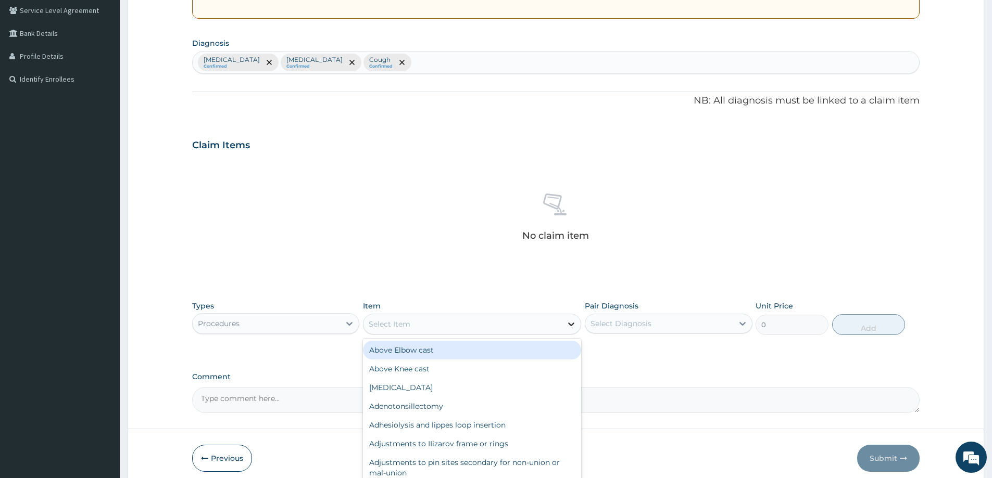
click at [568, 326] on icon at bounding box center [571, 324] width 10 height 10
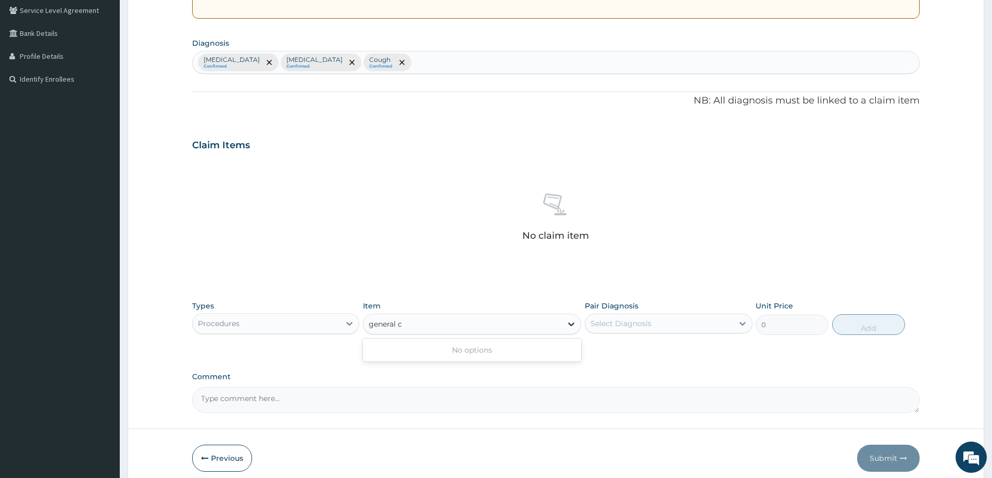
type input "general"
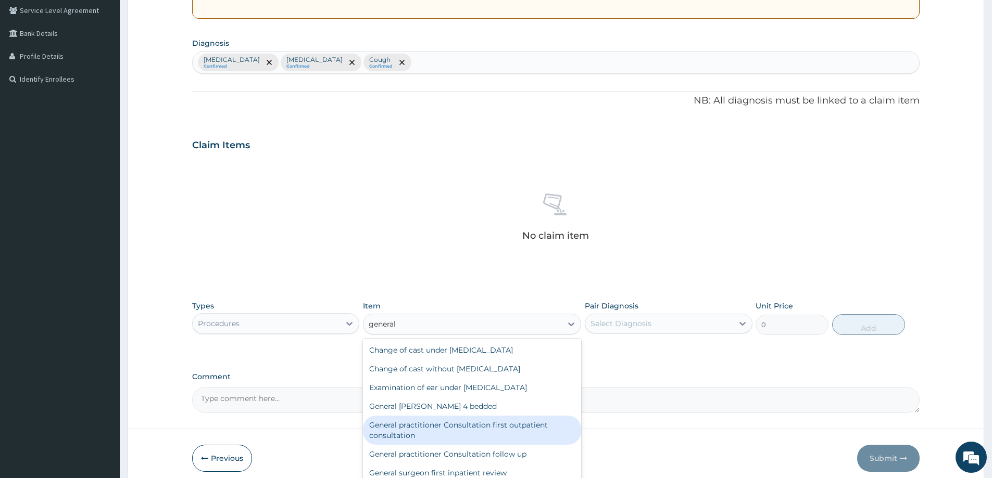
click at [473, 424] on div "General practitioner Consultation first outpatient consultation" at bounding box center [472, 430] width 218 height 29
type input "3547.5"
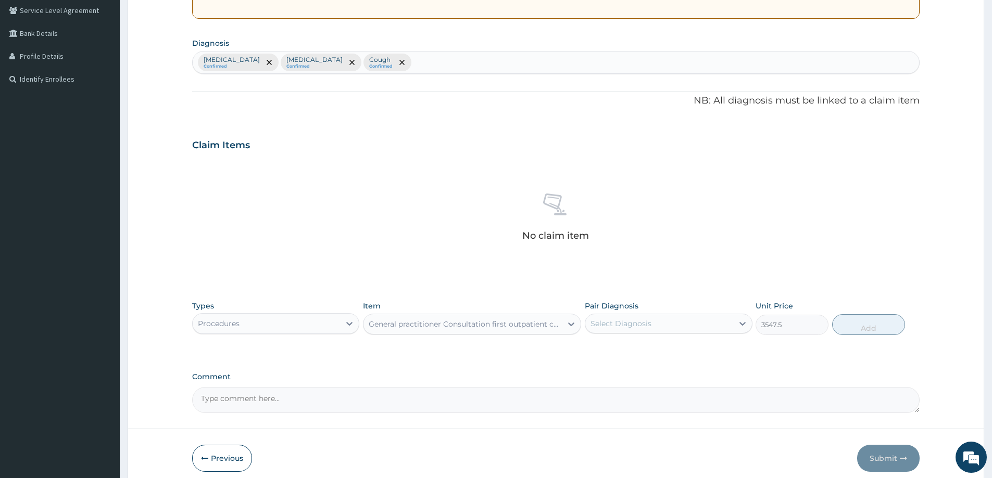
click at [666, 325] on div "Select Diagnosis" at bounding box center [658, 323] width 147 height 17
drag, startPoint x: 640, startPoint y: 346, endPoint x: 640, endPoint y: 361, distance: 15.1
click at [640, 349] on div "Malaria" at bounding box center [668, 350] width 167 height 21
checkbox input "true"
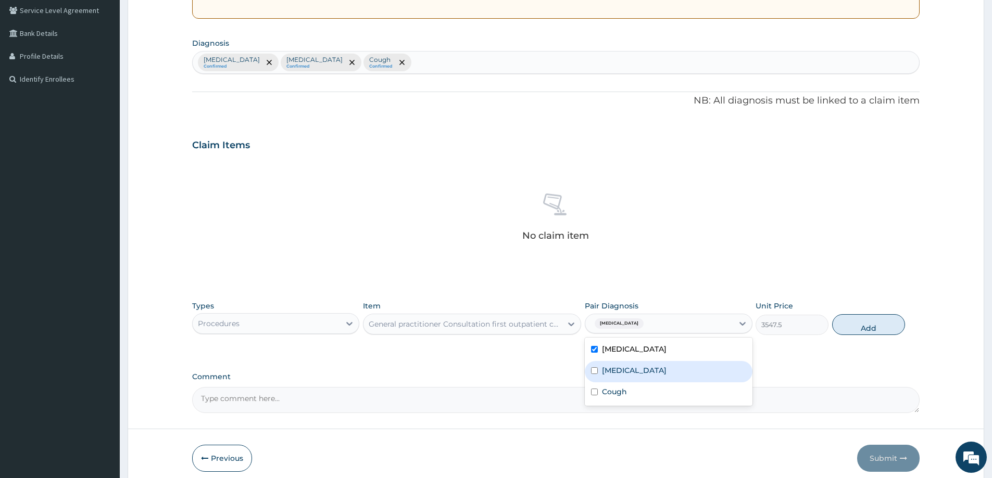
click at [640, 364] on div "Upper respiratory infection" at bounding box center [668, 371] width 167 height 21
checkbox input "true"
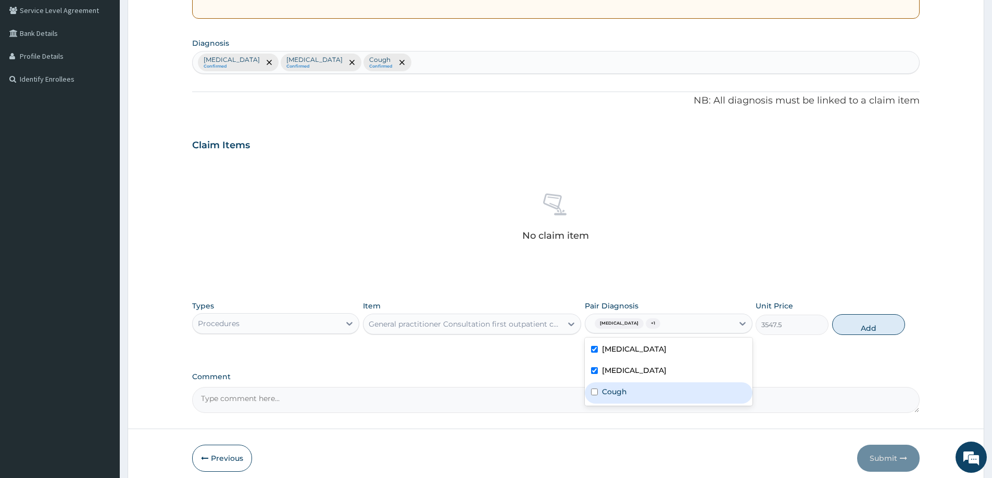
click at [636, 389] on div "Cough" at bounding box center [668, 393] width 167 height 21
checkbox input "true"
click at [848, 331] on button "Add" at bounding box center [868, 324] width 73 height 21
type input "0"
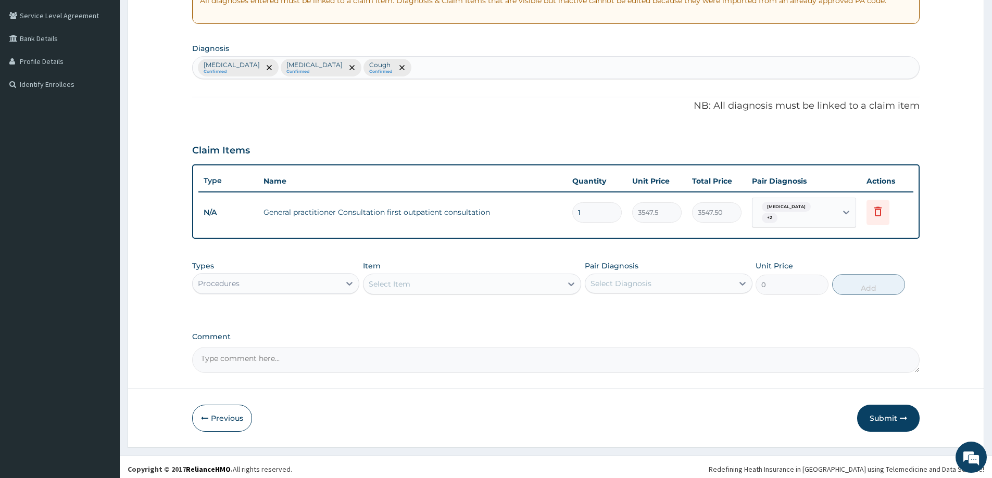
click at [310, 279] on div "Procedures" at bounding box center [266, 283] width 147 height 17
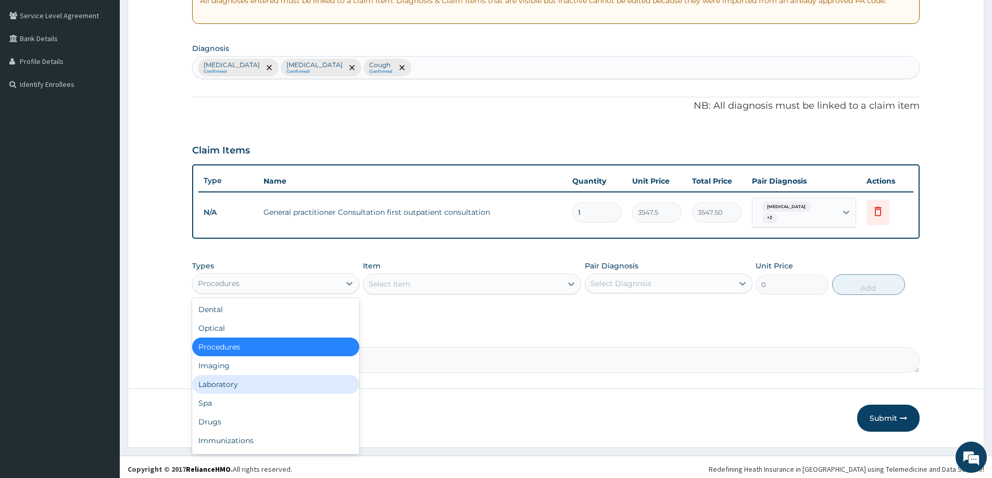
click at [236, 379] on div "Laboratory" at bounding box center [275, 384] width 167 height 19
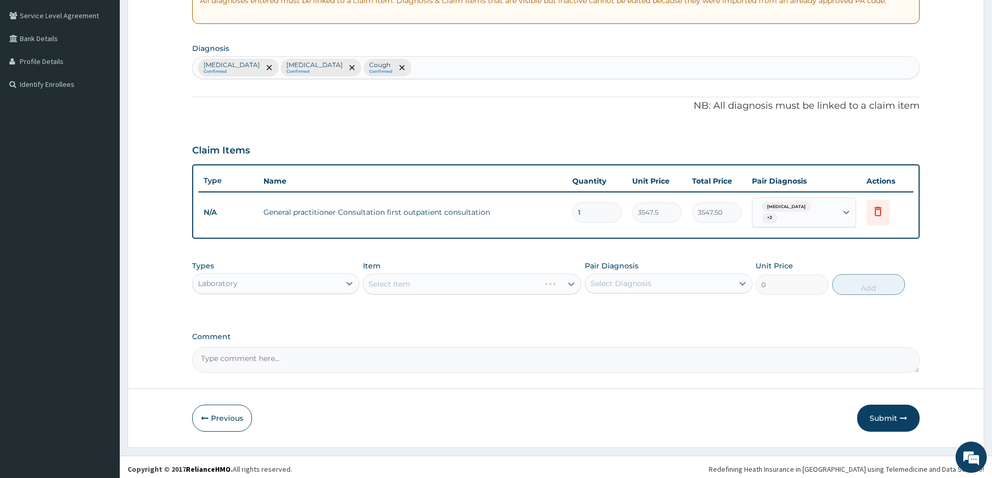
click at [571, 281] on div "Select Item" at bounding box center [472, 284] width 218 height 21
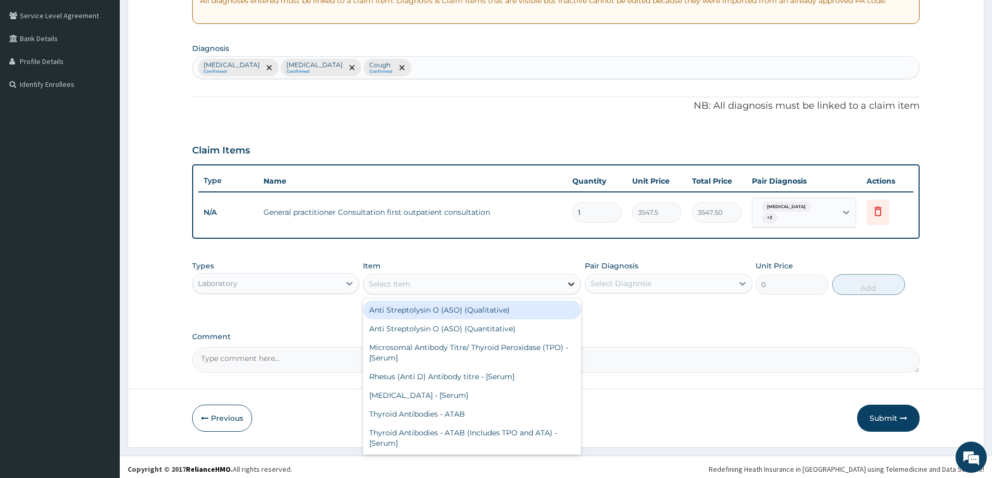
click at [571, 280] on icon at bounding box center [571, 284] width 10 height 10
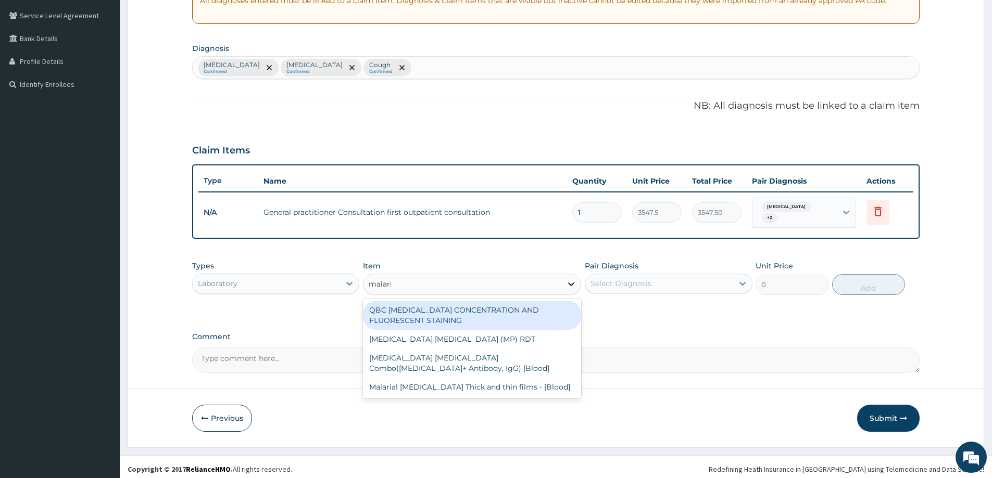
type input "malaria"
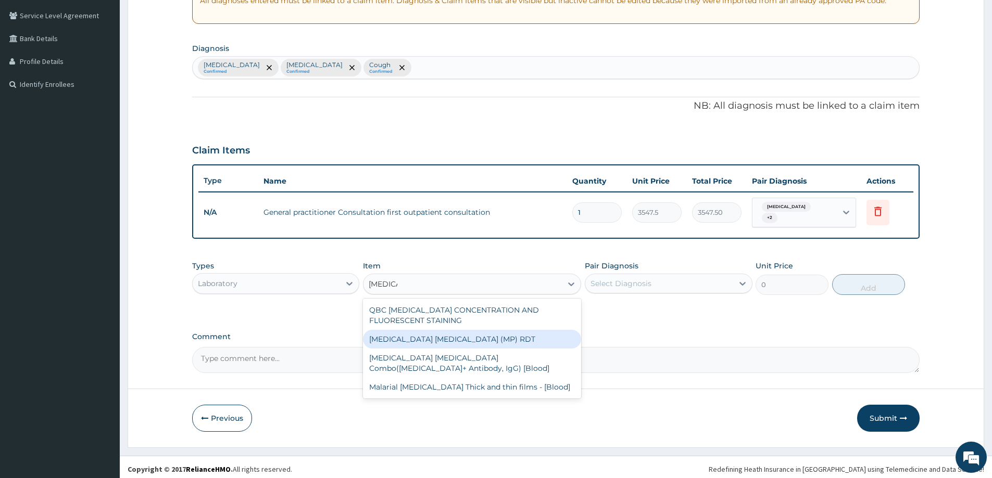
click at [471, 332] on div "MALARIA PARASITE (MP) RDT" at bounding box center [472, 339] width 218 height 19
type input "1612.5"
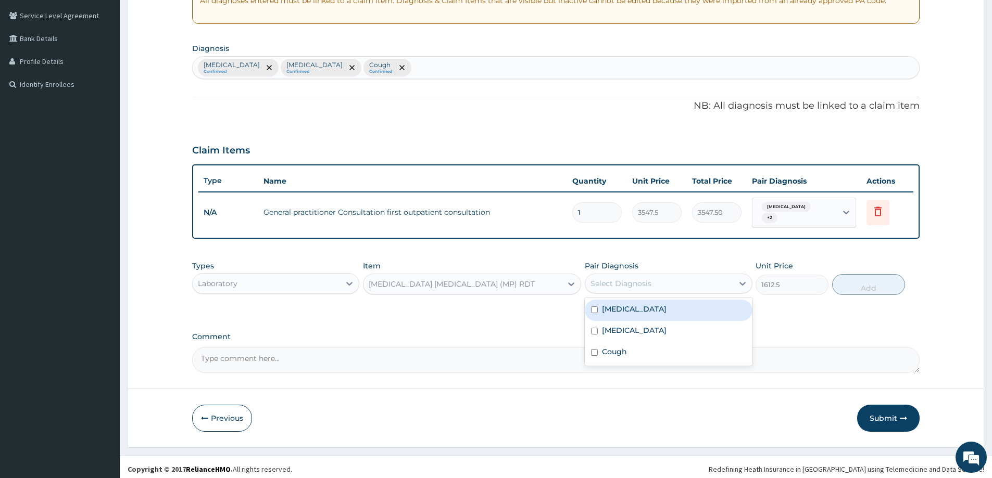
click at [714, 283] on div "Select Diagnosis" at bounding box center [658, 283] width 147 height 17
click at [647, 306] on div "Malaria" at bounding box center [668, 310] width 167 height 21
checkbox input "true"
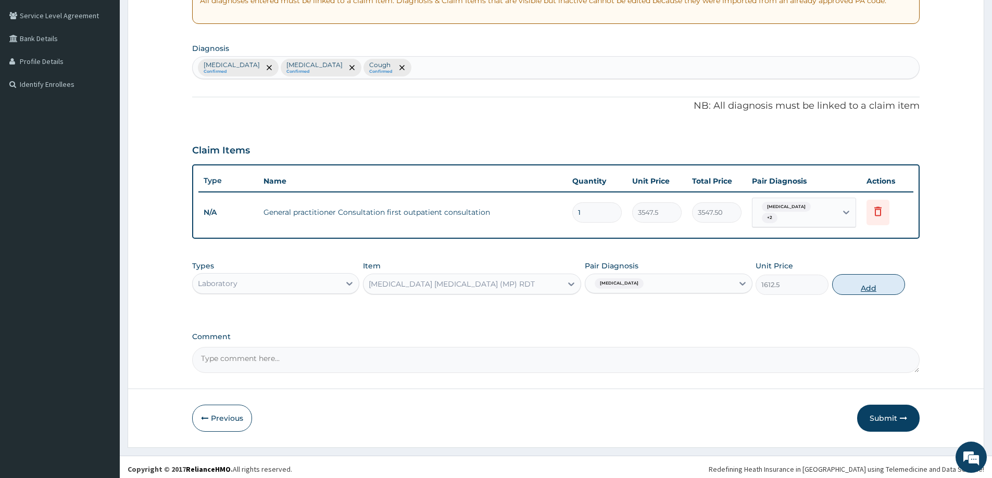
click at [855, 281] on button "Add" at bounding box center [868, 284] width 73 height 21
type input "0"
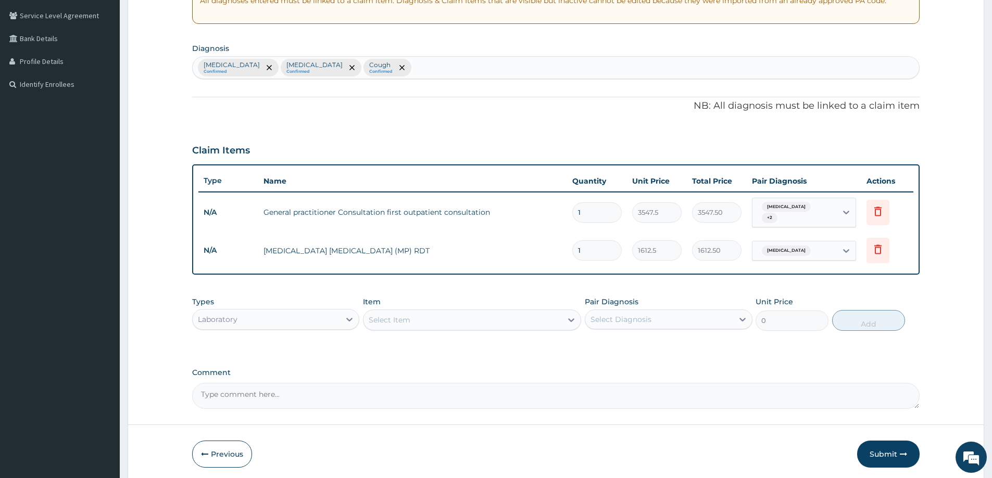
click at [443, 67] on div "Malaria Confirmed Upper respiratory infection Confirmed Cough Confirmed" at bounding box center [556, 68] width 726 height 22
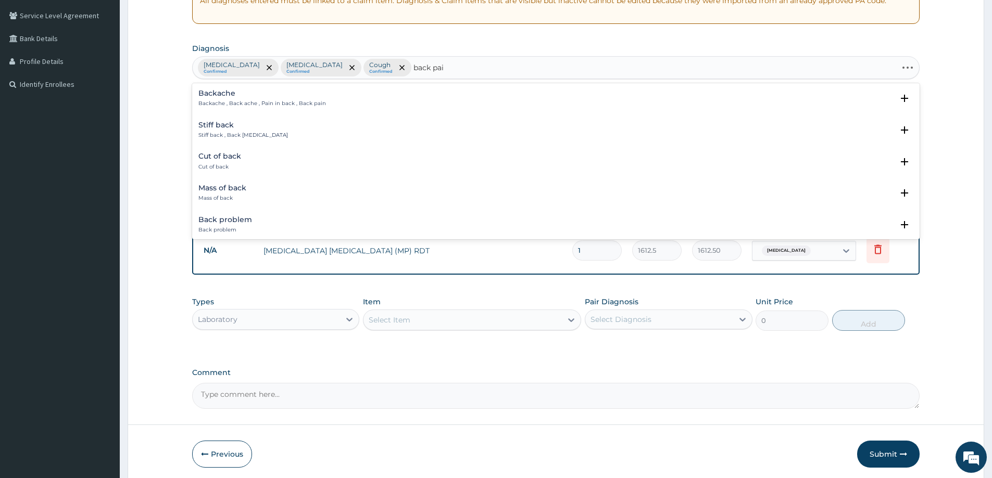
type input "back pain"
click at [287, 135] on p "Low back pain , LBP - Low back pain , Low back syndrome , Lumbalgia , Lumbago ,…" at bounding box center [406, 135] width 416 height 7
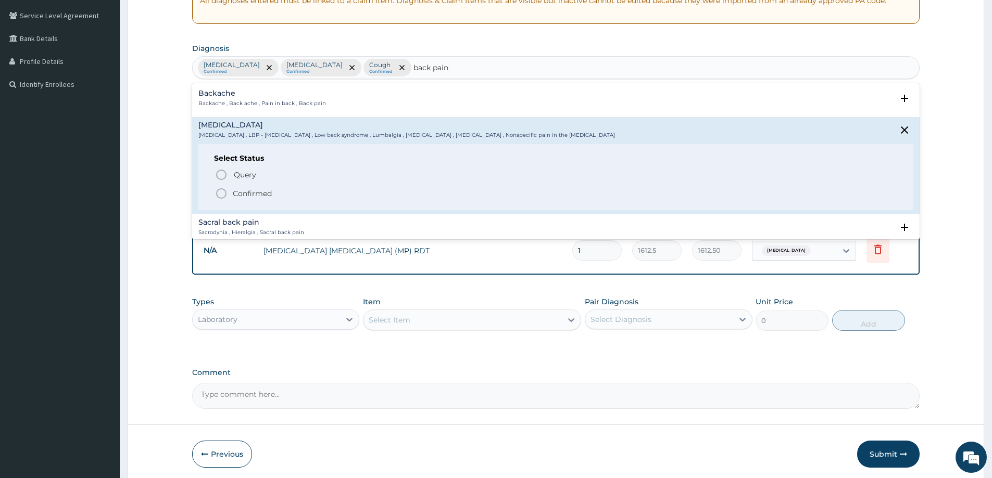
click at [220, 194] on icon "status option filled" at bounding box center [221, 193] width 12 height 12
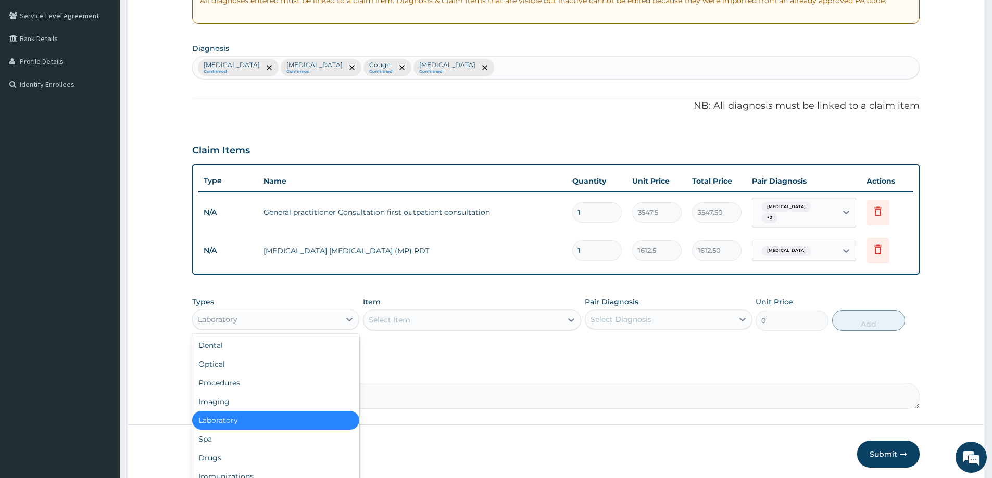
click at [320, 319] on div "Laboratory" at bounding box center [266, 319] width 147 height 17
click at [208, 453] on div "Drugs" at bounding box center [275, 458] width 167 height 19
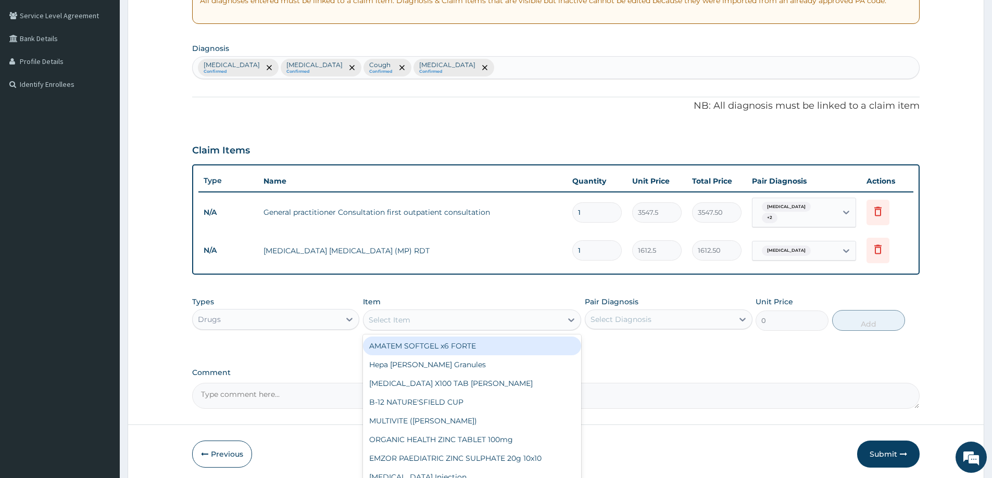
click at [567, 315] on icon at bounding box center [571, 320] width 10 height 10
type input "lorat"
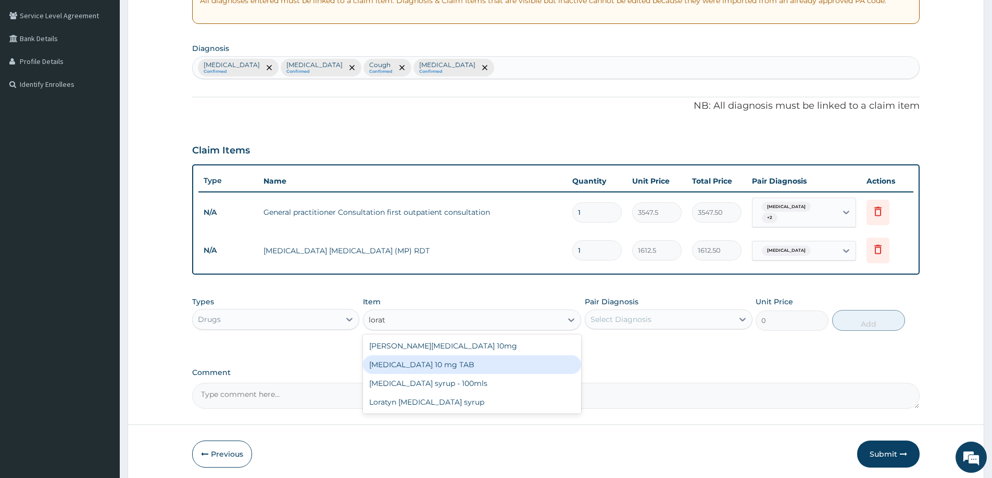
click at [477, 361] on div "LORATADINE 10 mg TAB" at bounding box center [472, 365] width 218 height 19
type input "59.125"
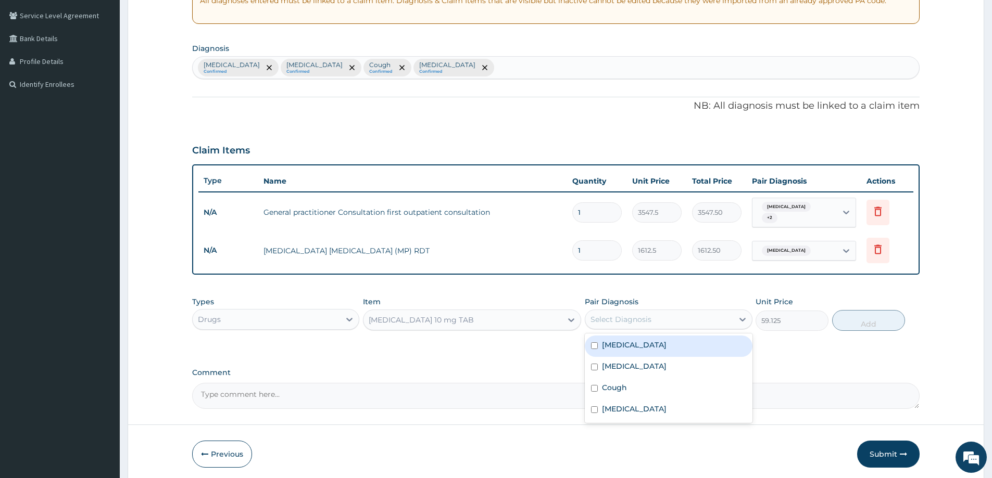
click at [632, 316] on div "Select Diagnosis" at bounding box center [620, 319] width 61 height 10
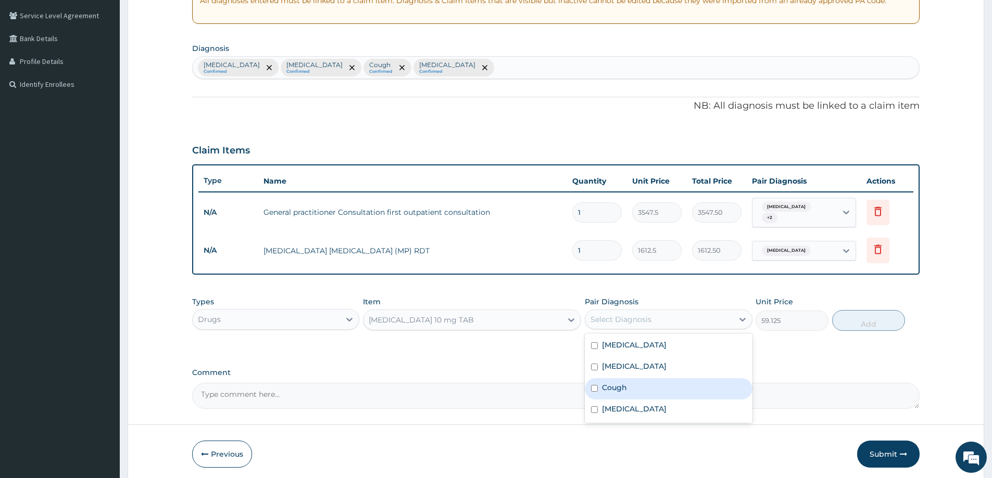
click at [628, 386] on div "Cough" at bounding box center [668, 388] width 167 height 21
checkbox input "true"
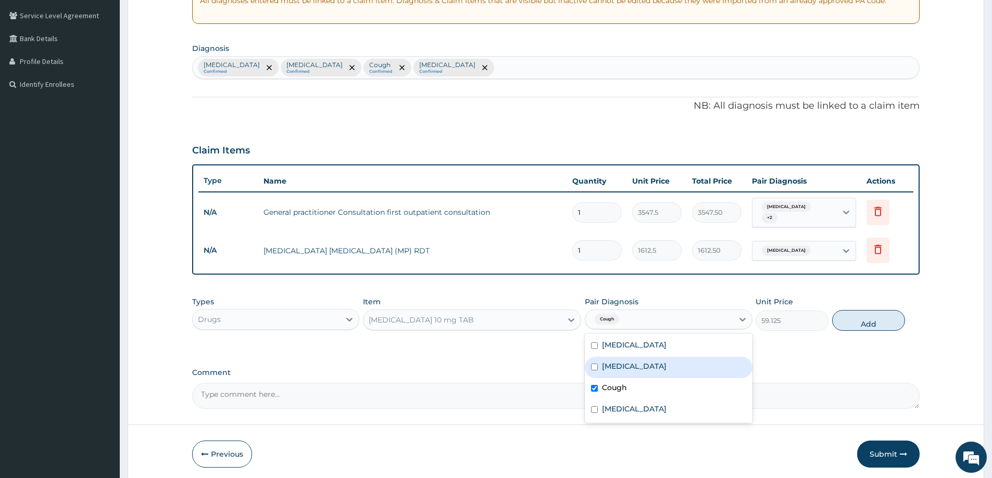
click at [706, 358] on div "Upper respiratory infection" at bounding box center [668, 367] width 167 height 21
checkbox input "true"
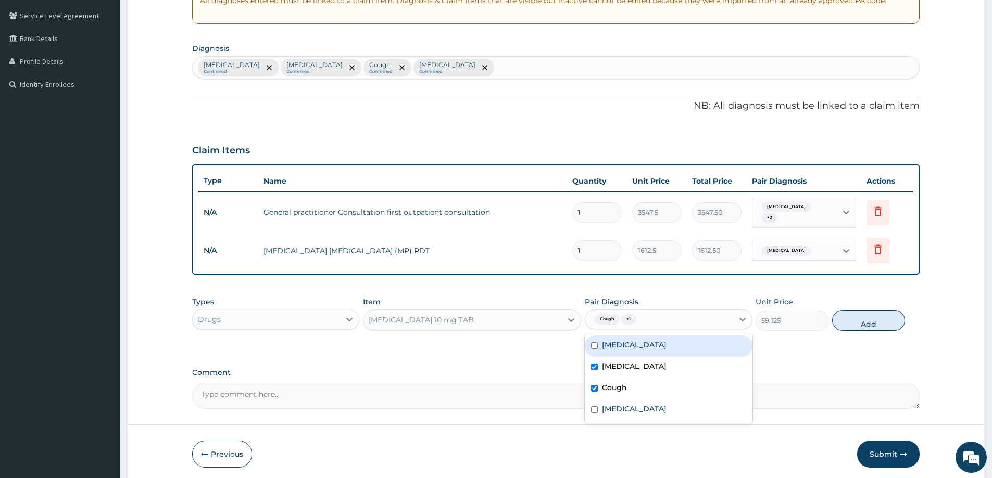
click at [872, 316] on button "Add" at bounding box center [868, 320] width 73 height 21
type input "0"
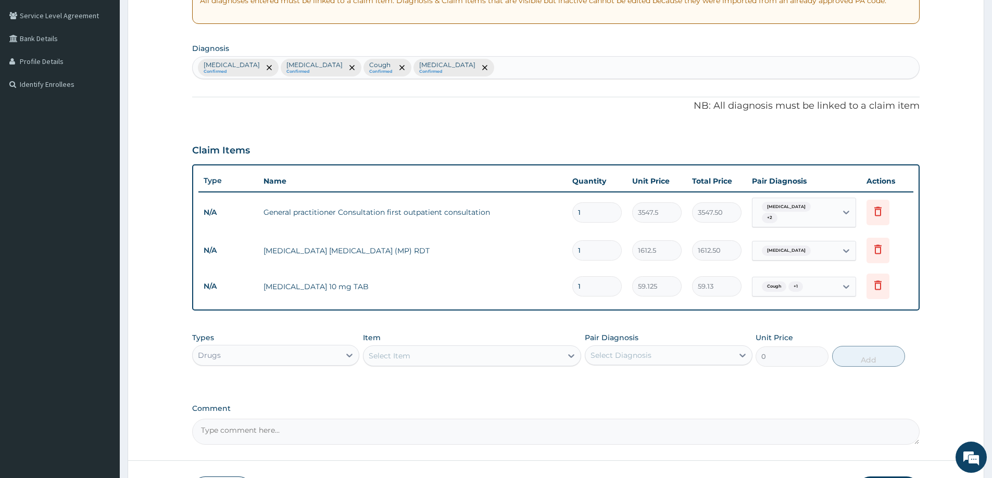
type input "0.00"
type input "5"
type input "295.63"
type input "5"
click at [403, 357] on div "Select Item" at bounding box center [462, 356] width 198 height 17
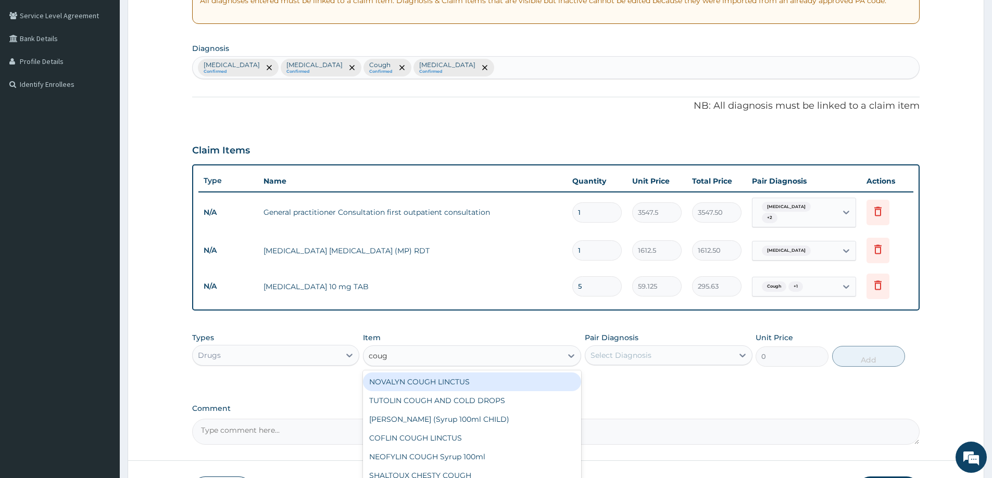
type input "cough"
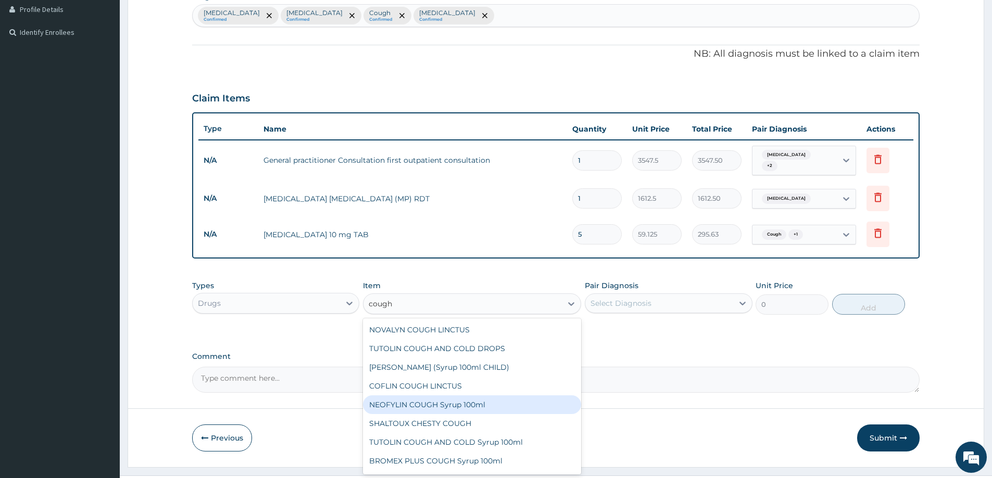
click at [445, 398] on div "NEOFYLIN COUGH Syrup 100ml" at bounding box center [472, 405] width 218 height 19
type input "1419"
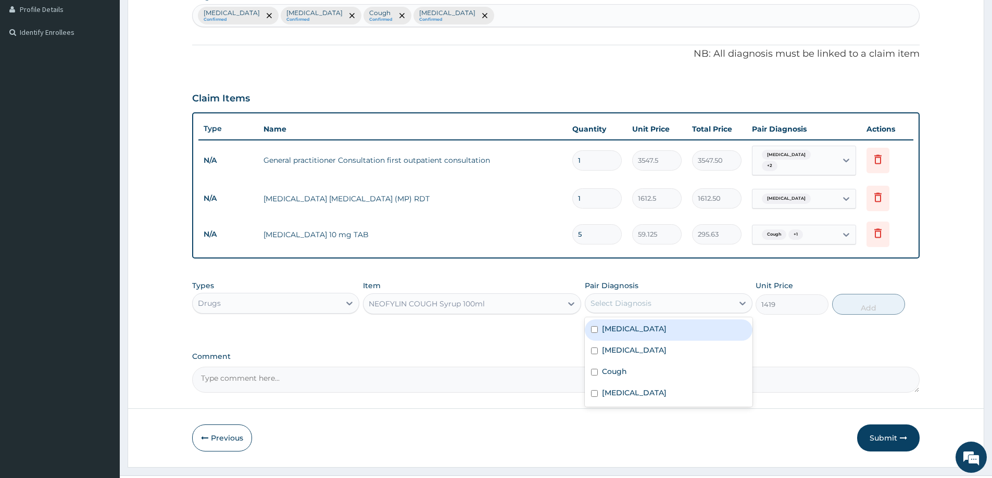
click at [663, 300] on div "Select Diagnosis" at bounding box center [658, 303] width 147 height 17
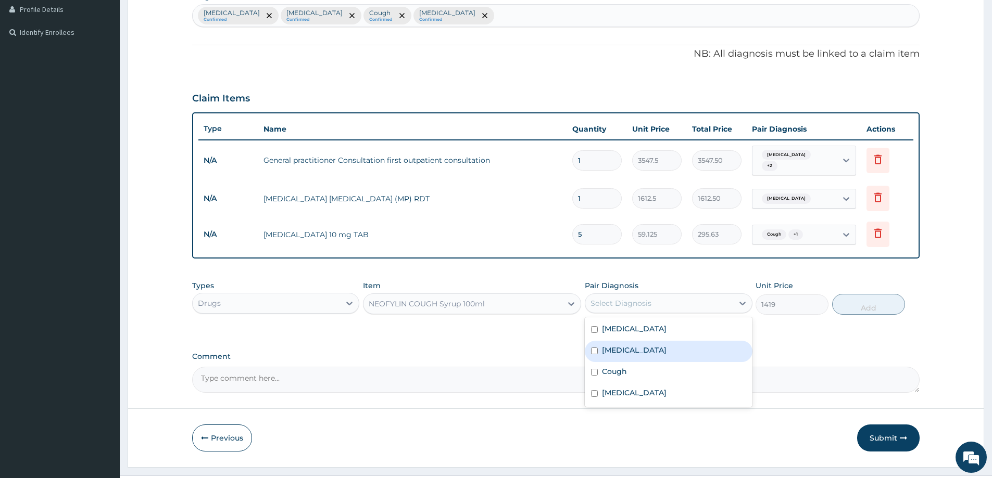
drag, startPoint x: 651, startPoint y: 344, endPoint x: 649, endPoint y: 349, distance: 5.6
click at [650, 346] on label "Upper respiratory infection" at bounding box center [634, 350] width 65 height 10
checkbox input "true"
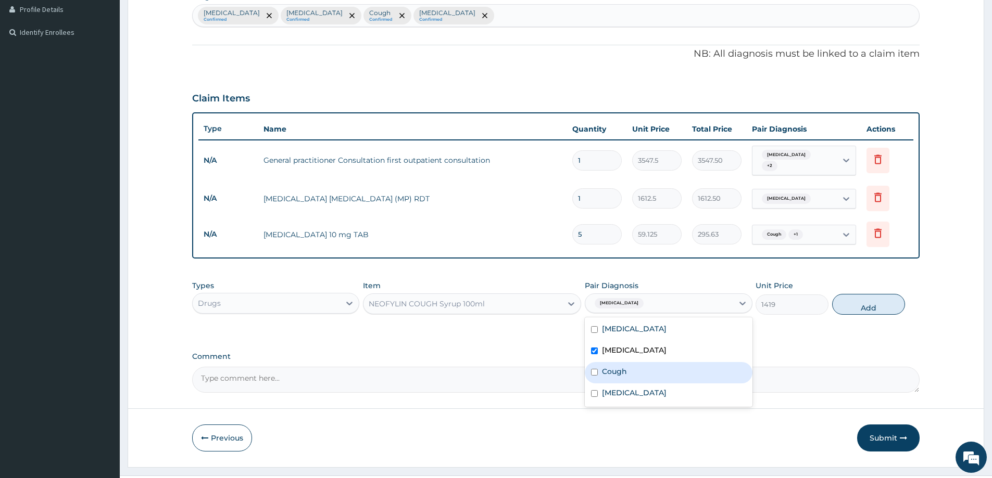
click at [631, 367] on div "Cough" at bounding box center [668, 372] width 167 height 21
checkbox input "true"
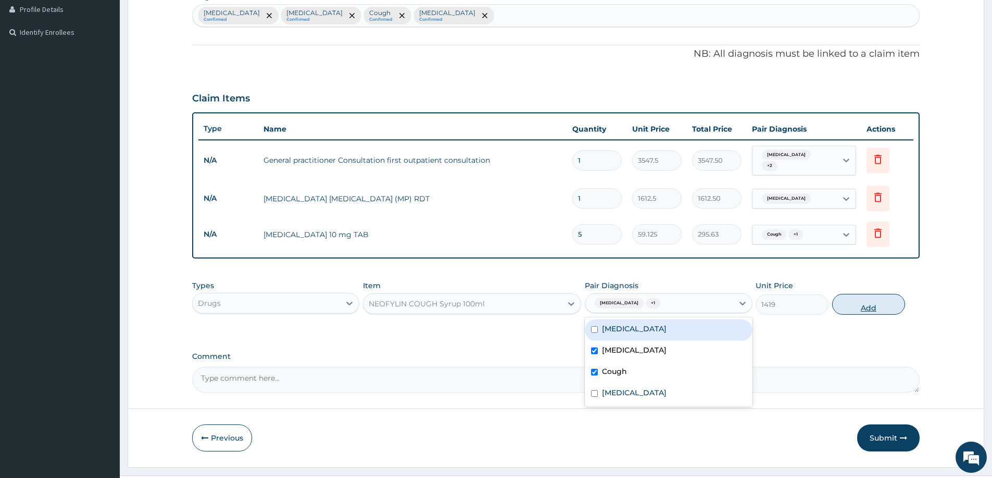
click at [879, 297] on button "Add" at bounding box center [868, 304] width 73 height 21
type input "0"
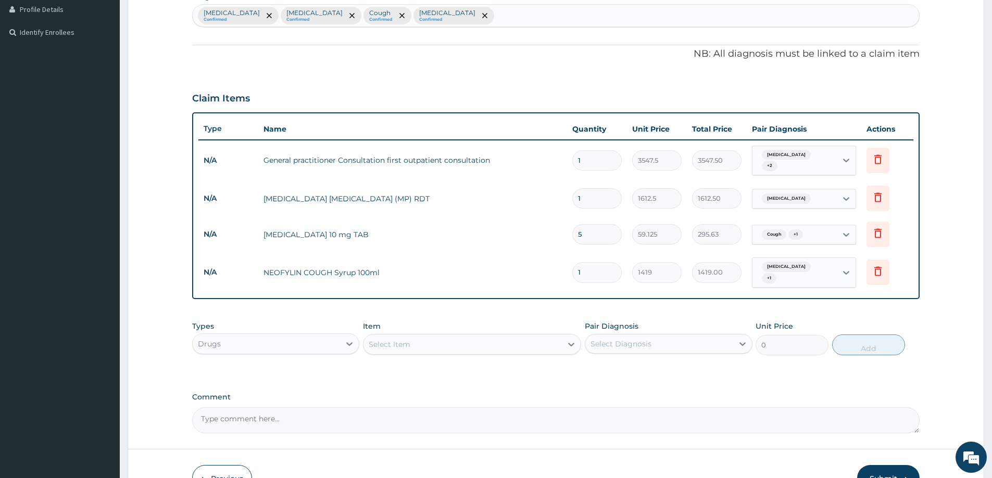
click at [420, 337] on div "Select Item" at bounding box center [462, 344] width 198 height 17
type input "diclom"
click at [416, 362] on div "DICLOMOL GEL" at bounding box center [472, 370] width 218 height 19
type input "827.75"
click at [638, 334] on div "Select Diagnosis" at bounding box center [668, 344] width 167 height 20
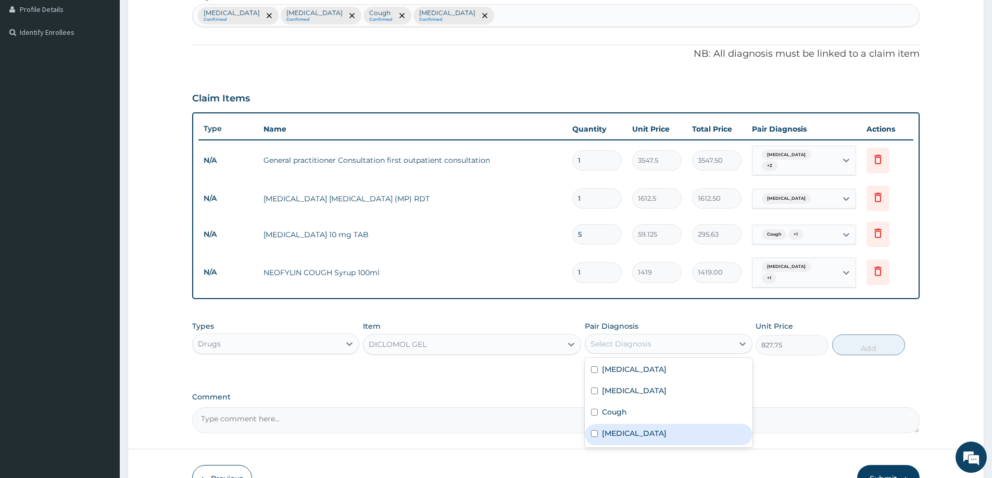
click at [609, 428] on label "Low back pain" at bounding box center [634, 433] width 65 height 10
checkbox input "true"
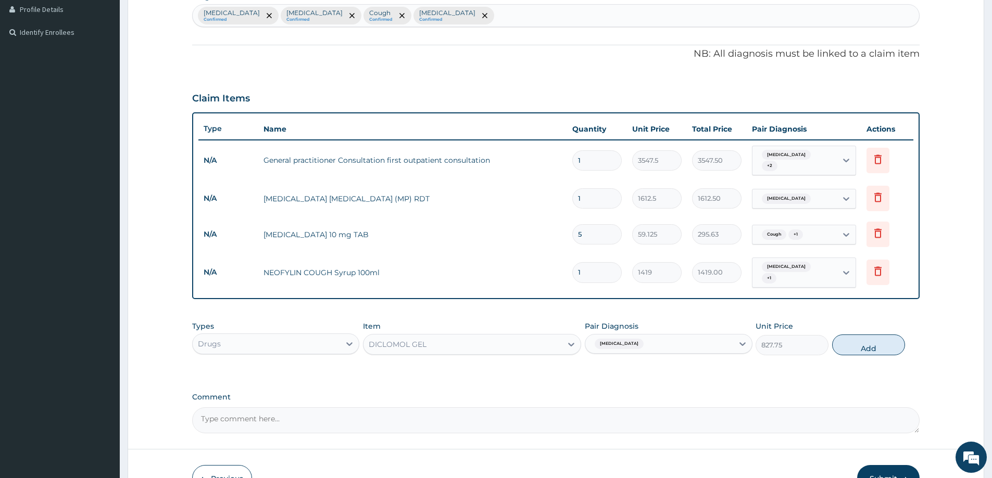
click at [874, 338] on button "Add" at bounding box center [868, 345] width 73 height 21
type input "0"
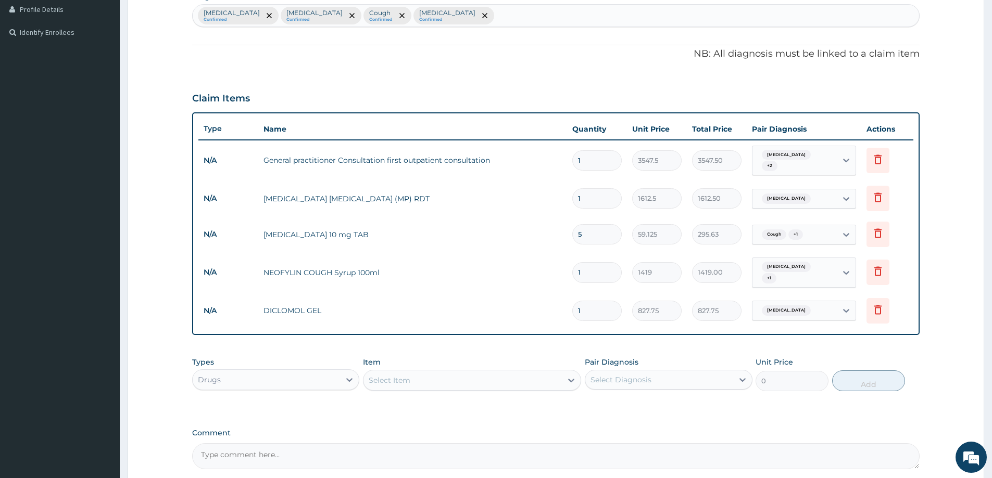
click at [396, 378] on div "Select Item" at bounding box center [390, 380] width 42 height 10
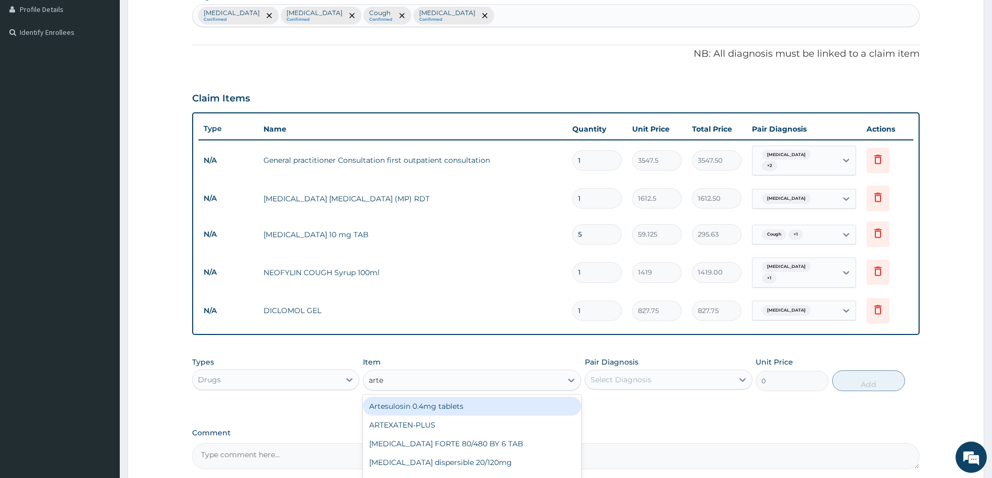
type input "artem"
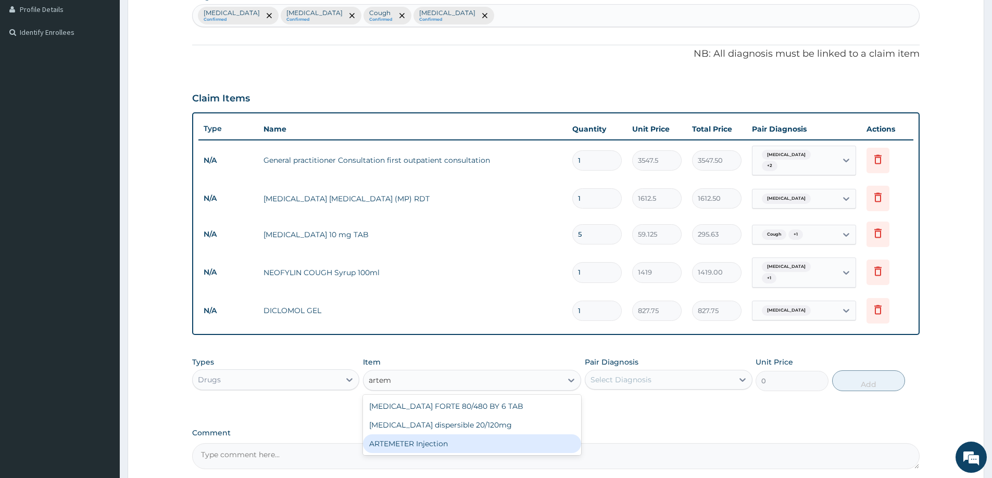
click at [404, 440] on div "ARTEMETER Injection" at bounding box center [472, 444] width 218 height 19
type input "946"
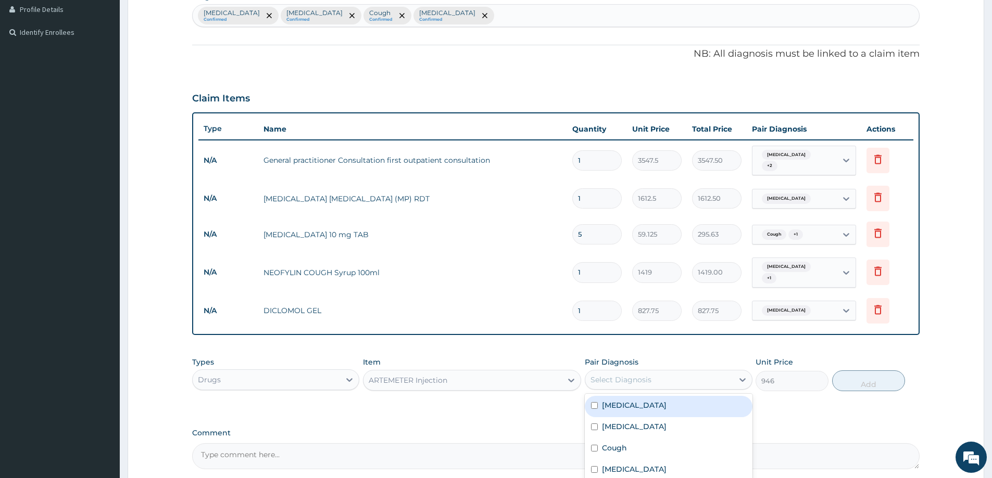
click at [675, 372] on div "Select Diagnosis" at bounding box center [658, 380] width 147 height 17
click at [651, 399] on div "Malaria" at bounding box center [668, 406] width 167 height 21
checkbox input "true"
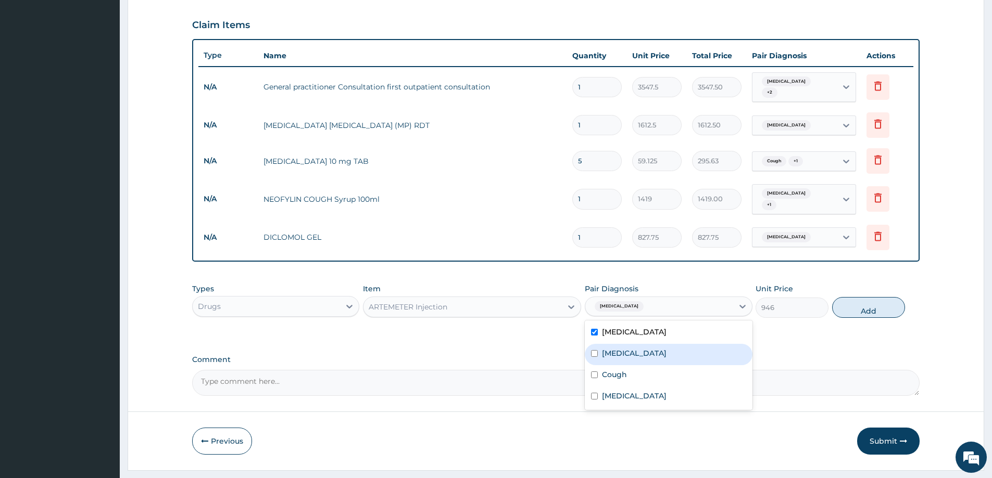
scroll to position [360, 0]
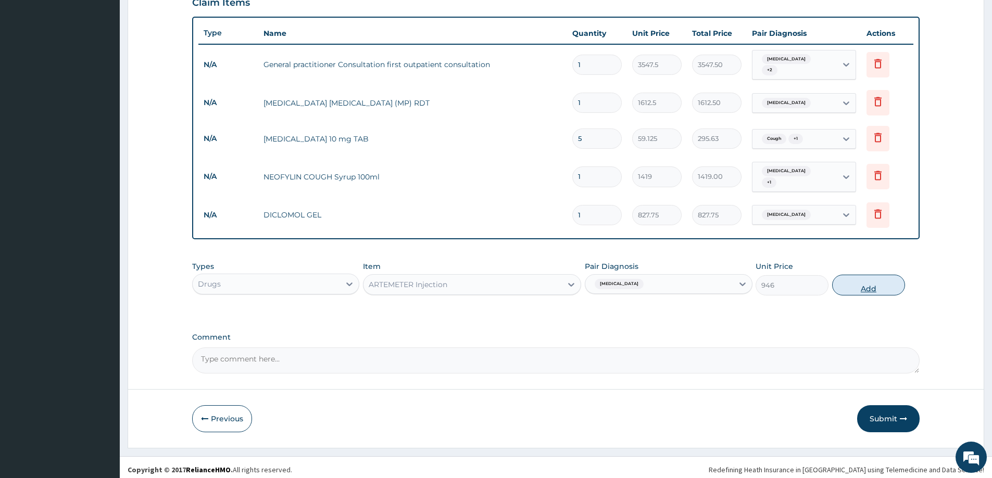
click at [874, 281] on button "Add" at bounding box center [868, 285] width 73 height 21
type input "0"
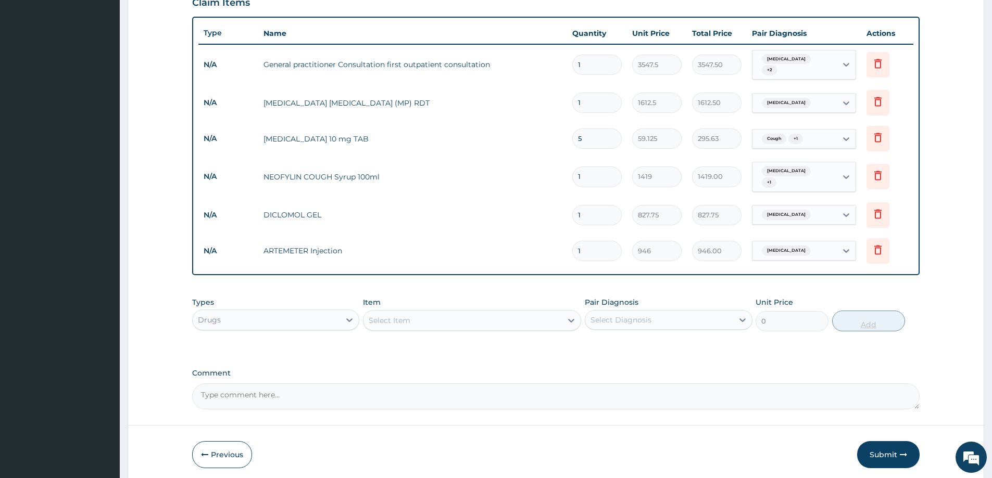
type input "0.00"
type input "6"
type input "5676.00"
type input "6"
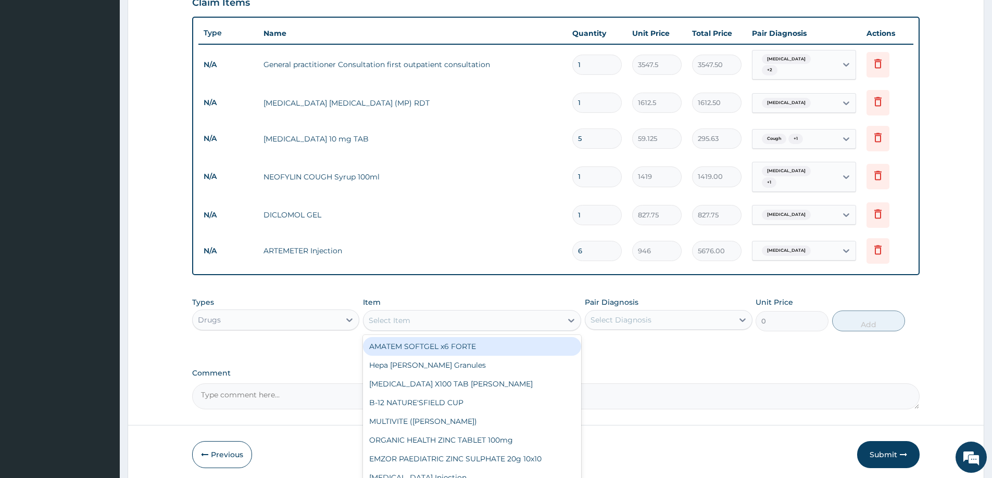
click at [405, 312] on div "Select Item" at bounding box center [462, 320] width 198 height 17
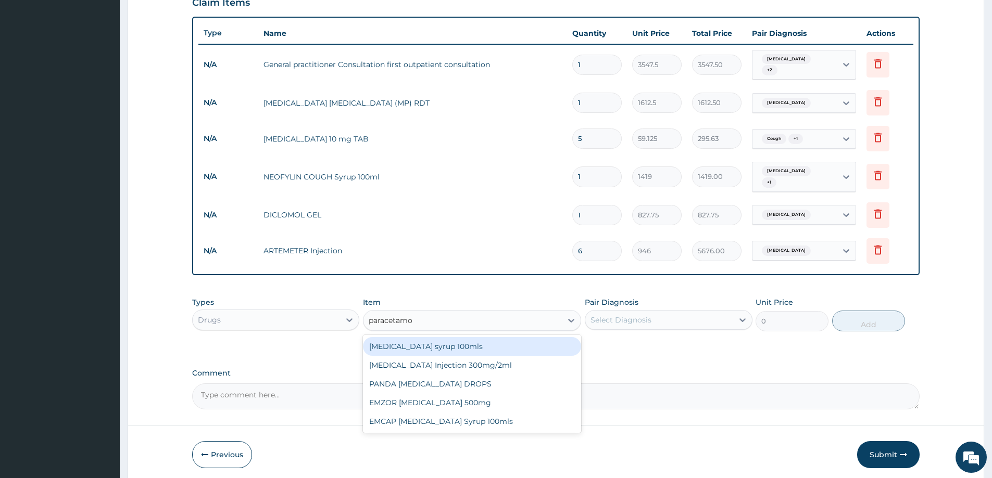
type input "paracetamol"
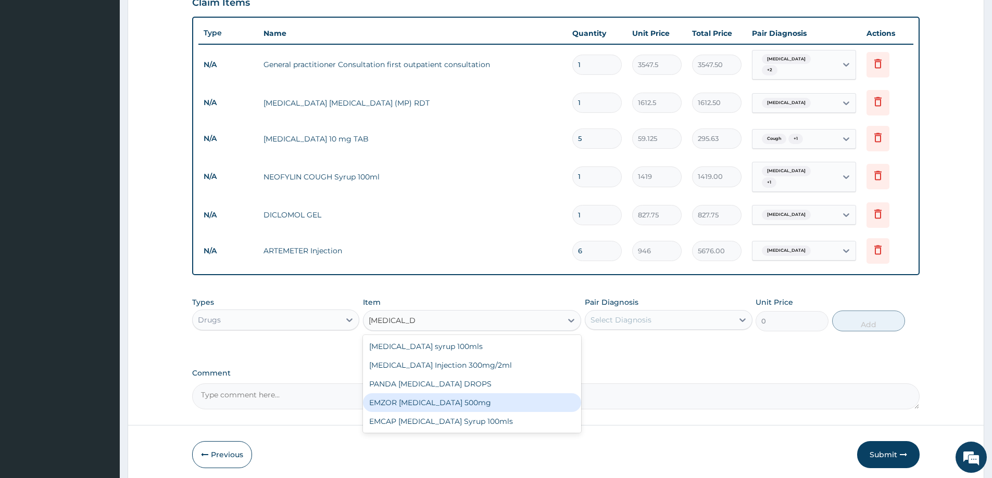
click at [441, 400] on div "EMZOR PARACETAMOL 500mg" at bounding box center [472, 403] width 218 height 19
type input "23.65"
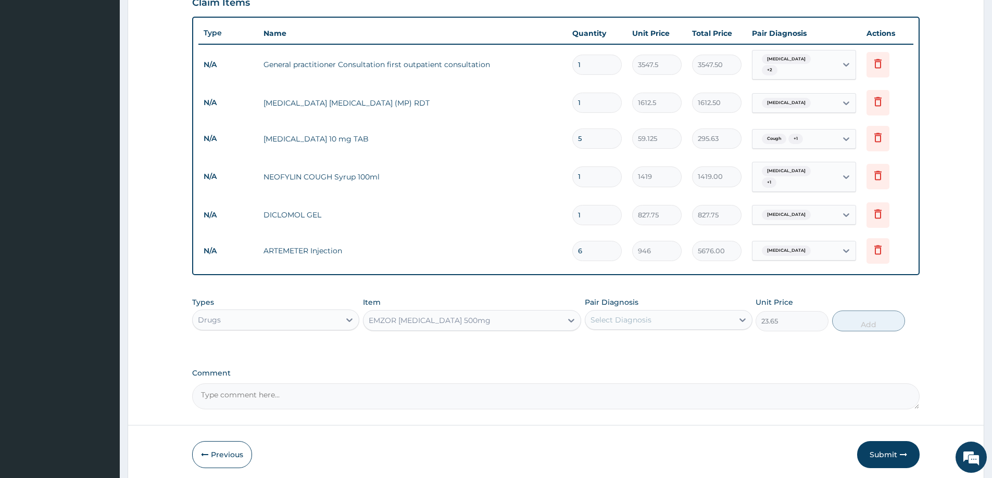
click at [642, 320] on div "Select Diagnosis" at bounding box center [620, 320] width 61 height 10
click at [611, 340] on label "Malaria" at bounding box center [634, 345] width 65 height 10
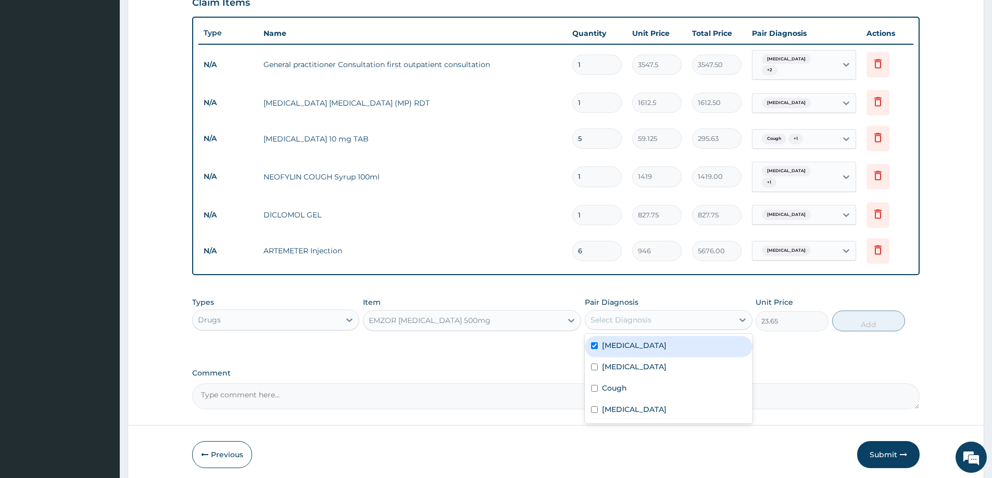
checkbox input "true"
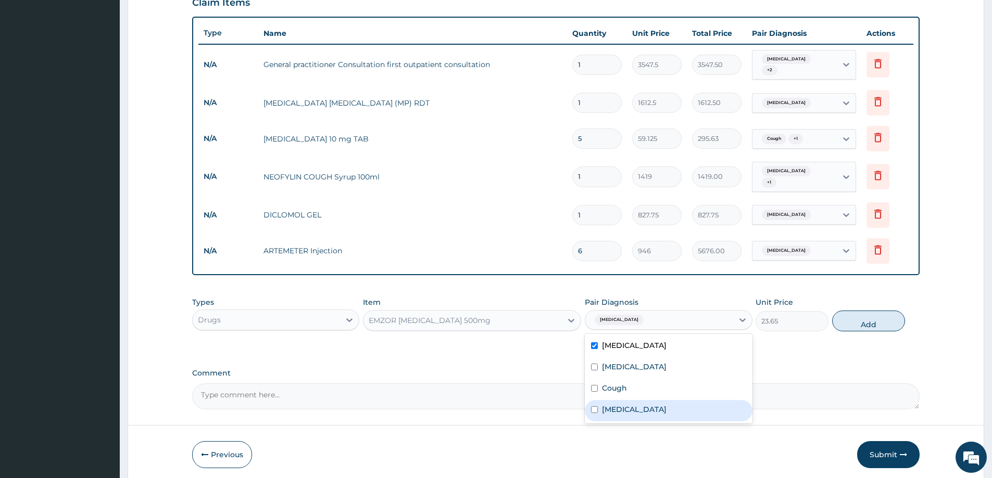
click at [614, 404] on label "Low back pain" at bounding box center [634, 409] width 65 height 10
checkbox input "true"
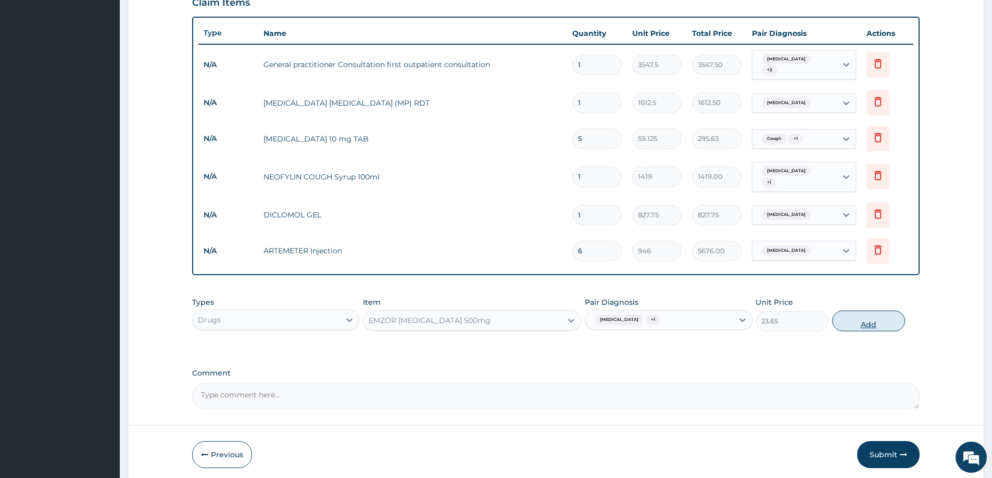
click at [858, 317] on button "Add" at bounding box center [868, 321] width 73 height 21
type input "0"
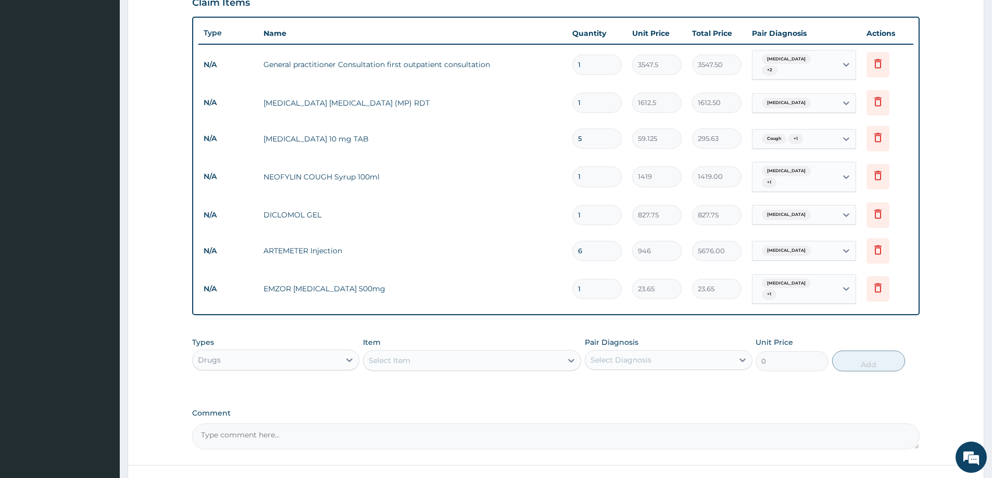
type input "18"
type input "425.70"
type input "18"
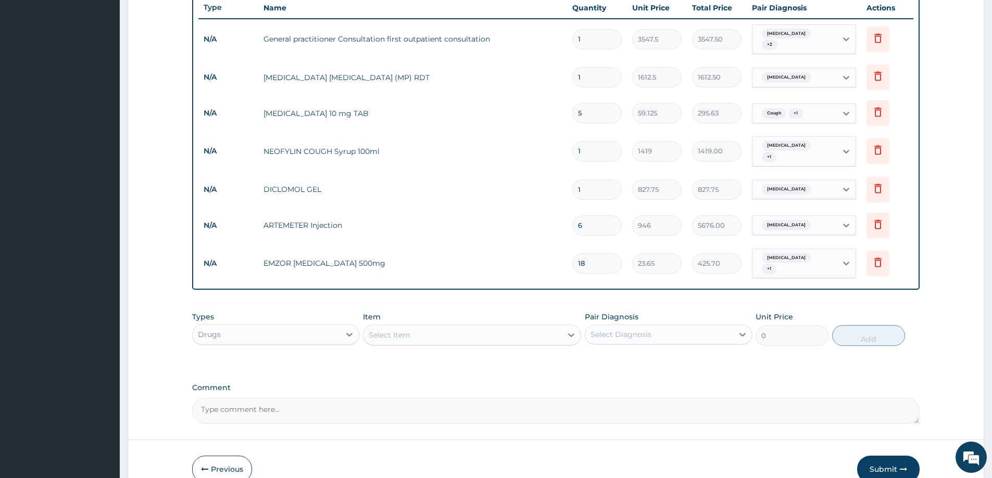
scroll to position [432, 0]
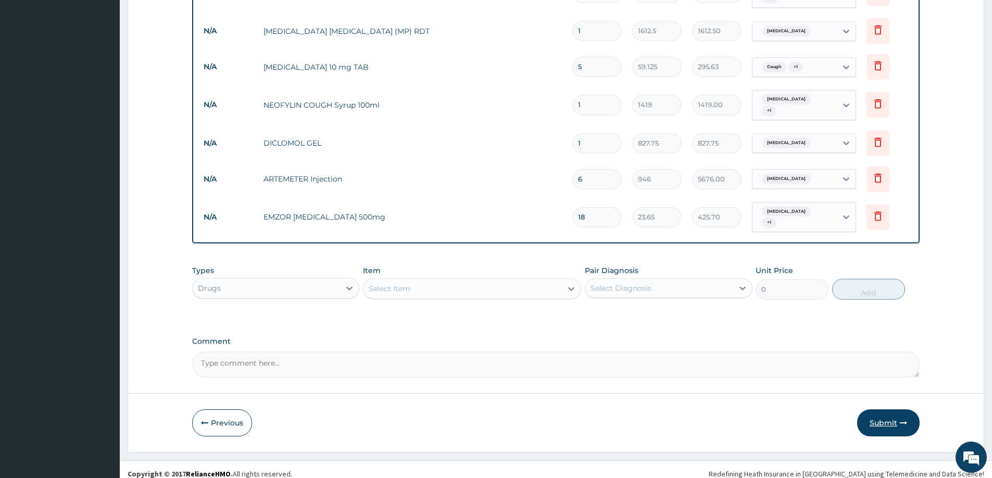
click at [894, 413] on button "Submit" at bounding box center [888, 423] width 62 height 27
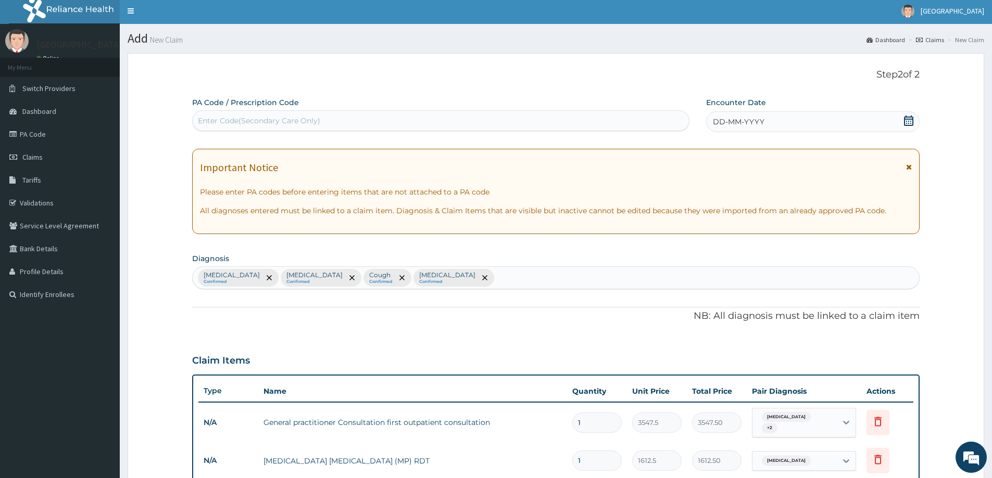
scroll to position [0, 0]
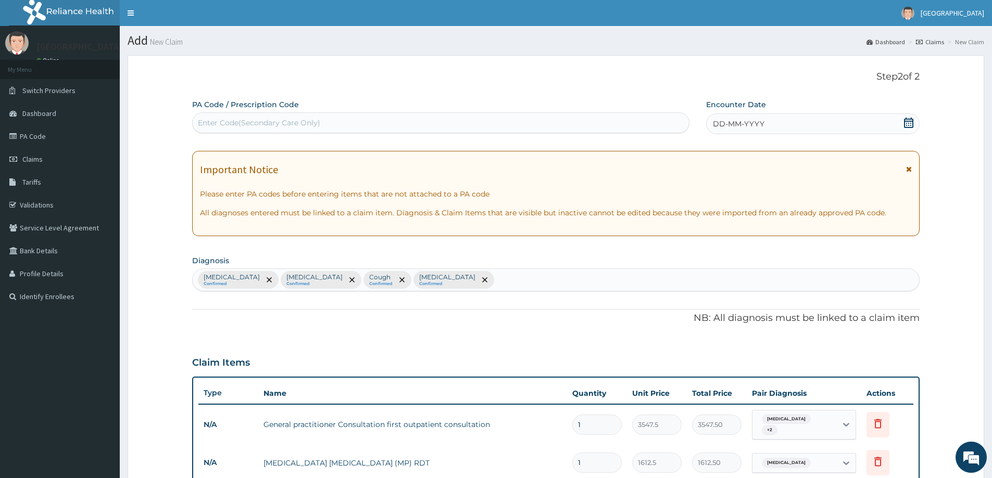
click at [910, 124] on icon at bounding box center [908, 123] width 10 height 10
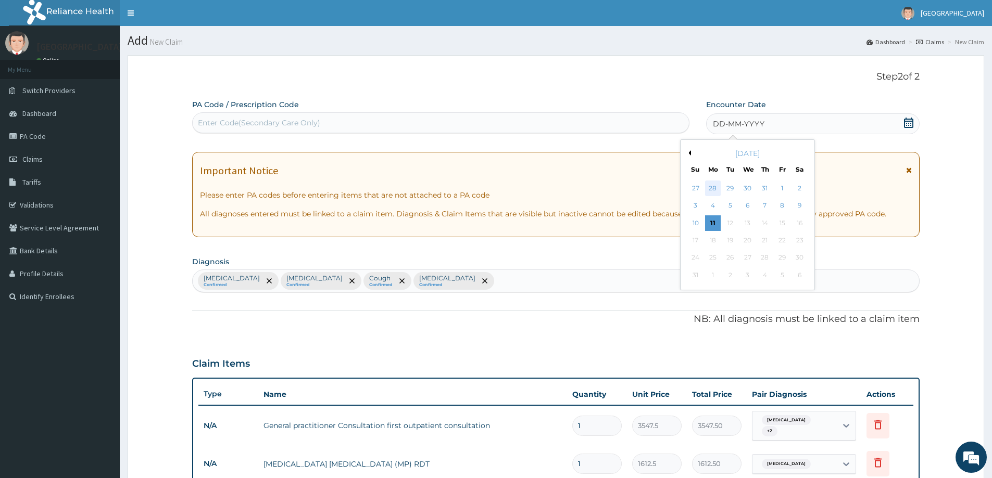
click at [708, 189] on div "28" at bounding box center [713, 189] width 16 height 16
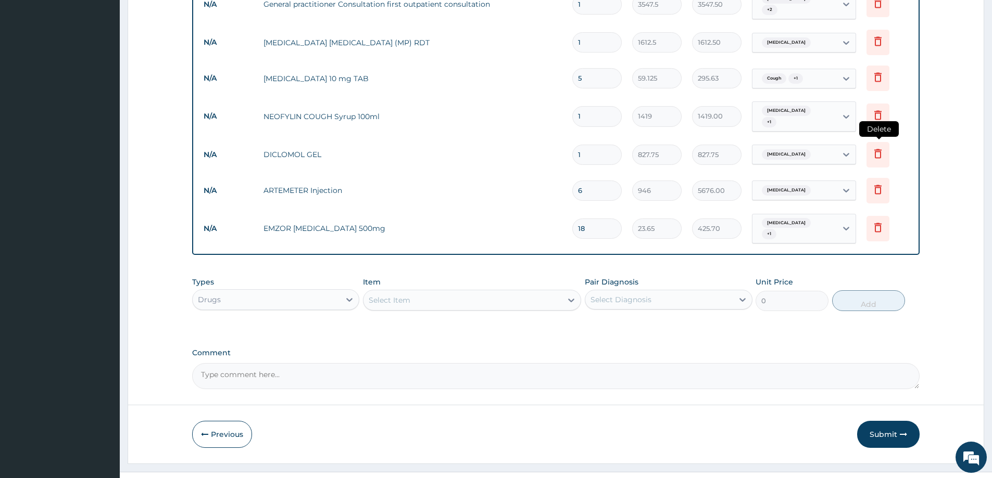
scroll to position [432, 0]
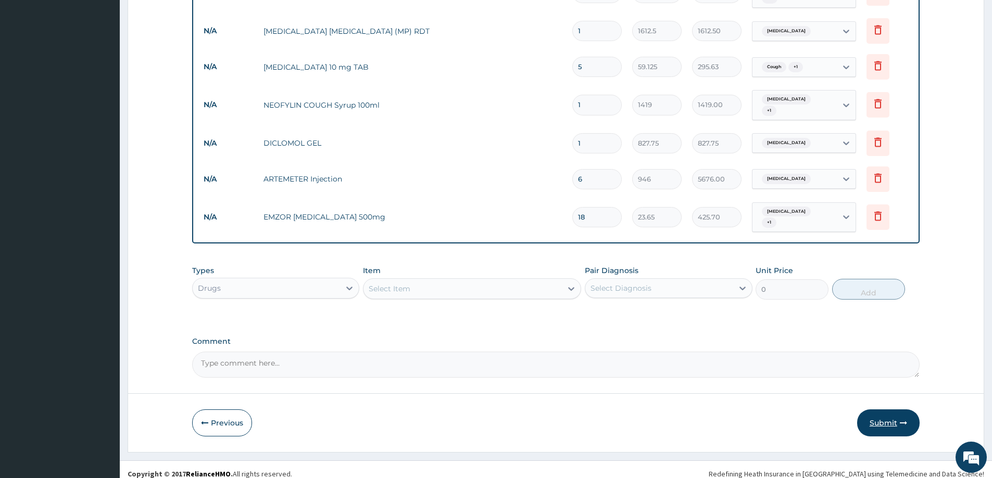
click at [887, 415] on button "Submit" at bounding box center [888, 423] width 62 height 27
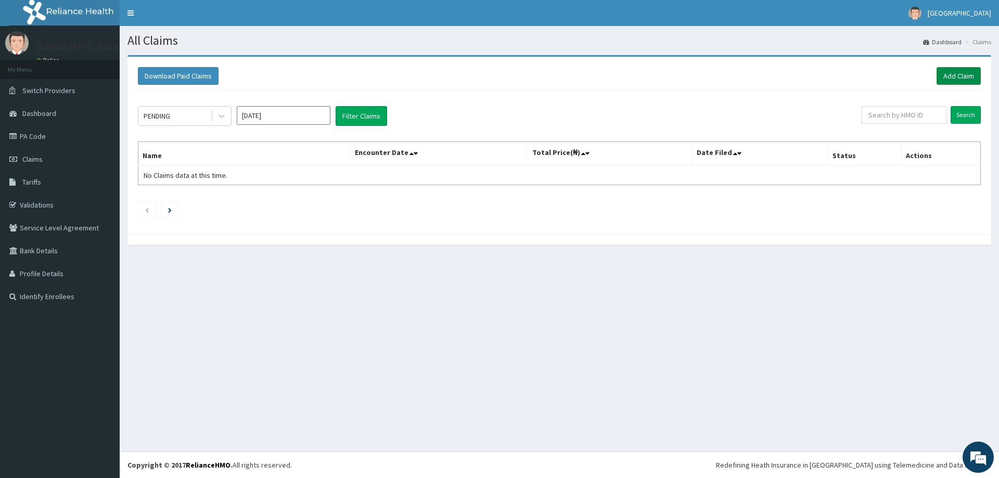
click at [970, 79] on link "Add Claim" at bounding box center [959, 76] width 44 height 18
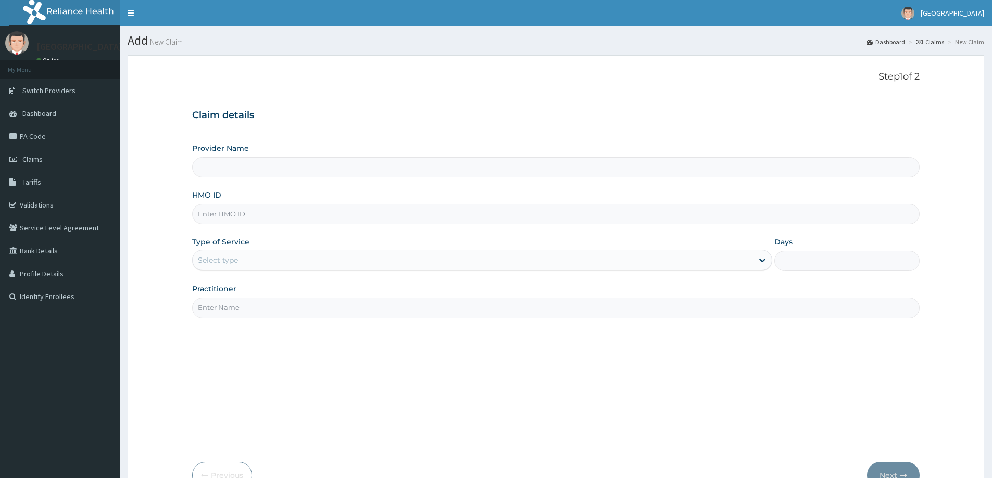
click at [280, 220] on input "HMO ID" at bounding box center [555, 214] width 727 height 20
paste input "NPM/10369/A"
drag, startPoint x: 275, startPoint y: 216, endPoint x: 261, endPoint y: 230, distance: 19.5
click at [271, 219] on input "NPM/10369/A" at bounding box center [555, 214] width 727 height 20
type input "NPM/10369/A"
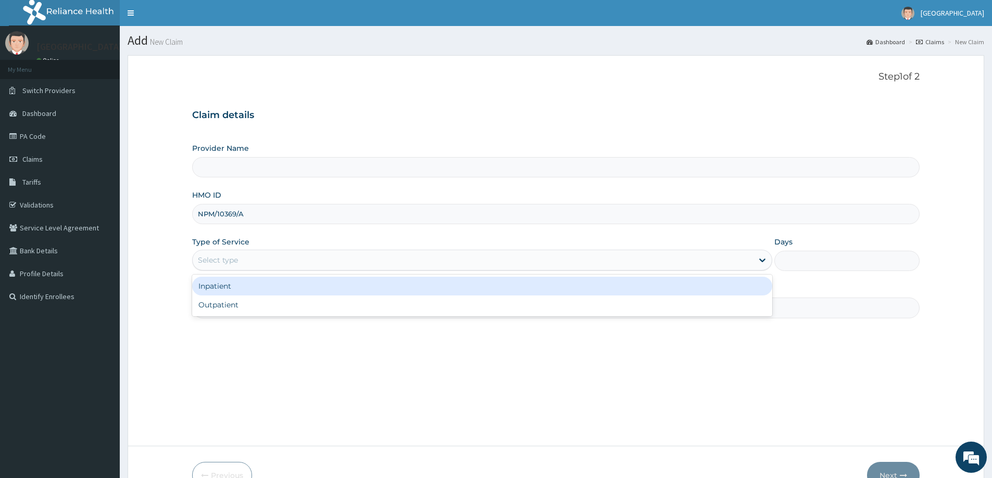
type input "[GEOGRAPHIC_DATA]"
drag, startPoint x: 252, startPoint y: 251, endPoint x: 255, endPoint y: 261, distance: 10.4
click at [253, 252] on div "Select type" at bounding box center [482, 260] width 580 height 21
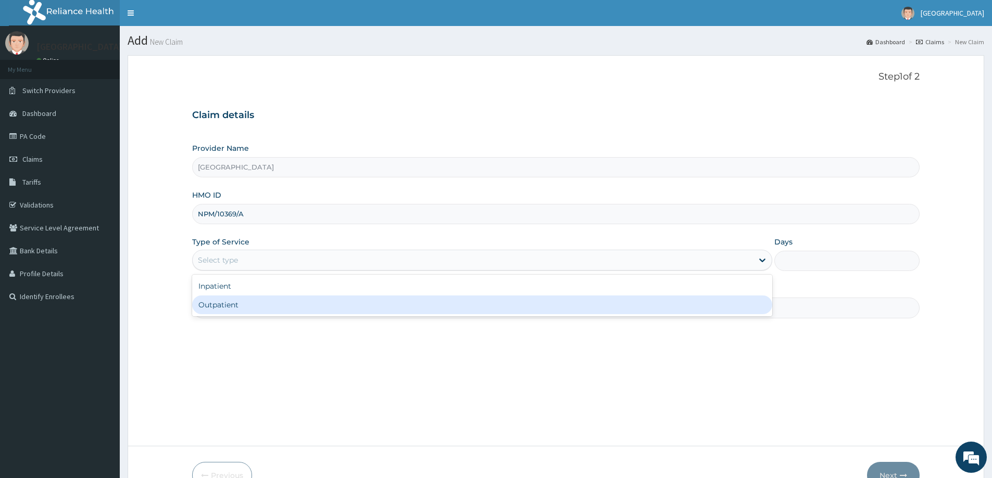
click at [244, 302] on div "Outpatient" at bounding box center [482, 305] width 580 height 19
type input "1"
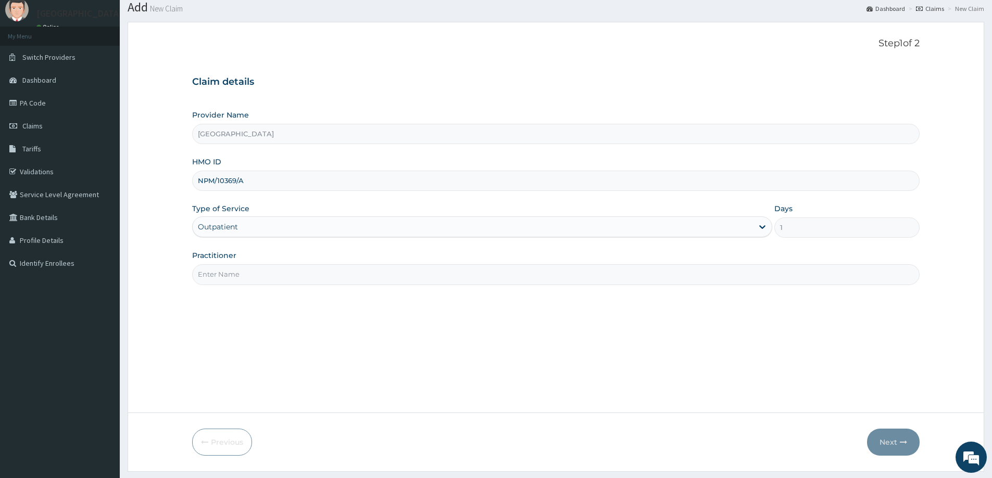
scroll to position [52, 0]
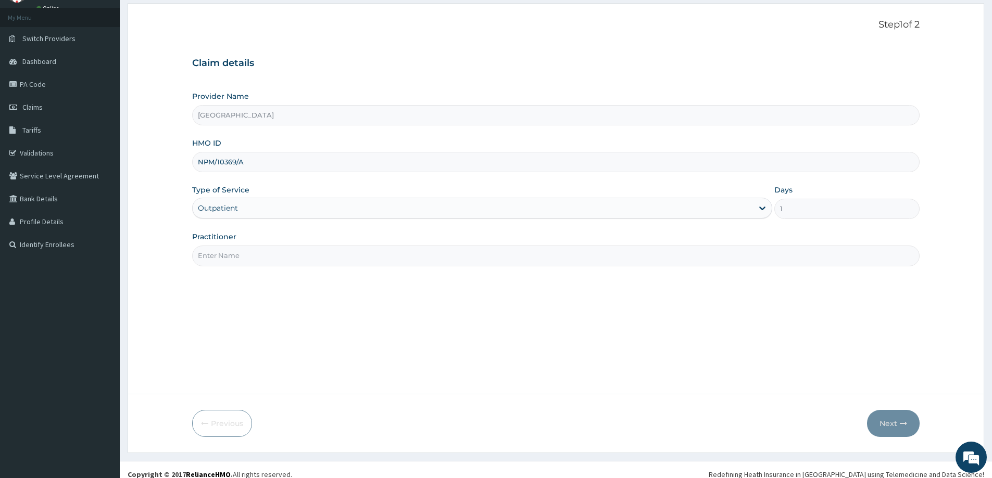
click at [291, 257] on input "Practitioner" at bounding box center [555, 256] width 727 height 20
type input "[PERSON_NAME]"
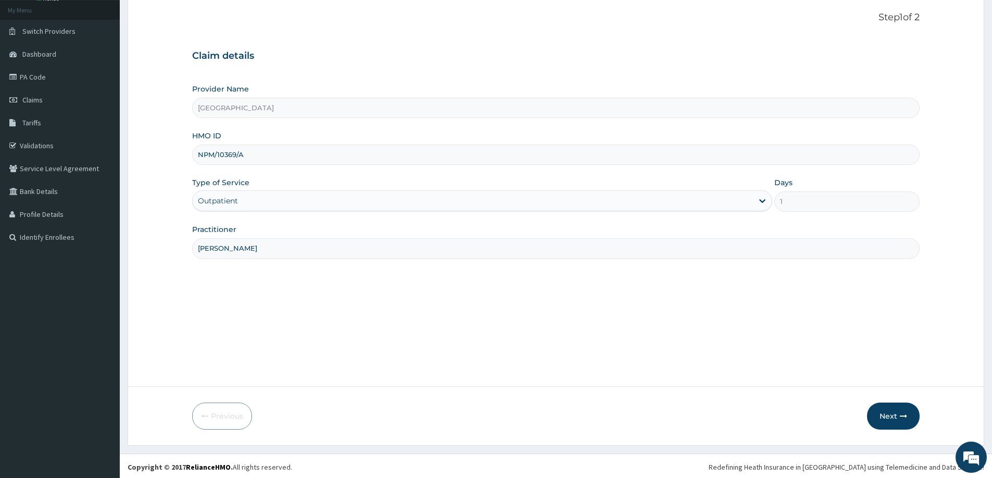
scroll to position [61, 0]
click at [892, 416] on button "Next" at bounding box center [893, 414] width 53 height 27
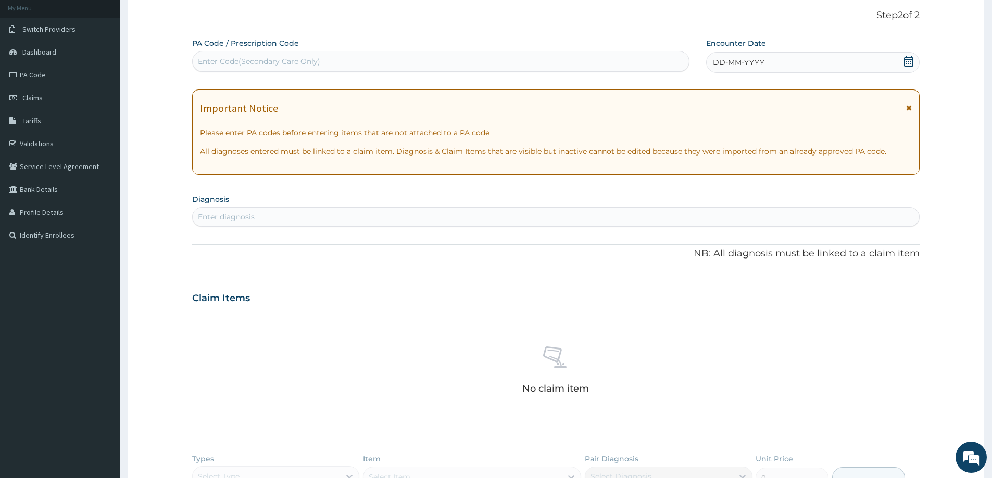
scroll to position [0, 0]
click at [366, 212] on div "Enter diagnosis" at bounding box center [556, 217] width 726 height 17
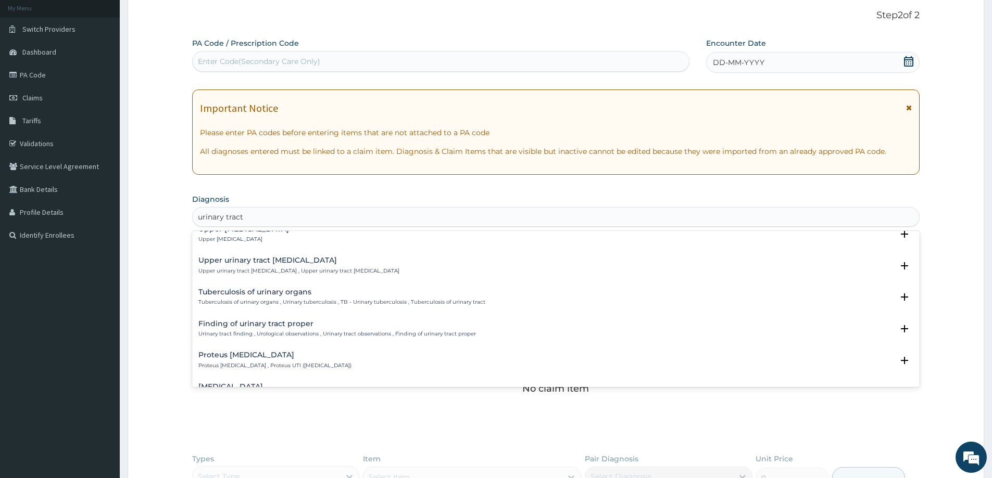
scroll to position [468, 0]
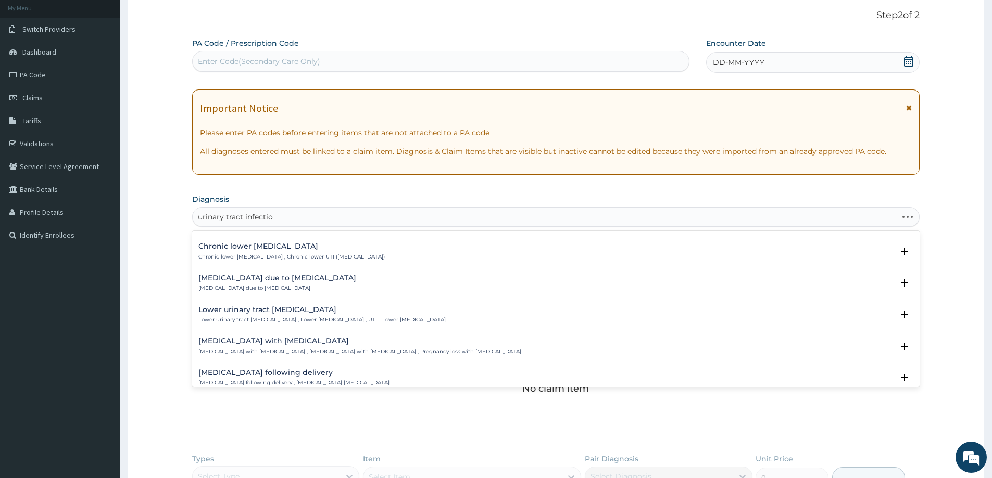
type input "urinary tract infection"
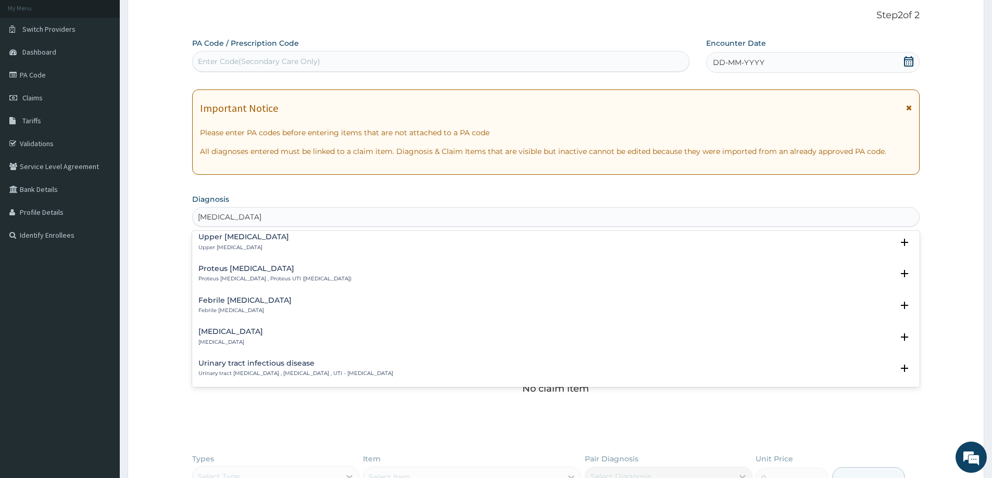
scroll to position [0, 0]
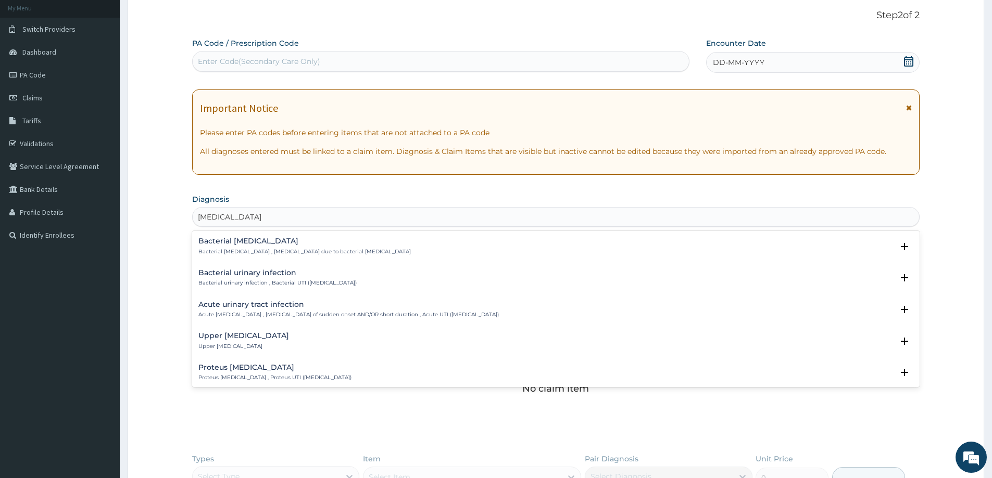
click at [313, 275] on h4 "Bacterial urinary infection" at bounding box center [277, 273] width 158 height 8
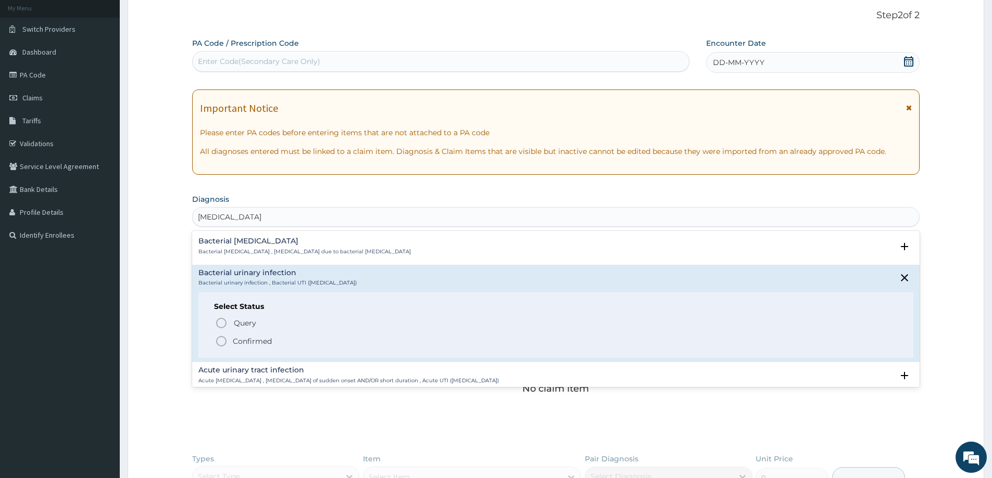
click at [226, 339] on icon "status option filled" at bounding box center [221, 341] width 12 height 12
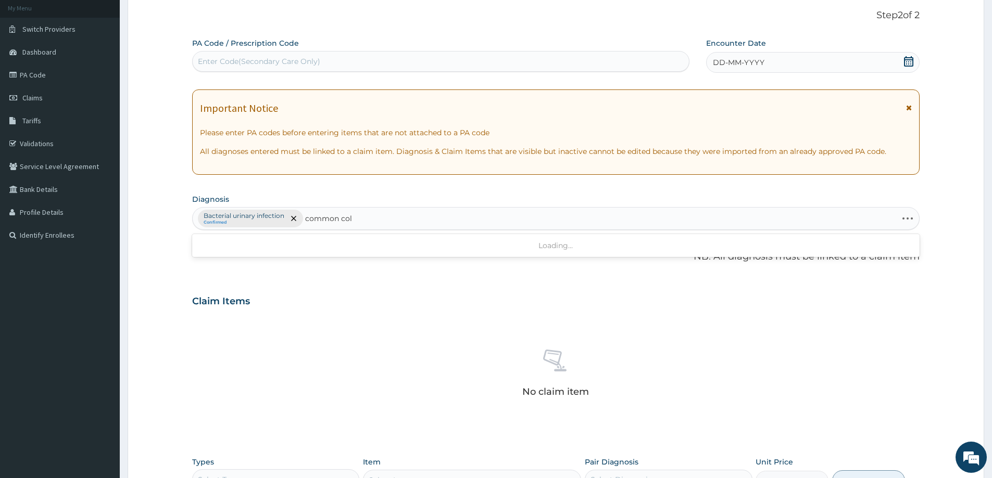
type input "common cold"
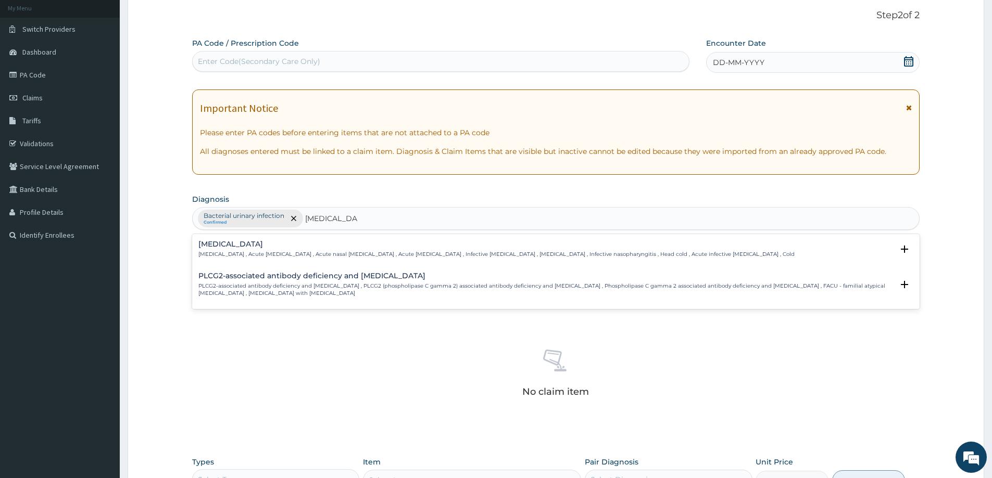
click at [253, 246] on h4 "Common cold" at bounding box center [496, 244] width 596 height 8
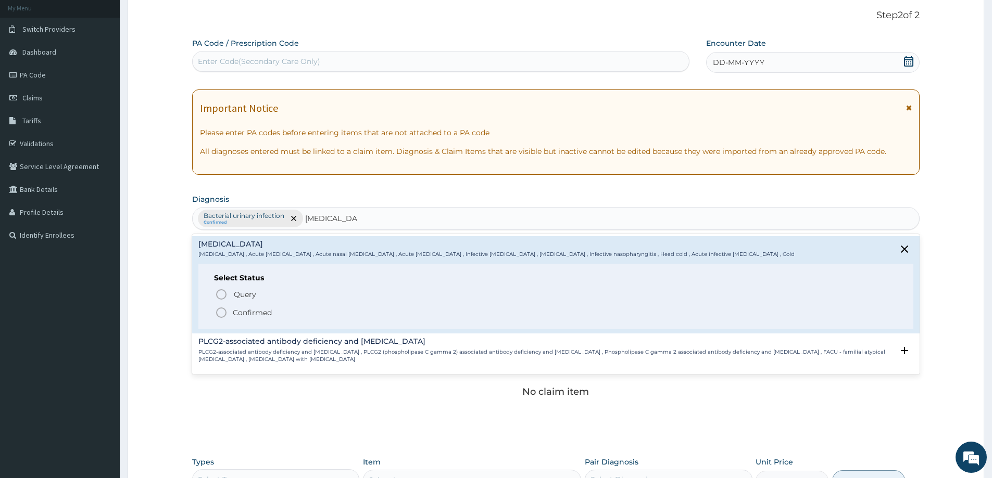
click at [218, 315] on icon "status option filled" at bounding box center [221, 313] width 12 height 12
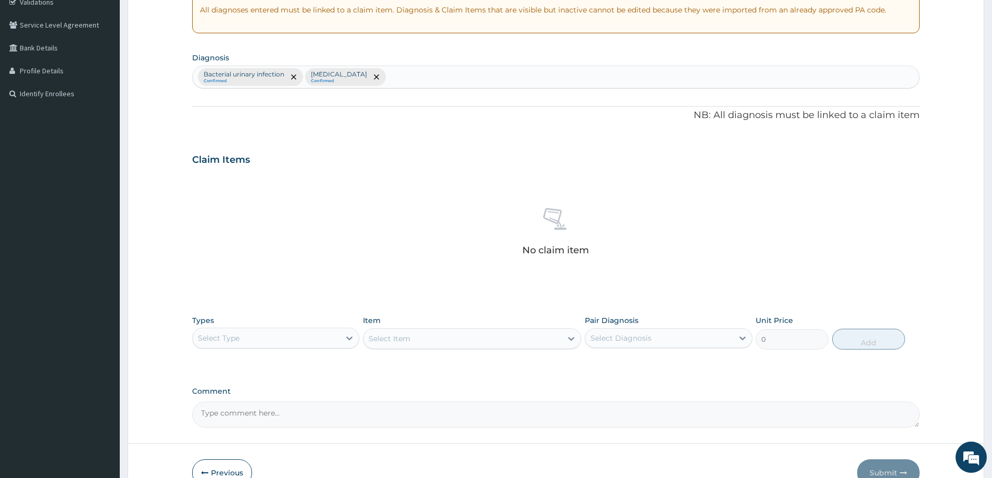
scroll to position [218, 0]
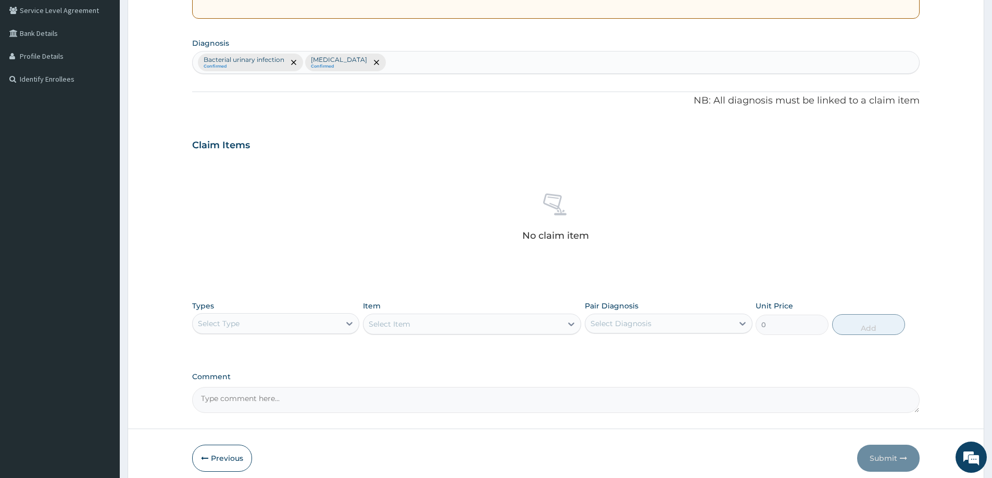
click at [284, 321] on div "Select Type" at bounding box center [266, 323] width 147 height 17
click at [229, 390] on div "Procedures" at bounding box center [275, 387] width 167 height 19
click at [574, 324] on icon at bounding box center [571, 324] width 10 height 10
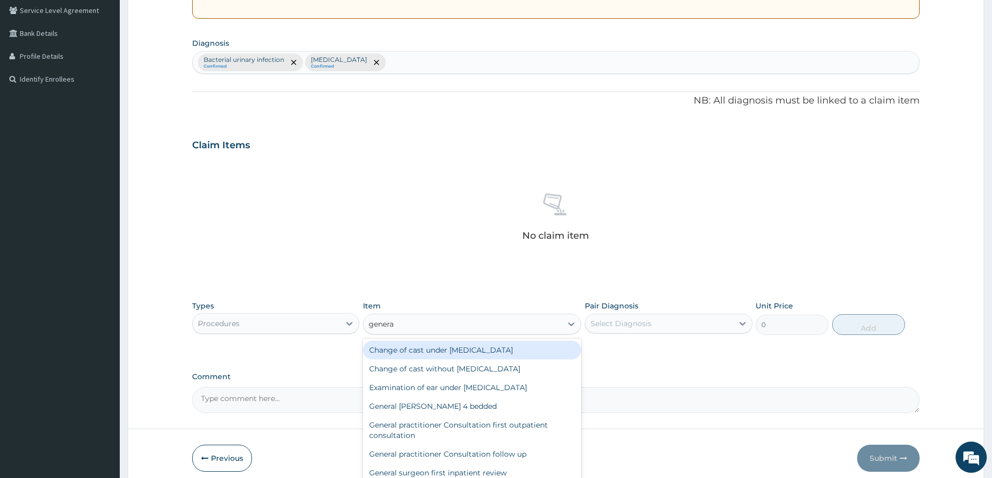
type input "general"
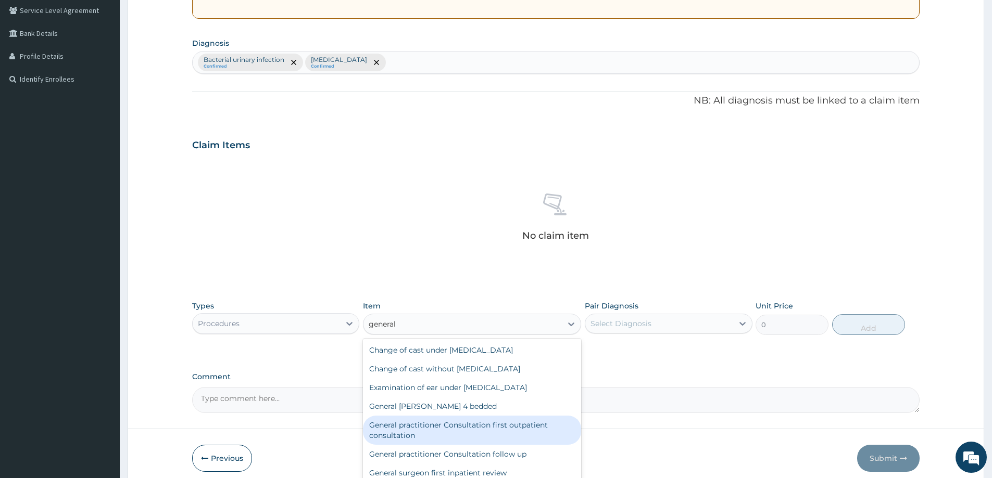
click at [530, 420] on div "General practitioner Consultation first outpatient consultation" at bounding box center [472, 430] width 218 height 29
type input "3547.5"
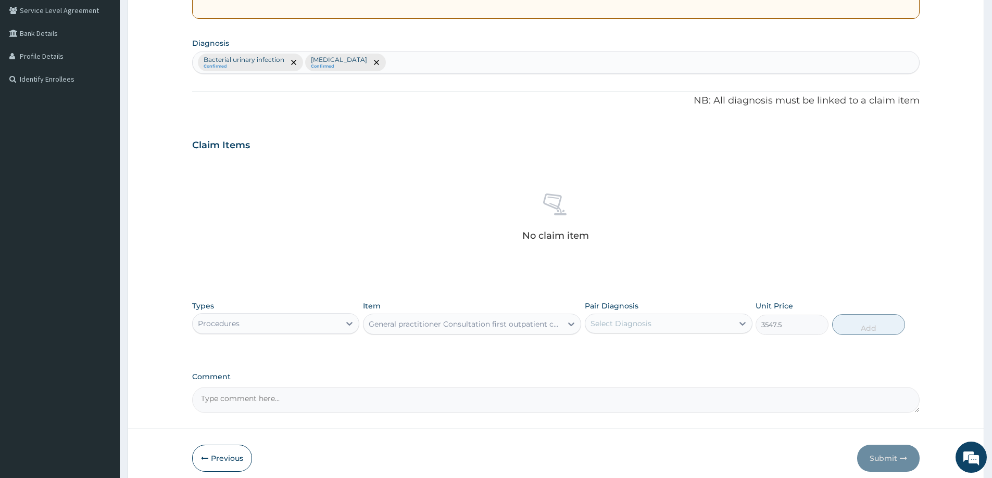
click at [667, 324] on div "Select Diagnosis" at bounding box center [658, 323] width 147 height 17
drag, startPoint x: 652, startPoint y: 348, endPoint x: 647, endPoint y: 359, distance: 11.9
click at [651, 348] on label "Bacterial urinary infection" at bounding box center [651, 349] width 98 height 10
checkbox input "true"
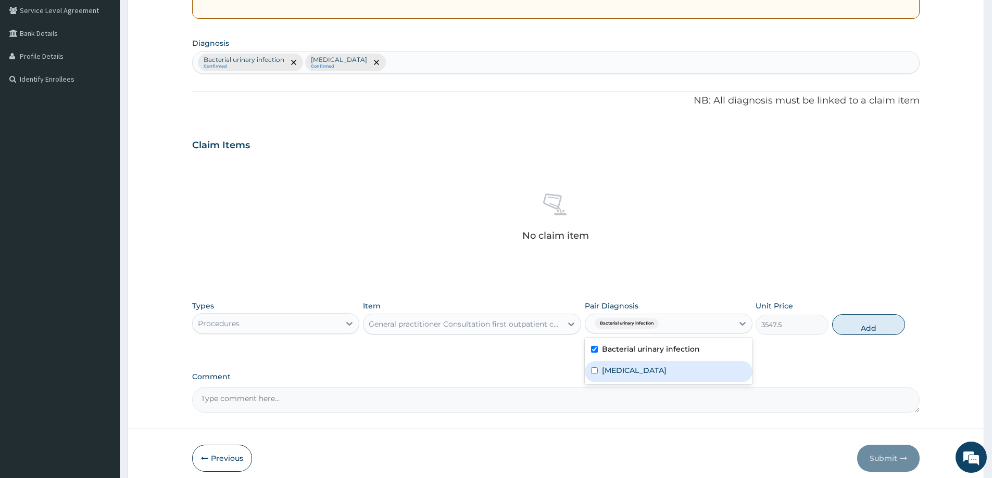
click at [645, 366] on label "Common cold" at bounding box center [634, 370] width 65 height 10
checkbox input "true"
click at [857, 331] on button "Add" at bounding box center [868, 324] width 73 height 21
type input "0"
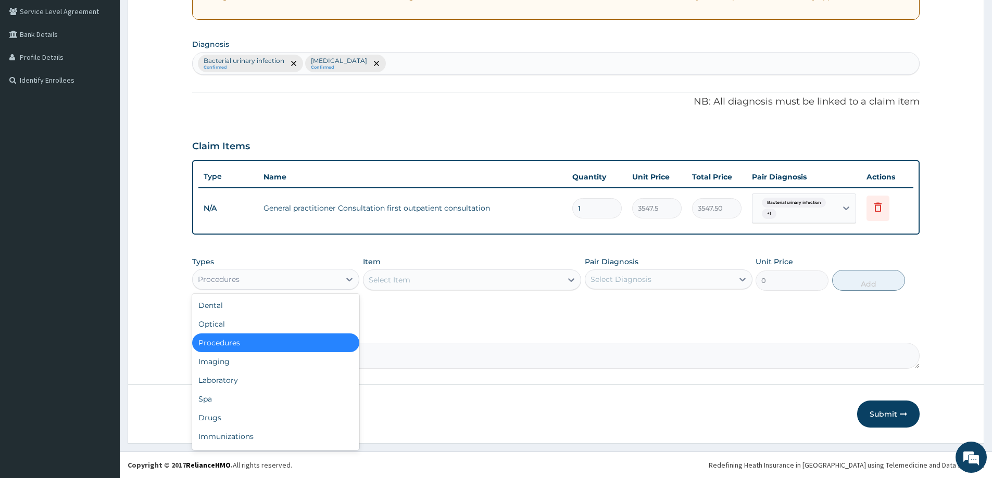
click at [290, 271] on div "Procedures" at bounding box center [275, 279] width 167 height 21
click at [227, 413] on div "Drugs" at bounding box center [275, 418] width 167 height 19
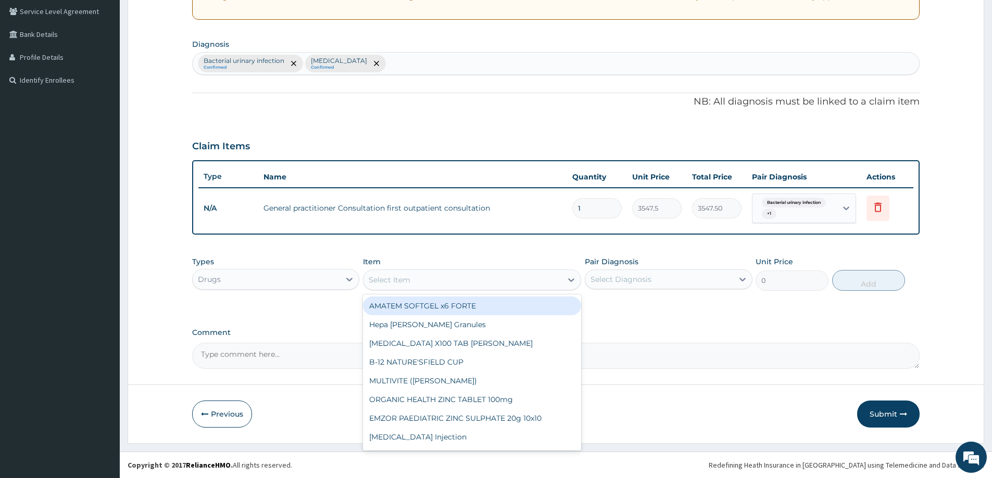
click at [570, 280] on icon at bounding box center [571, 280] width 10 height 10
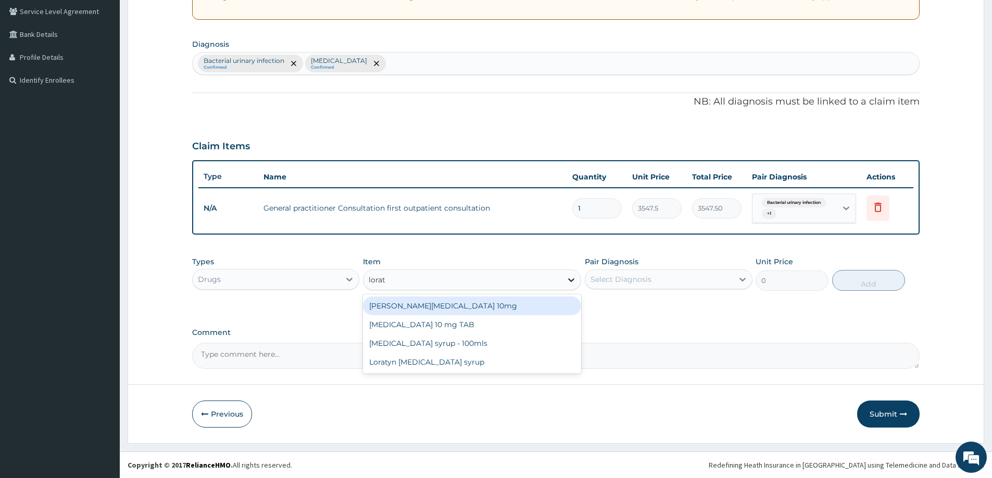
type input "lorata"
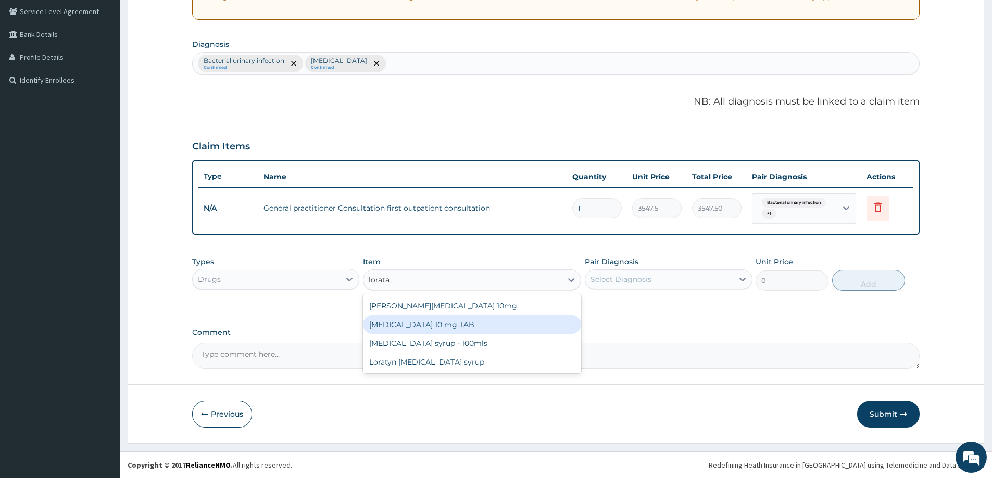
click at [487, 323] on div "LORATADINE 10 mg TAB" at bounding box center [472, 324] width 218 height 19
type input "59.125"
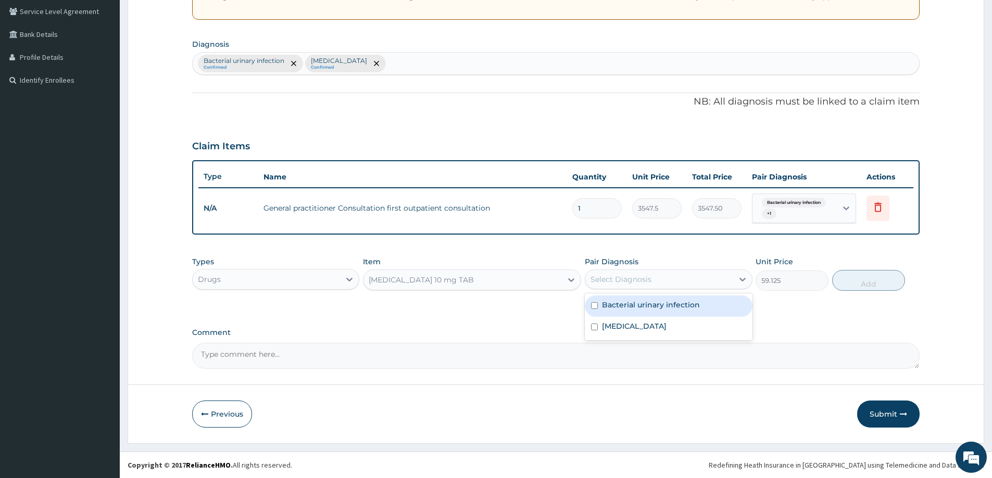
click at [656, 280] on div "Select Diagnosis" at bounding box center [658, 279] width 147 height 17
click at [634, 300] on label "Bacterial urinary infection" at bounding box center [651, 305] width 98 height 10
checkbox input "true"
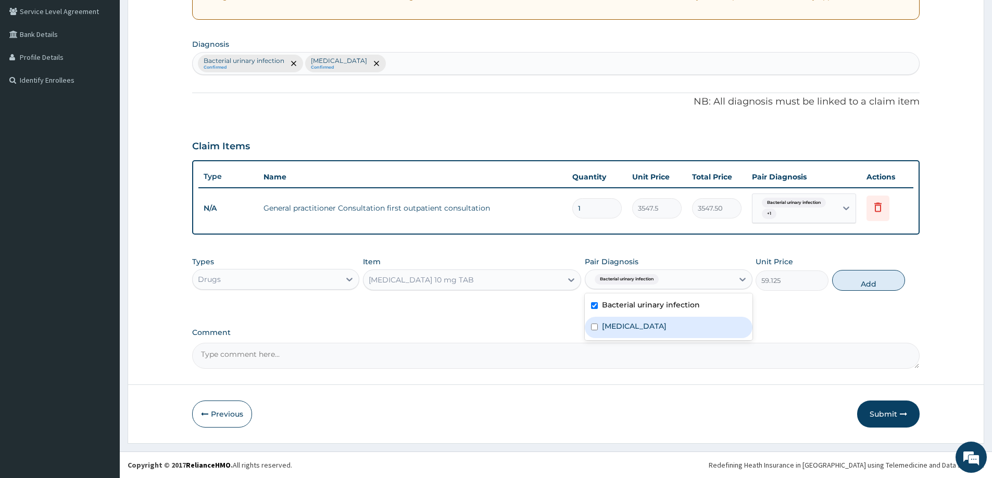
click at [637, 324] on label "Common cold" at bounding box center [634, 326] width 65 height 10
checkbox input "true"
click at [856, 281] on button "Add" at bounding box center [868, 280] width 73 height 21
type input "0"
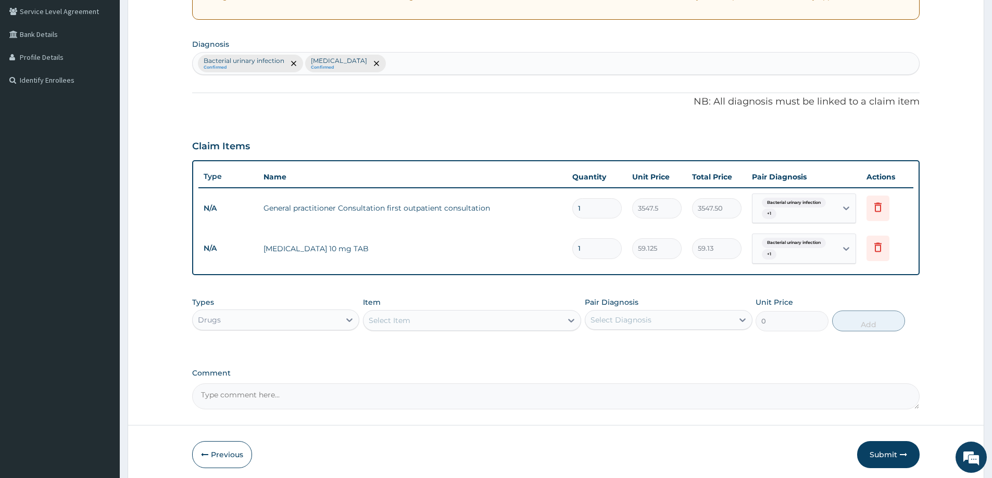
click at [389, 322] on div "Select Item" at bounding box center [390, 320] width 42 height 10
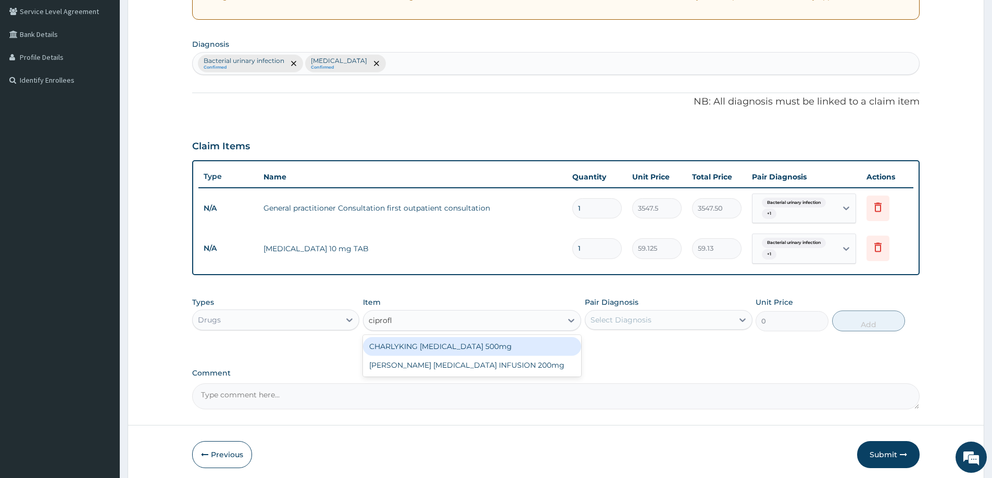
type input "ciproflo"
click at [458, 344] on div "CHARLYKING CIPROFLOXACIN 500mg" at bounding box center [472, 346] width 218 height 19
type input "177.375"
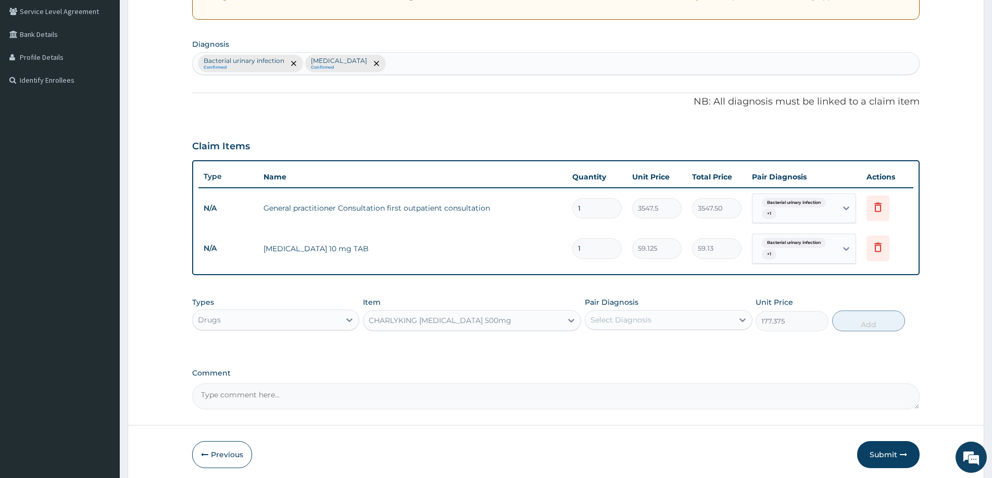
click at [620, 319] on div "Select Diagnosis" at bounding box center [620, 320] width 61 height 10
click at [604, 348] on label "Bacterial urinary infection" at bounding box center [651, 345] width 98 height 10
checkbox input "true"
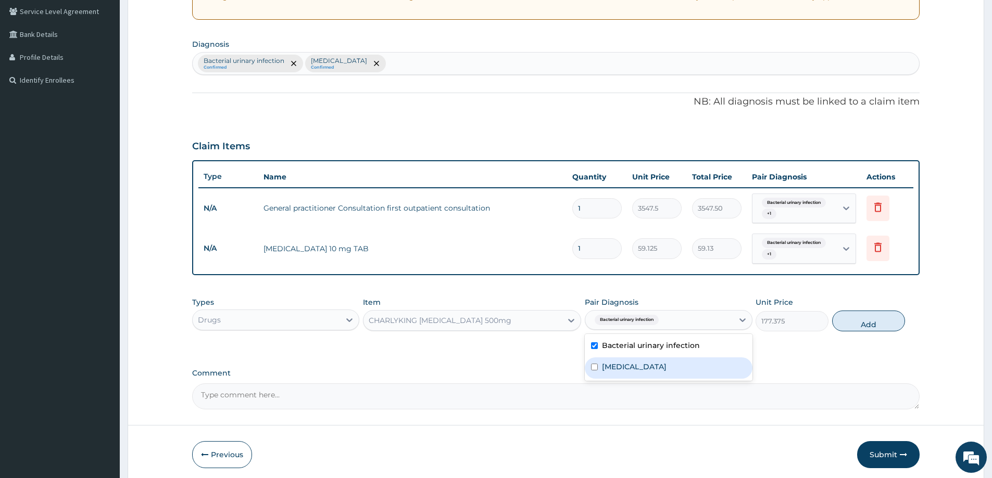
click at [604, 363] on label "Common cold" at bounding box center [634, 367] width 65 height 10
checkbox input "true"
click at [873, 316] on button "Add" at bounding box center [868, 321] width 73 height 21
type input "0"
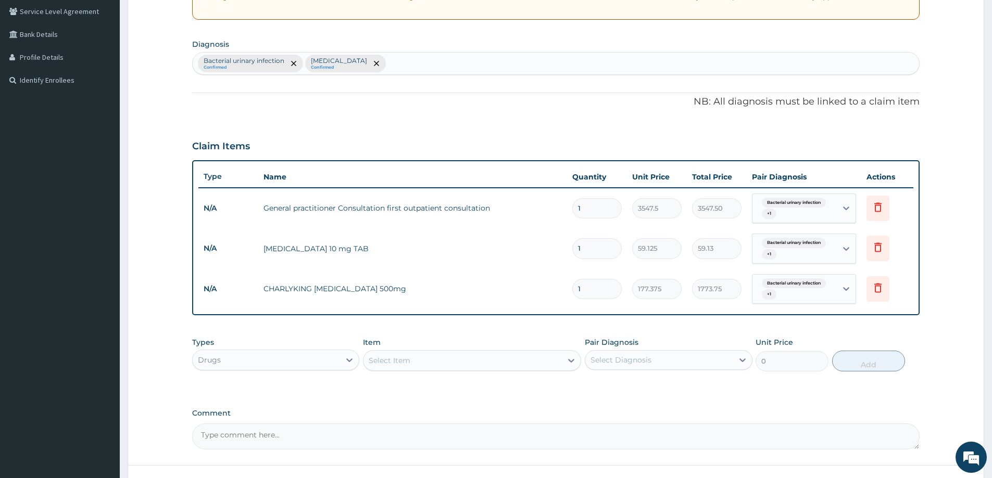
type input "10"
type input "1773.75"
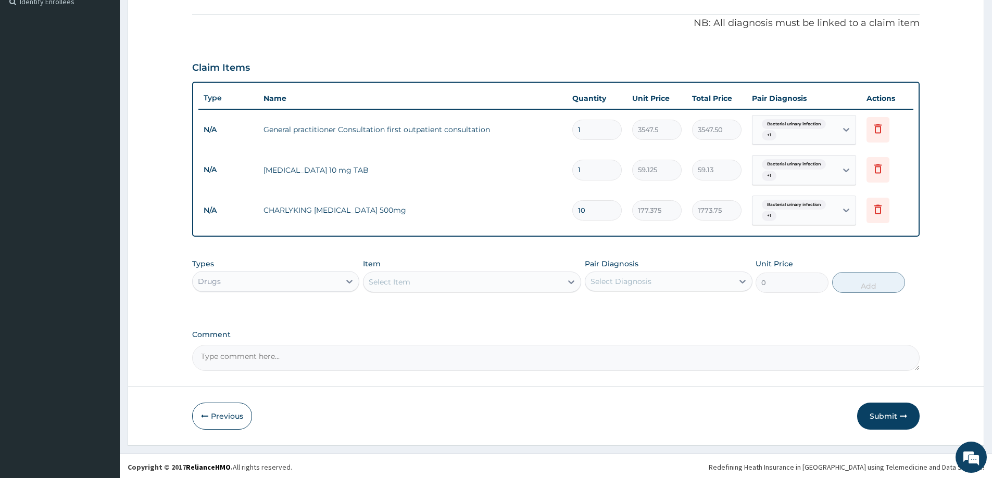
scroll to position [297, 0]
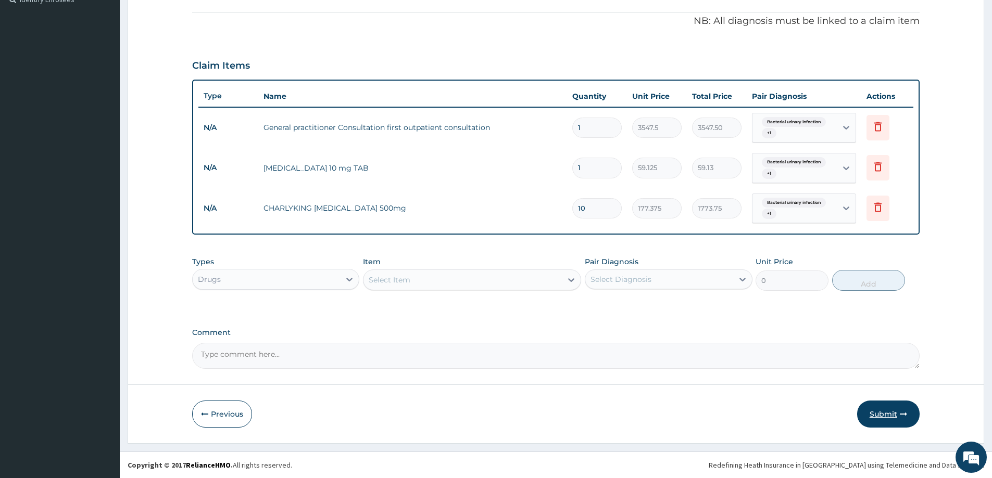
type input "10"
click at [870, 415] on button "Submit" at bounding box center [888, 414] width 62 height 27
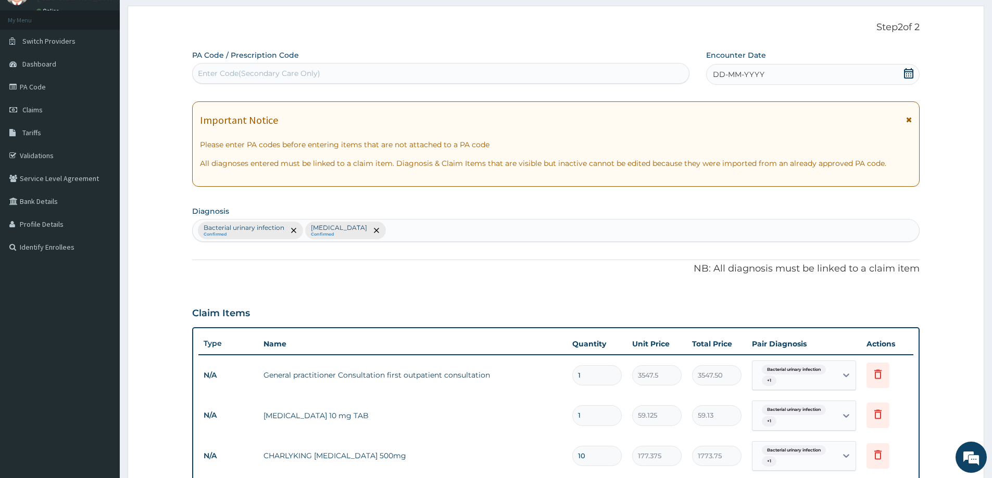
scroll to position [37, 0]
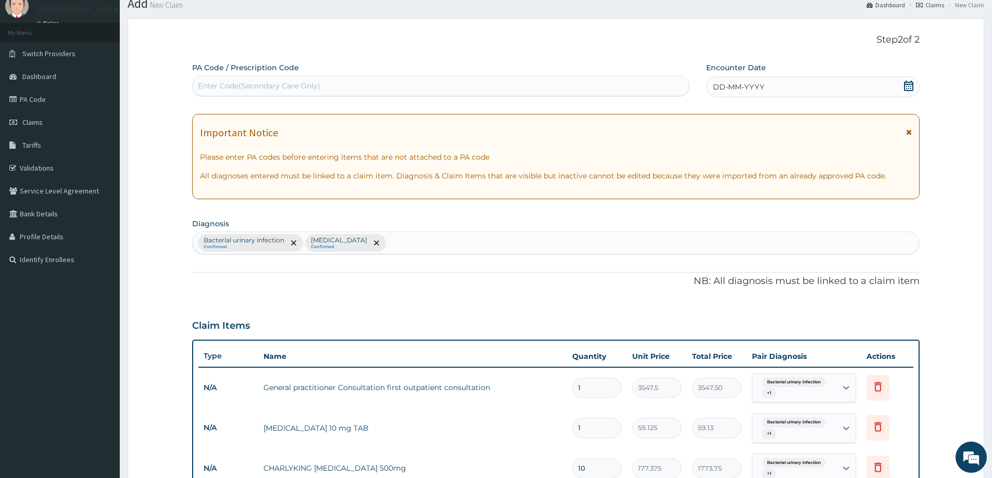
click at [909, 86] on icon at bounding box center [908, 86] width 10 height 10
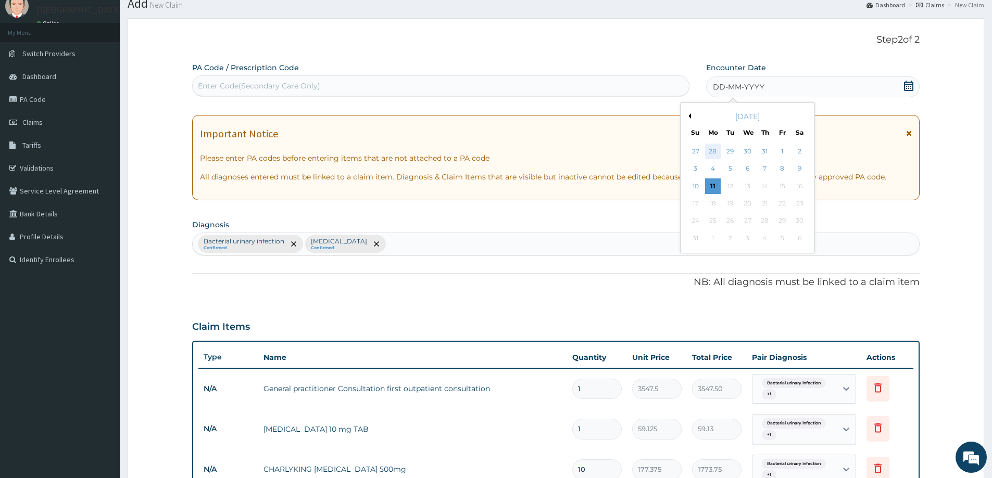
click at [711, 151] on div "28" at bounding box center [713, 152] width 16 height 16
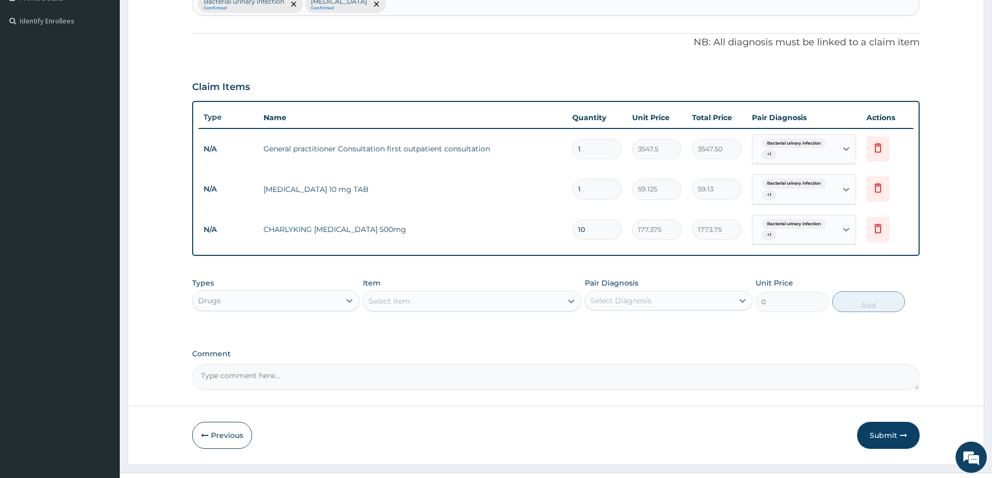
scroll to position [297, 0]
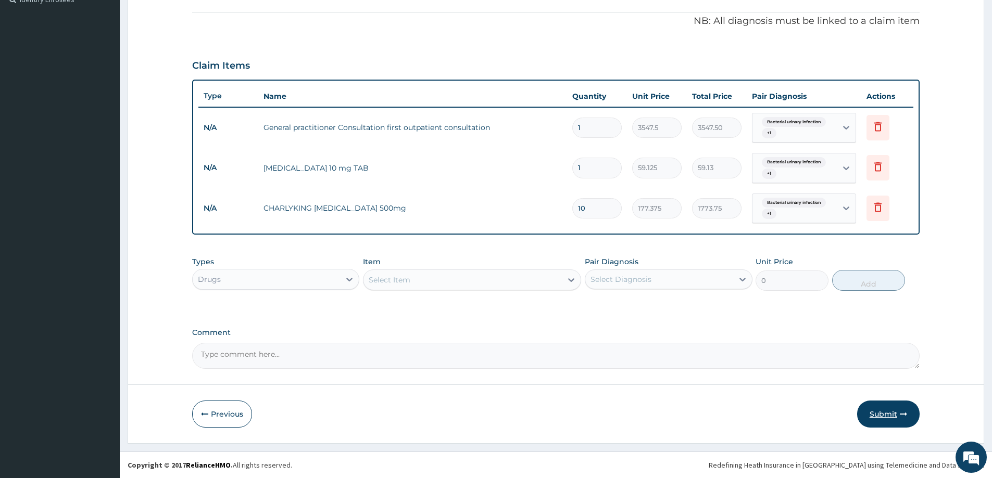
click at [884, 409] on button "Submit" at bounding box center [888, 414] width 62 height 27
